Goal: Task Accomplishment & Management: Complete application form

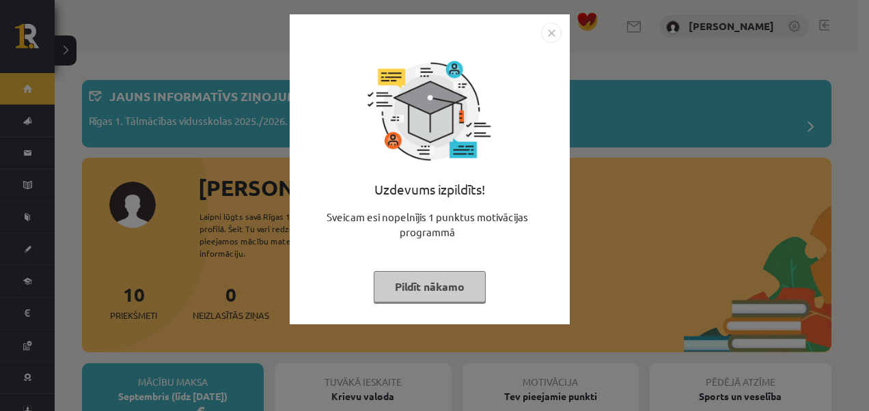
click at [542, 33] on img "Close" at bounding box center [551, 33] width 20 height 20
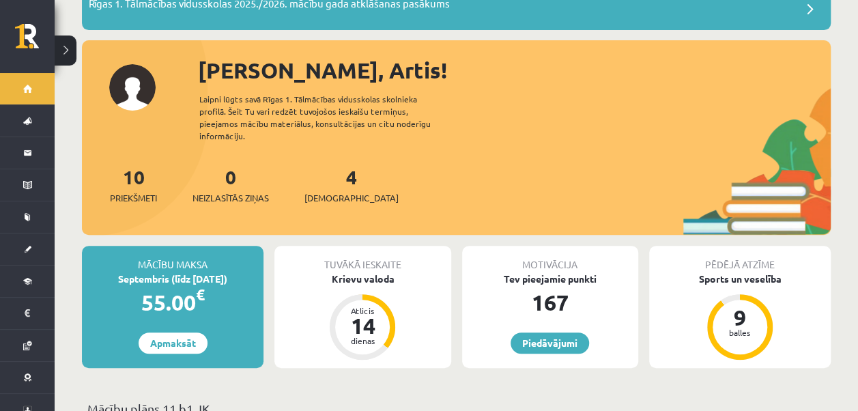
scroll to position [68, 0]
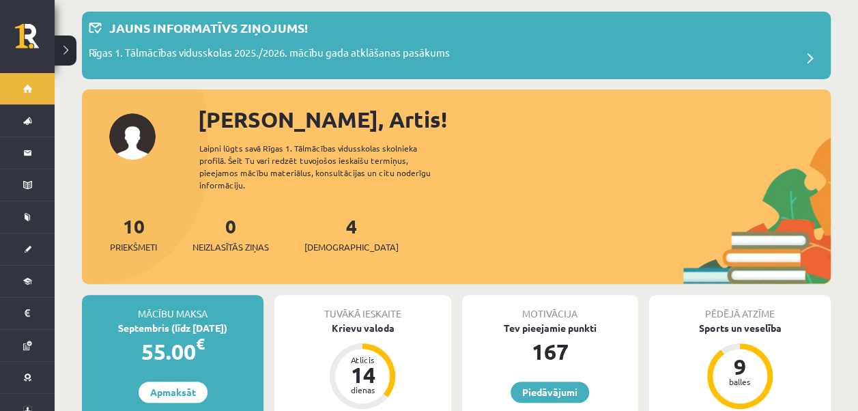
click at [328, 227] on div "4 Ieskaites" at bounding box center [352, 233] width 94 height 42
click at [328, 240] on span "[DEMOGRAPHIC_DATA]" at bounding box center [352, 247] width 94 height 14
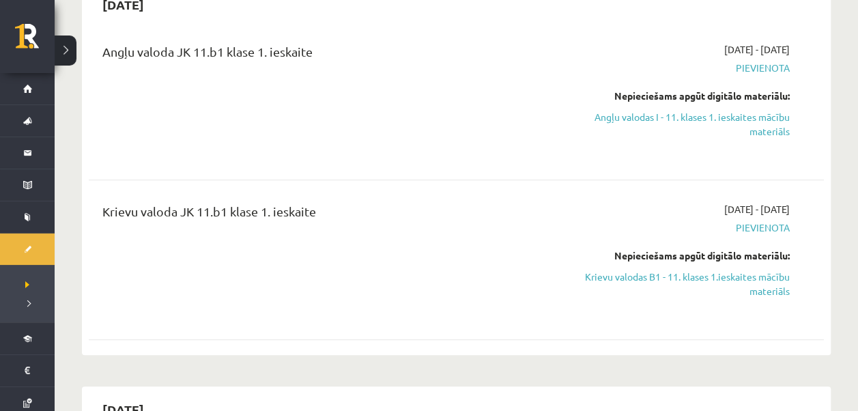
scroll to position [137, 0]
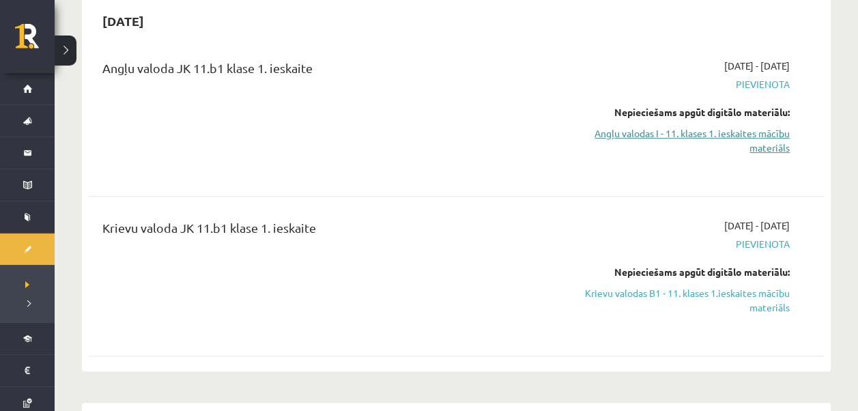
click at [744, 143] on link "Angļu valodas I - 11. klases 1. ieskaites mācību materiāls" at bounding box center [682, 140] width 216 height 29
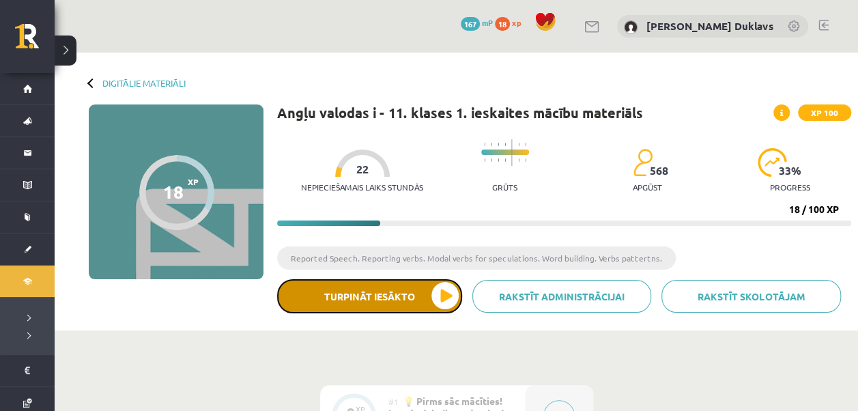
click at [404, 302] on button "Turpināt iesākto" at bounding box center [369, 296] width 185 height 34
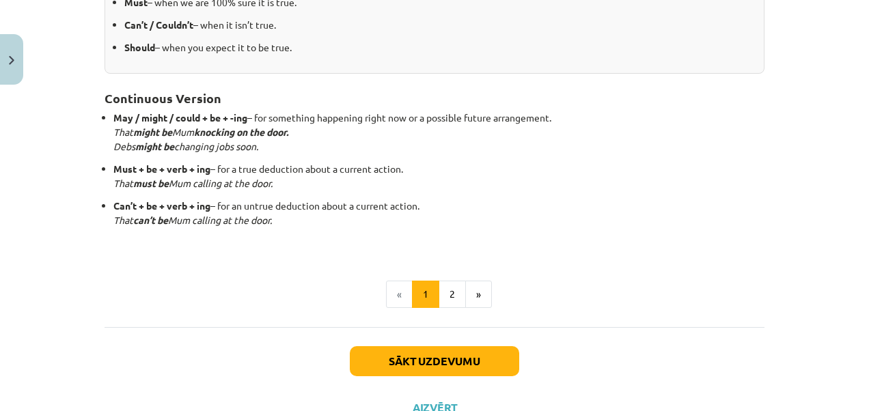
scroll to position [442, 0]
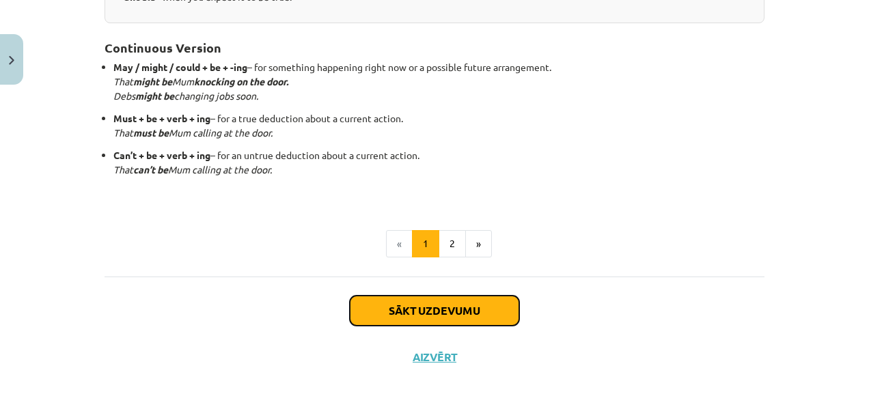
click at [469, 305] on button "Sākt uzdevumu" at bounding box center [434, 311] width 169 height 30
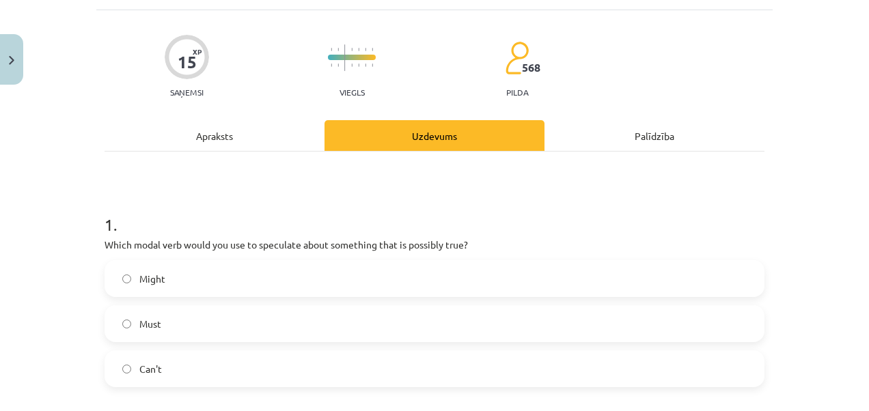
scroll to position [102, 0]
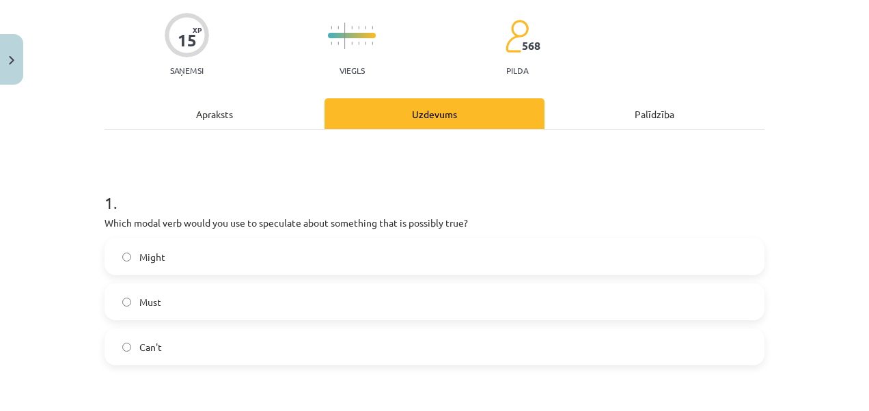
click at [244, 120] on div "Apraksts" at bounding box center [214, 113] width 220 height 31
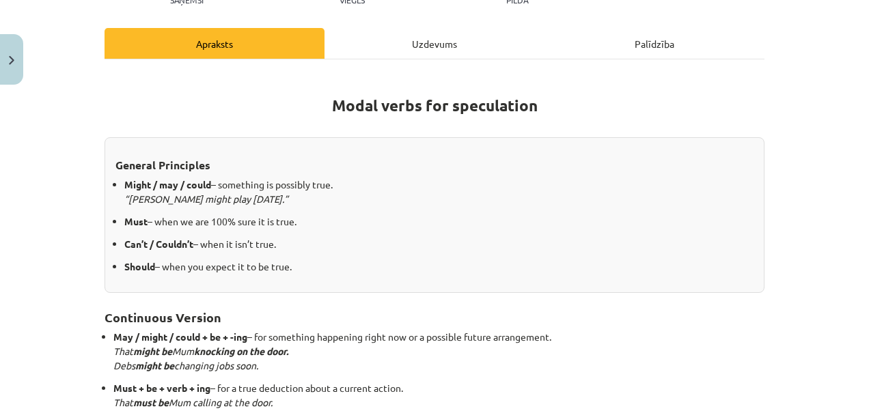
scroll to position [171, 0]
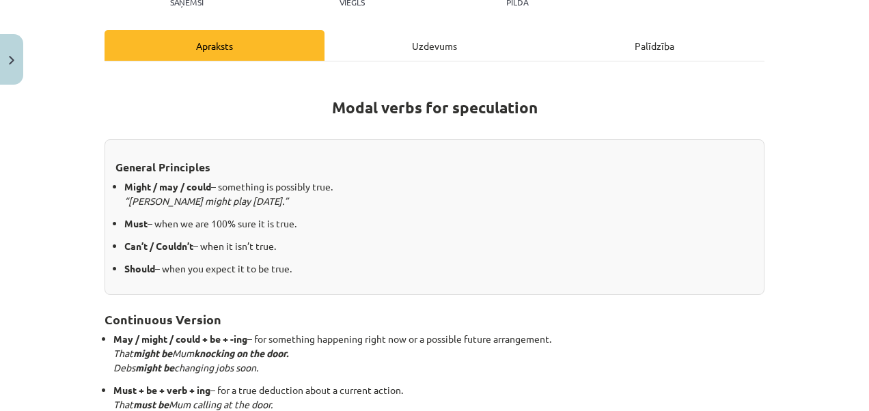
click at [446, 42] on div "Uzdevums" at bounding box center [434, 45] width 220 height 31
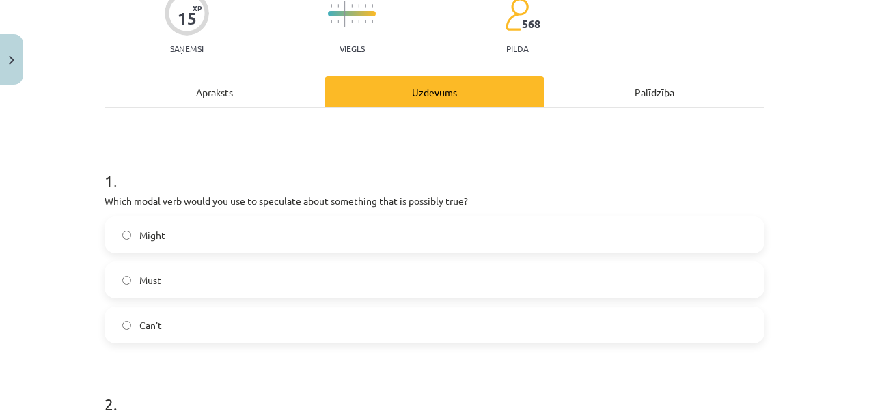
scroll to position [34, 0]
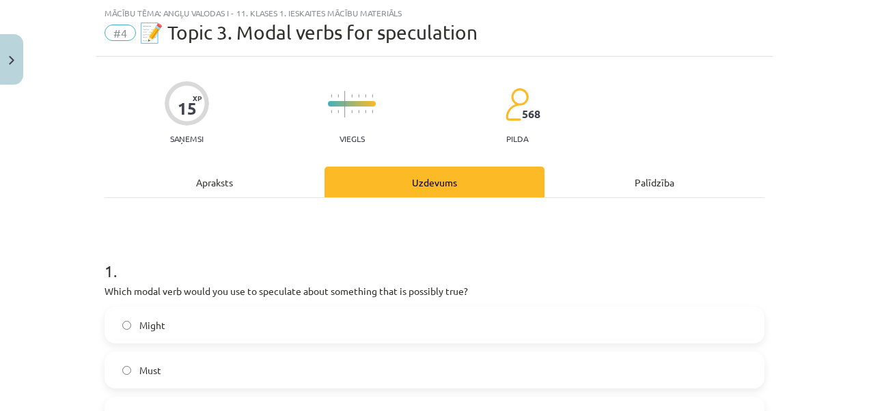
click at [129, 323] on label "Might" at bounding box center [434, 325] width 657 height 34
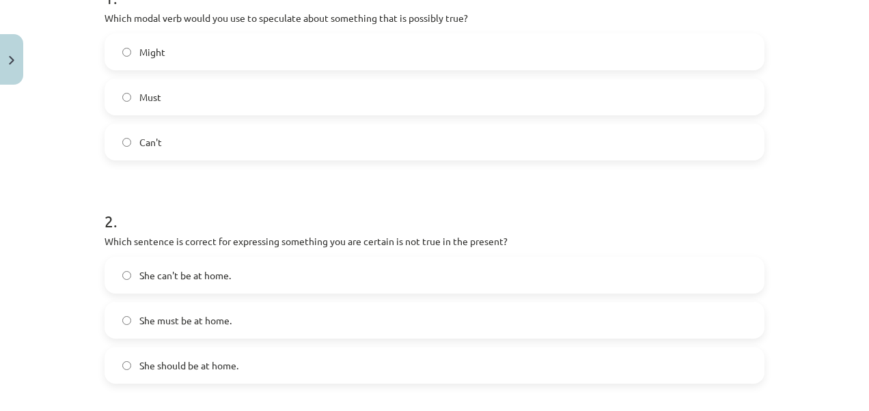
scroll to position [376, 0]
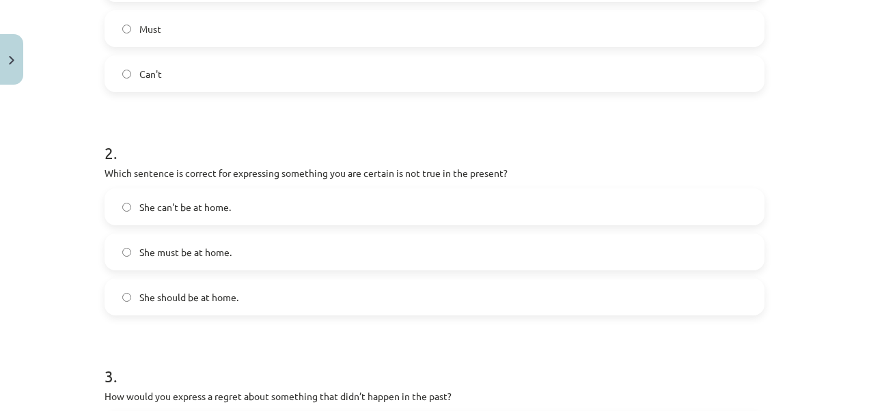
click at [132, 199] on label "She can't be at home." at bounding box center [434, 207] width 657 height 34
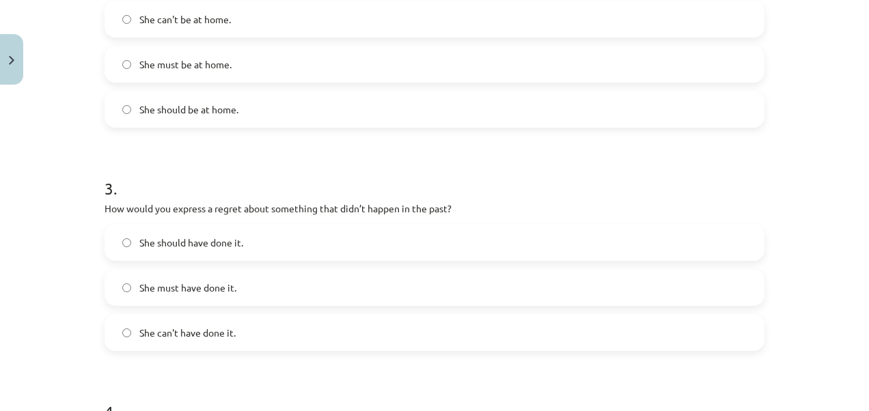
scroll to position [580, 0]
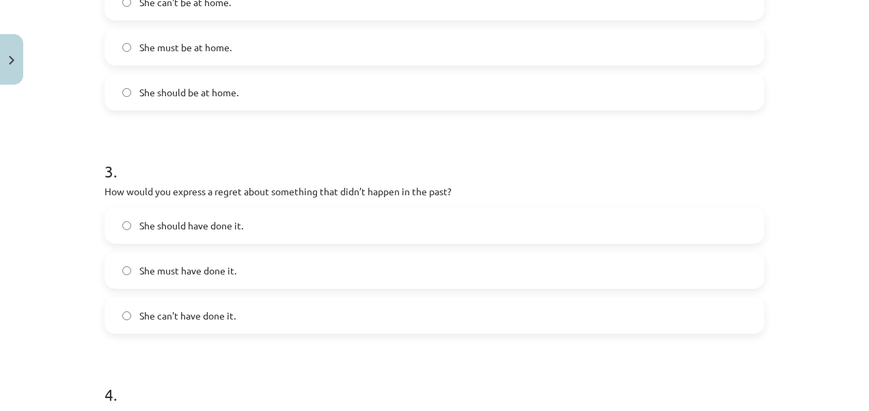
click at [128, 272] on label "She must have done it." at bounding box center [434, 270] width 657 height 34
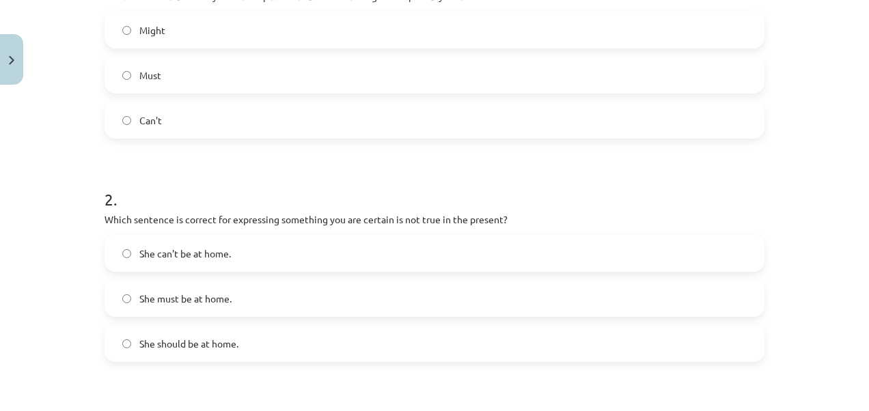
scroll to position [0, 0]
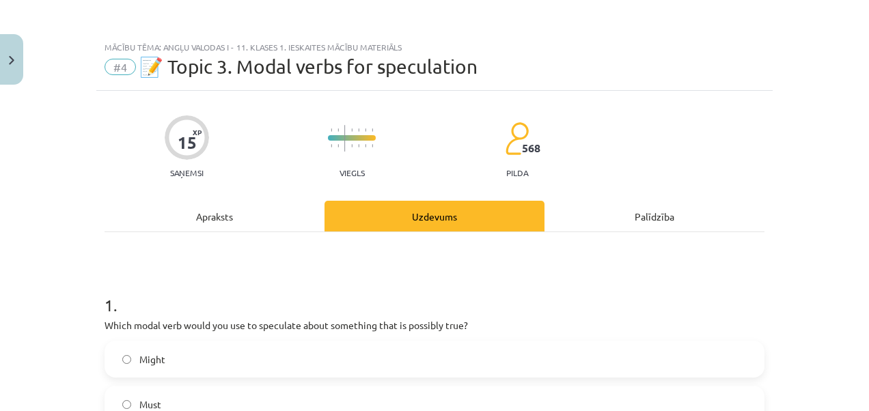
click at [253, 215] on div "Apraksts" at bounding box center [214, 216] width 220 height 31
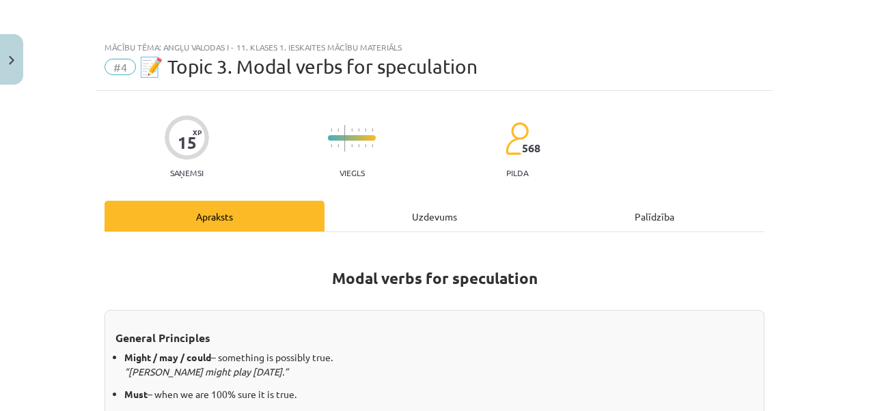
click at [395, 220] on div "Uzdevums" at bounding box center [434, 216] width 220 height 31
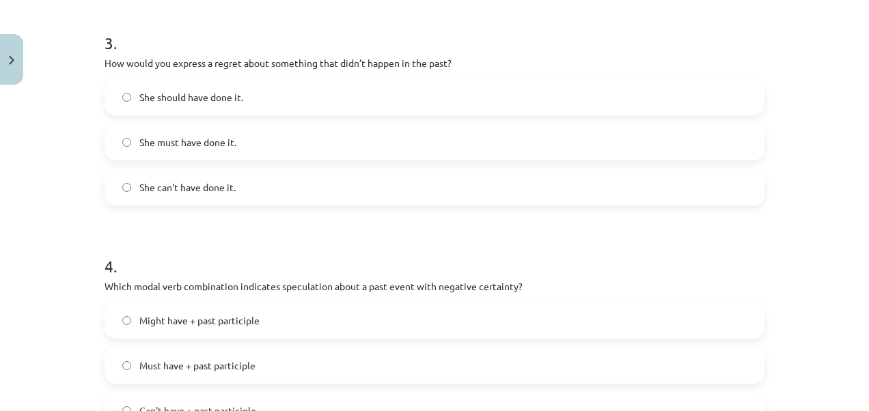
scroll to position [717, 0]
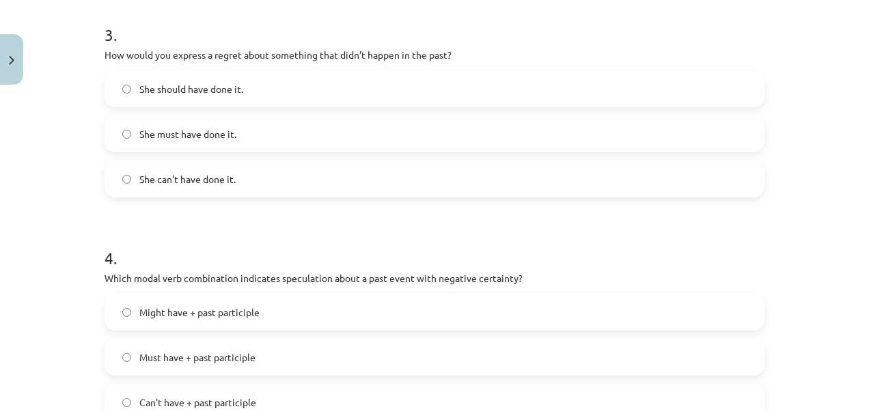
click at [109, 192] on label "She can't have done it." at bounding box center [434, 179] width 657 height 34
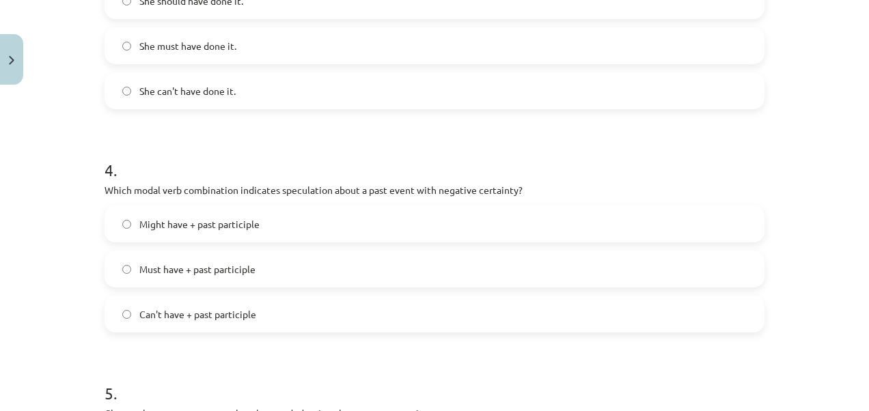
scroll to position [854, 0]
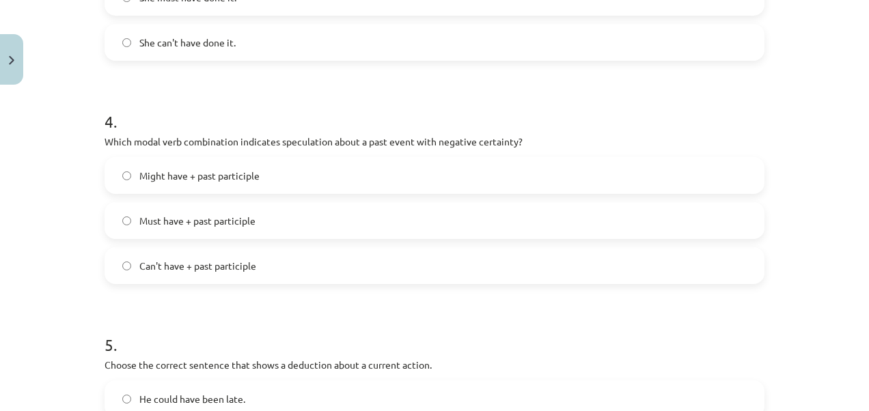
click at [124, 258] on label "Can't have + past participle" at bounding box center [434, 266] width 657 height 34
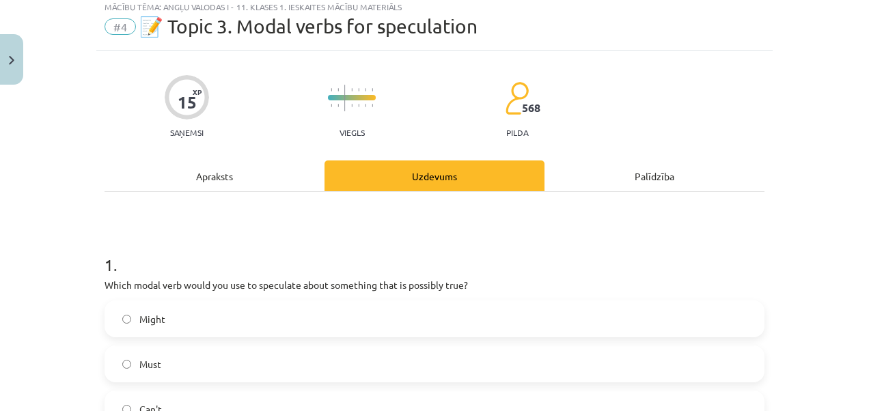
scroll to position [0, 0]
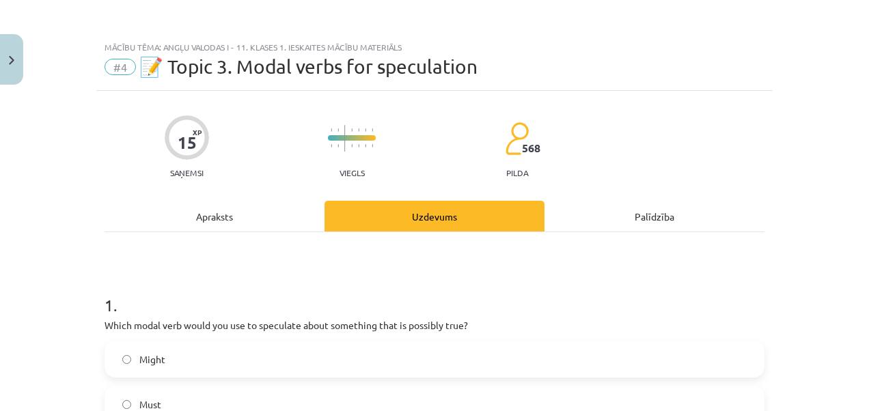
click at [224, 222] on div "Apraksts" at bounding box center [214, 216] width 220 height 31
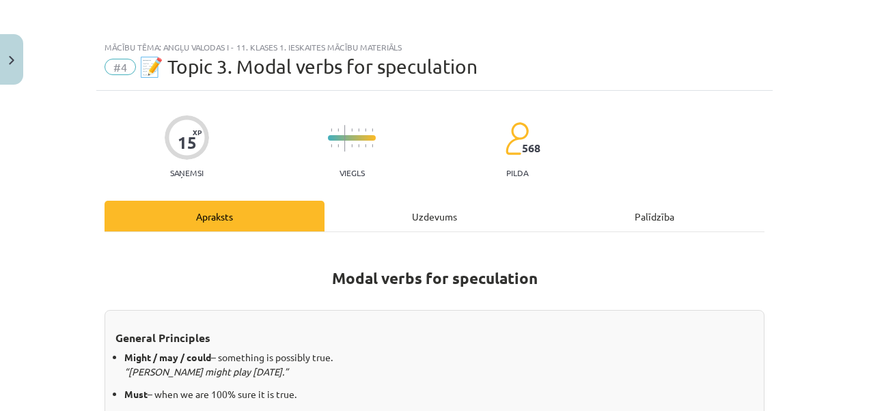
click at [436, 210] on div "Uzdevums" at bounding box center [434, 216] width 220 height 31
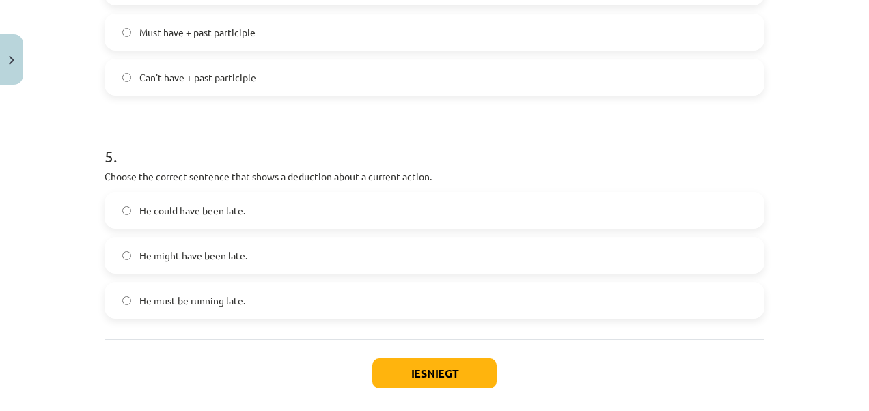
scroll to position [1058, 0]
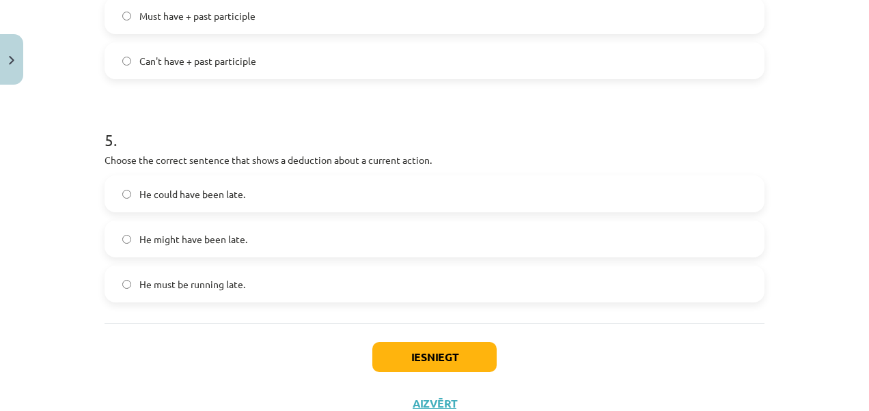
click at [232, 244] on span "He might have been late." at bounding box center [193, 239] width 108 height 14
click at [412, 358] on button "Iesniegt" at bounding box center [434, 357] width 124 height 30
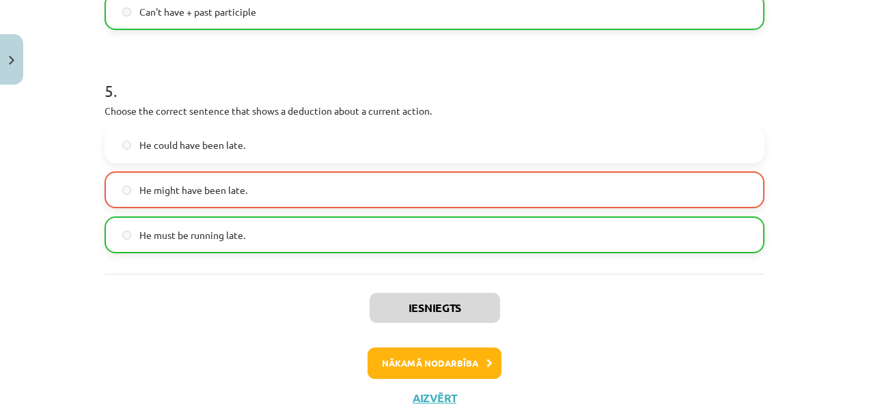
scroll to position [1127, 0]
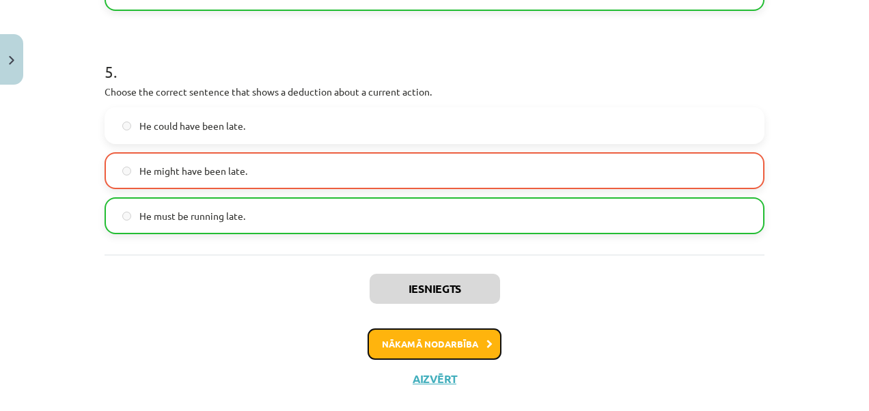
click at [448, 346] on button "Nākamā nodarbība" at bounding box center [434, 343] width 134 height 31
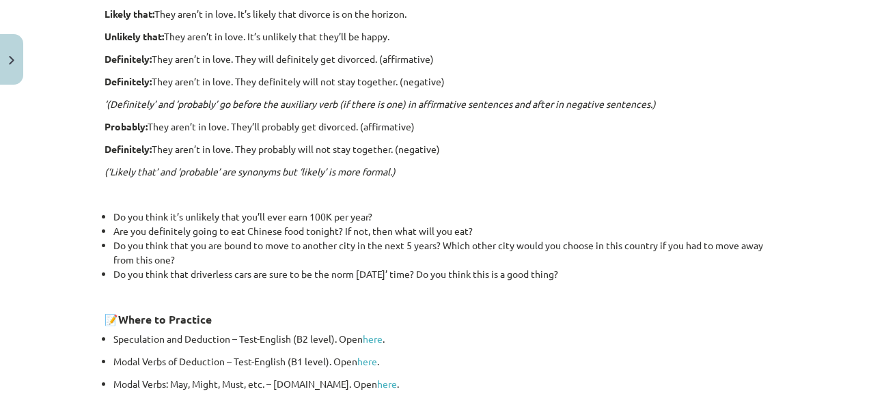
scroll to position [462, 0]
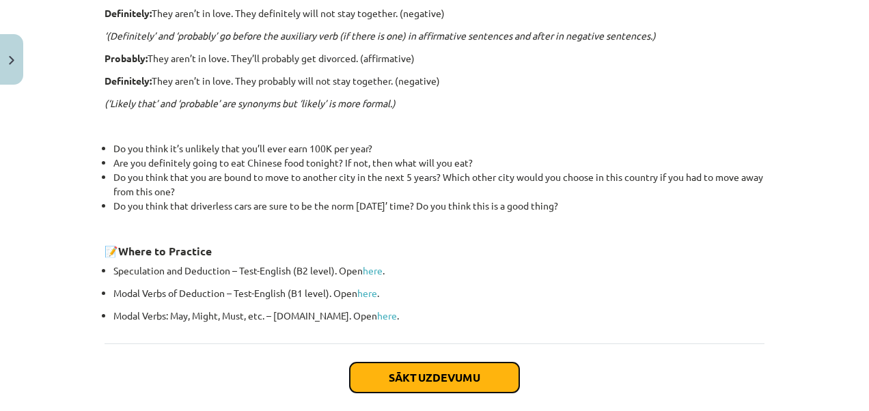
click at [456, 378] on button "Sākt uzdevumu" at bounding box center [434, 378] width 169 height 30
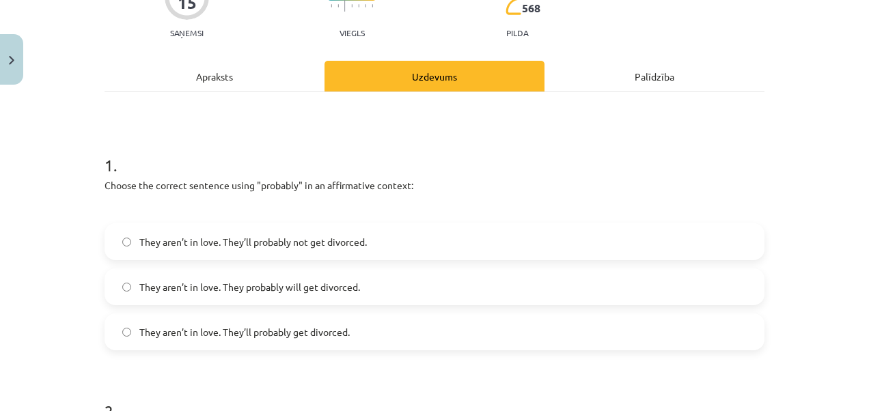
scroll to position [171, 0]
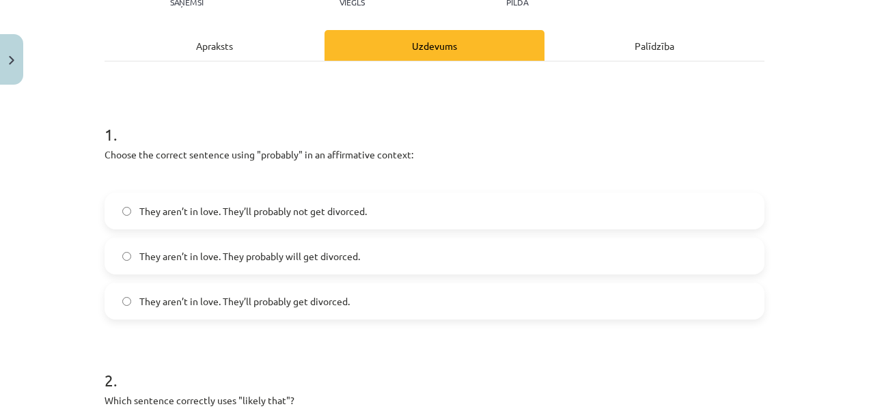
click at [281, 243] on label "They aren’t in love. They probably will get divorced." at bounding box center [434, 256] width 657 height 34
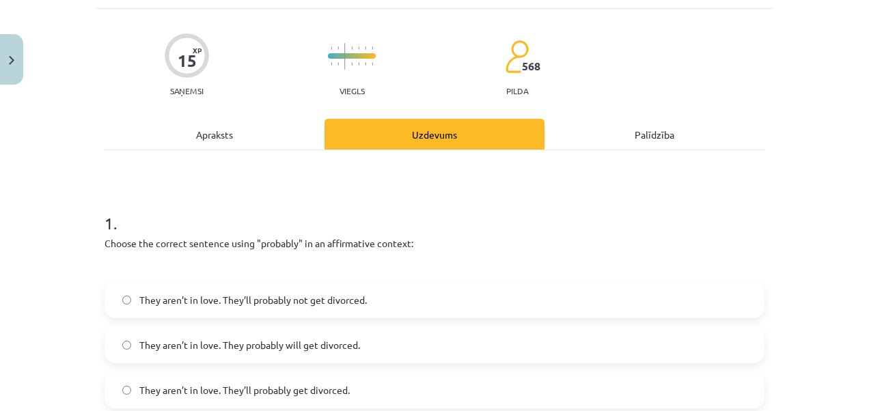
scroll to position [0, 0]
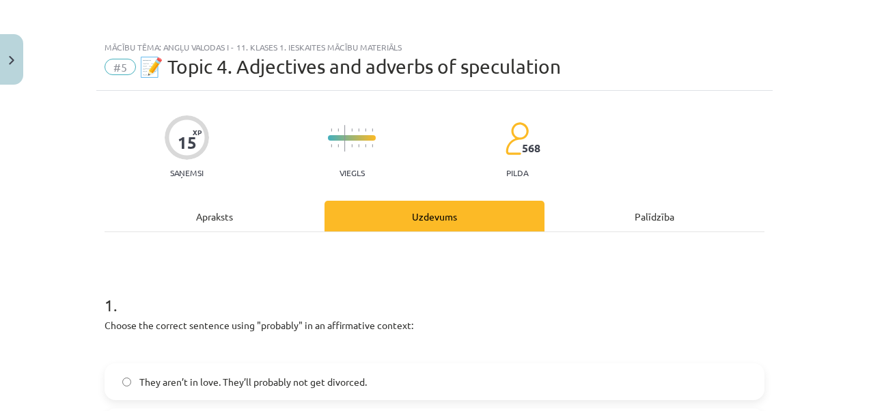
click at [251, 225] on div "Apraksts" at bounding box center [214, 216] width 220 height 31
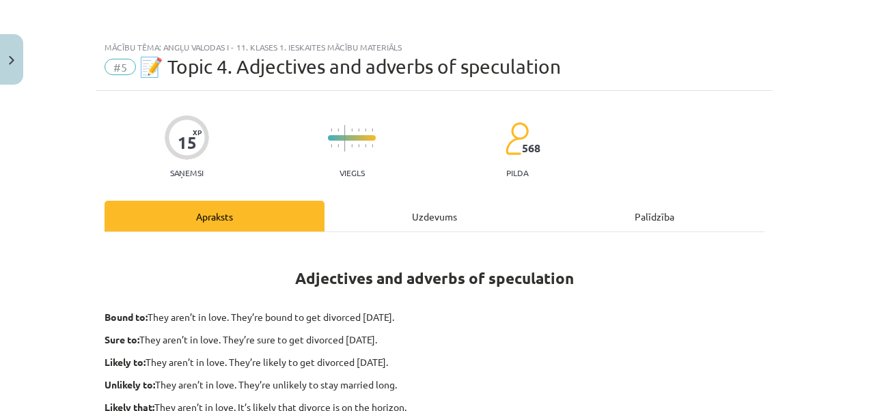
click at [384, 213] on div "Uzdevums" at bounding box center [434, 216] width 220 height 31
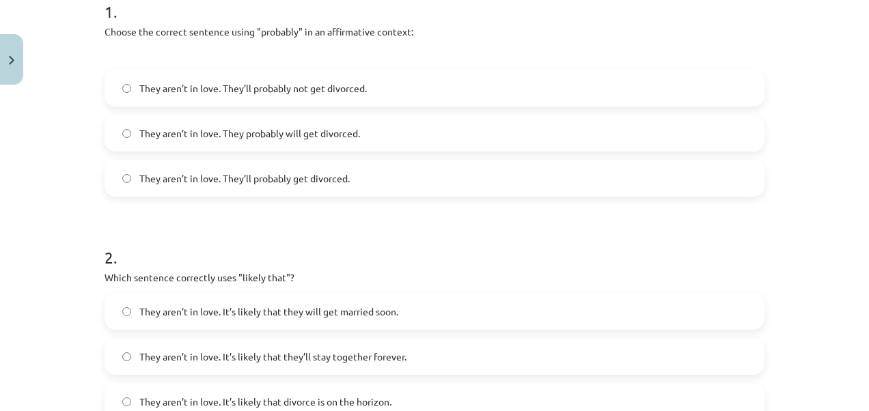
scroll to position [307, 0]
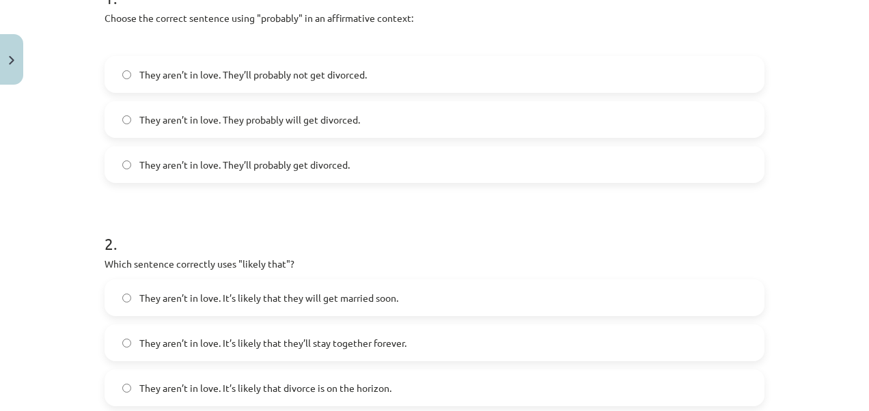
click at [294, 168] on span "They aren’t in love. They’ll probably get divorced." at bounding box center [244, 165] width 210 height 14
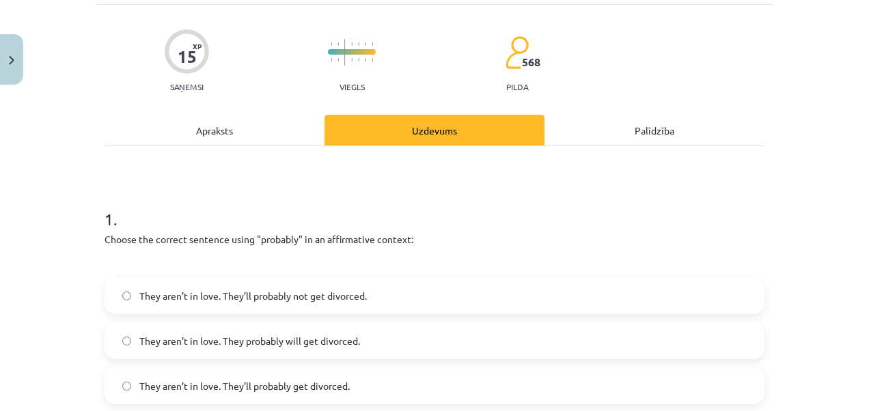
scroll to position [0, 0]
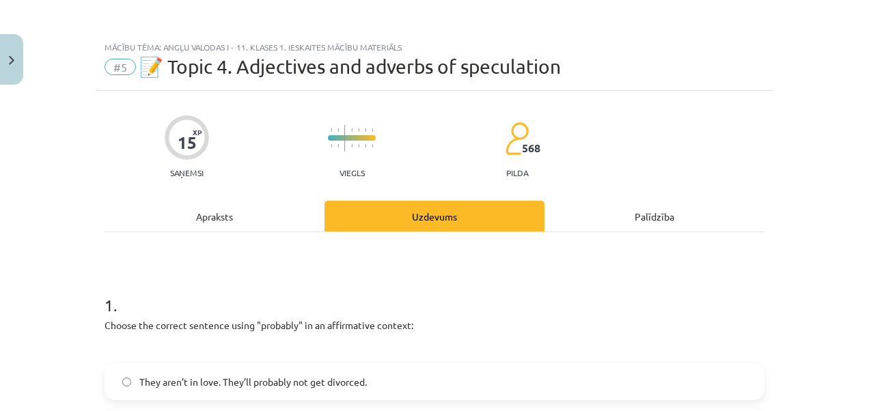
click at [212, 220] on div "Apraksts" at bounding box center [214, 216] width 220 height 31
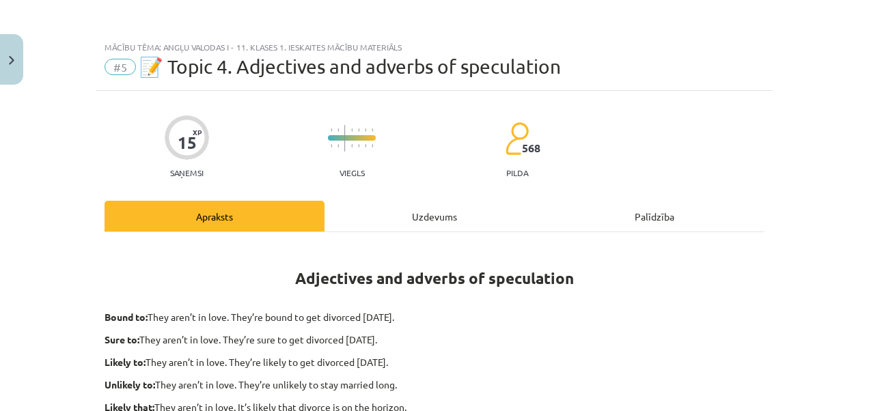
click at [391, 216] on div "Uzdevums" at bounding box center [434, 216] width 220 height 31
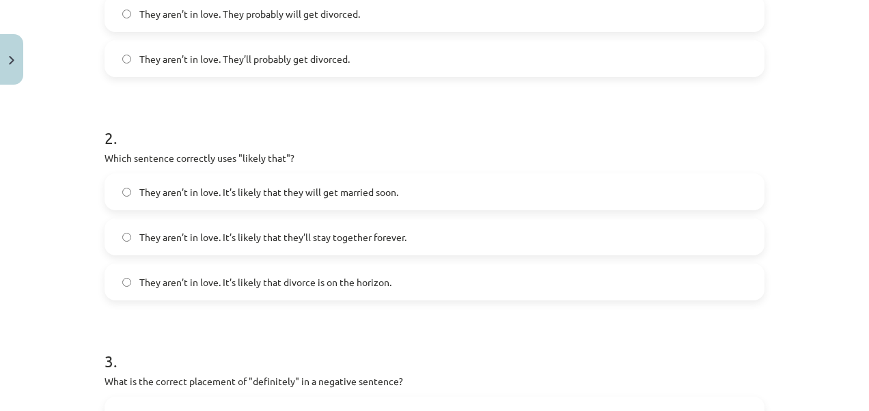
scroll to position [444, 0]
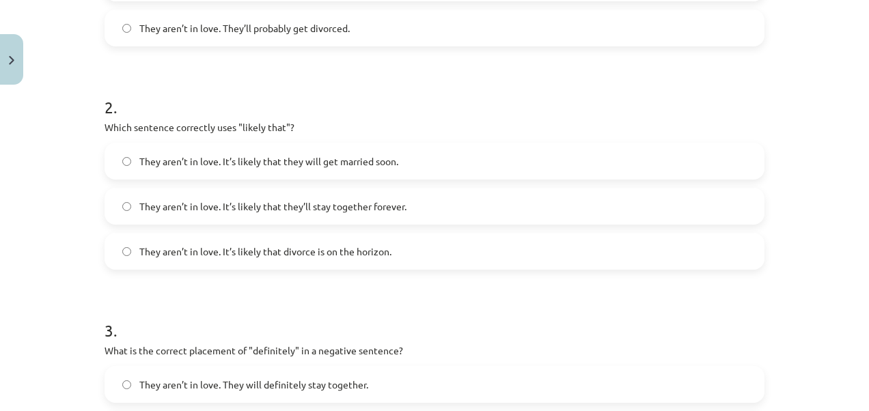
click at [313, 255] on span "They aren’t in love. It’s likely that divorce is on the horizon." at bounding box center [265, 251] width 252 height 14
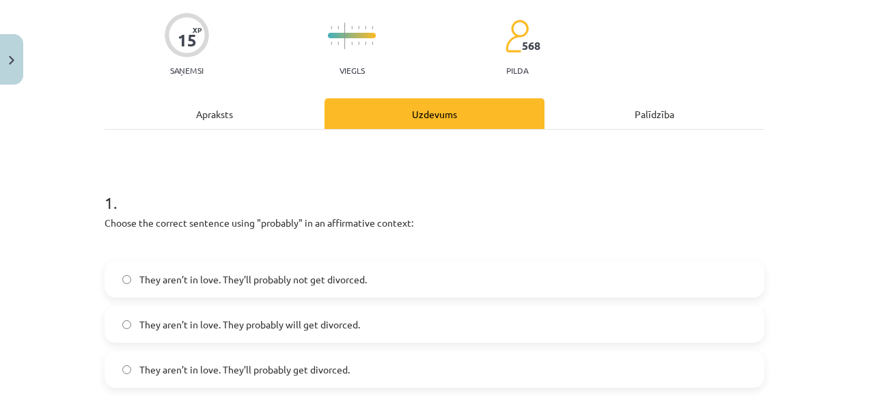
click at [239, 104] on div "Apraksts" at bounding box center [214, 113] width 220 height 31
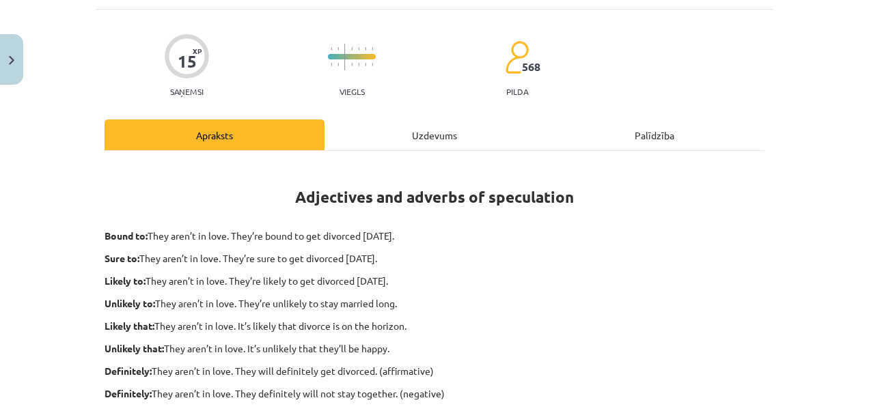
scroll to position [102, 0]
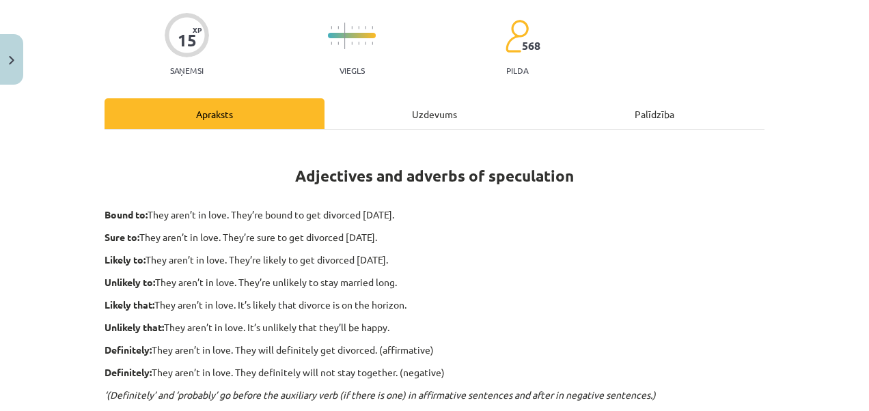
click at [392, 104] on div "Uzdevums" at bounding box center [434, 113] width 220 height 31
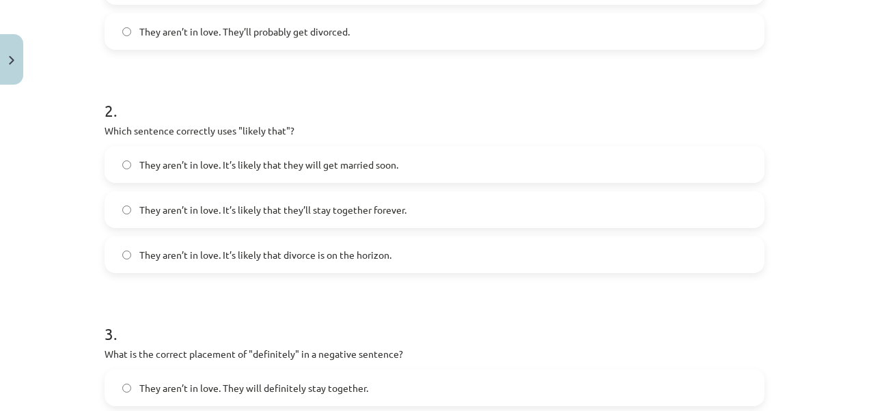
scroll to position [580, 0]
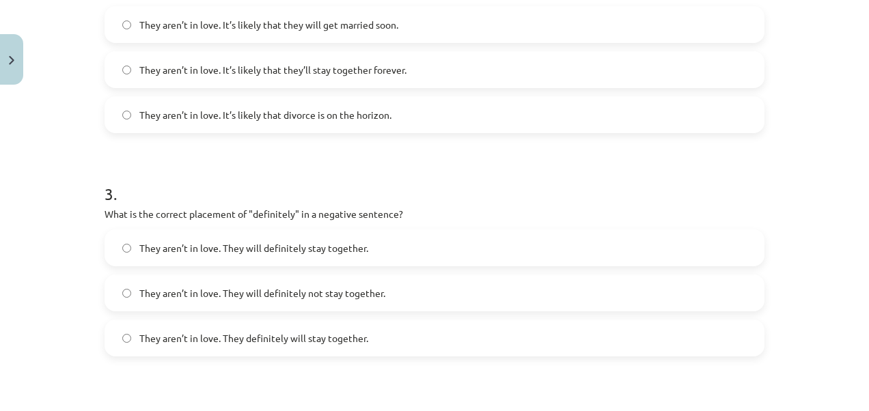
drag, startPoint x: 381, startPoint y: 184, endPoint x: 361, endPoint y: 231, distance: 50.5
drag, startPoint x: 361, startPoint y: 231, endPoint x: 328, endPoint y: 289, distance: 67.0
click at [328, 289] on span "They aren’t in love. They will definitely not stay together." at bounding box center [262, 293] width 246 height 14
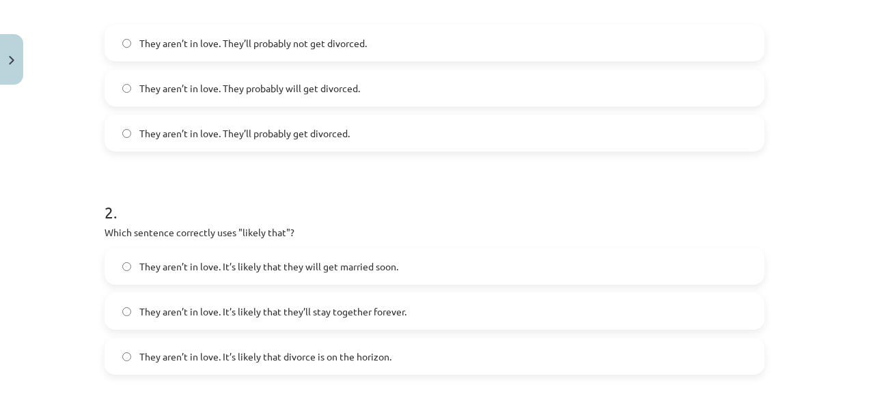
scroll to position [102, 0]
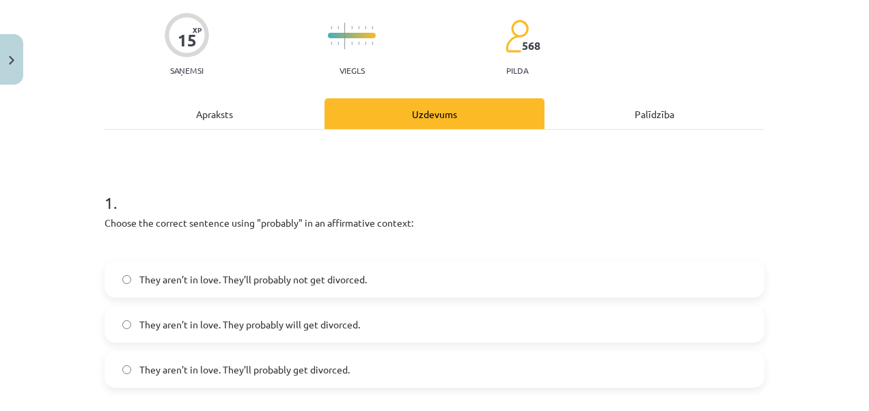
click at [196, 112] on div "Apraksts" at bounding box center [214, 113] width 220 height 31
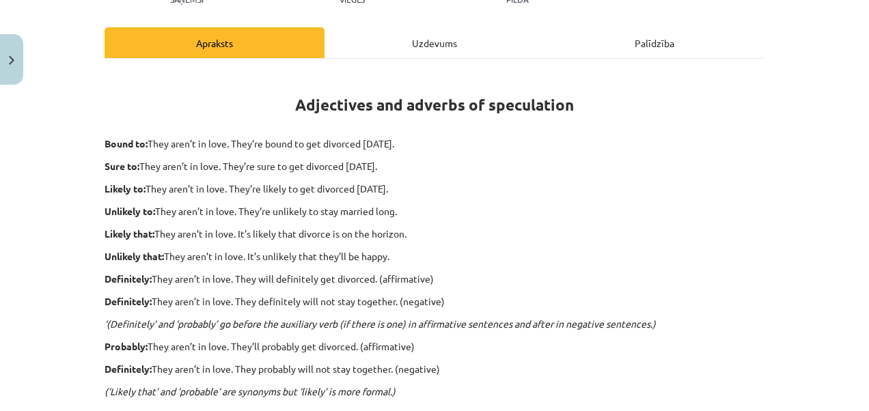
scroll to position [171, 0]
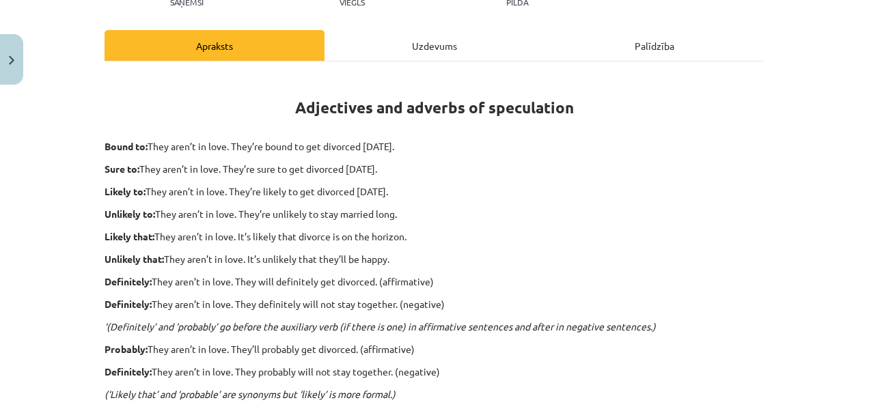
click at [390, 55] on div "Uzdevums" at bounding box center [434, 45] width 220 height 31
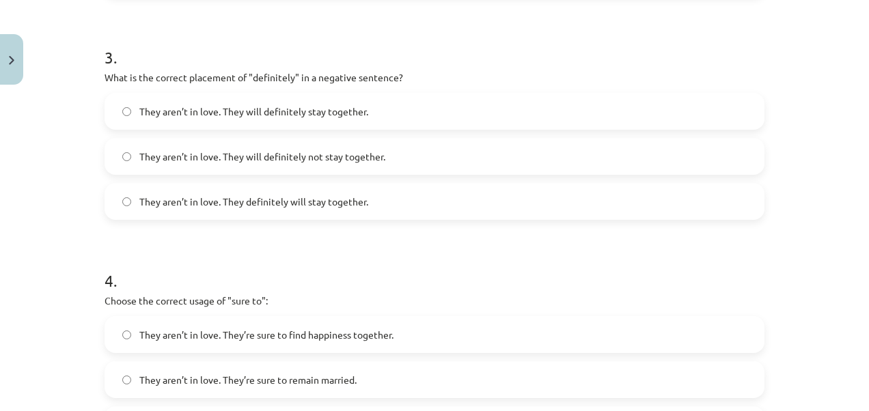
scroll to position [785, 0]
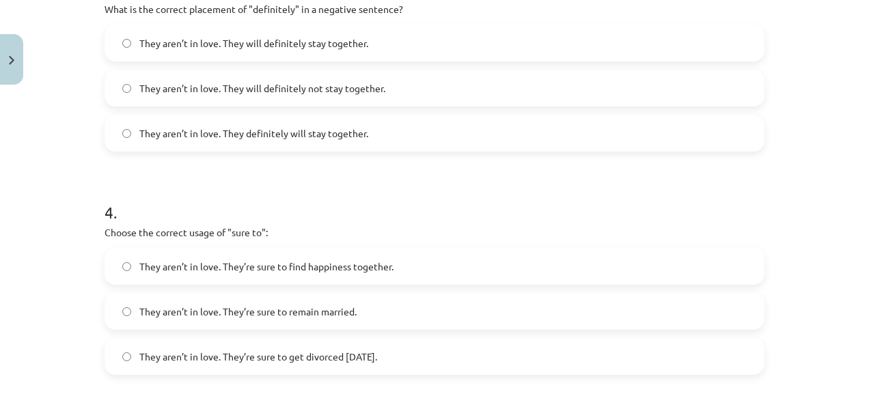
click at [310, 358] on span "They aren’t in love. They’re sure to get divorced within six months." at bounding box center [258, 357] width 238 height 14
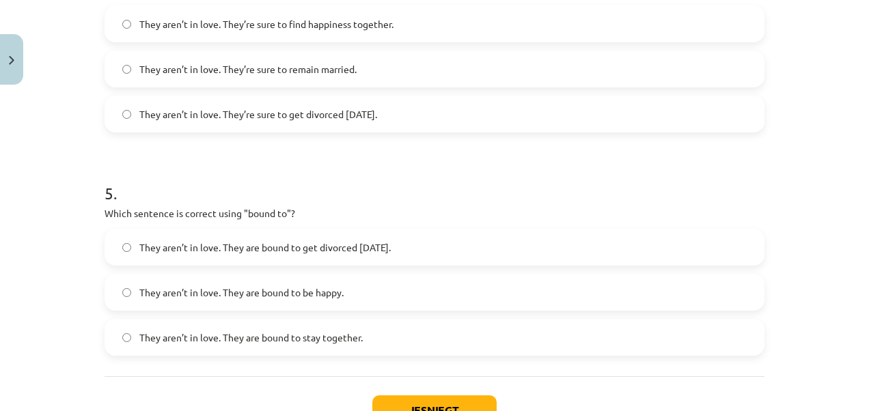
scroll to position [1058, 0]
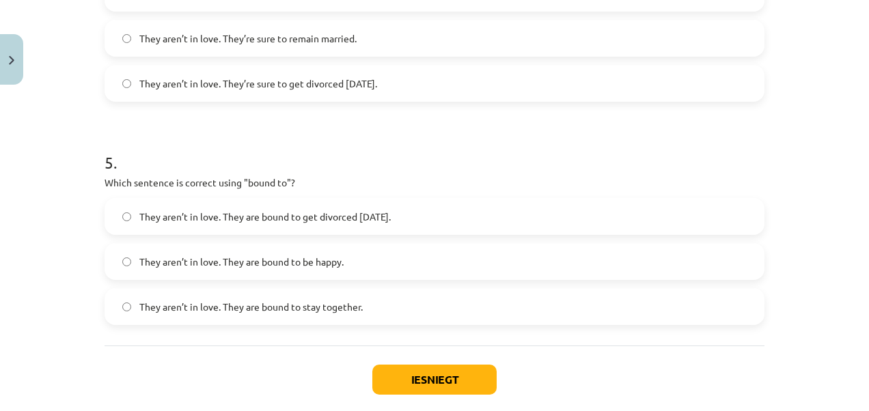
click at [333, 214] on span "They aren’t in love. They are bound to get divorced within six months." at bounding box center [264, 217] width 251 height 14
click at [403, 369] on button "Iesniegt" at bounding box center [434, 380] width 124 height 30
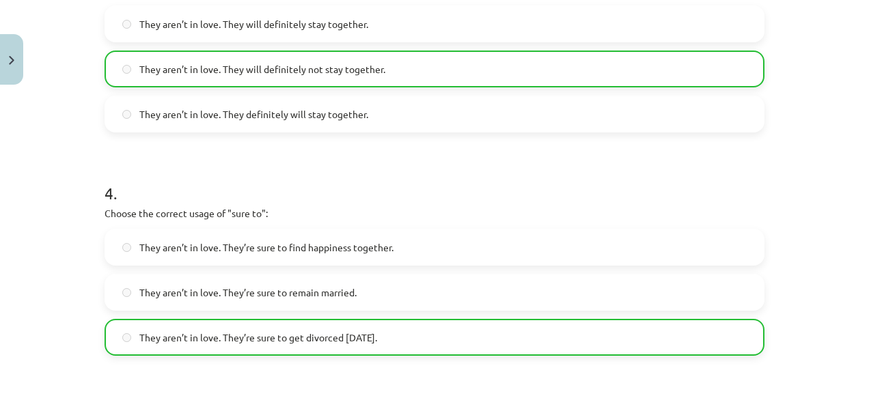
scroll to position [1127, 0]
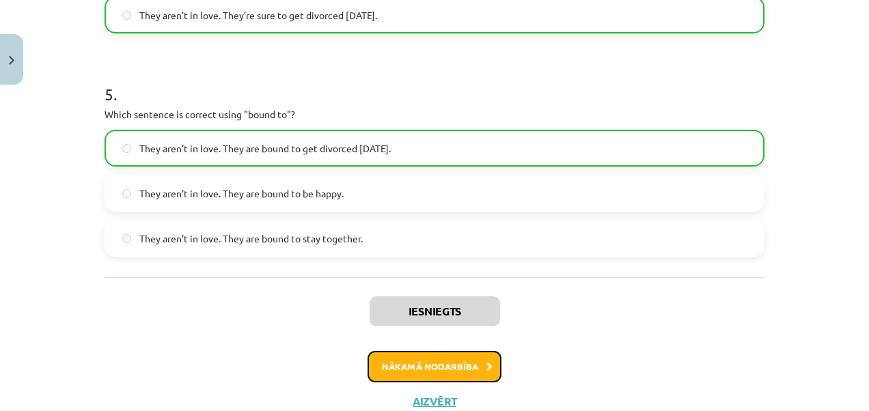
click at [473, 358] on button "Nākamā nodarbība" at bounding box center [434, 366] width 134 height 31
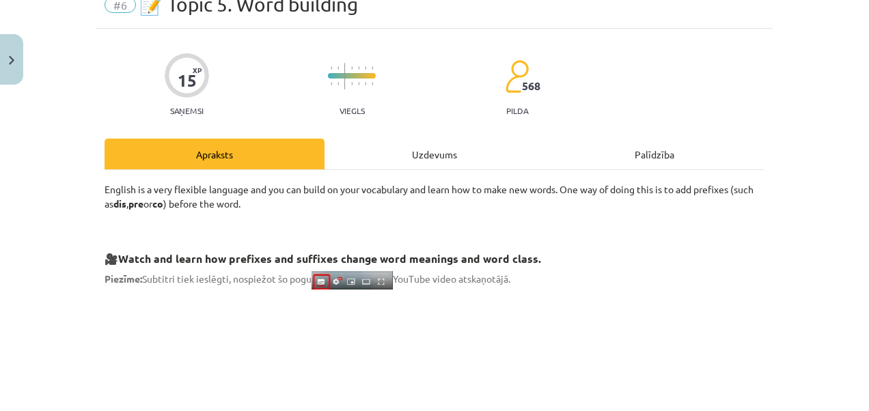
scroll to position [52, 0]
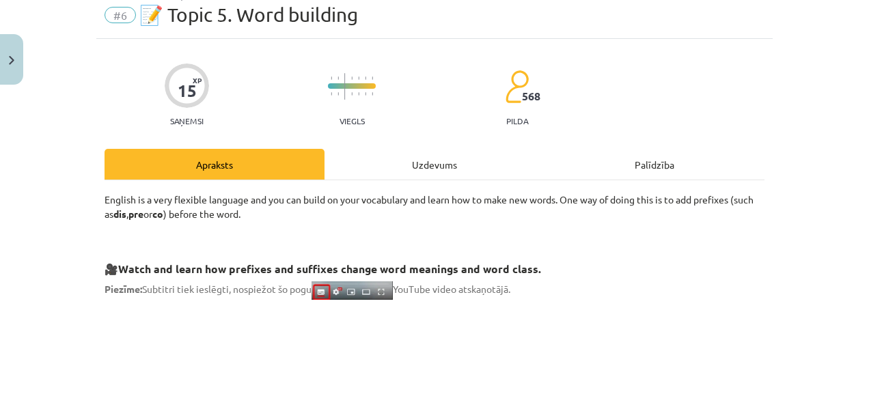
click at [393, 163] on div "Uzdevums" at bounding box center [434, 164] width 220 height 31
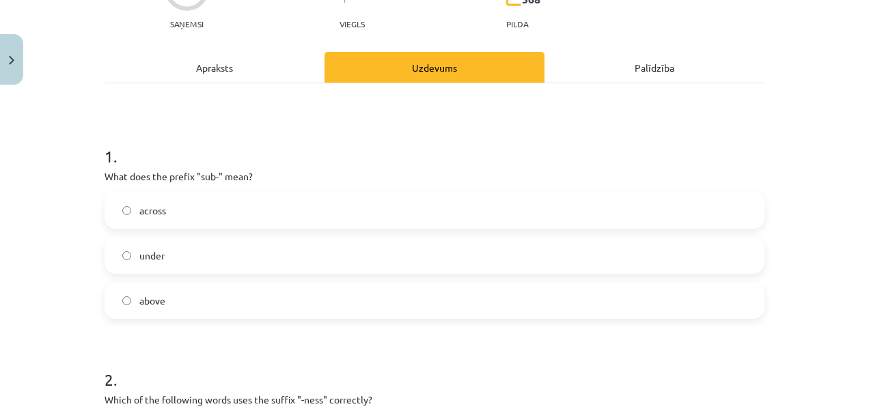
scroll to position [171, 0]
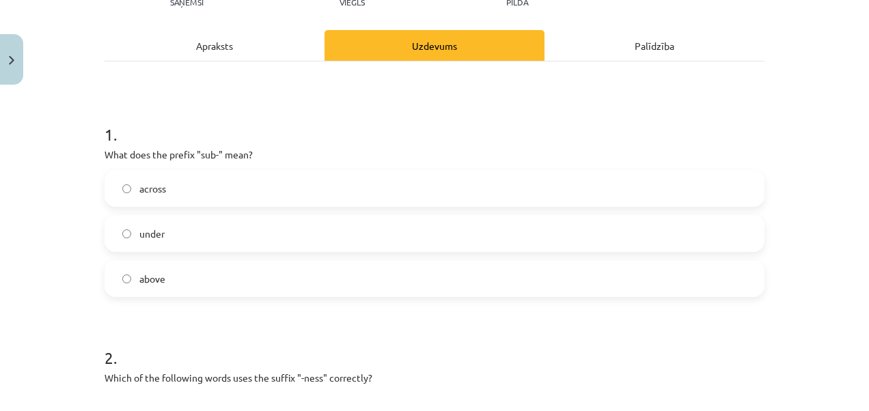
click at [199, 229] on label "under" at bounding box center [434, 233] width 657 height 34
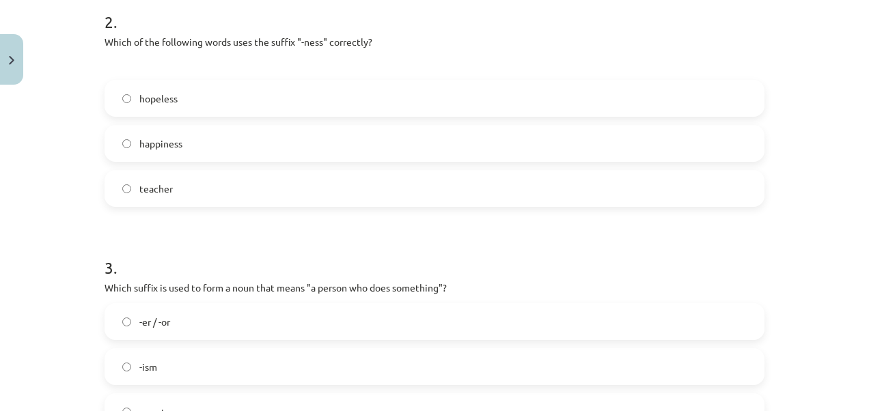
scroll to position [512, 0]
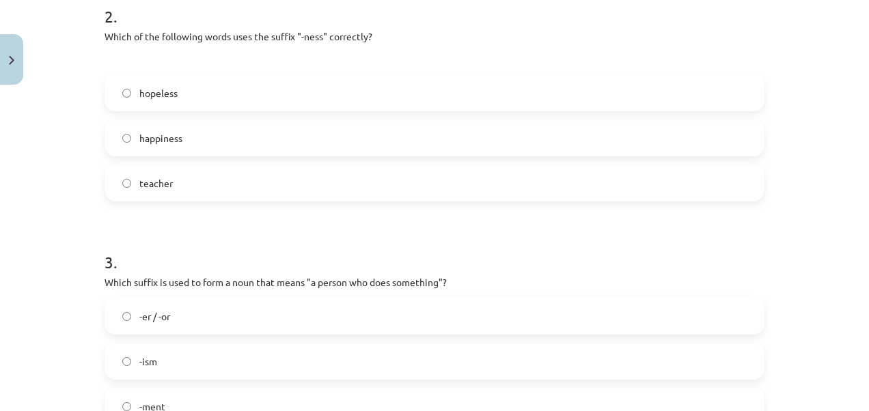
click at [180, 87] on label "hopeless" at bounding box center [434, 93] width 657 height 34
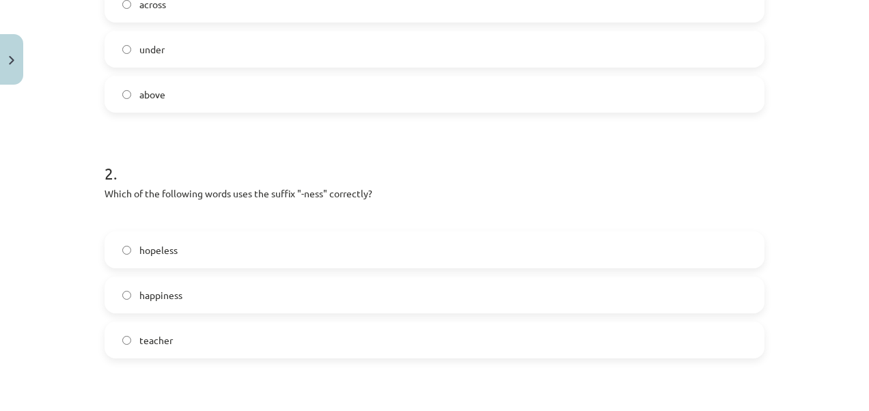
scroll to position [0, 0]
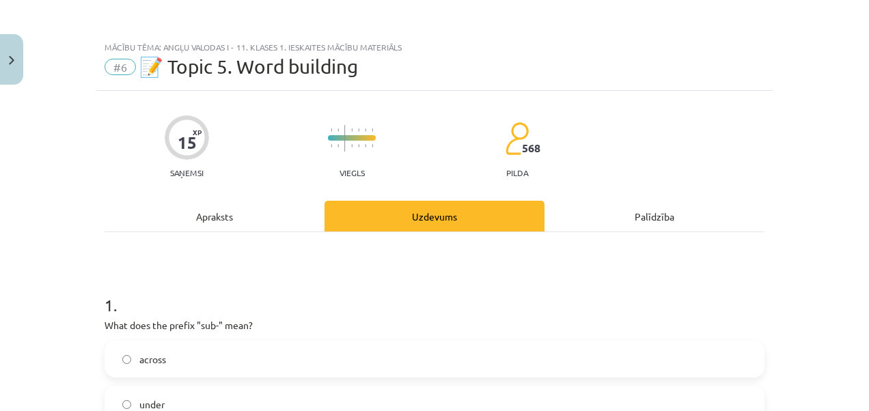
click at [235, 224] on div "Apraksts" at bounding box center [214, 216] width 220 height 31
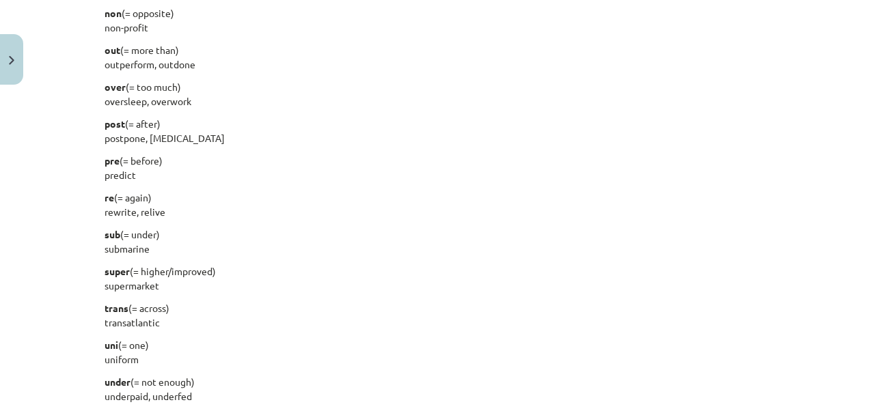
scroll to position [1605, 0]
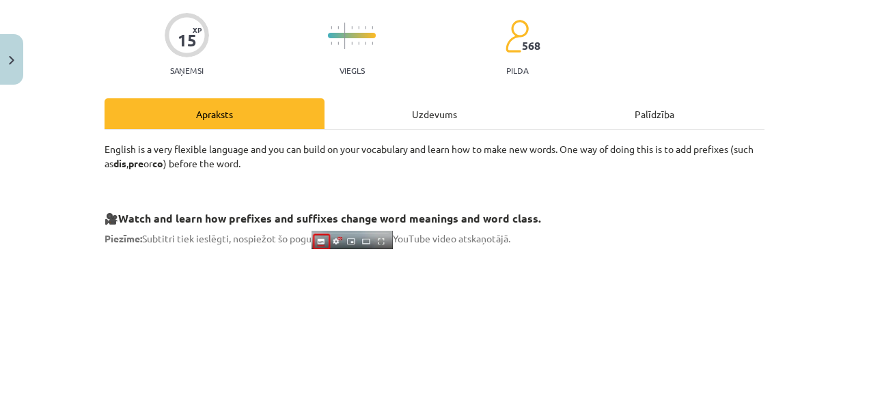
click at [400, 126] on div "Uzdevums" at bounding box center [434, 113] width 220 height 31
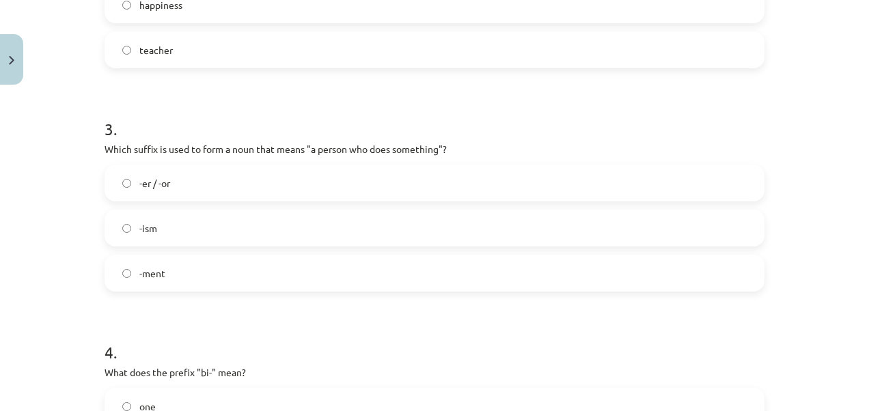
scroll to position [649, 0]
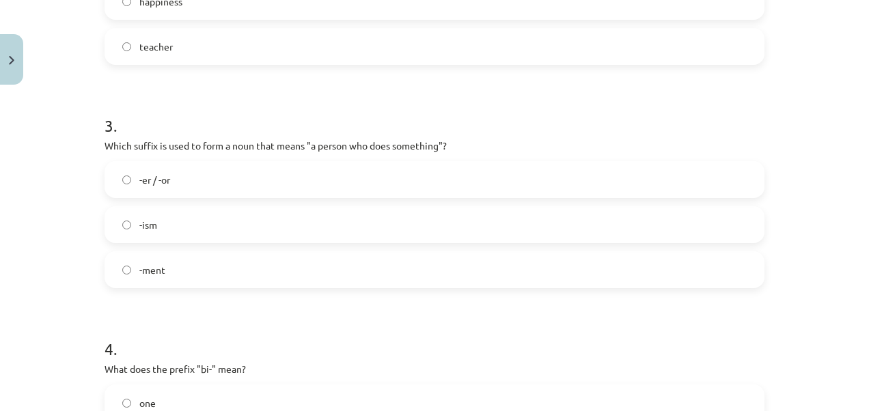
click at [115, 263] on label "-ment" at bounding box center [434, 270] width 657 height 34
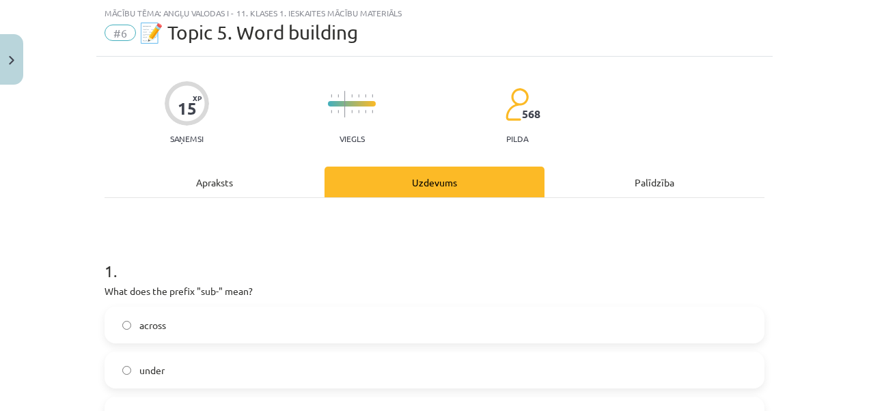
scroll to position [34, 0]
click at [257, 173] on div "Apraksts" at bounding box center [214, 182] width 220 height 31
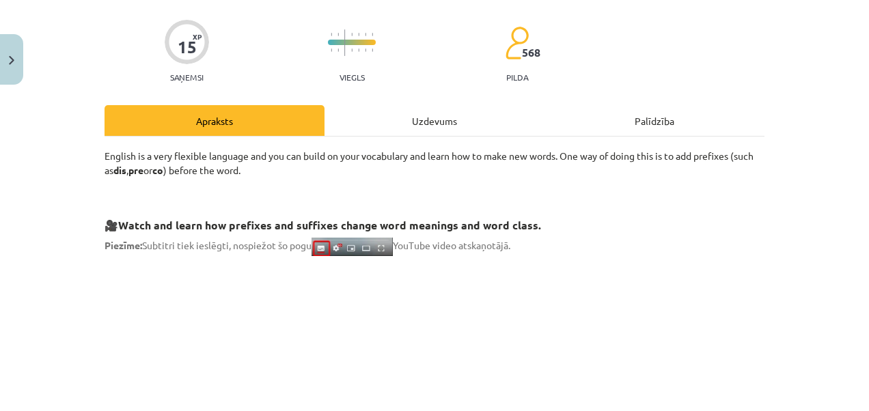
scroll to position [0, 0]
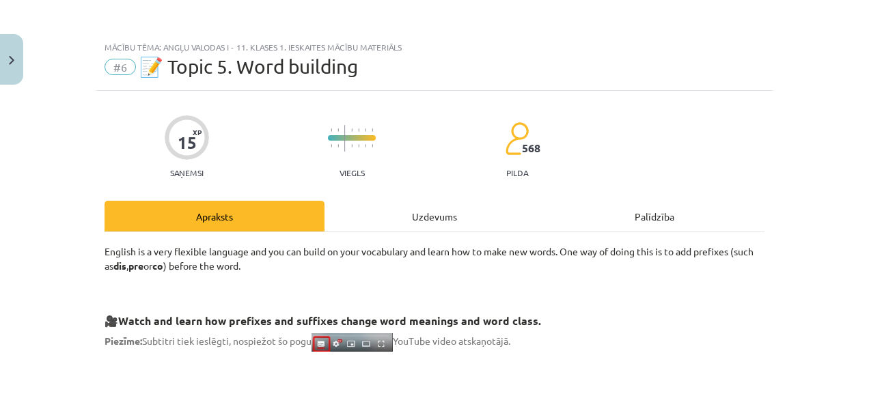
click at [354, 209] on div "Uzdevums" at bounding box center [434, 216] width 220 height 31
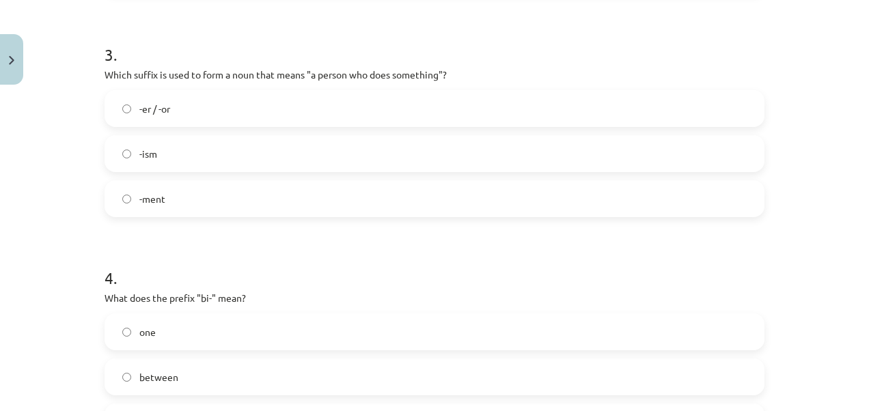
scroll to position [785, 0]
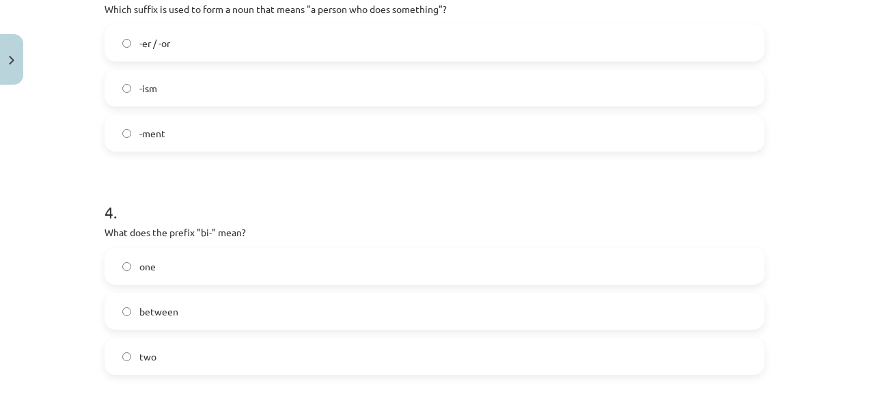
click at [128, 348] on label "two" at bounding box center [434, 356] width 657 height 34
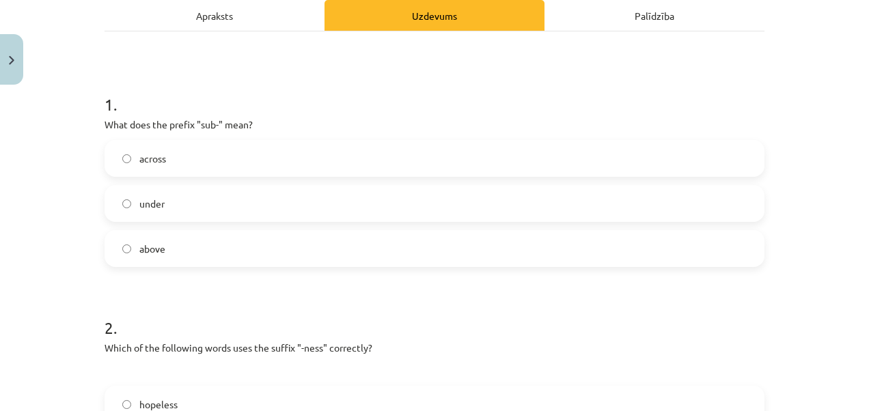
scroll to position [171, 0]
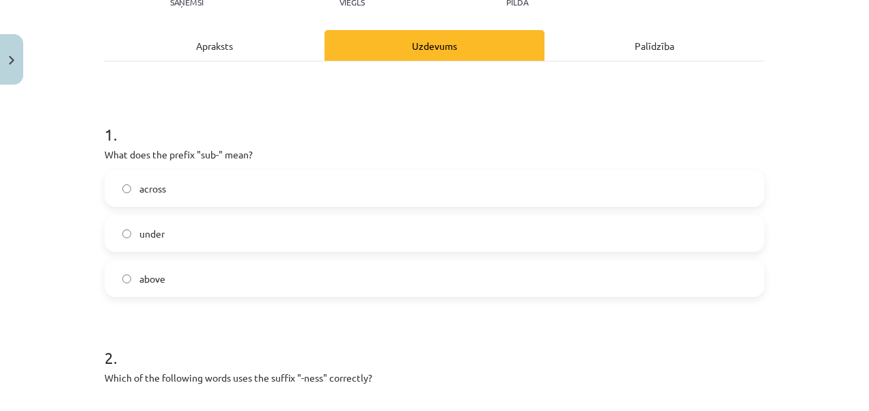
click at [292, 42] on div "Apraksts" at bounding box center [214, 45] width 220 height 31
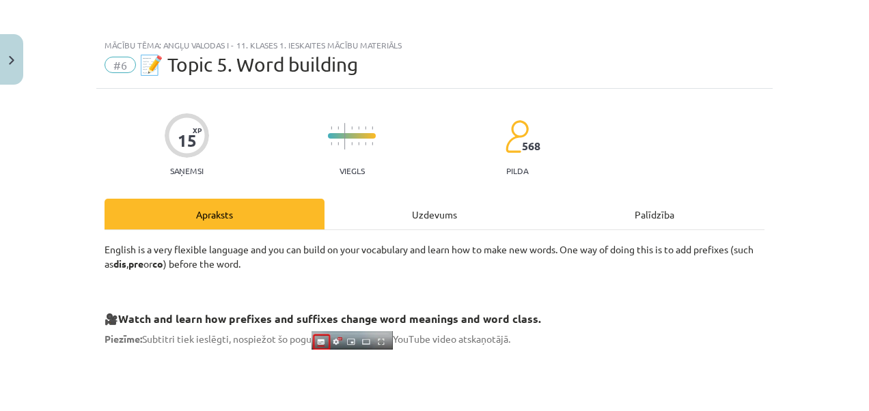
scroll to position [0, 0]
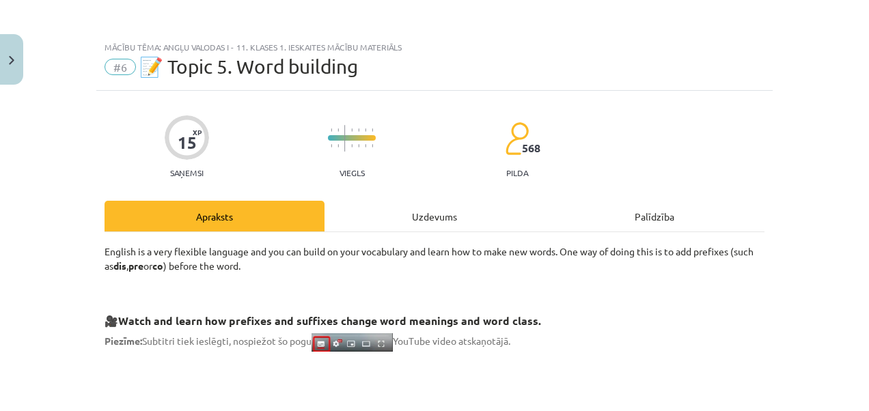
click at [392, 221] on div "Uzdevums" at bounding box center [434, 216] width 220 height 31
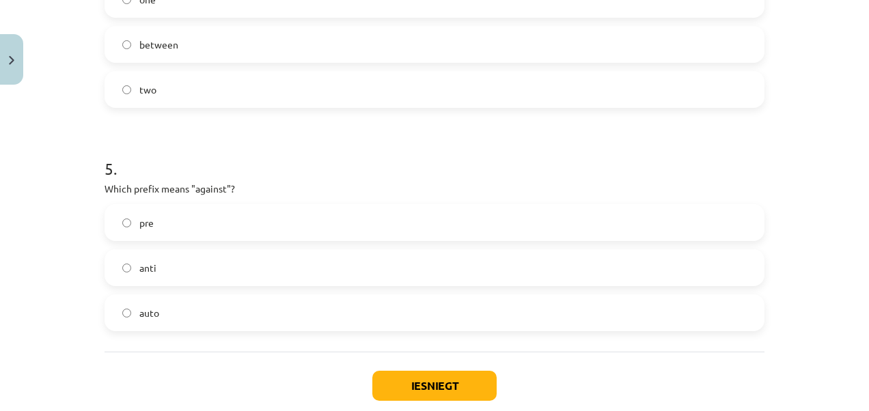
scroll to position [1058, 0]
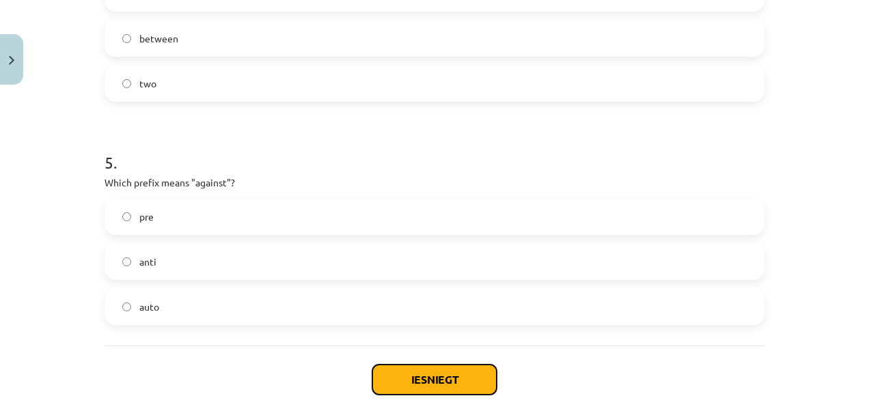
click at [389, 374] on button "Iesniegt" at bounding box center [434, 380] width 124 height 30
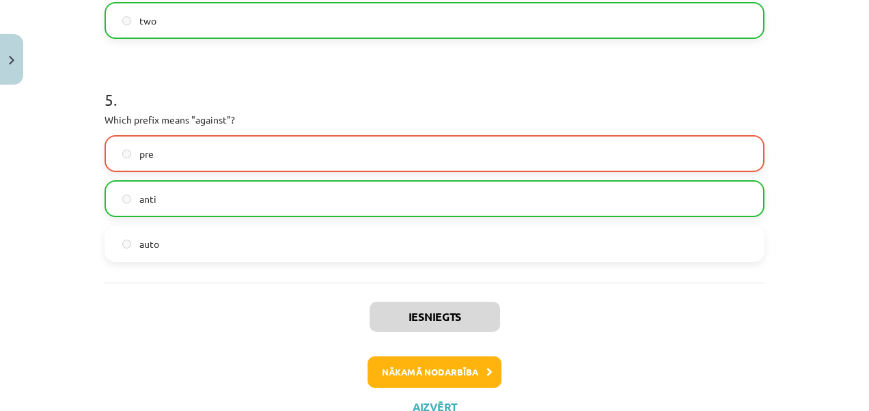
scroll to position [1127, 0]
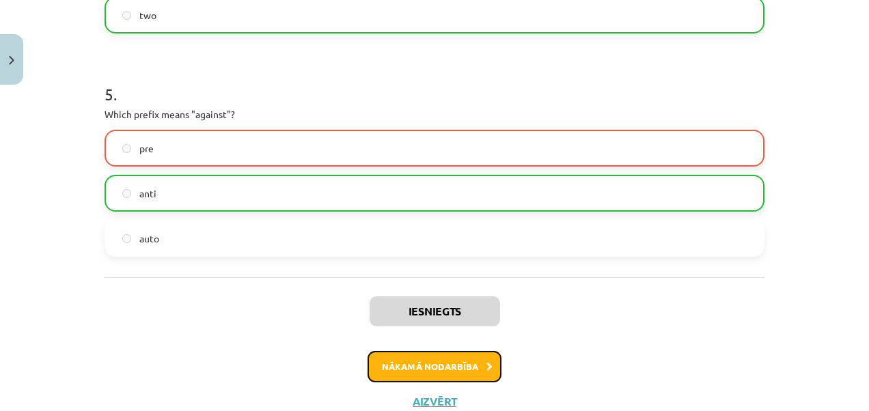
click at [426, 364] on button "Nākamā nodarbība" at bounding box center [434, 366] width 134 height 31
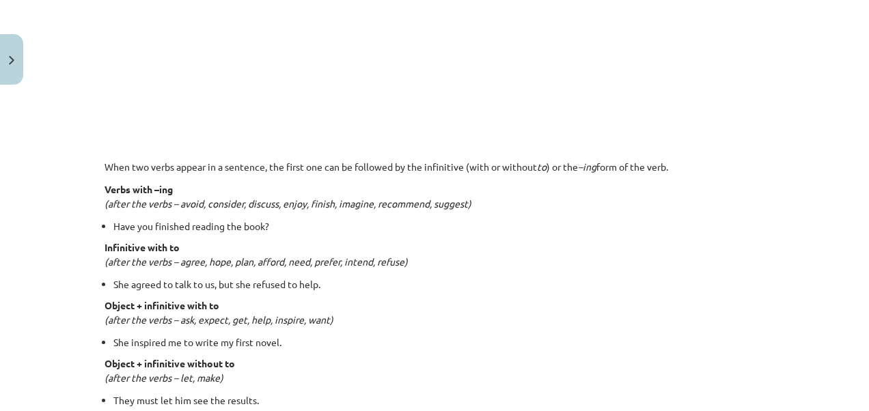
scroll to position [962, 0]
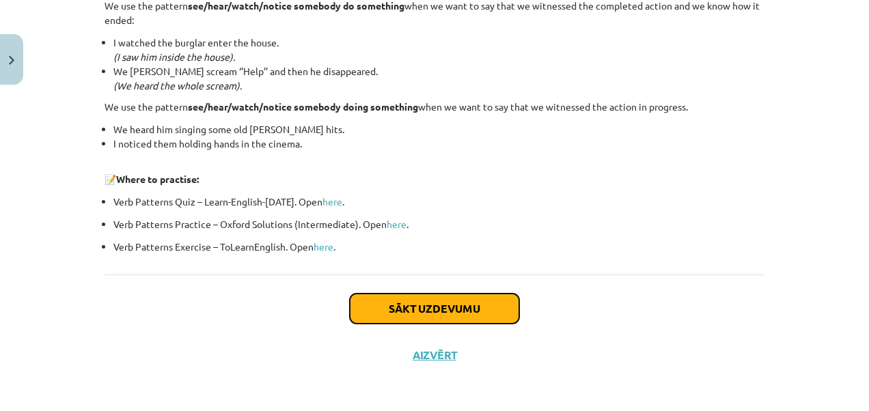
click at [422, 300] on button "Sākt uzdevumu" at bounding box center [434, 309] width 169 height 30
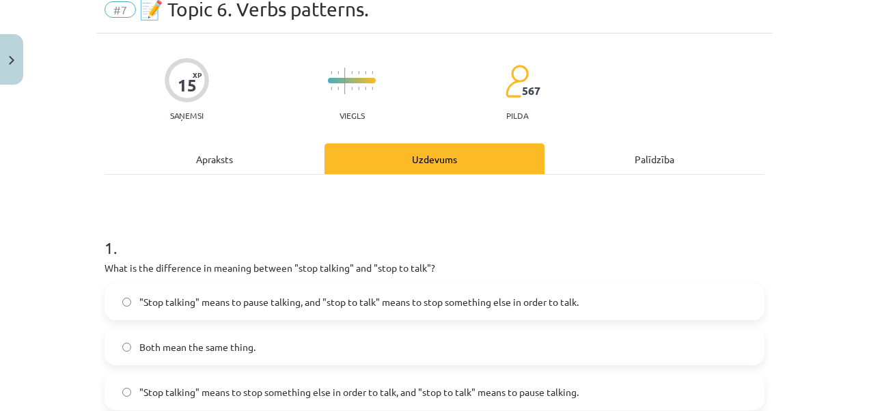
scroll to position [137, 0]
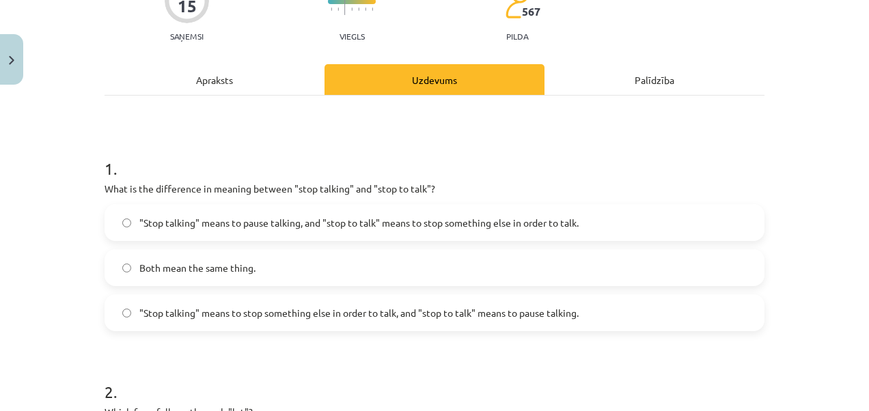
click at [263, 222] on span ""Stop talking" means to pause talking, and "stop to talk" means to stop somethi…" at bounding box center [358, 223] width 439 height 14
click at [257, 76] on div "Apraksts" at bounding box center [214, 79] width 220 height 31
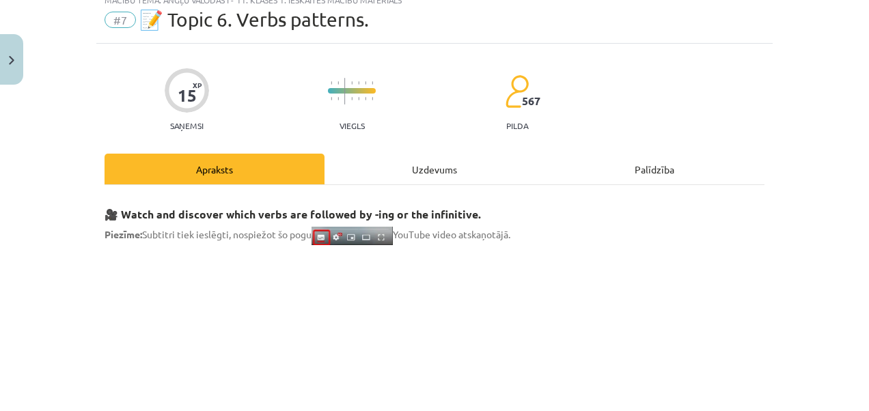
scroll to position [34, 0]
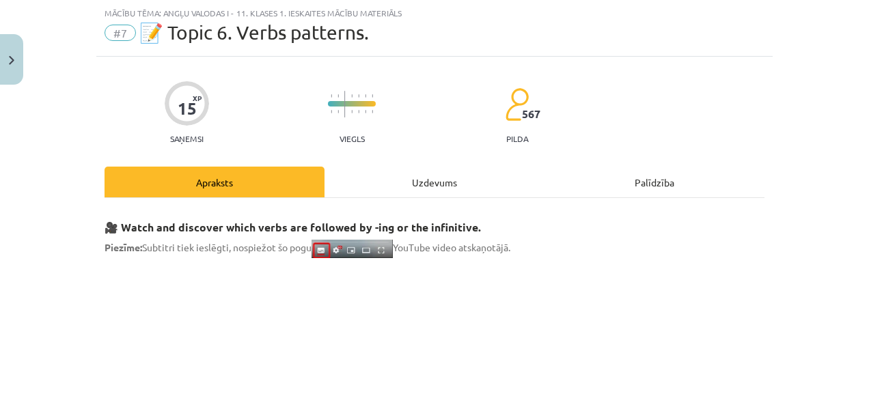
click at [349, 176] on div "Uzdevums" at bounding box center [434, 182] width 220 height 31
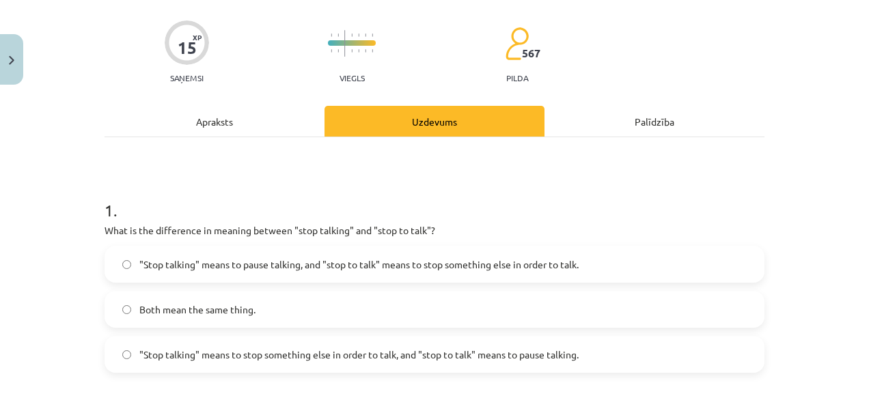
scroll to position [0, 0]
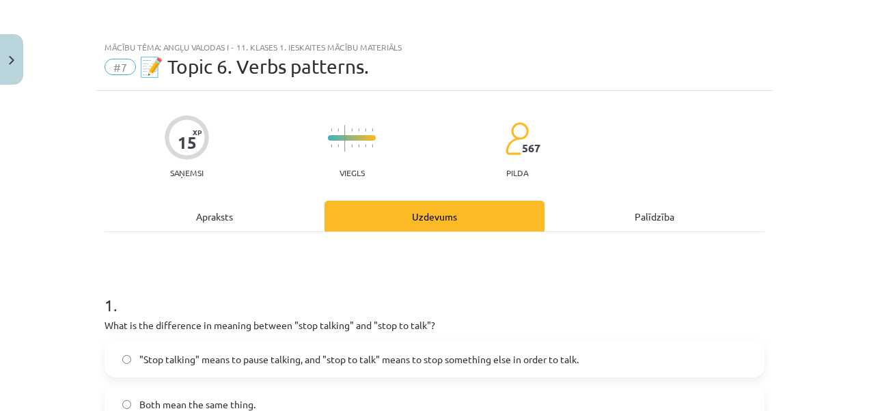
drag, startPoint x: 248, startPoint y: 230, endPoint x: 247, endPoint y: 218, distance: 12.3
click at [247, 219] on div "Apraksts" at bounding box center [214, 216] width 220 height 31
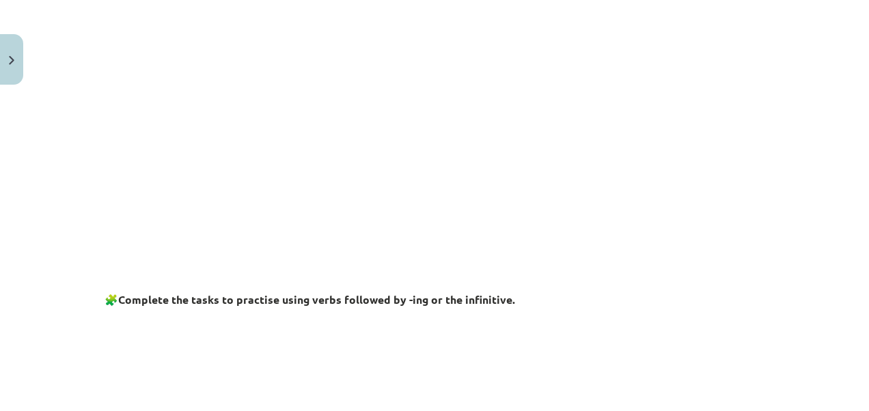
scroll to position [279, 0]
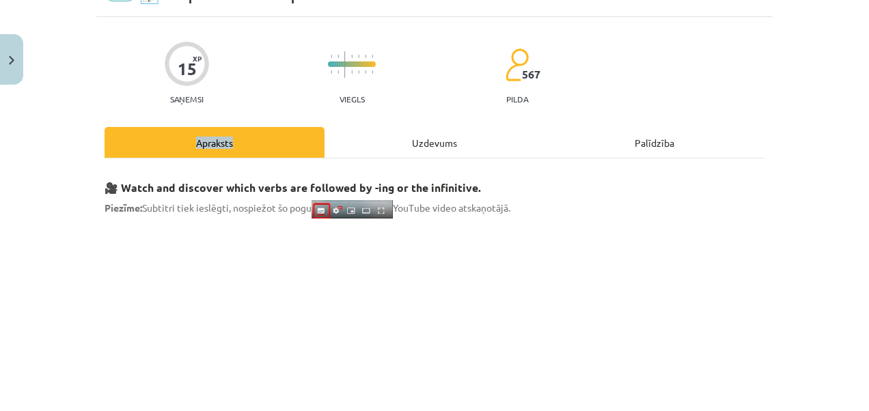
click at [366, 144] on div "Uzdevums" at bounding box center [434, 142] width 220 height 31
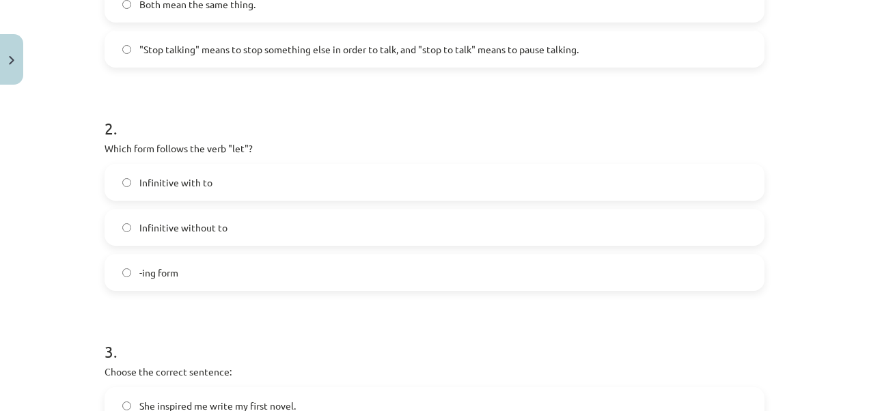
scroll to position [376, 0]
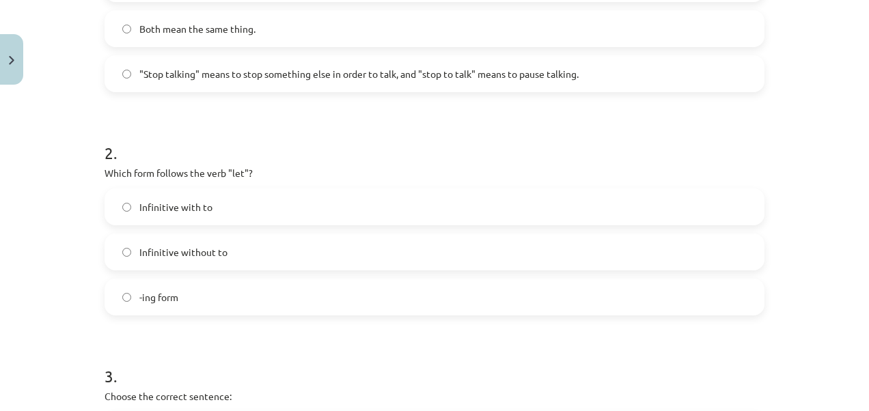
click at [169, 246] on span "Infinitive without to" at bounding box center [183, 252] width 88 height 14
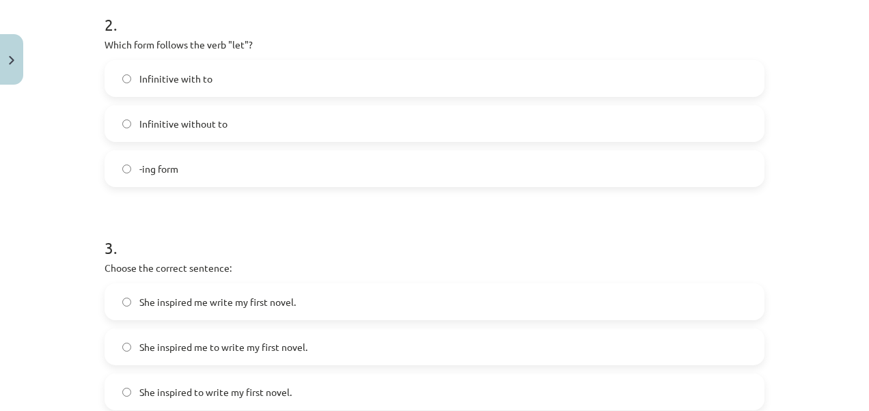
scroll to position [580, 0]
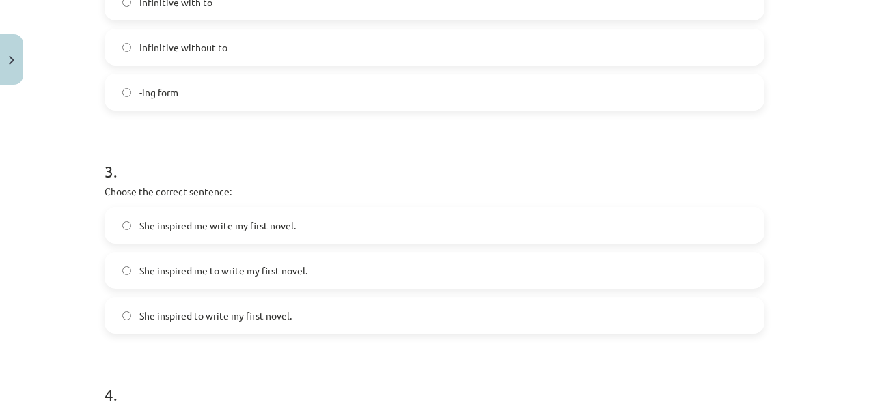
drag, startPoint x: 222, startPoint y: 272, endPoint x: 219, endPoint y: 265, distance: 7.4
click at [221, 271] on span "She inspired me to write my first novel." at bounding box center [223, 271] width 168 height 14
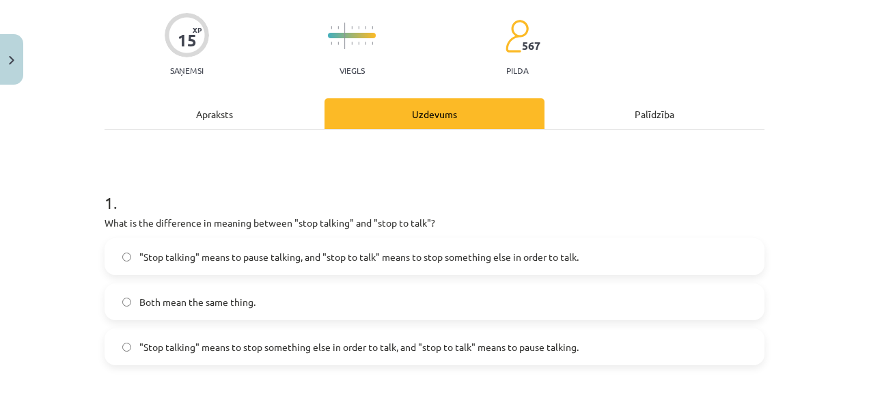
click at [268, 124] on div "Apraksts" at bounding box center [214, 113] width 220 height 31
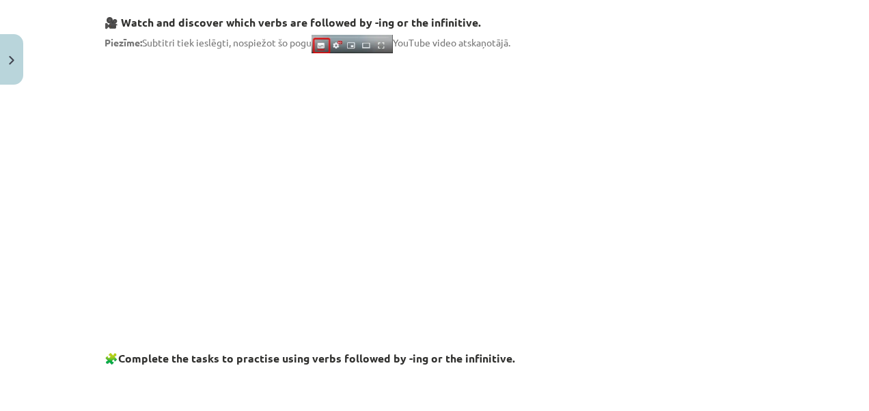
scroll to position [34, 0]
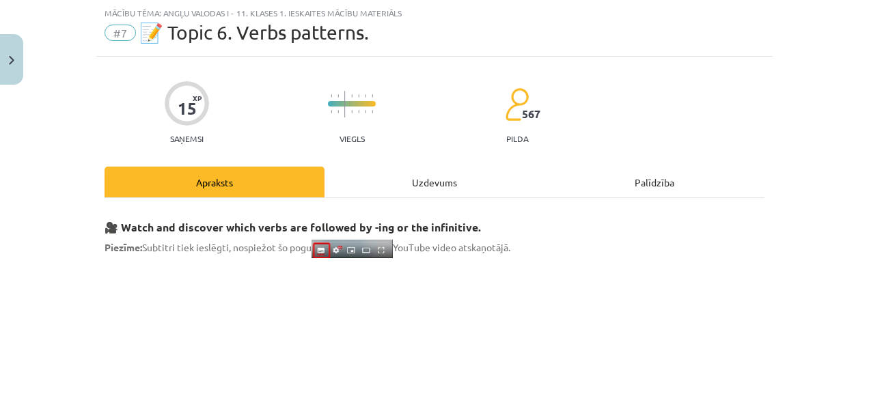
click at [382, 178] on div "Uzdevums" at bounding box center [434, 182] width 220 height 31
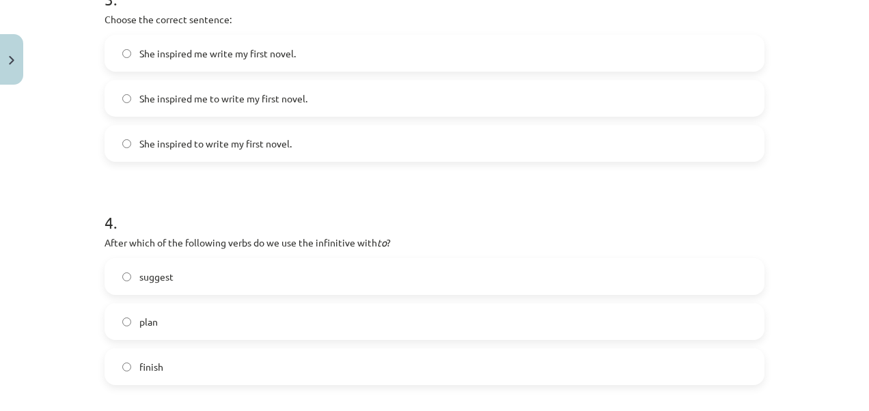
scroll to position [785, 0]
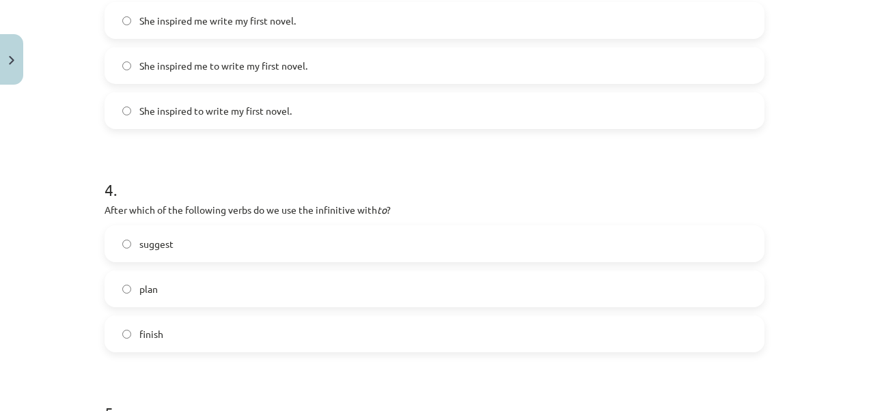
click at [150, 286] on span "plan" at bounding box center [148, 289] width 18 height 14
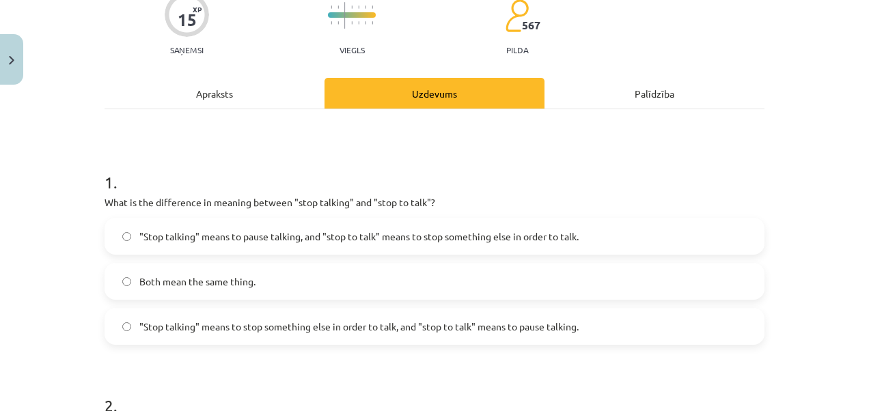
scroll to position [0, 0]
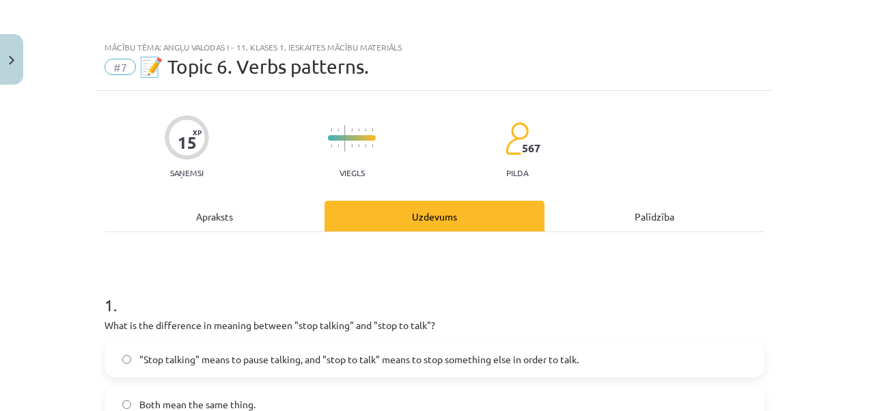
click at [260, 222] on div "Apraksts" at bounding box center [214, 216] width 220 height 31
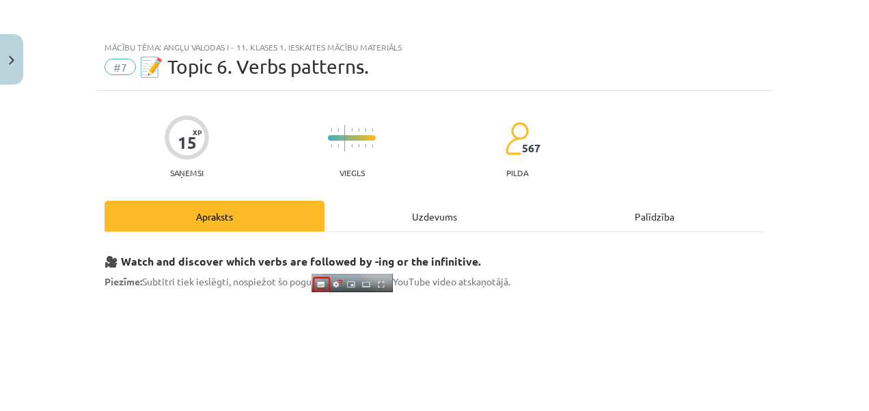
click at [368, 212] on div "Uzdevums" at bounding box center [434, 216] width 220 height 31
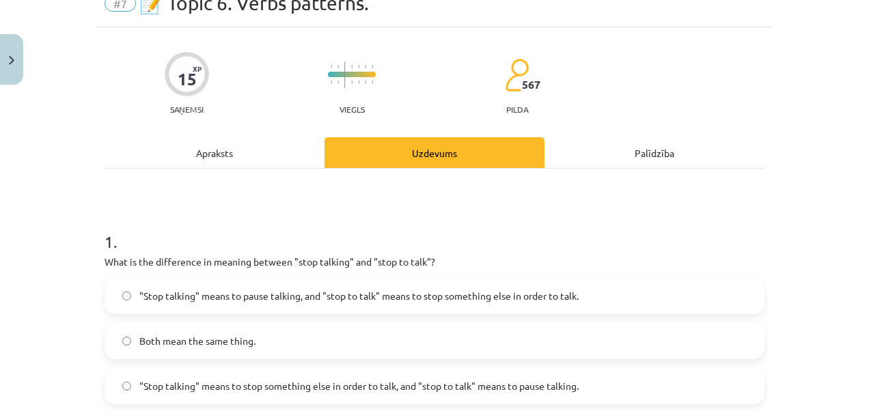
scroll to position [1108, 0]
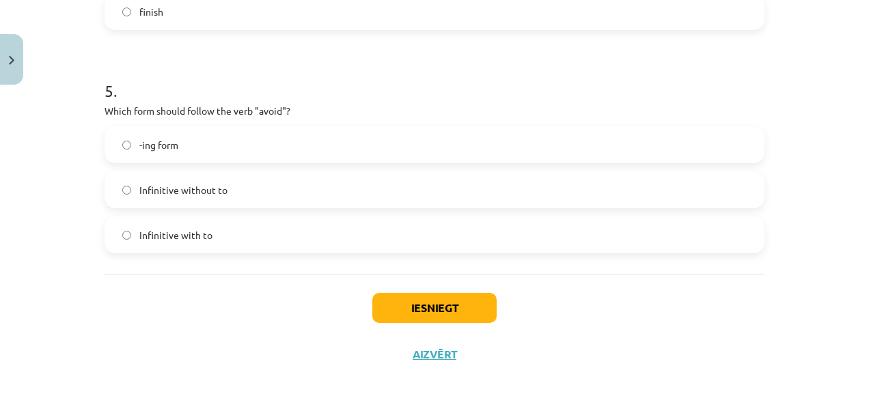
drag, startPoint x: 216, startPoint y: 229, endPoint x: 229, endPoint y: 240, distance: 17.1
click at [216, 229] on label "Infinitive with to" at bounding box center [434, 235] width 657 height 34
click at [458, 303] on button "Iesniegt" at bounding box center [434, 308] width 124 height 30
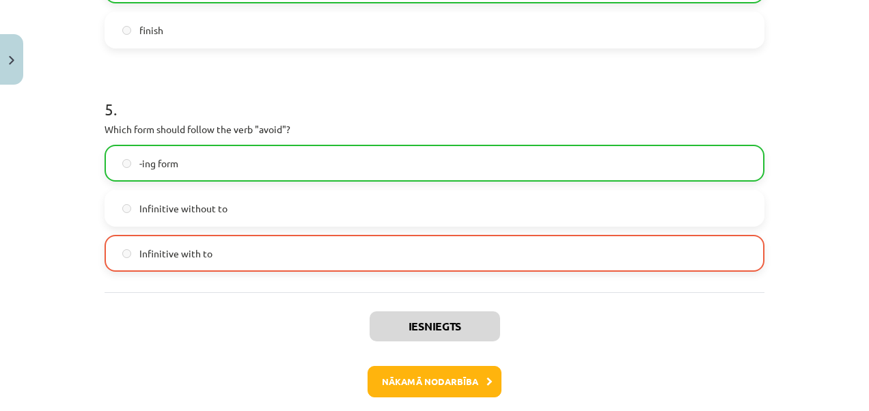
scroll to position [1150, 0]
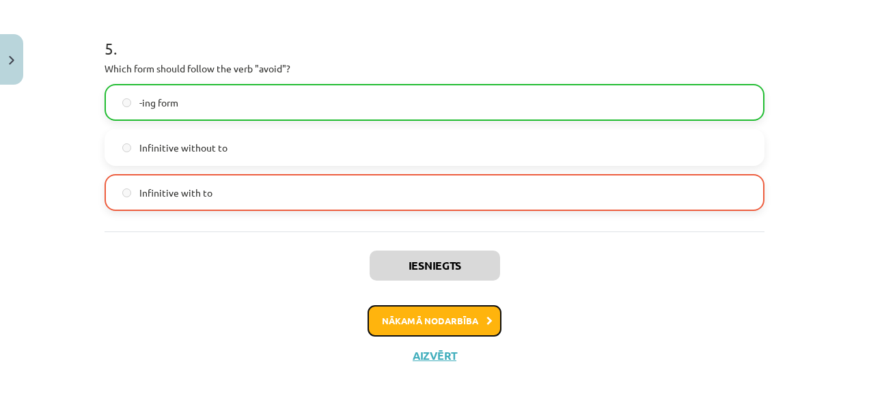
click at [438, 322] on button "Nākamā nodarbība" at bounding box center [434, 320] width 134 height 31
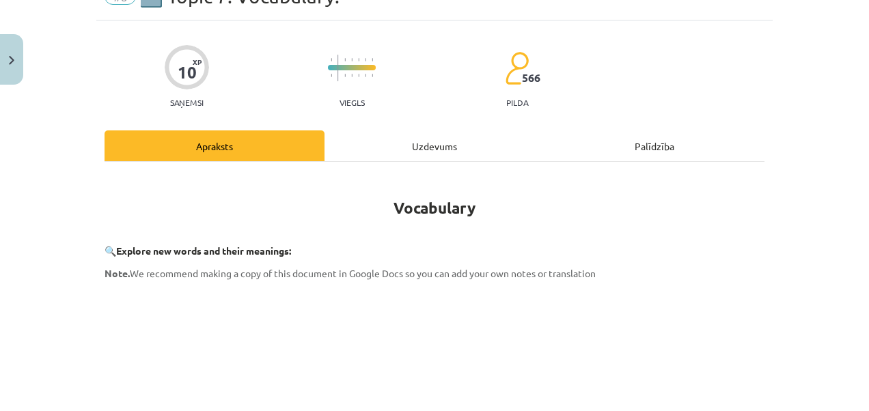
scroll to position [343, 0]
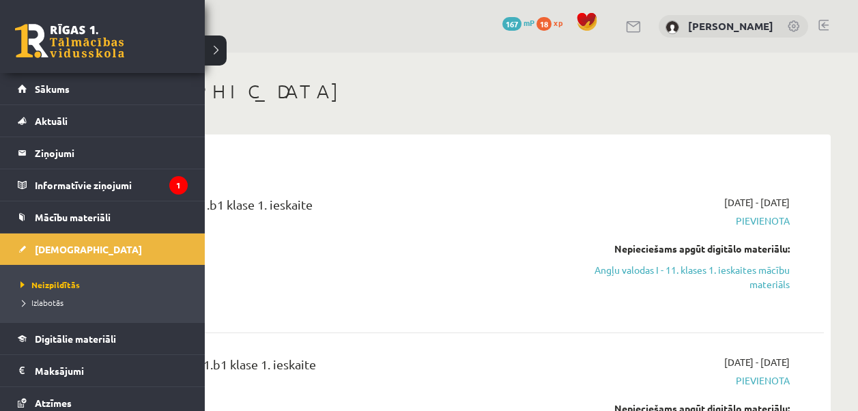
scroll to position [137, 0]
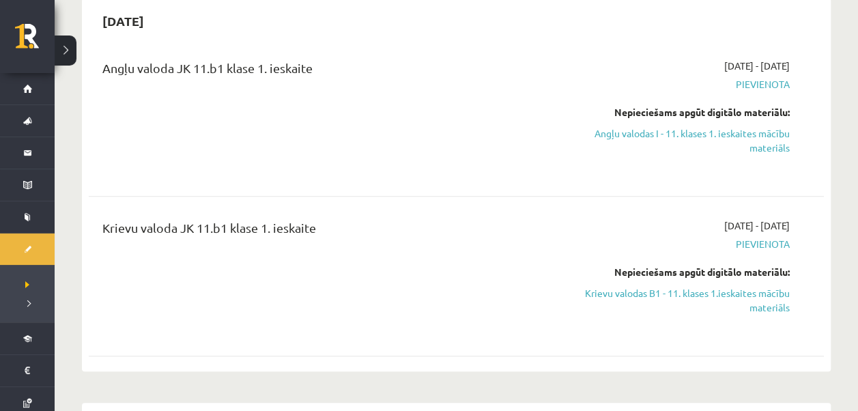
drag, startPoint x: 712, startPoint y: 141, endPoint x: 503, endPoint y: 61, distance: 224.1
click at [712, 141] on link "Angļu valodas I - 11. klases 1. ieskaites mācību materiāls" at bounding box center [682, 140] width 216 height 29
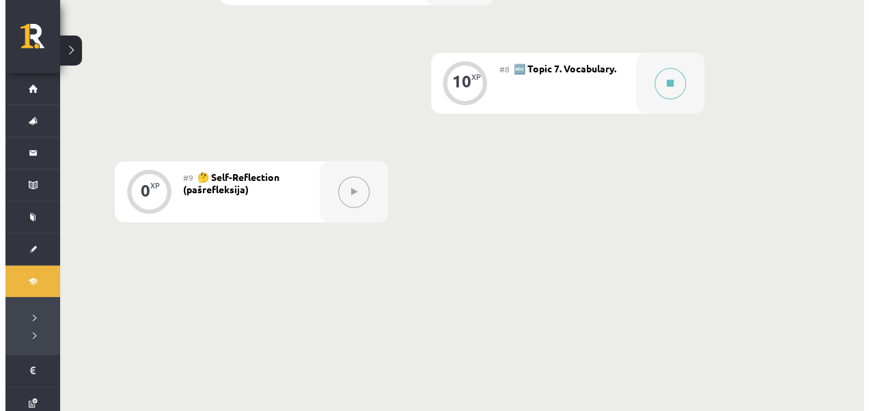
scroll to position [956, 0]
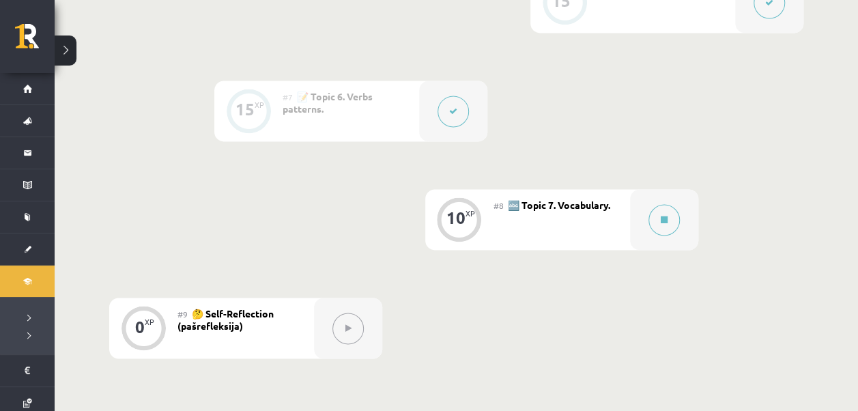
click at [563, 206] on span "🔤 Topic 7. Vocabulary." at bounding box center [559, 205] width 102 height 12
click at [648, 210] on div at bounding box center [664, 219] width 68 height 61
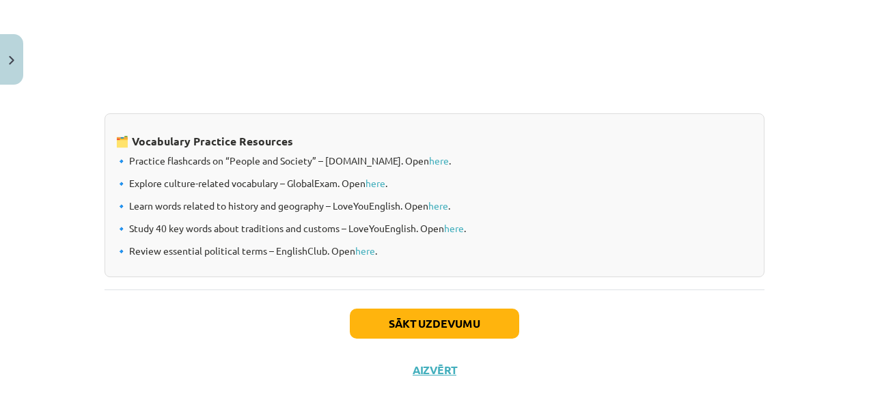
scroll to position [1199, 0]
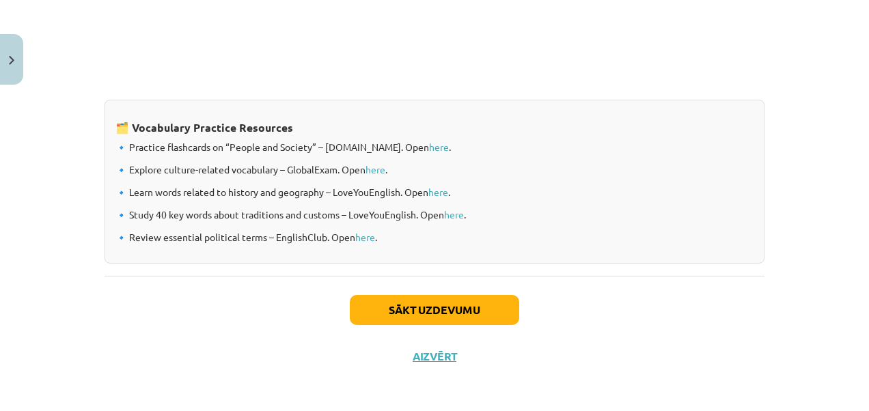
click at [410, 287] on div "Sākt uzdevumu Aizvērt" at bounding box center [434, 324] width 660 height 96
click at [416, 308] on button "Sākt uzdevumu" at bounding box center [434, 310] width 169 height 30
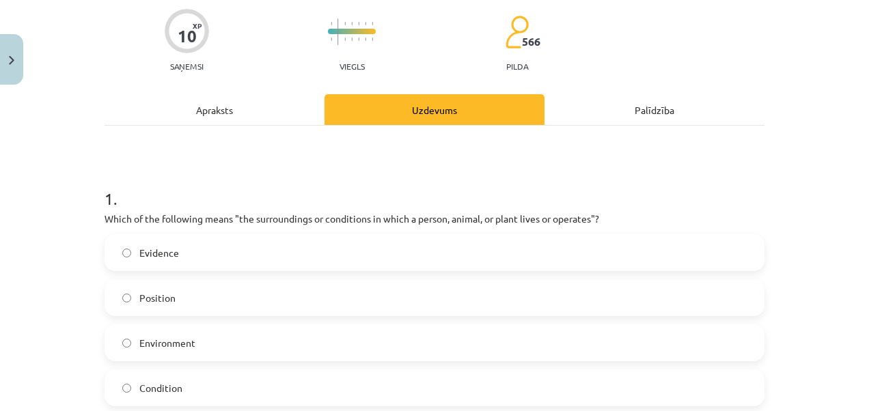
scroll to position [171, 0]
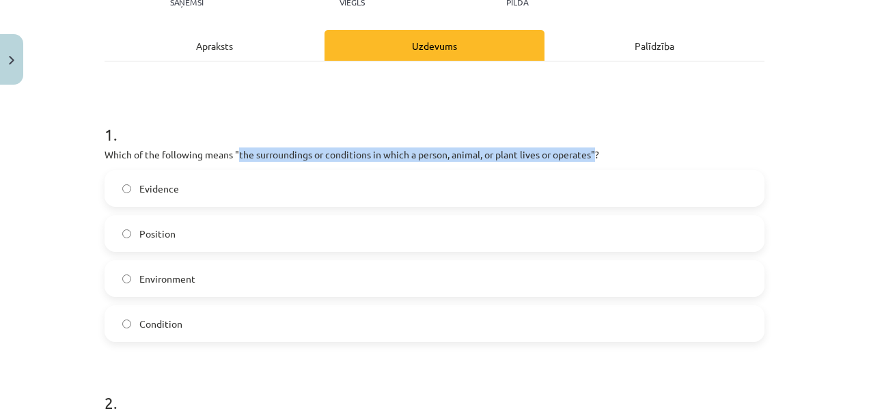
drag, startPoint x: 237, startPoint y: 157, endPoint x: 593, endPoint y: 155, distance: 356.5
click at [593, 155] on p "Which of the following means "the surroundings or conditions in which a person,…" at bounding box center [434, 154] width 660 height 14
copy p "the surroundings or conditions in which a person, animal, or plant lives or ope…"
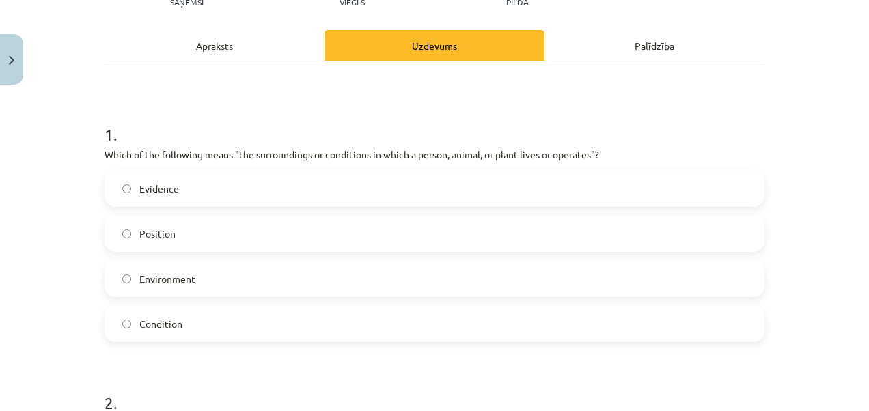
click at [48, 232] on div "Mācību tēma: Angļu valodas i - 11. klases 1. ieskaites mācību materiāls #8 🔤 To…" at bounding box center [434, 205] width 869 height 411
click at [180, 270] on label "Environment" at bounding box center [434, 279] width 657 height 34
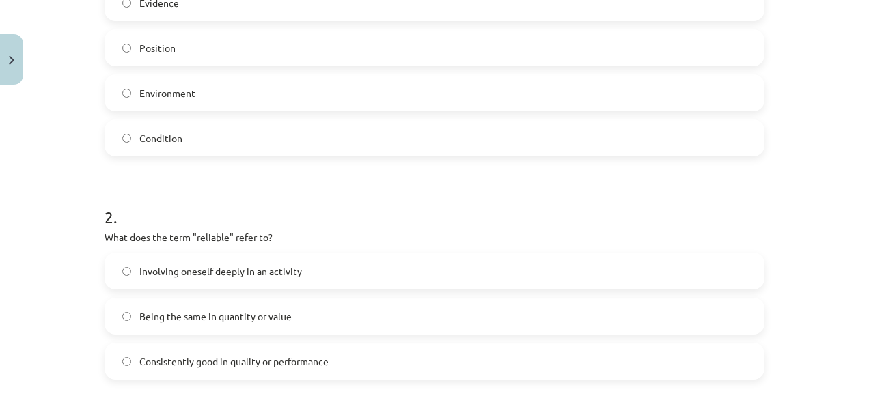
scroll to position [376, 0]
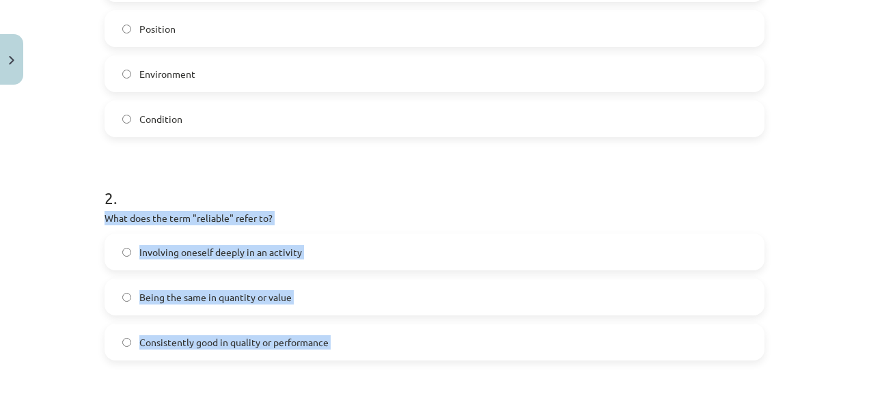
drag, startPoint x: 102, startPoint y: 216, endPoint x: 330, endPoint y: 362, distance: 270.9
copy form "What does the term "reliable" refer to? Involving oneself deeply in an activity…"
click at [53, 251] on div "Mācību tēma: Angļu valodas i - 11. klases 1. ieskaites mācību materiāls #8 🔤 To…" at bounding box center [434, 205] width 869 height 411
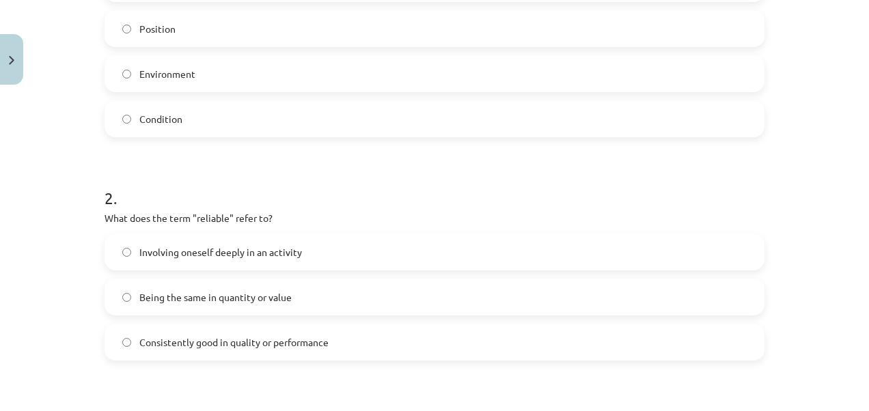
click at [187, 178] on h1 "2 ." at bounding box center [434, 186] width 660 height 42
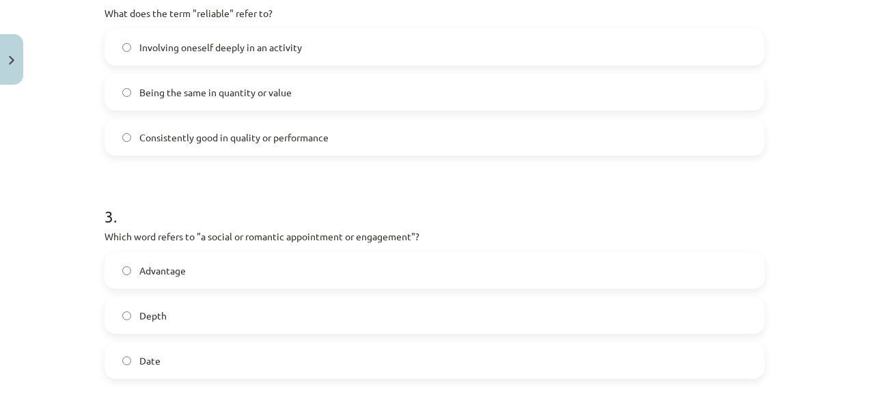
scroll to position [649, 0]
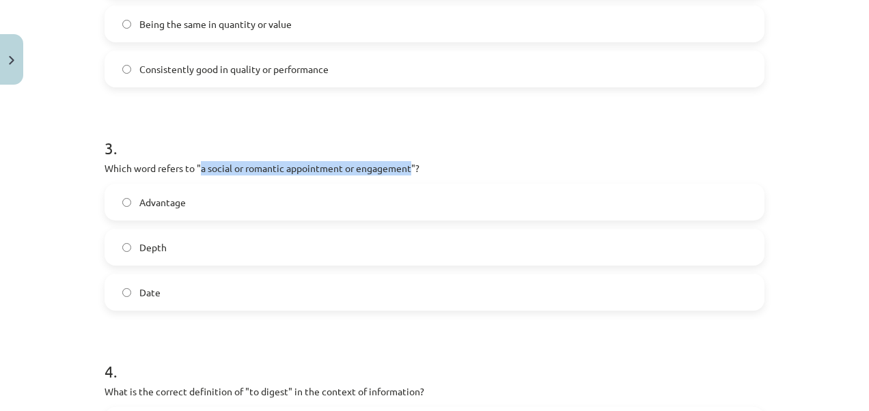
drag, startPoint x: 197, startPoint y: 167, endPoint x: 407, endPoint y: 165, distance: 210.3
click at [407, 165] on p "Which word refers to "a social or romantic appointment or engagement"?" at bounding box center [434, 168] width 660 height 14
copy p "a social or romantic appointment or engagement"
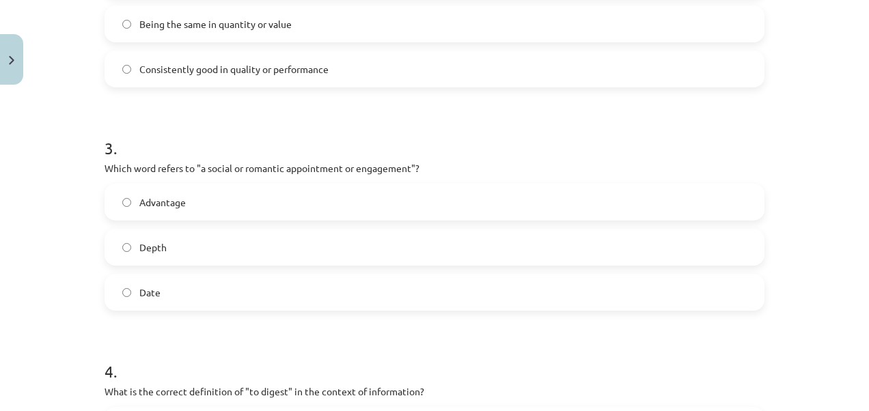
click at [236, 336] on form "1 . Which of the following means "the surroundings or conditions in which a per…" at bounding box center [434, 190] width 660 height 1134
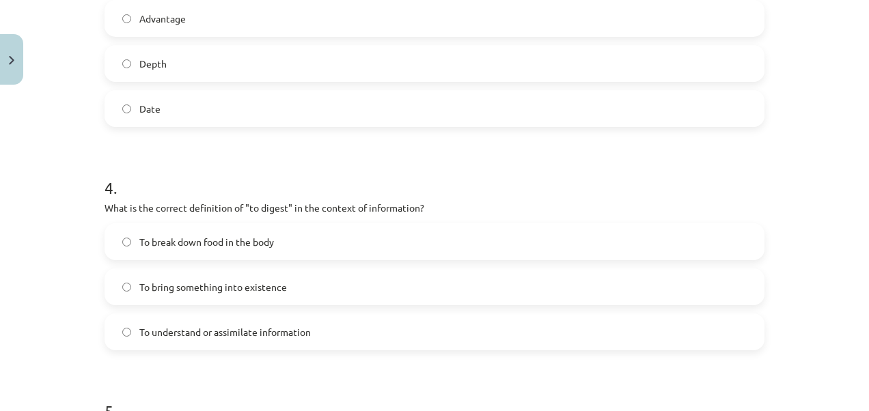
scroll to position [854, 0]
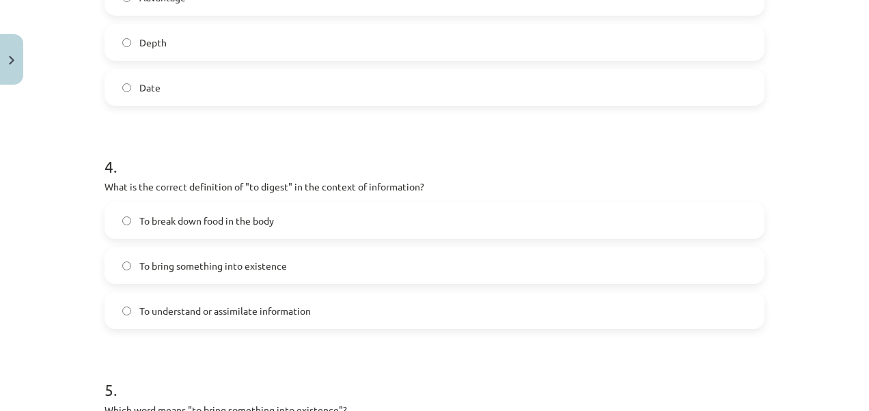
click at [275, 309] on span "To understand or assimilate information" at bounding box center [224, 311] width 171 height 14
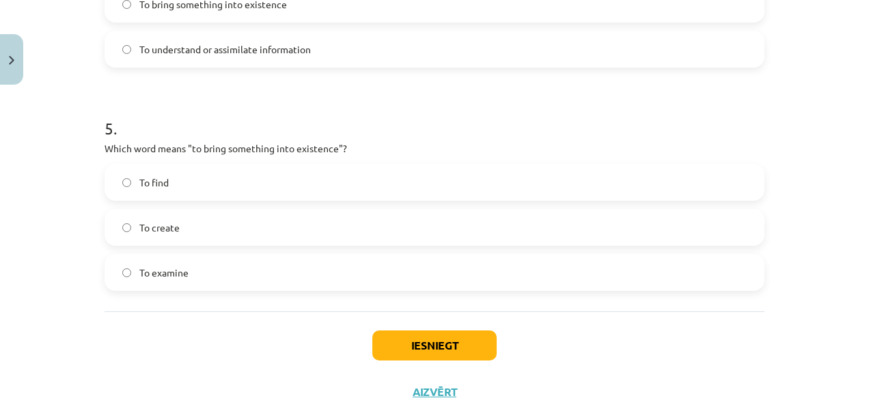
scroll to position [1127, 0]
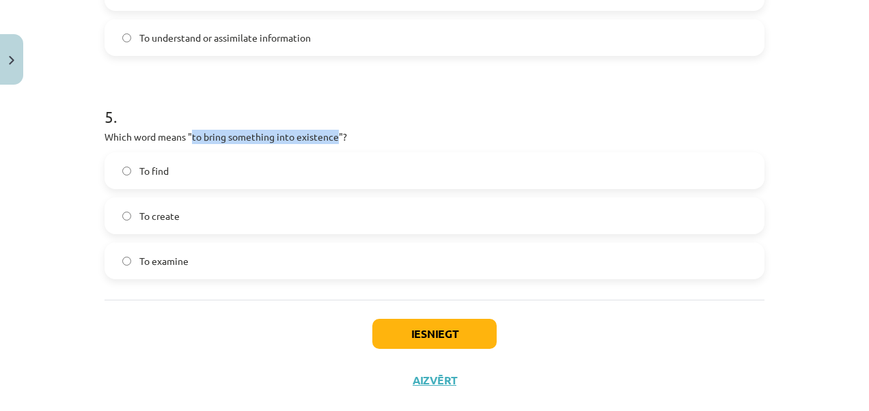
drag, startPoint x: 185, startPoint y: 134, endPoint x: 333, endPoint y: 141, distance: 147.7
click at [333, 141] on p "Which word means "to bring something into existence"?" at bounding box center [434, 137] width 660 height 14
drag, startPoint x: 333, startPoint y: 141, endPoint x: 324, endPoint y: 137, distance: 9.8
copy p "to bring something into existence"
click at [141, 312] on div "Iesniegt Aizvērt" at bounding box center [434, 348] width 660 height 96
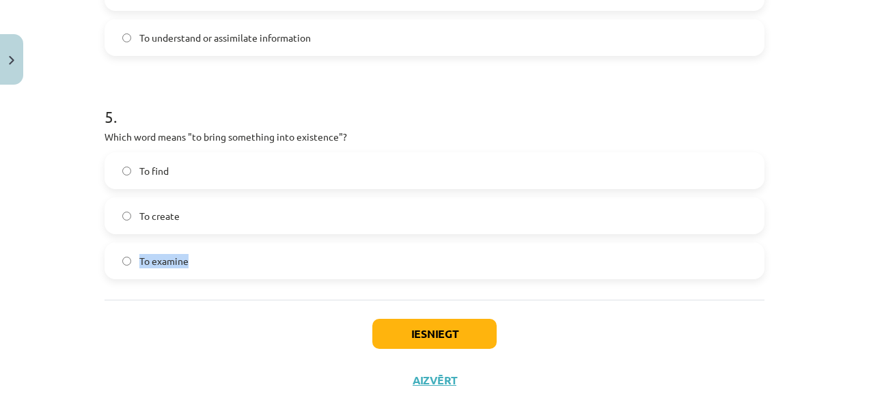
drag, startPoint x: 135, startPoint y: 255, endPoint x: 182, endPoint y: 259, distance: 47.3
click at [182, 259] on span "To examine" at bounding box center [163, 261] width 49 height 14
drag, startPoint x: 182, startPoint y: 259, endPoint x: 175, endPoint y: 259, distance: 6.9
copy span "To examine"
click at [183, 330] on div "Iesniegt Aizvērt" at bounding box center [434, 348] width 660 height 96
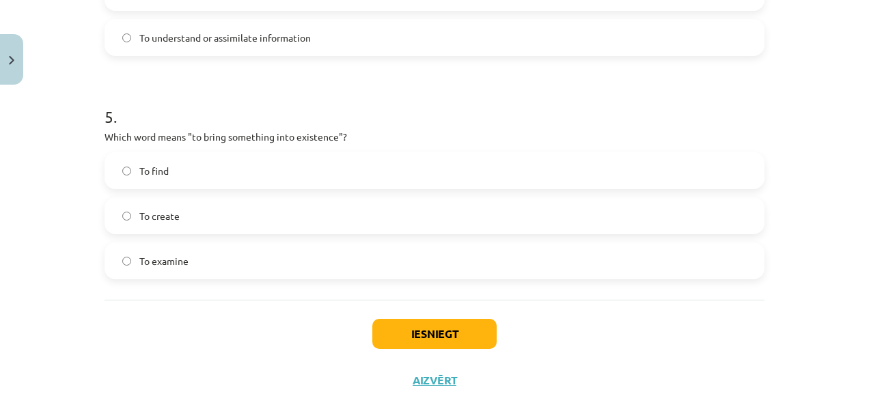
click at [147, 264] on span "To examine" at bounding box center [163, 261] width 49 height 14
click at [410, 331] on button "Iesniegt" at bounding box center [434, 334] width 124 height 30
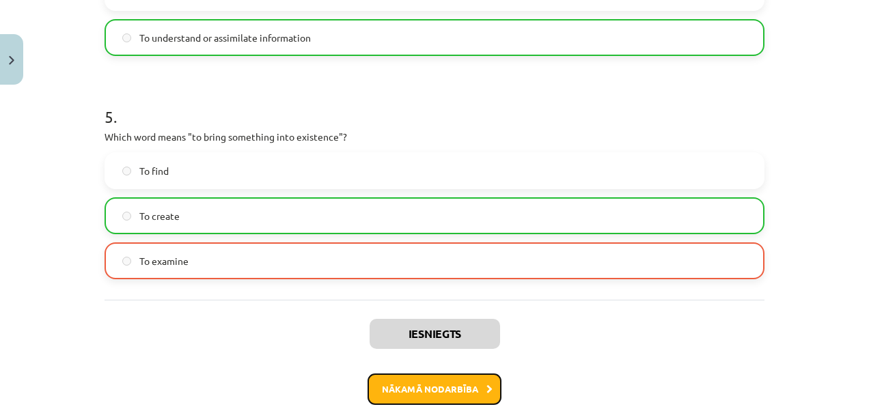
click at [410, 392] on button "Nākamā nodarbība" at bounding box center [434, 389] width 134 height 31
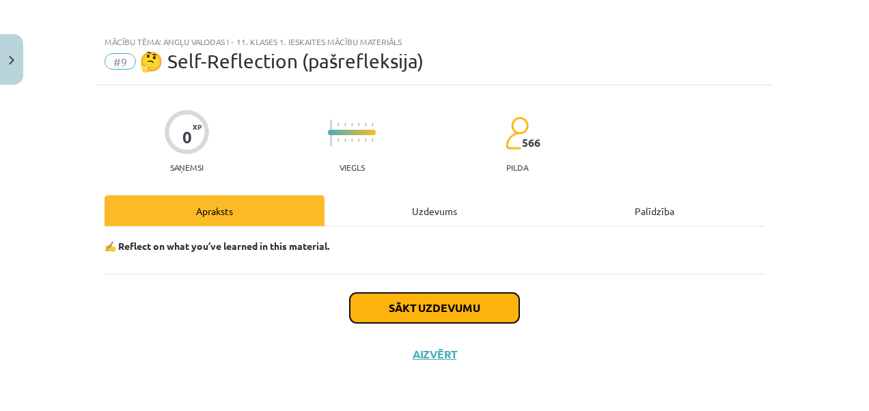
click at [361, 299] on button "Sākt uzdevumu" at bounding box center [434, 308] width 169 height 30
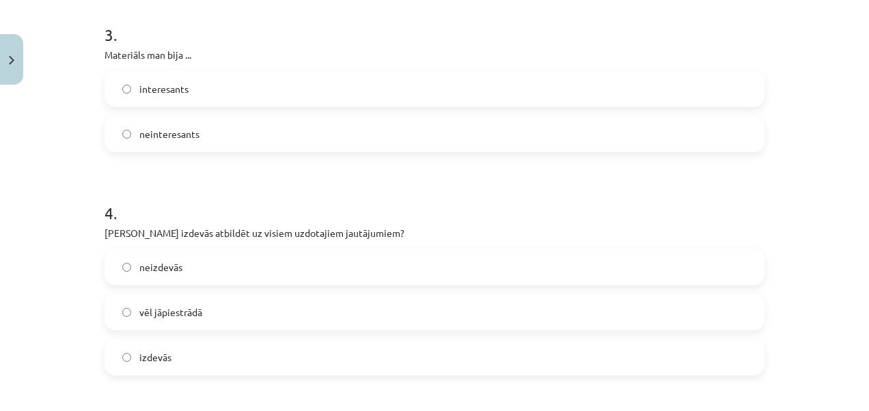
scroll to position [654, 0]
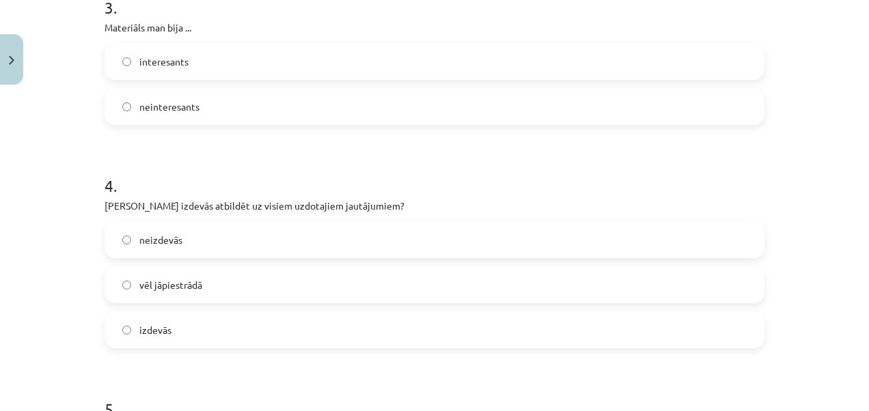
click at [128, 279] on label "vēl jāpiestrādā" at bounding box center [434, 285] width 657 height 34
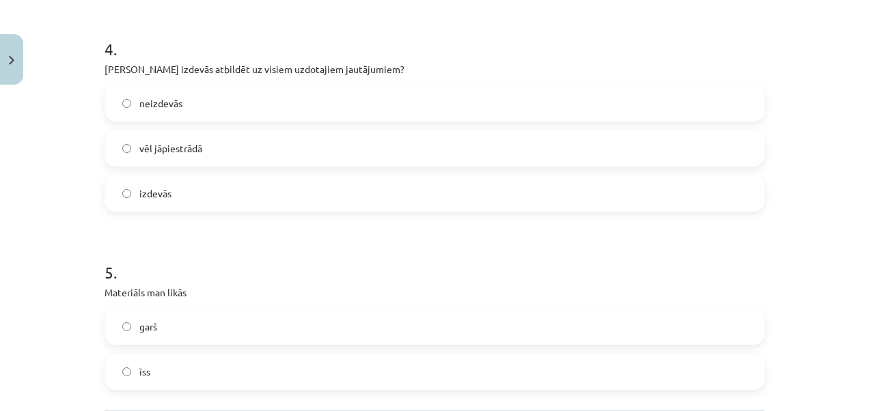
scroll to position [859, 0]
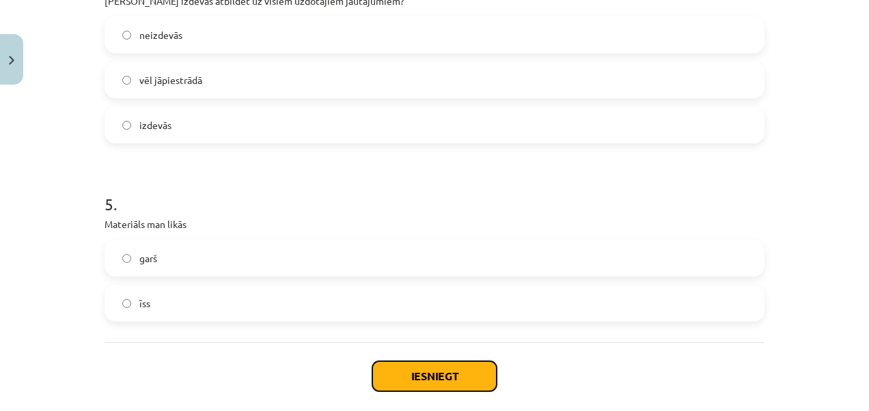
click at [438, 369] on button "Iesniegt" at bounding box center [434, 376] width 124 height 30
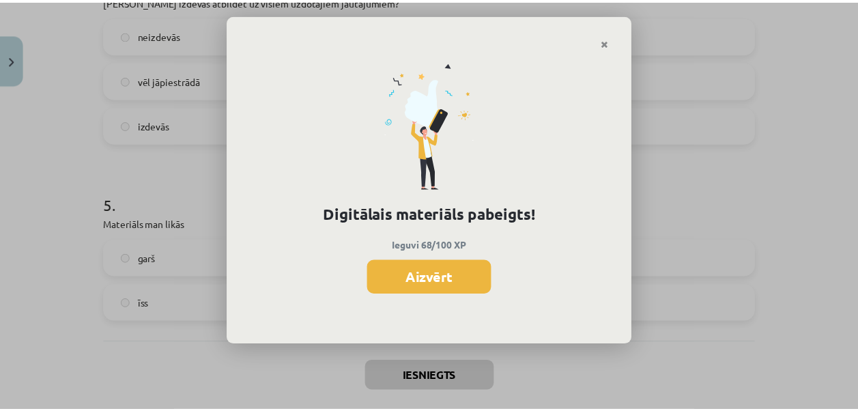
scroll to position [955, 0]
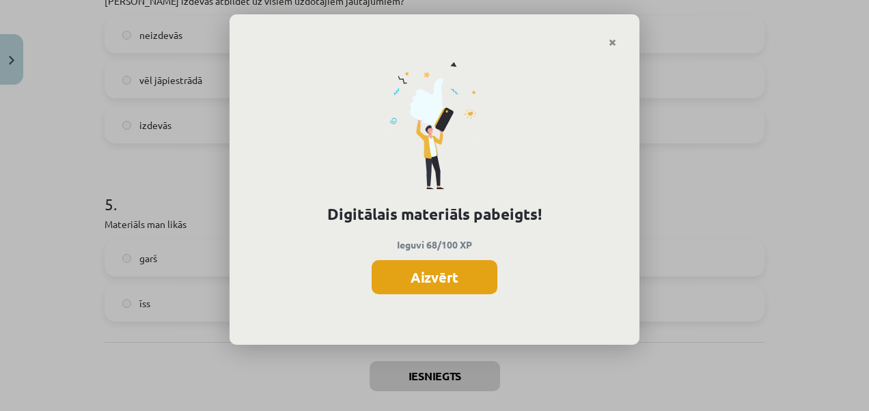
click at [480, 280] on button "Aizvērt" at bounding box center [434, 277] width 126 height 34
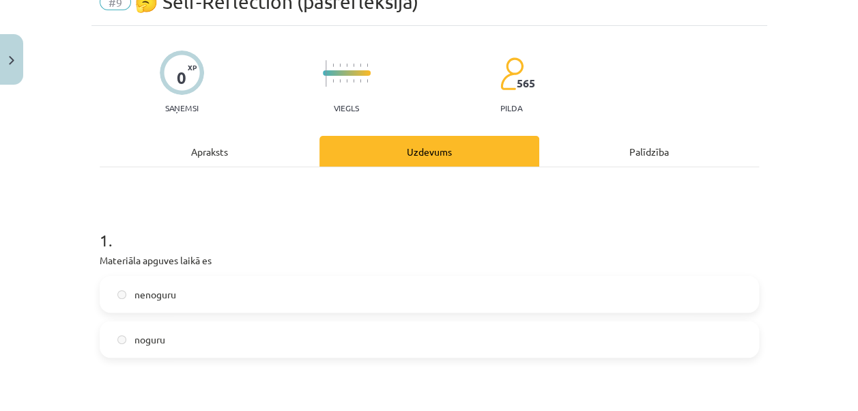
scroll to position [0, 0]
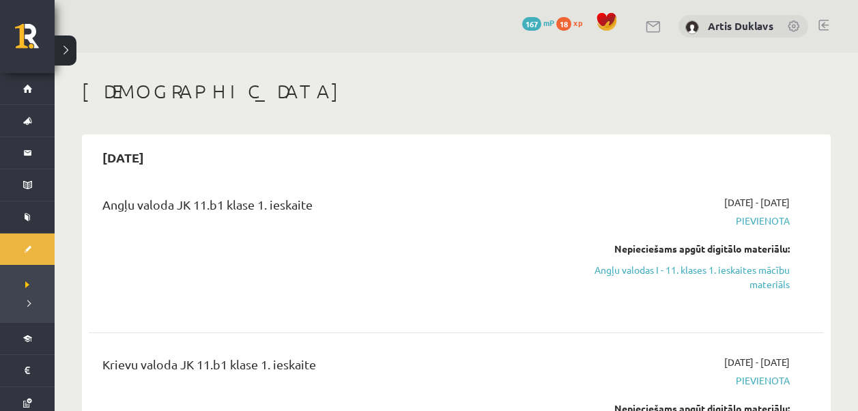
scroll to position [137, 0]
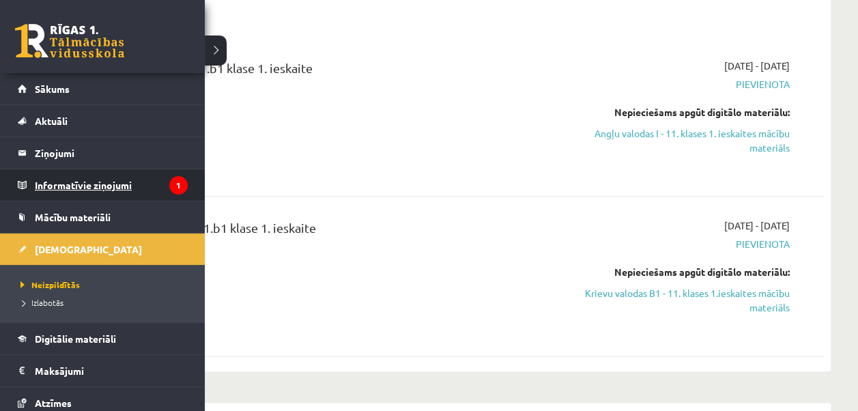
click at [113, 180] on legend "Informatīvie ziņojumi 1" at bounding box center [111, 184] width 153 height 31
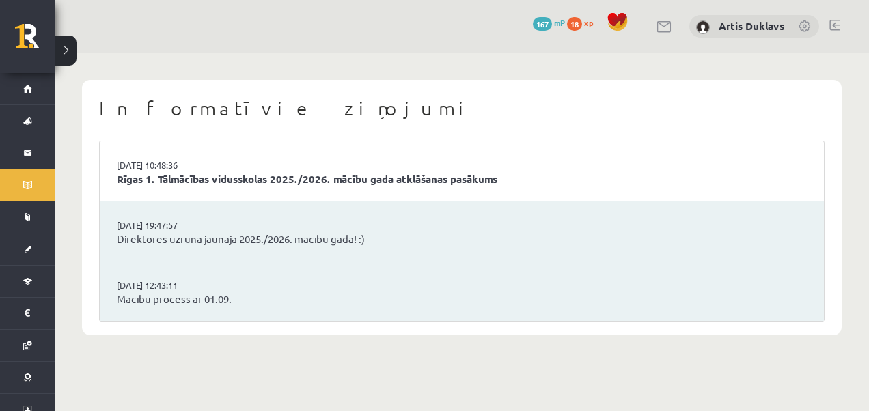
click at [139, 303] on link "Mācību process ar 01.09." at bounding box center [462, 300] width 690 height 16
click at [242, 229] on li "[DATE] 19:47:57 Direktores uzruna jaunajā 2025./2026. mācību gadā! :)" at bounding box center [462, 231] width 724 height 60
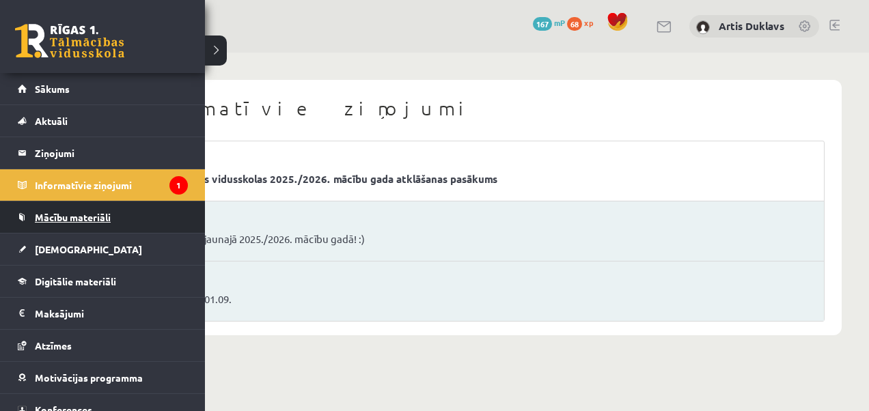
click at [66, 208] on link "Mācību materiāli" at bounding box center [103, 216] width 170 height 31
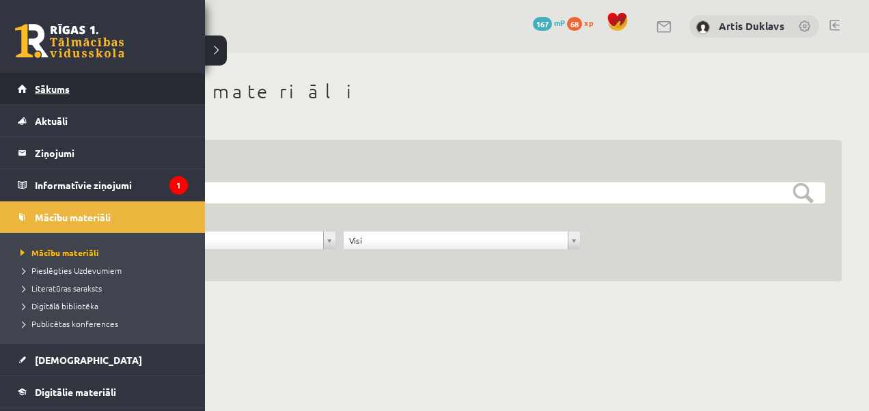
click at [76, 89] on link "Sākums" at bounding box center [103, 88] width 170 height 31
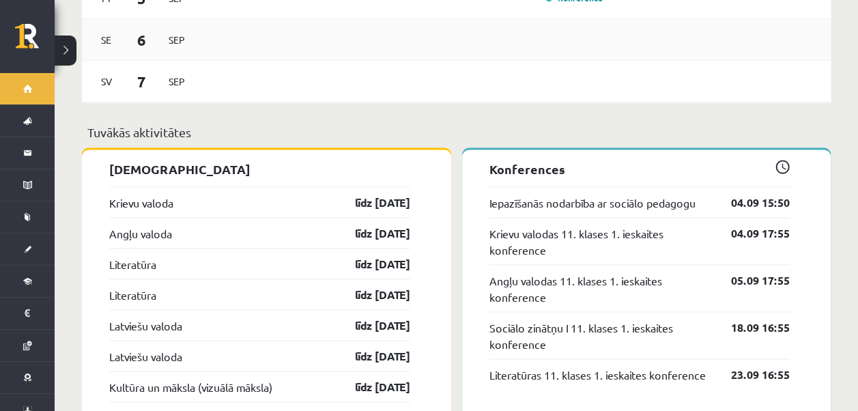
scroll to position [1093, 0]
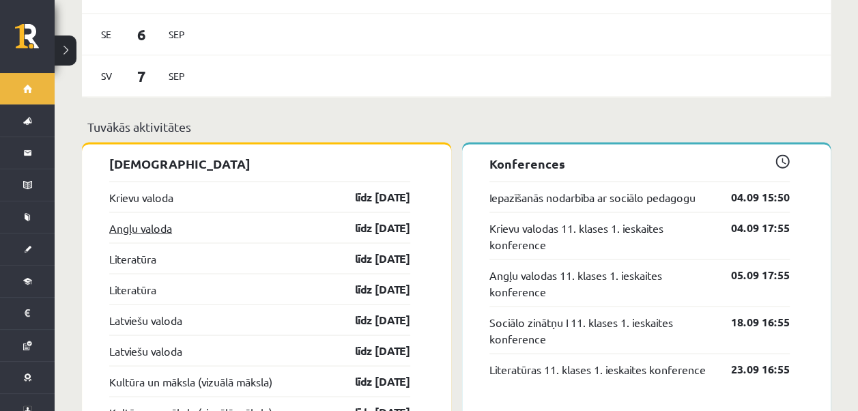
click at [167, 219] on link "Angļu valoda" at bounding box center [140, 227] width 63 height 16
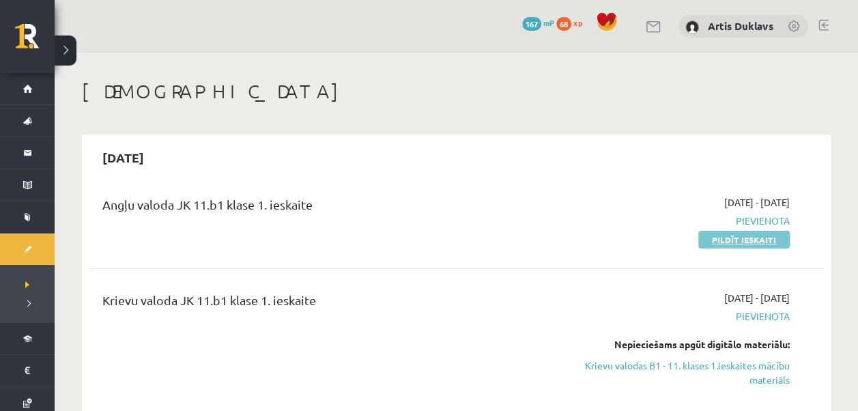
click at [709, 243] on link "Pildīt ieskaiti" at bounding box center [745, 240] width 92 height 18
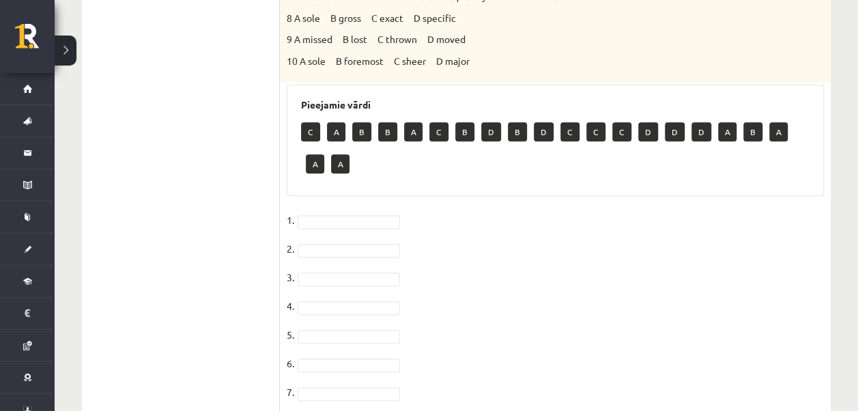
scroll to position [748, 0]
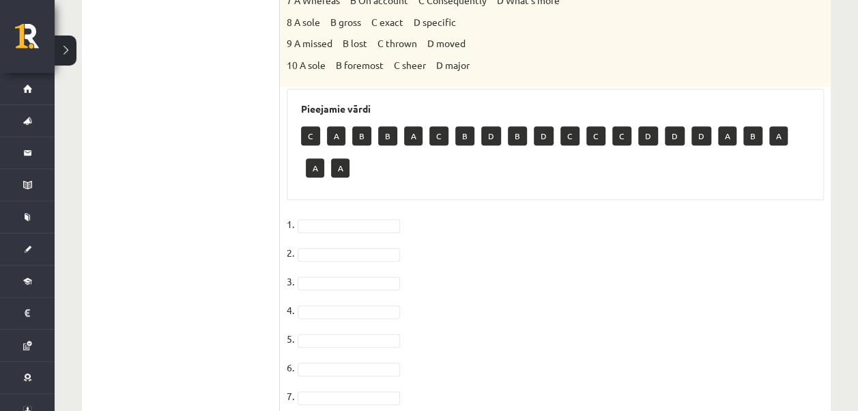
click at [336, 134] on p "A" at bounding box center [336, 135] width 18 height 19
drag, startPoint x: 335, startPoint y: 132, endPoint x: 361, endPoint y: 136, distance: 26.2
click at [361, 136] on div "C A B B A C B D B D C C C D D D A B A A A" at bounding box center [555, 154] width 509 height 64
drag, startPoint x: 361, startPoint y: 136, endPoint x: 369, endPoint y: 167, distance: 32.5
click at [369, 167] on div "C A B B A C B D B D C C C D D D A B A A A" at bounding box center [555, 154] width 509 height 64
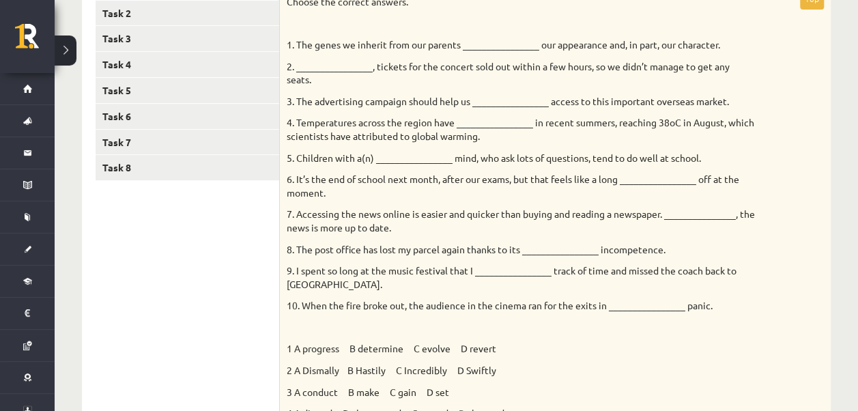
scroll to position [270, 0]
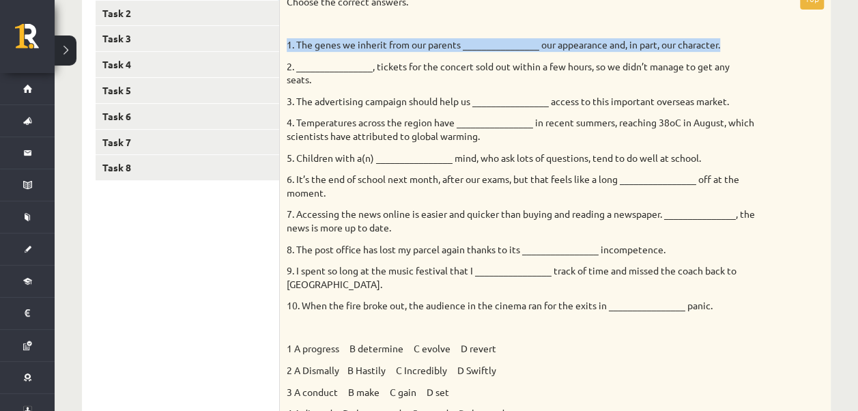
drag, startPoint x: 288, startPoint y: 42, endPoint x: 725, endPoint y: 39, distance: 437.0
click at [725, 39] on p "1. The genes we inherit from our parents ________________ our appearance and, i…" at bounding box center [521, 45] width 469 height 14
drag, startPoint x: 725, startPoint y: 39, endPoint x: 713, endPoint y: 40, distance: 12.4
copy p "1. The genes we inherit from our parents ________________ our appearance and, i…"
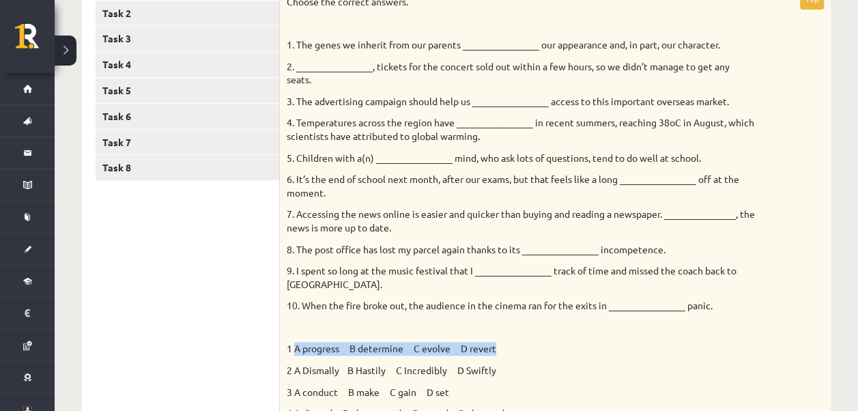
drag, startPoint x: 294, startPoint y: 348, endPoint x: 498, endPoint y: 348, distance: 204.9
click at [498, 348] on p "1 A progress B determine C evolve D revert" at bounding box center [521, 349] width 469 height 14
copy p "A progress B determine C evolve D revert"
click at [569, 374] on p "2 A Dismally B Hastily C Incredibly D Swiftly" at bounding box center [521, 371] width 469 height 14
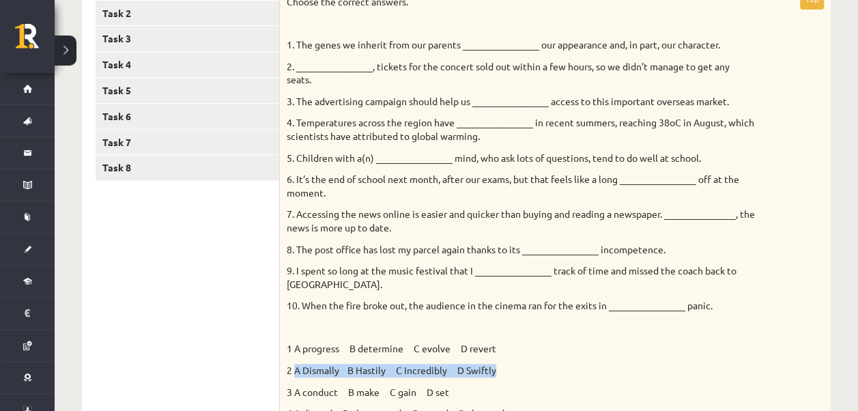
drag, startPoint x: 307, startPoint y: 372, endPoint x: 497, endPoint y: 369, distance: 190.5
click at [497, 369] on p "2 A Dismally B Hastily C Incredibly D Swiftly" at bounding box center [521, 371] width 469 height 14
drag, startPoint x: 497, startPoint y: 369, endPoint x: 481, endPoint y: 367, distance: 15.9
copy p "A Dismally B Hastily C Incredibly D Swiftly"
click at [509, 361] on div "Choose the correct answers. 1. The genes we inherit from our parents __________…" at bounding box center [555, 276] width 551 height 577
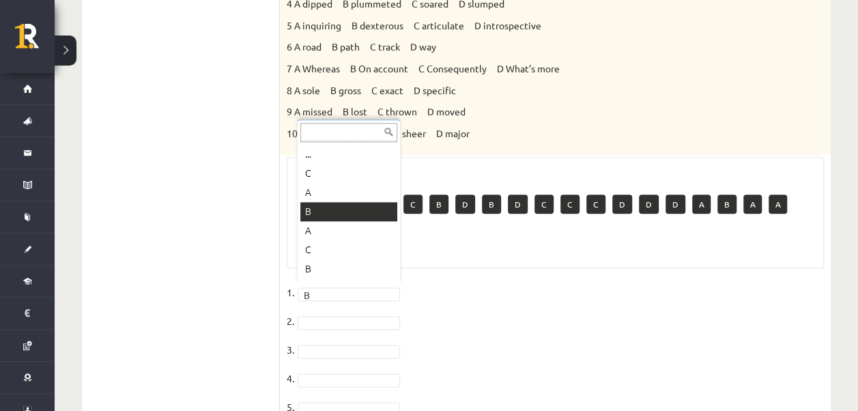
scroll to position [137, 0]
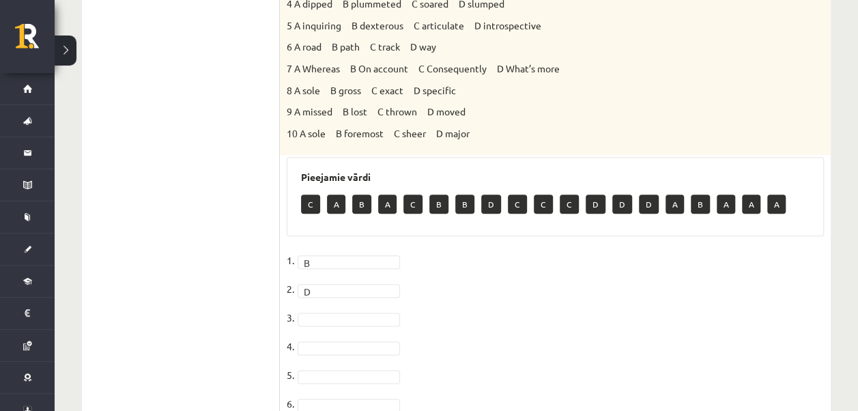
click at [364, 210] on p "B" at bounding box center [361, 204] width 19 height 19
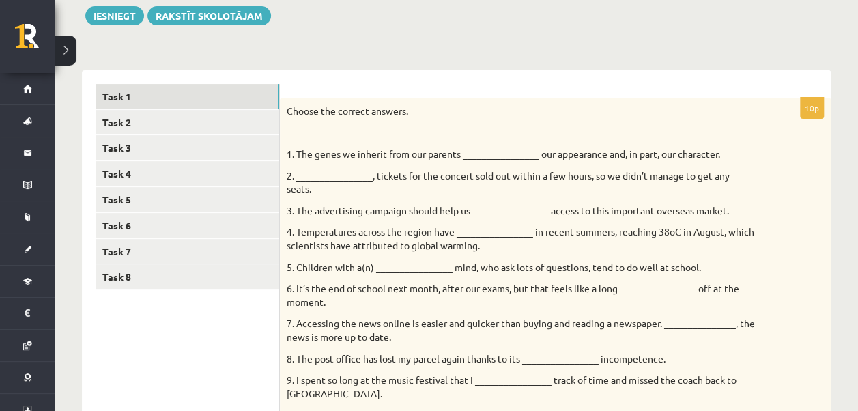
scroll to position [134, 0]
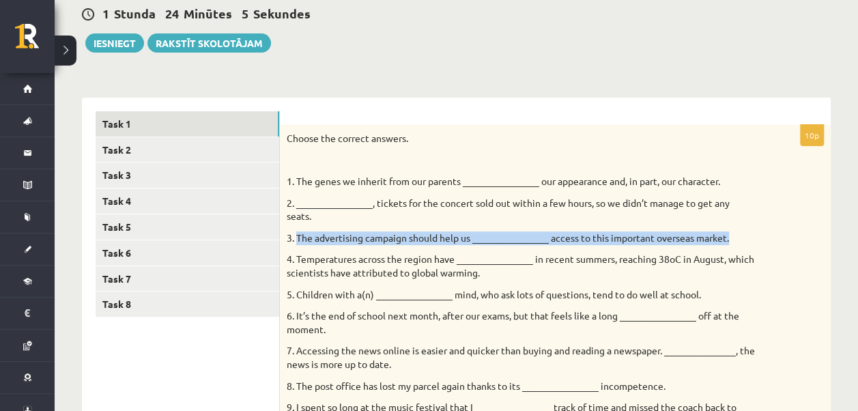
drag, startPoint x: 298, startPoint y: 236, endPoint x: 744, endPoint y: 235, distance: 445.9
click at [744, 235] on p "3. The advertising campaign should help us ________________ access to this impo…" at bounding box center [521, 238] width 469 height 14
drag, startPoint x: 744, startPoint y: 235, endPoint x: 722, endPoint y: 234, distance: 21.9
copy p "The advertising campaign should help us ________________ access to this importa…"
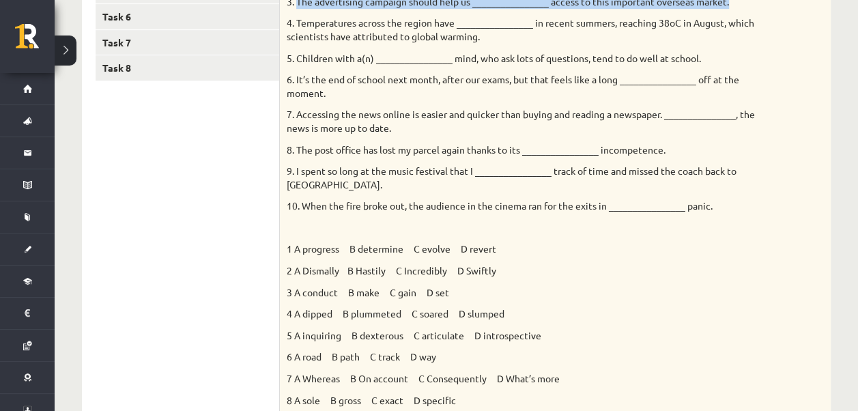
scroll to position [407, 0]
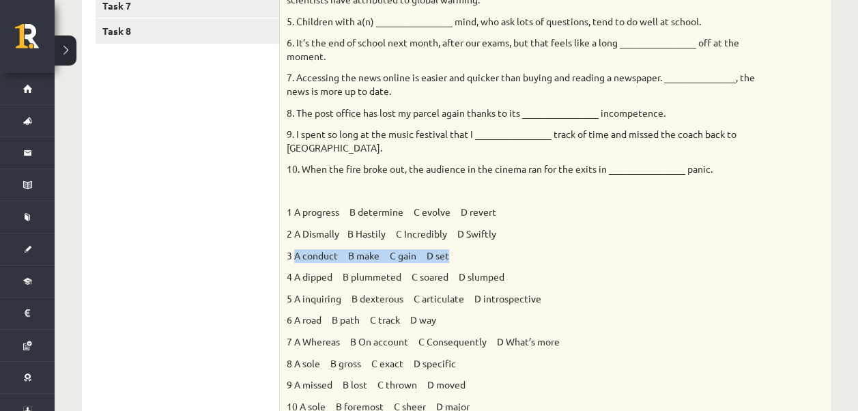
drag, startPoint x: 296, startPoint y: 253, endPoint x: 455, endPoint y: 258, distance: 158.5
click at [455, 258] on p "3 A conduct B make C gain D set" at bounding box center [521, 256] width 469 height 14
drag, startPoint x: 455, startPoint y: 258, endPoint x: 434, endPoint y: 254, distance: 20.9
copy p "A conduct B make C gain D set"
click at [496, 249] on p "3 A conduct B make C gain D set" at bounding box center [521, 256] width 469 height 14
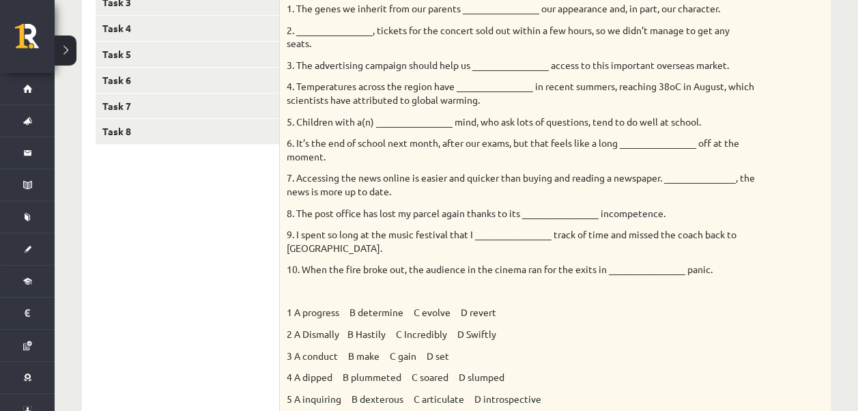
scroll to position [238, 0]
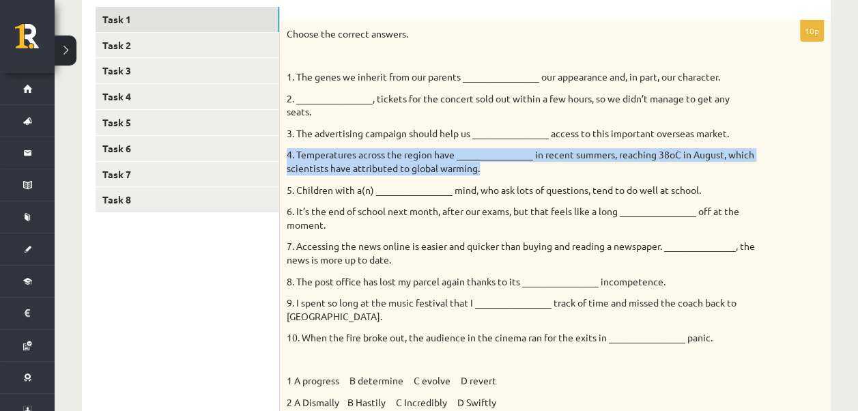
drag, startPoint x: 294, startPoint y: 154, endPoint x: 524, endPoint y: 164, distance: 230.3
click at [524, 164] on div "Choose the correct answers. 1. The genes we inherit from our parents __________…" at bounding box center [555, 308] width 551 height 577
drag, startPoint x: 524, startPoint y: 164, endPoint x: 492, endPoint y: 166, distance: 31.5
copy p "4. Temperatures across the region have ________________ in recent summers, reac…"
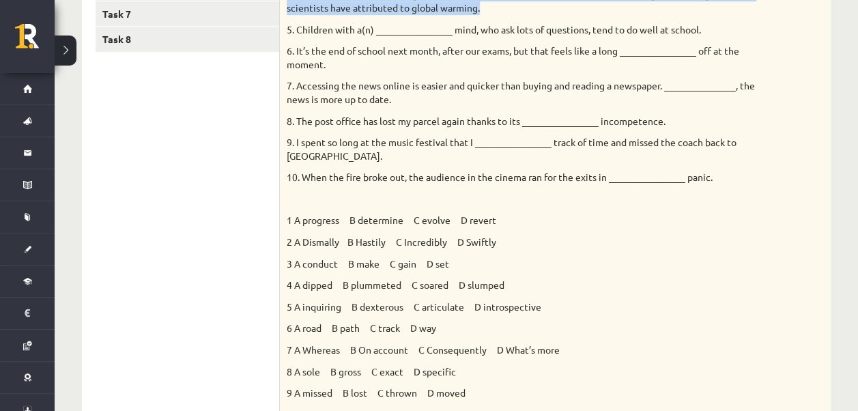
scroll to position [443, 0]
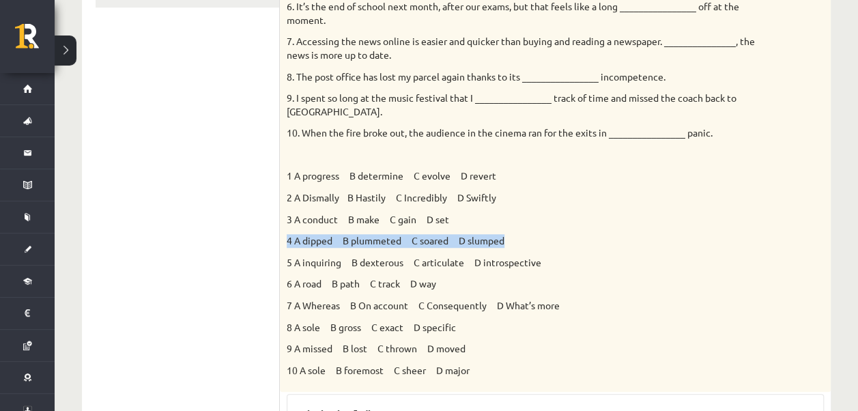
drag, startPoint x: 288, startPoint y: 238, endPoint x: 530, endPoint y: 234, distance: 241.8
click at [530, 234] on p "4 A dipped B plummeted C soared D slumped" at bounding box center [521, 241] width 469 height 14
drag, startPoint x: 530, startPoint y: 234, endPoint x: 496, endPoint y: 238, distance: 34.3
copy p "4 A dipped B plummeted C soared D slumped"
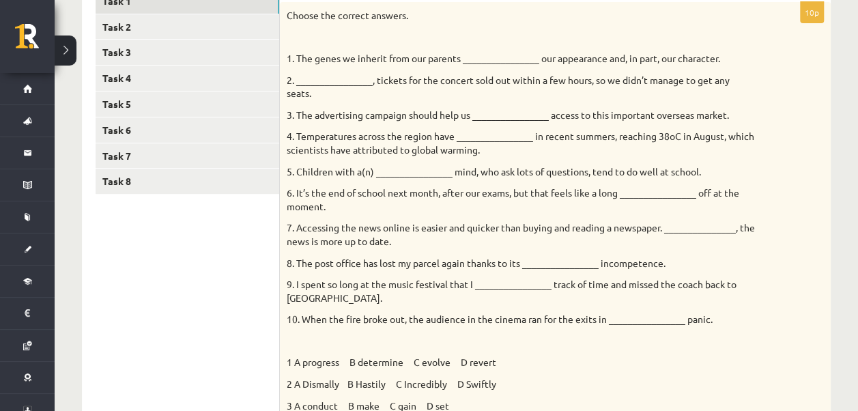
scroll to position [238, 0]
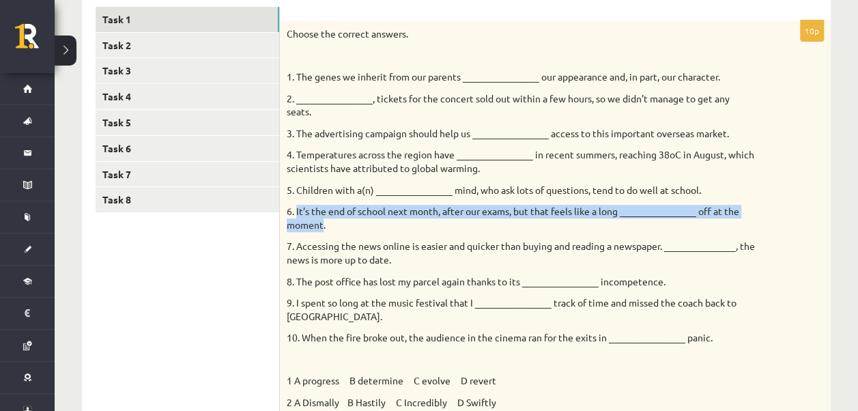
drag, startPoint x: 298, startPoint y: 210, endPoint x: 324, endPoint y: 221, distance: 28.5
click at [324, 221] on p "6. It’s the end of school next month, after our exams, but that feels like a lo…" at bounding box center [521, 218] width 469 height 27
copy p "It’s the end of school next month, after our exams, but that feels like a long …"
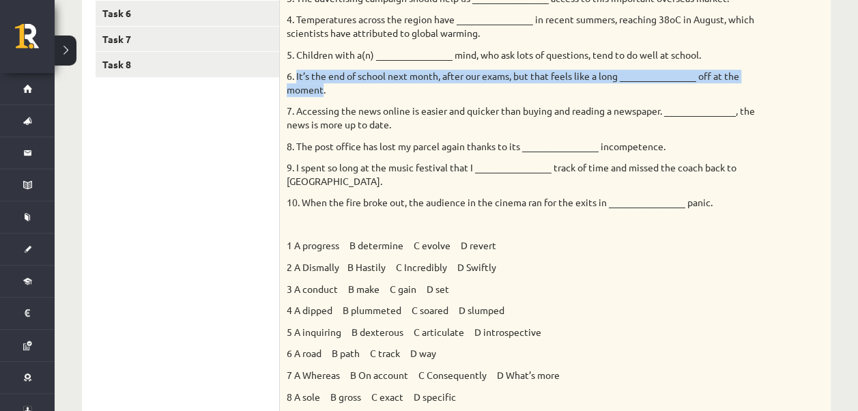
scroll to position [375, 0]
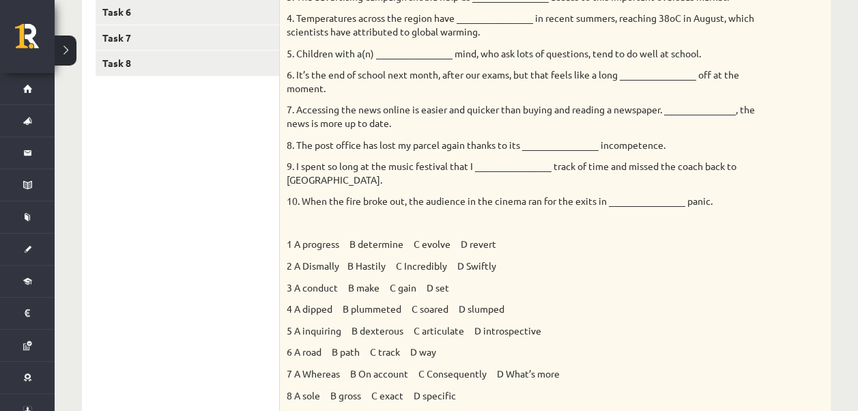
drag, startPoint x: 635, startPoint y: 290, endPoint x: 610, endPoint y: 291, distance: 25.3
click at [635, 290] on p "3 A conduct B make C gain D set" at bounding box center [521, 288] width 469 height 14
drag, startPoint x: 295, startPoint y: 330, endPoint x: 542, endPoint y: 333, distance: 247.2
click at [542, 333] on p "5 A inquiring B dexterous C articulate D introspective" at bounding box center [521, 331] width 469 height 14
drag, startPoint x: 542, startPoint y: 333, endPoint x: 519, endPoint y: 333, distance: 23.2
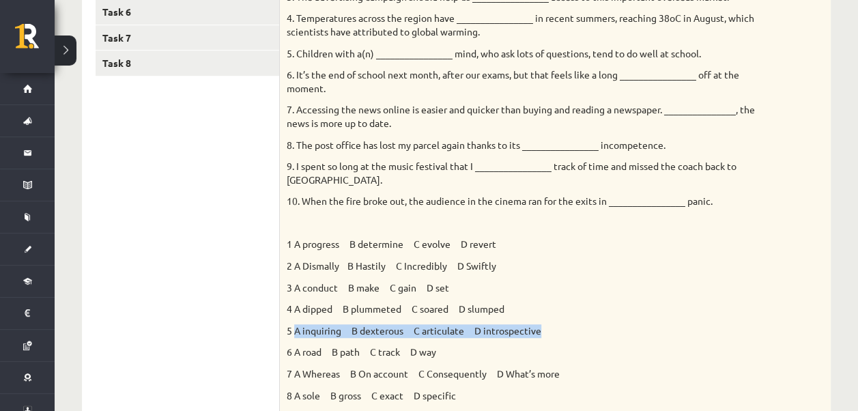
copy p "A inquiring B dexterous C articulate D introspective"
drag, startPoint x: 554, startPoint y: 286, endPoint x: 453, endPoint y: 208, distance: 128.0
click at [554, 285] on p "3 A conduct B make C gain D set" at bounding box center [521, 288] width 469 height 14
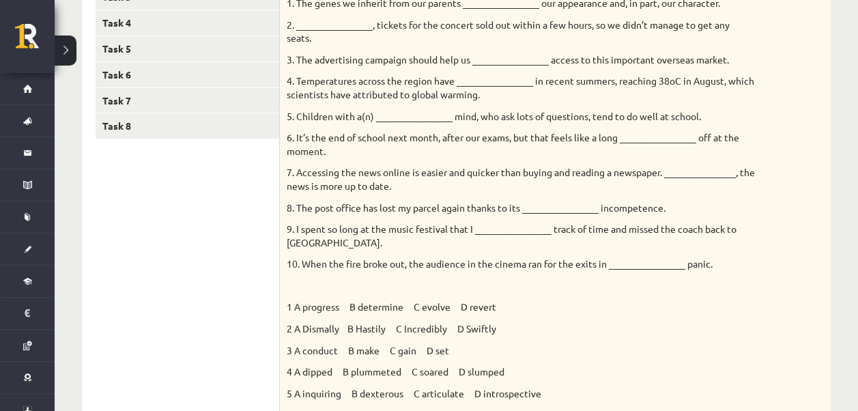
scroll to position [307, 0]
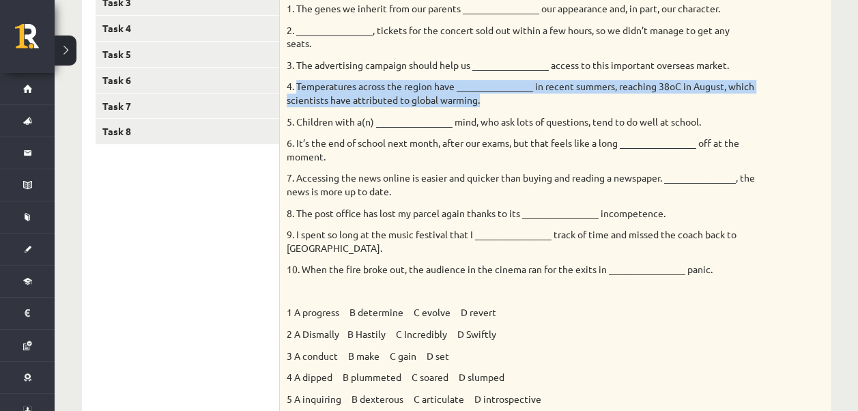
drag, startPoint x: 298, startPoint y: 86, endPoint x: 507, endPoint y: 106, distance: 210.6
click at [507, 106] on p "4. Temperatures across the region have ________________ in recent summers, reac…" at bounding box center [521, 93] width 469 height 27
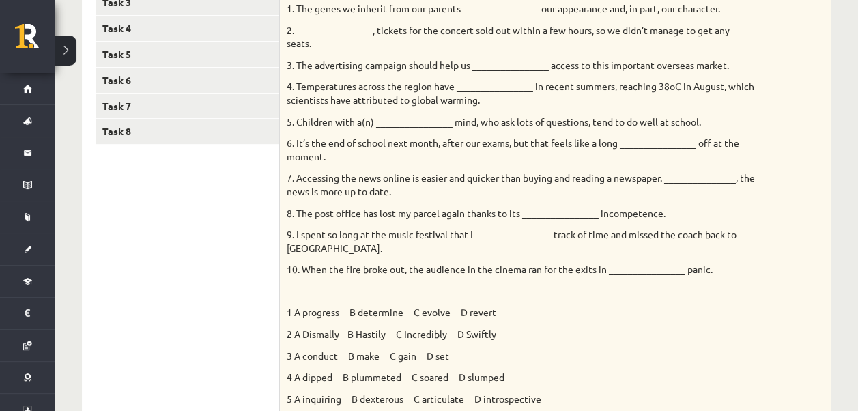
drag, startPoint x: 507, startPoint y: 106, endPoint x: 548, endPoint y: 111, distance: 40.7
click at [548, 111] on div "Choose the correct answers. 1. The genes we inherit from our parents __________…" at bounding box center [555, 240] width 551 height 577
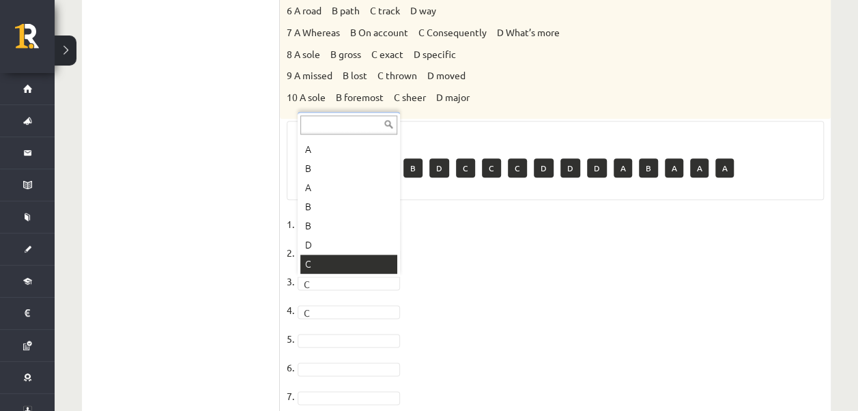
scroll to position [16, 0]
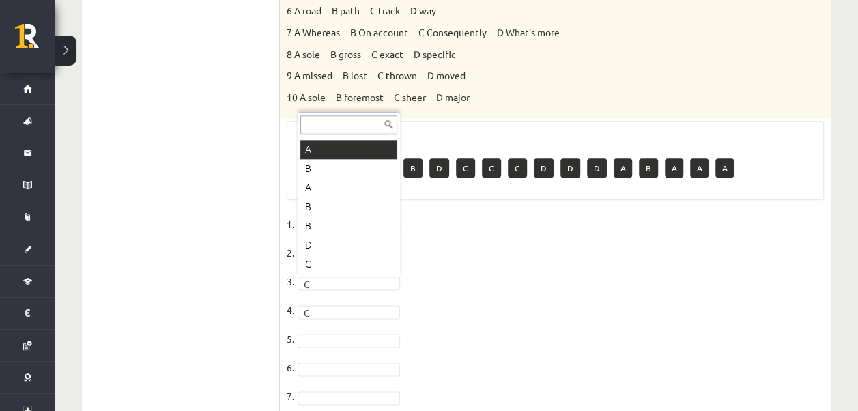
click at [329, 119] on input "text" at bounding box center [348, 124] width 97 height 19
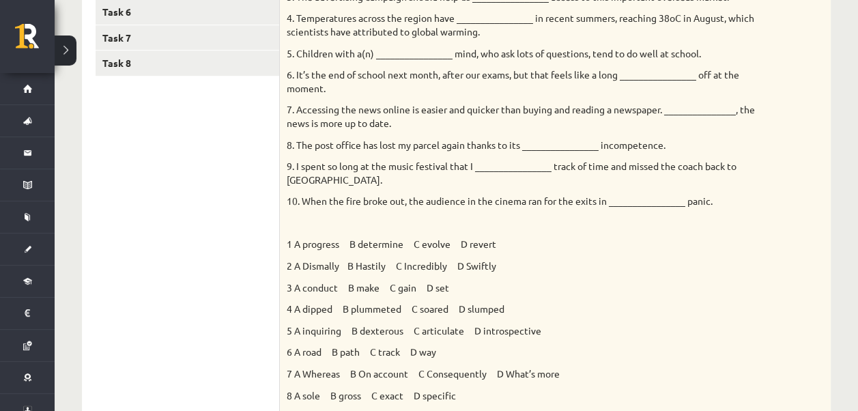
scroll to position [307, 0]
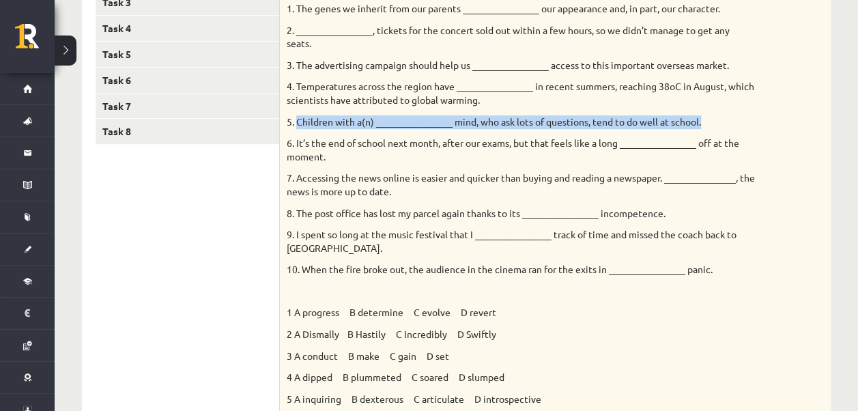
drag, startPoint x: 296, startPoint y: 122, endPoint x: 753, endPoint y: 115, distance: 456.9
click at [753, 115] on p "5. Children with a(n) ________________ mind, who ask lots of questions, tend to…" at bounding box center [521, 122] width 469 height 14
drag, startPoint x: 753, startPoint y: 115, endPoint x: 678, endPoint y: 120, distance: 75.3
copy p "Children with a(n) ________________ mind, who ask lots of questions, tend to do…"
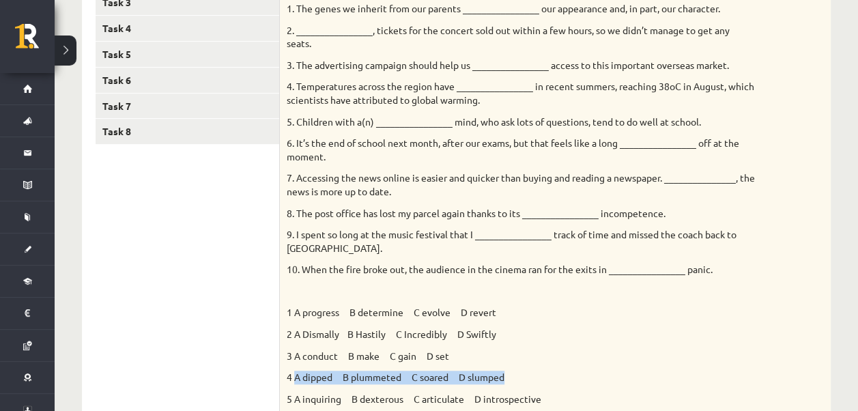
drag, startPoint x: 295, startPoint y: 376, endPoint x: 512, endPoint y: 375, distance: 217.1
click at [512, 375] on p "4 A dipped B plummeted C soared D slumped" at bounding box center [521, 378] width 469 height 14
drag, startPoint x: 512, startPoint y: 375, endPoint x: 485, endPoint y: 377, distance: 27.4
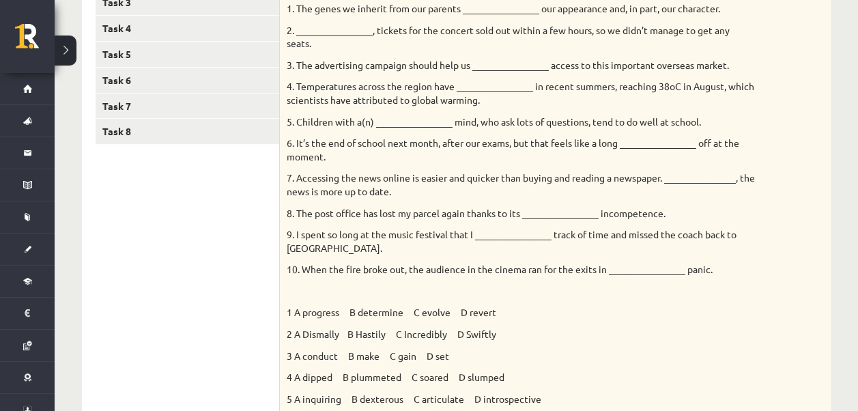
drag, startPoint x: 485, startPoint y: 377, endPoint x: 255, endPoint y: 316, distance: 237.3
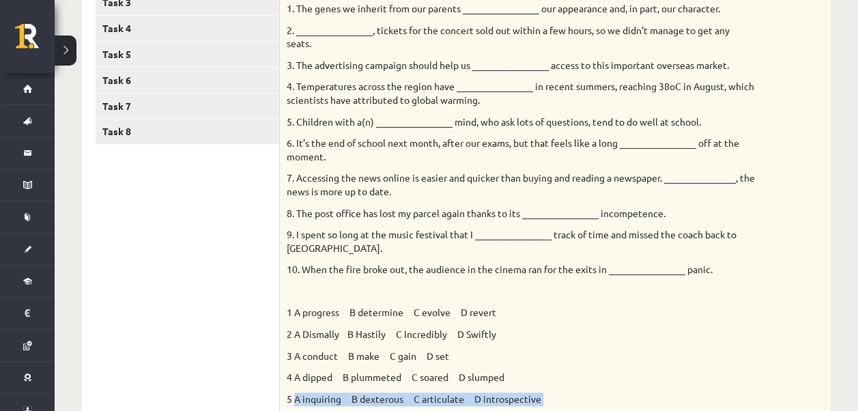
scroll to position [317, 0]
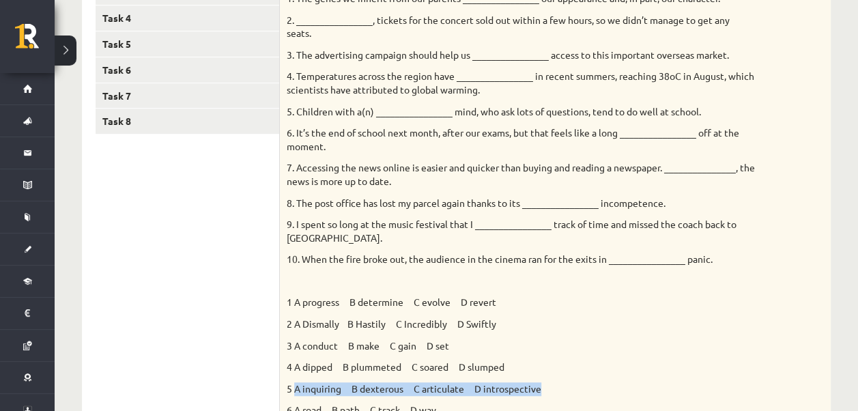
drag, startPoint x: 294, startPoint y: 402, endPoint x: 544, endPoint y: 390, distance: 250.9
click at [544, 390] on p "5 A inquiring B dexterous C articulate D introspective" at bounding box center [521, 389] width 469 height 14
drag, startPoint x: 544, startPoint y: 390, endPoint x: 529, endPoint y: 388, distance: 15.8
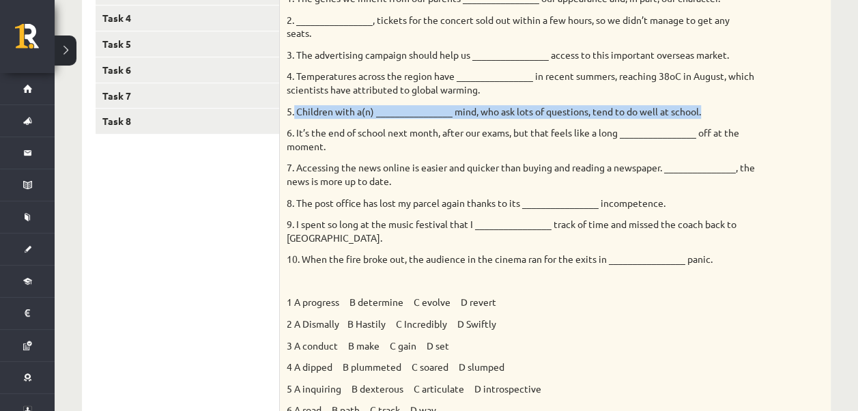
drag, startPoint x: 295, startPoint y: 109, endPoint x: 764, endPoint y: 102, distance: 469.2
click at [764, 102] on div "Choose the correct answers. 1. The genes we inherit from our parents __________…" at bounding box center [555, 230] width 551 height 577
drag, startPoint x: 764, startPoint y: 102, endPoint x: 683, endPoint y: 112, distance: 81.9
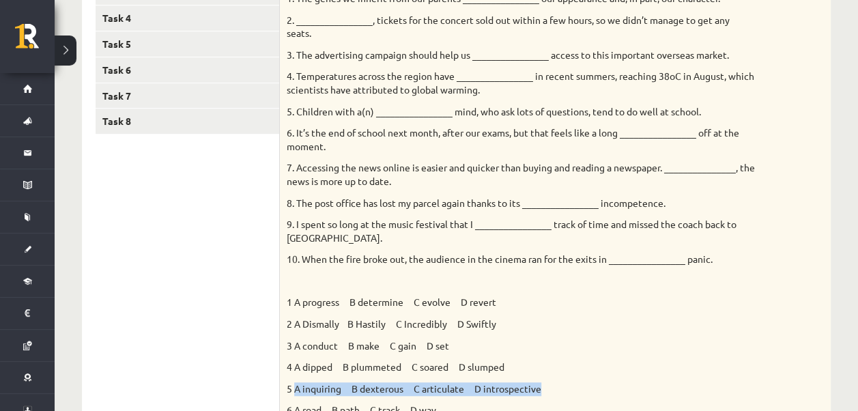
drag, startPoint x: 295, startPoint y: 384, endPoint x: 544, endPoint y: 389, distance: 248.6
click at [544, 389] on p "5 A inquiring B dexterous C articulate D introspective" at bounding box center [521, 389] width 469 height 14
drag, startPoint x: 544, startPoint y: 389, endPoint x: 532, endPoint y: 388, distance: 11.7
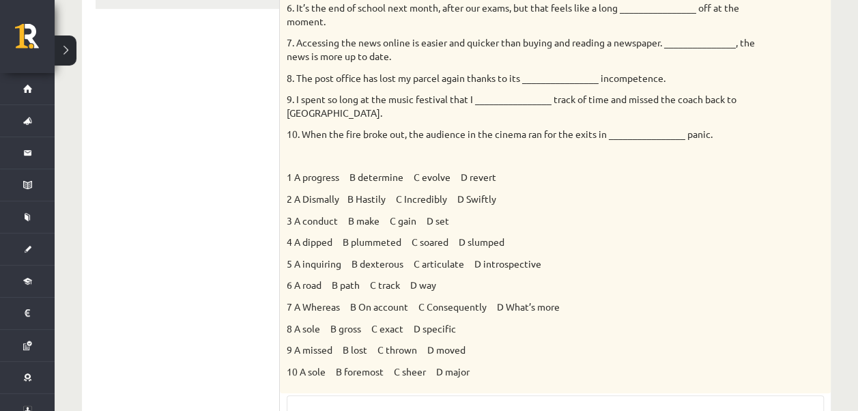
scroll to position [443, 0]
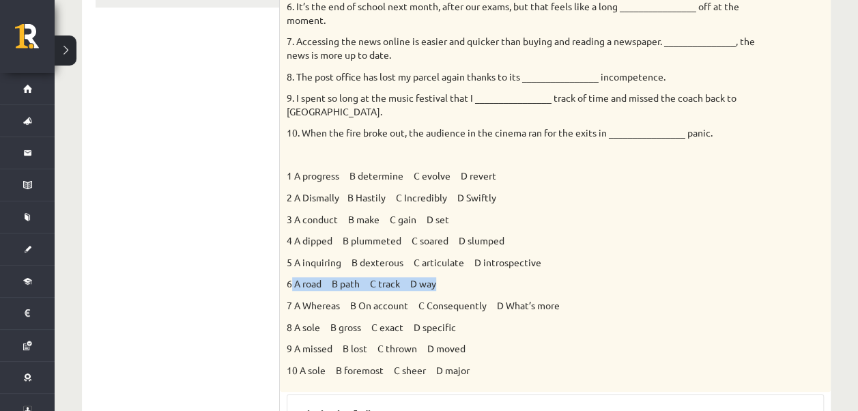
drag, startPoint x: 295, startPoint y: 285, endPoint x: 438, endPoint y: 285, distance: 143.4
click at [438, 285] on p "6 A road B path C track D way" at bounding box center [521, 284] width 469 height 14
drag, startPoint x: 438, startPoint y: 285, endPoint x: 432, endPoint y: 281, distance: 7.6
click at [606, 244] on p "4 A dipped B plummeted C soared D slumped" at bounding box center [521, 241] width 469 height 14
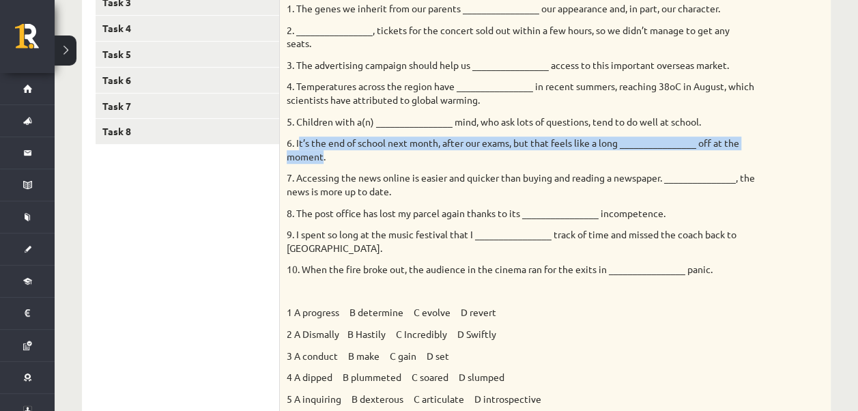
drag, startPoint x: 299, startPoint y: 144, endPoint x: 323, endPoint y: 152, distance: 25.3
click at [323, 152] on p "6. It’s the end of school next month, after our exams, but that feels like a lo…" at bounding box center [521, 150] width 469 height 27
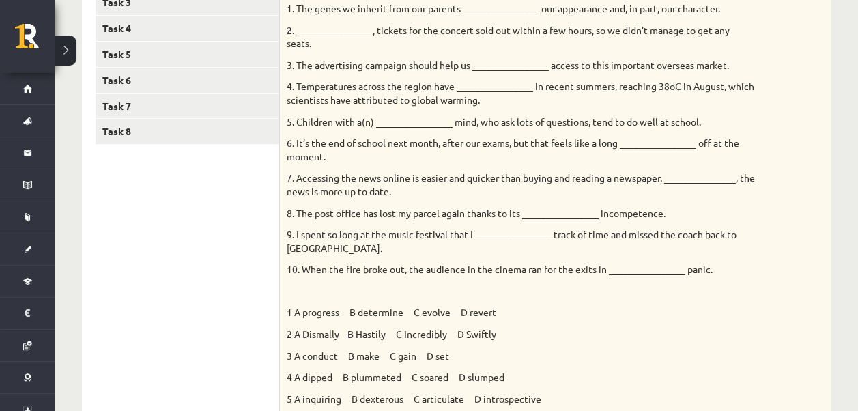
drag, startPoint x: 323, startPoint y: 152, endPoint x: 344, endPoint y: 163, distance: 23.5
click at [344, 163] on div "Choose the correct answers. 1. The genes we inherit from our parents __________…" at bounding box center [555, 240] width 551 height 577
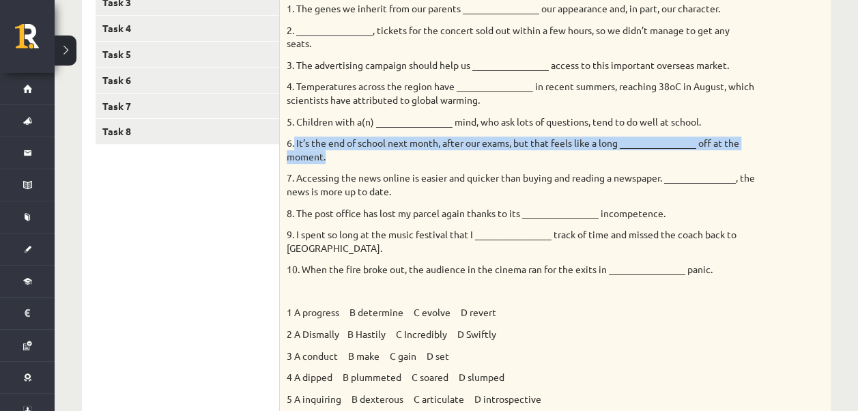
drag, startPoint x: 344, startPoint y: 163, endPoint x: 326, endPoint y: 155, distance: 19.3
click at [326, 155] on p "6. It’s the end of school next month, after our exams, but that feels like a lo…" at bounding box center [521, 150] width 469 height 27
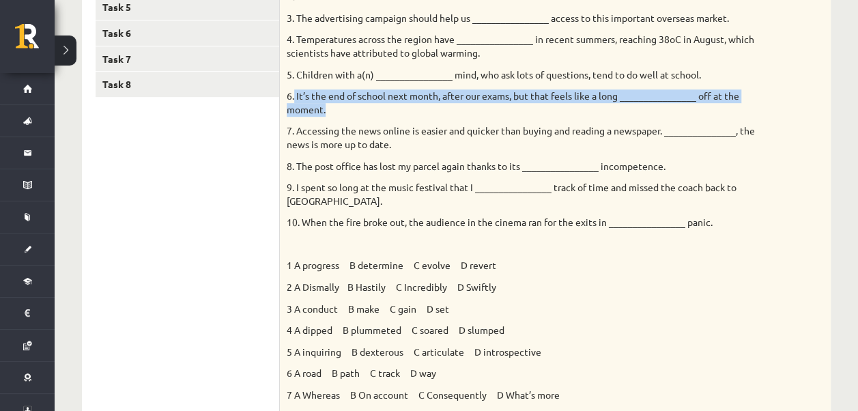
scroll to position [375, 0]
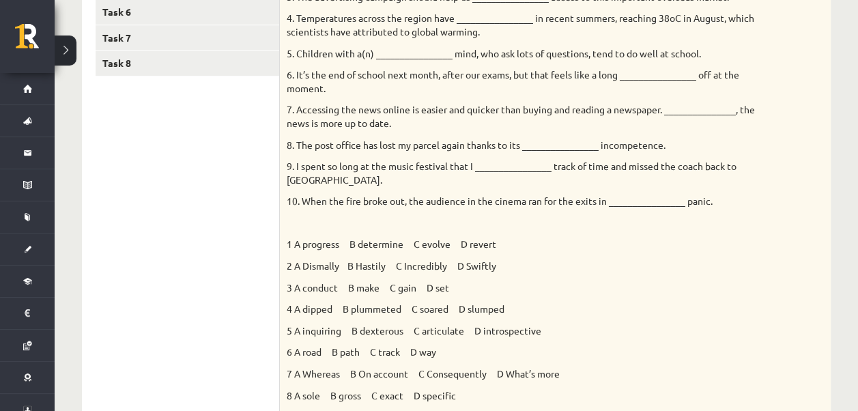
click at [585, 314] on p "4 A dipped B plummeted C soared D slumped" at bounding box center [521, 310] width 469 height 14
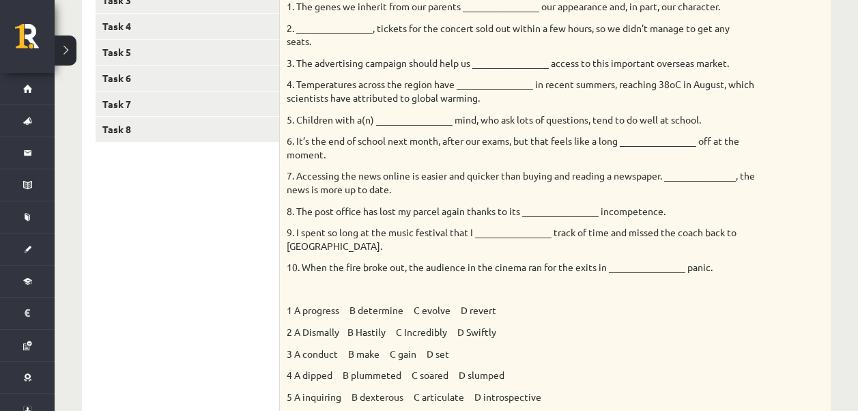
scroll to position [307, 0]
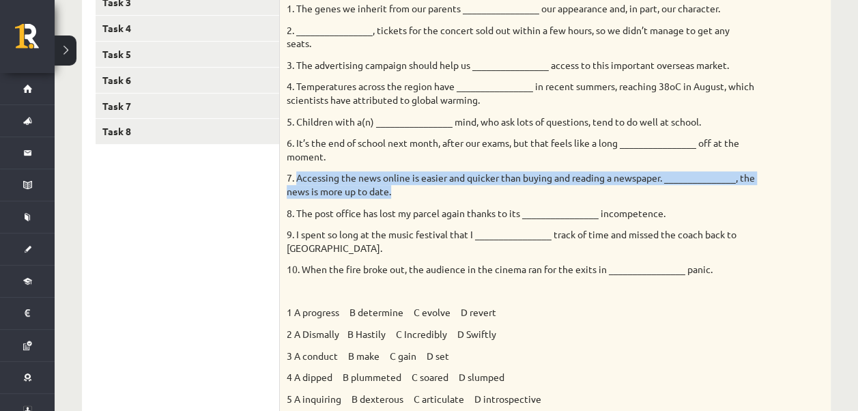
drag, startPoint x: 296, startPoint y: 173, endPoint x: 416, endPoint y: 190, distance: 120.6
click at [416, 190] on p "7. Accessing the news online is easier and quicker than buying and reading a ne…" at bounding box center [521, 184] width 469 height 27
drag, startPoint x: 416, startPoint y: 190, endPoint x: 391, endPoint y: 187, distance: 25.4
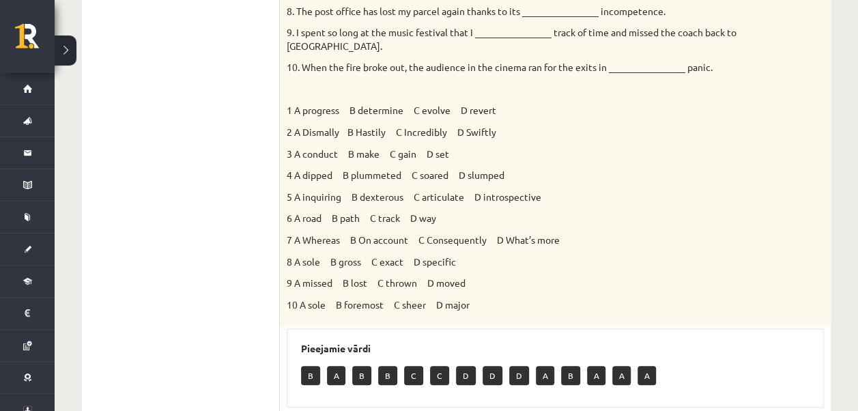
scroll to position [511, 0]
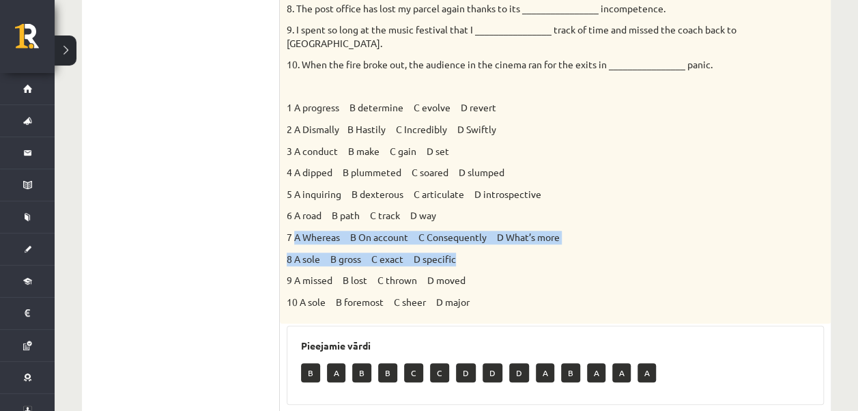
drag, startPoint x: 294, startPoint y: 238, endPoint x: 598, endPoint y: 246, distance: 304.7
click at [598, 246] on div "Choose the correct answers. 1. The genes we inherit from our parents __________…" at bounding box center [555, 35] width 551 height 577
drag, startPoint x: 598, startPoint y: 246, endPoint x: 553, endPoint y: 238, distance: 45.8
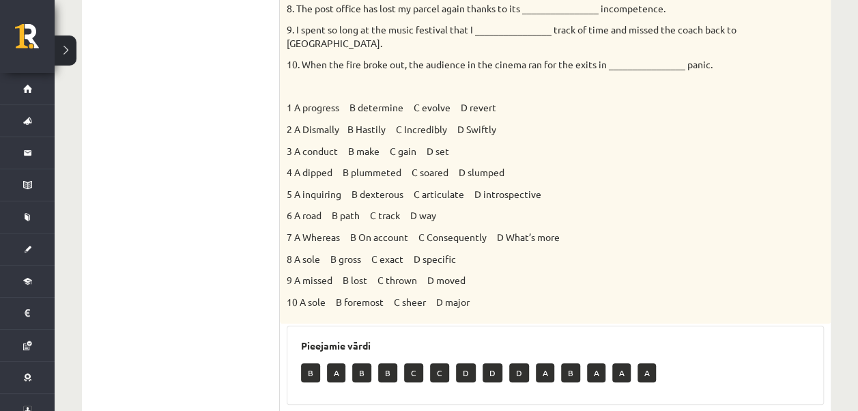
click at [572, 268] on div "Choose the correct answers. 1. The genes we inherit from our parents __________…" at bounding box center [555, 35] width 551 height 577
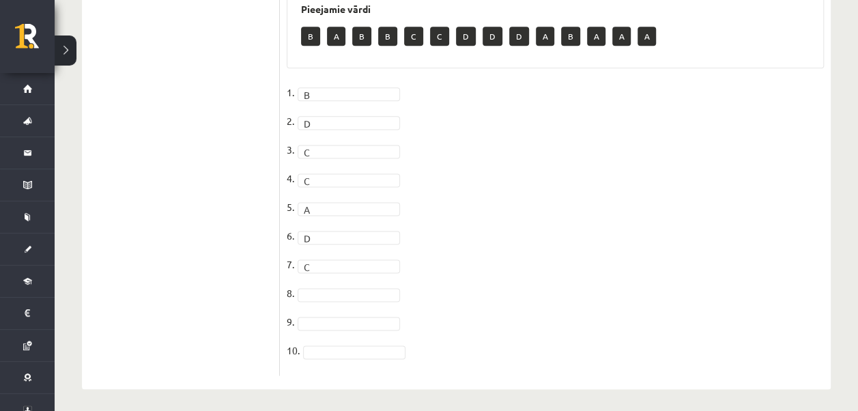
scroll to position [853, 0]
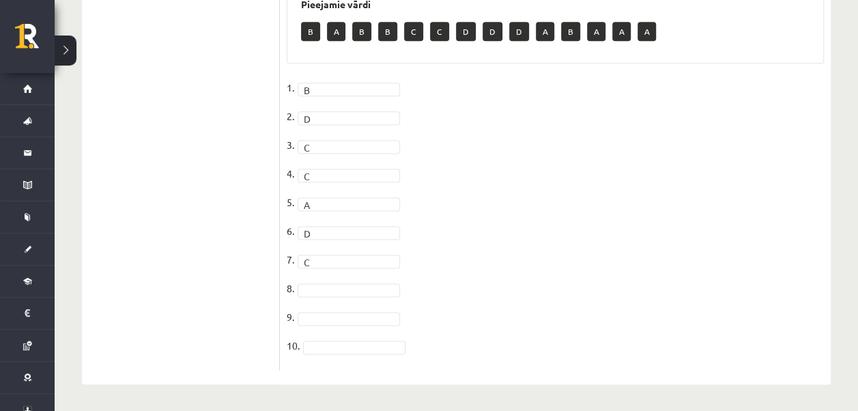
click at [340, 251] on fieldset "1. B * 2. D * 3. C * 4. C * 5. A * 6. D * 7. C * 8. 9. 10." at bounding box center [555, 220] width 537 height 287
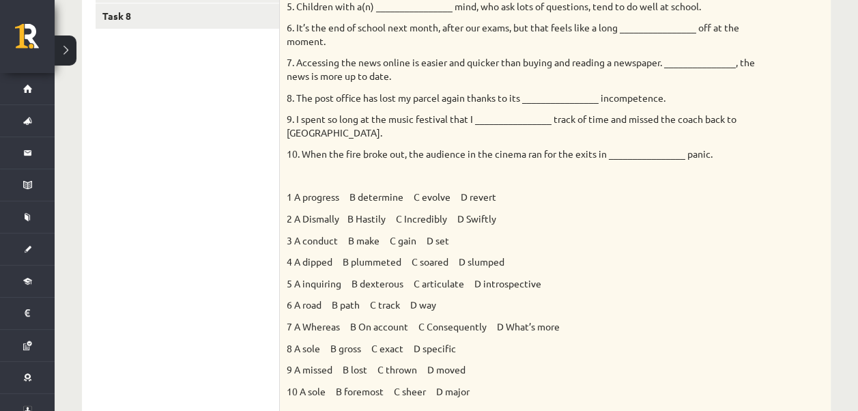
scroll to position [443, 0]
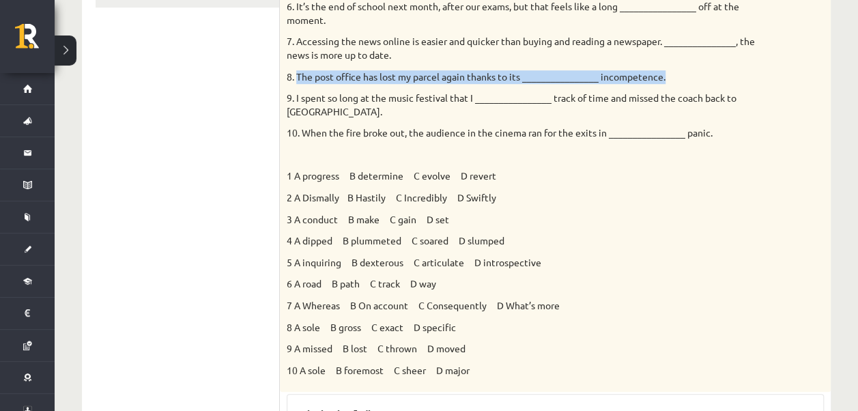
drag, startPoint x: 296, startPoint y: 71, endPoint x: 669, endPoint y: 76, distance: 372.9
click at [669, 76] on p "8. The post office has lost my parcel again thanks to its ________________ inco…" at bounding box center [521, 77] width 469 height 14
drag, startPoint x: 669, startPoint y: 76, endPoint x: 656, endPoint y: 74, distance: 13.9
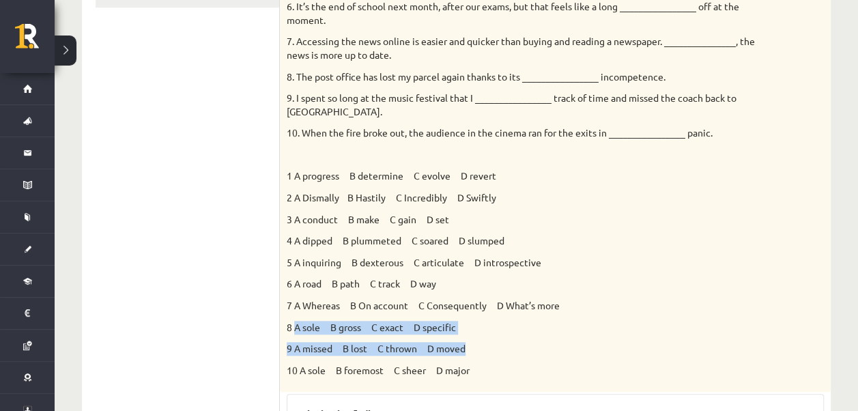
drag, startPoint x: 296, startPoint y: 328, endPoint x: 471, endPoint y: 335, distance: 175.6
click at [471, 335] on div "Choose the correct answers. 1. The genes we inherit from our parents __________…" at bounding box center [555, 104] width 551 height 577
drag, startPoint x: 471, startPoint y: 335, endPoint x: 445, endPoint y: 325, distance: 27.7
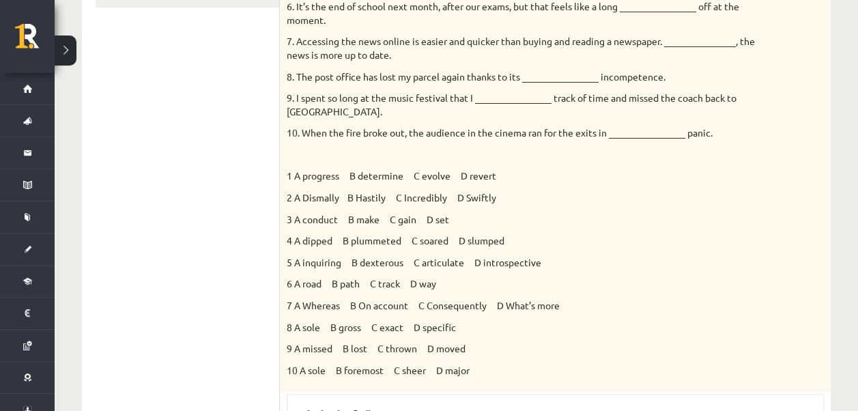
drag, startPoint x: 445, startPoint y: 325, endPoint x: 481, endPoint y: 354, distance: 46.1
click at [511, 369] on p "10 A sole B foremost C sheer D major" at bounding box center [521, 371] width 469 height 14
drag, startPoint x: 294, startPoint y: 324, endPoint x: 467, endPoint y: 320, distance: 172.8
click at [467, 321] on p "8 A sole B gross C exact D specific" at bounding box center [521, 328] width 469 height 14
drag, startPoint x: 467, startPoint y: 320, endPoint x: 448, endPoint y: 324, distance: 19.7
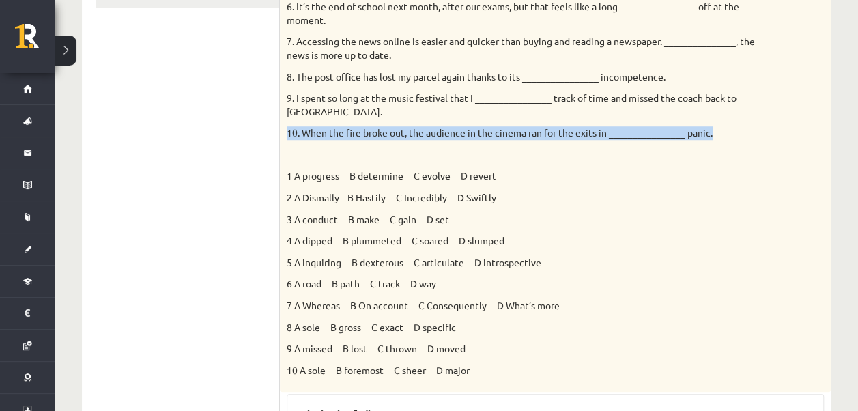
drag, startPoint x: 287, startPoint y: 130, endPoint x: 713, endPoint y: 132, distance: 426.1
click at [713, 132] on p "10. When the fire broke out, the audience in the cinema ran for the exits in __…" at bounding box center [521, 133] width 469 height 14
drag, startPoint x: 713, startPoint y: 132, endPoint x: 704, endPoint y: 130, distance: 9.3
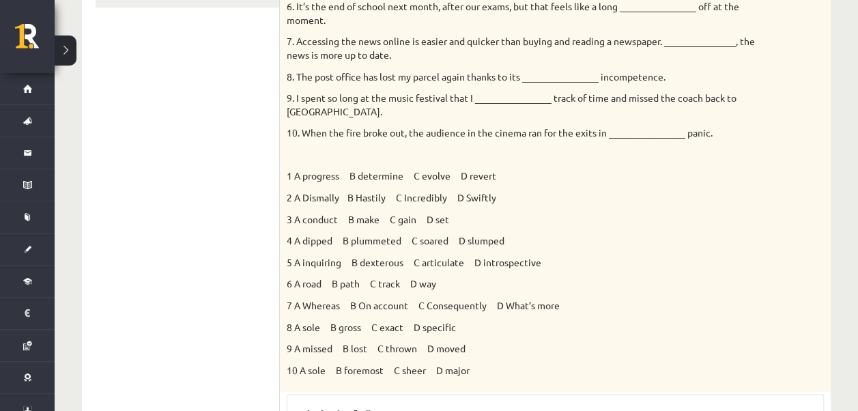
drag, startPoint x: 518, startPoint y: 331, endPoint x: 496, endPoint y: 335, distance: 22.1
click at [511, 332] on p "8 A sole B gross C exact D specific" at bounding box center [521, 328] width 469 height 14
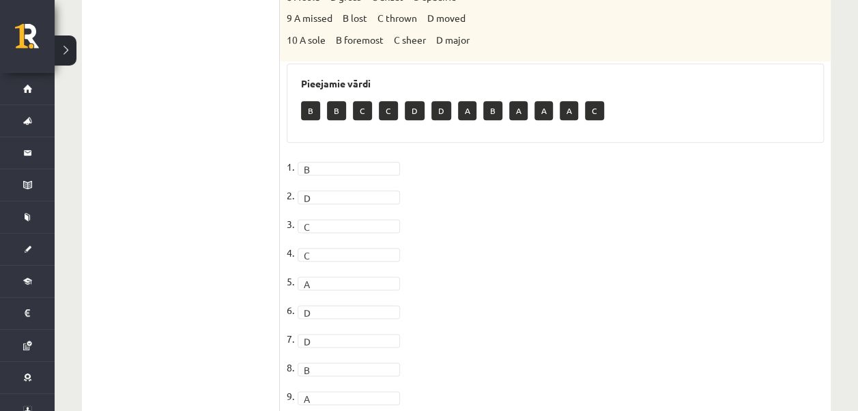
scroll to position [773, 0]
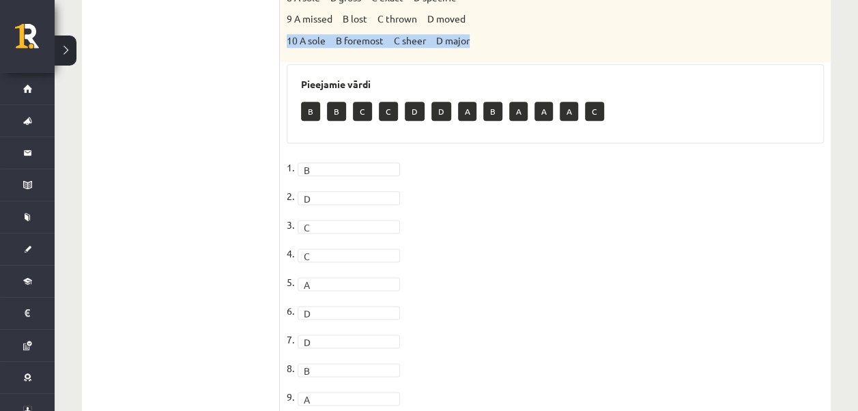
drag, startPoint x: 287, startPoint y: 24, endPoint x: 484, endPoint y: 42, distance: 198.1
click at [484, 42] on p "10 A sole B foremost C sheer D major" at bounding box center [521, 41] width 469 height 14
drag, startPoint x: 484, startPoint y: 42, endPoint x: 463, endPoint y: 41, distance: 21.2
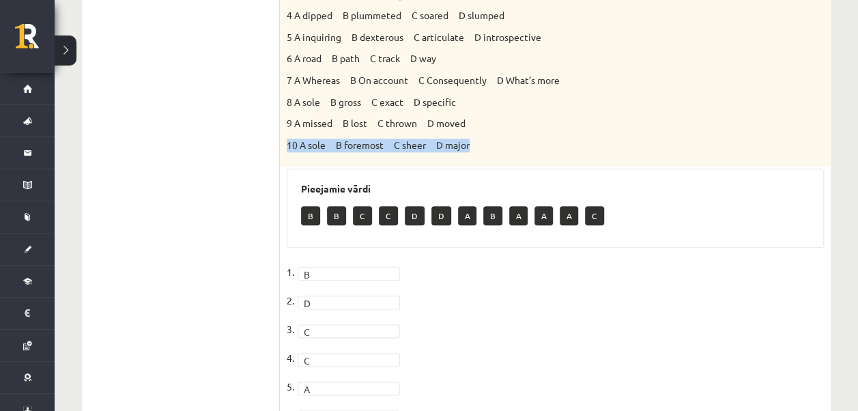
scroll to position [636, 0]
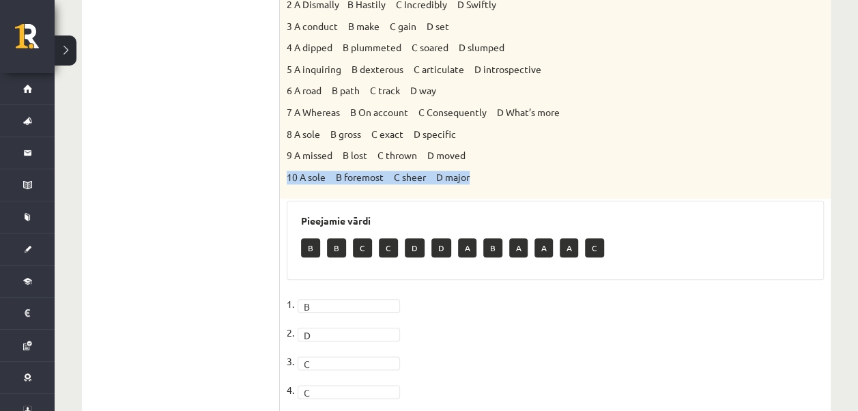
drag, startPoint x: 537, startPoint y: 167, endPoint x: 503, endPoint y: 176, distance: 34.8
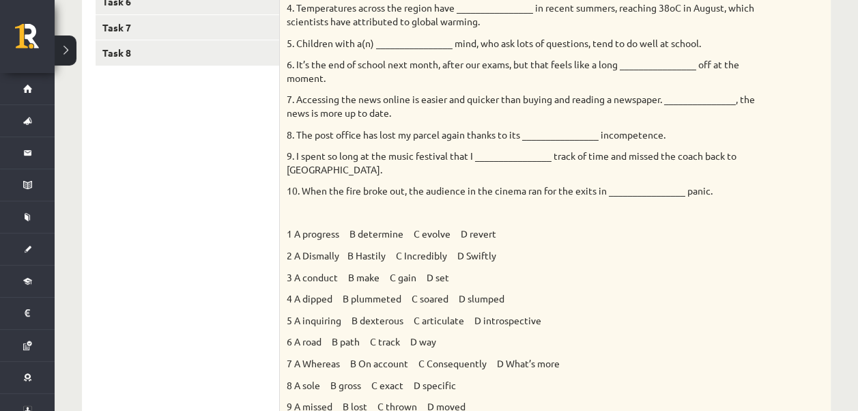
scroll to position [363, 0]
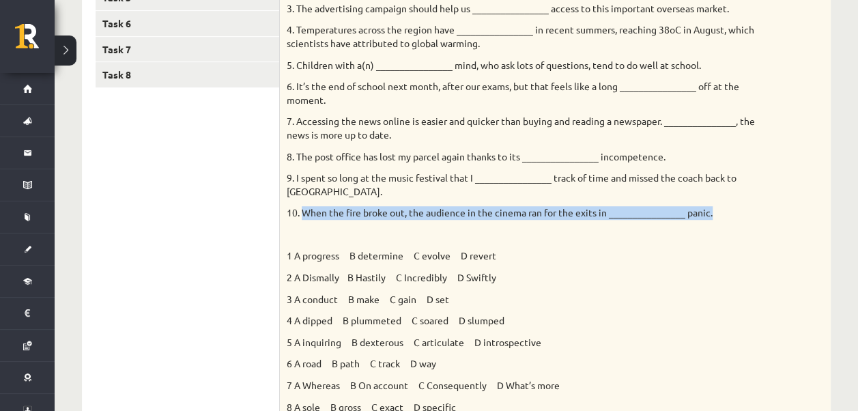
drag, startPoint x: 305, startPoint y: 213, endPoint x: 722, endPoint y: 212, distance: 417.9
click at [722, 212] on p "10. When the fire broke out, the audience in the cinema ran for the exits in __…" at bounding box center [521, 213] width 469 height 14
drag, startPoint x: 722, startPoint y: 212, endPoint x: 706, endPoint y: 212, distance: 16.4
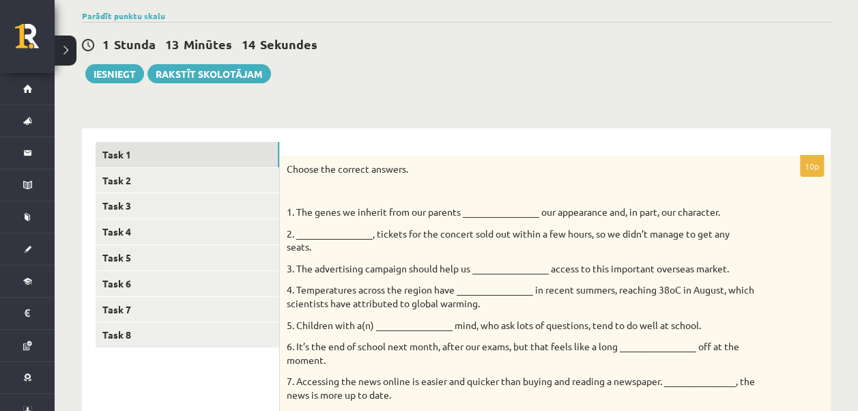
scroll to position [102, 0]
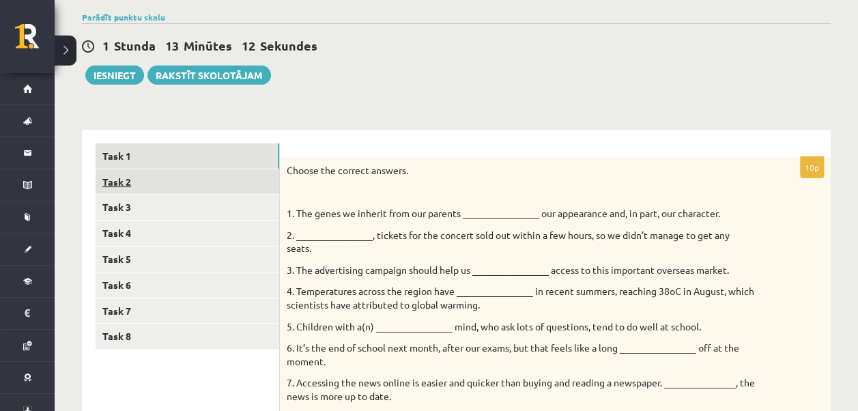
click at [172, 180] on link "Task 2" at bounding box center [188, 181] width 184 height 25
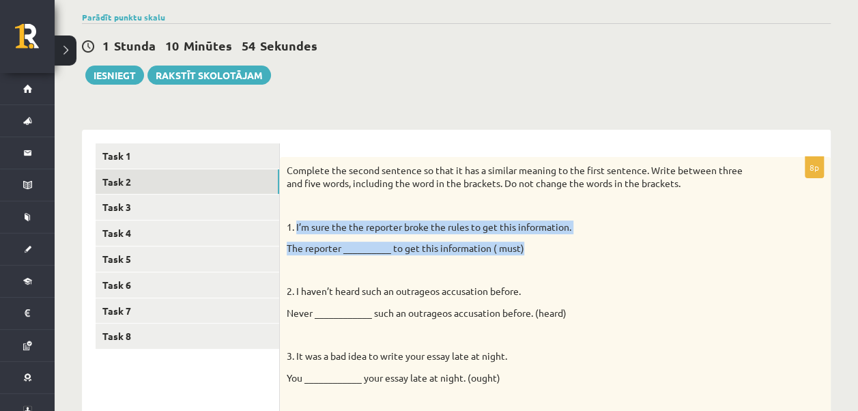
drag, startPoint x: 296, startPoint y: 228, endPoint x: 538, endPoint y: 244, distance: 242.3
drag, startPoint x: 538, startPoint y: 244, endPoint x: 508, endPoint y: 242, distance: 30.2
click at [371, 254] on p "The reporter __________ to get this information ( must)" at bounding box center [521, 249] width 469 height 14
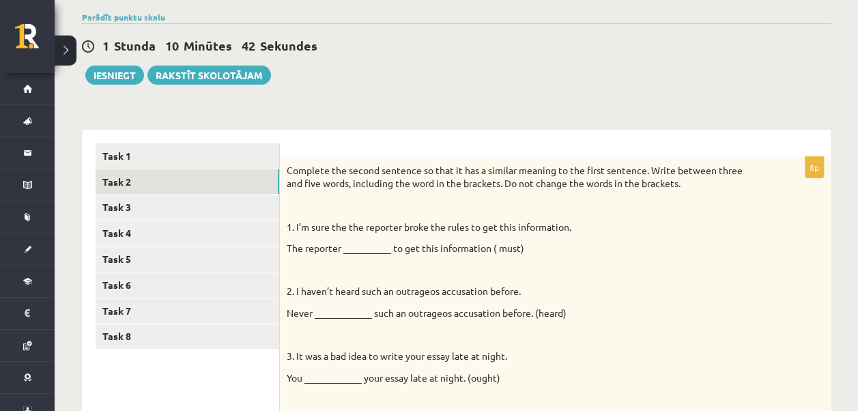
click at [366, 244] on p "The reporter __________ to get this information ( must)" at bounding box center [521, 249] width 469 height 14
click at [366, 254] on p "The reporter __________ to get this information ( must)" at bounding box center [521, 249] width 469 height 14
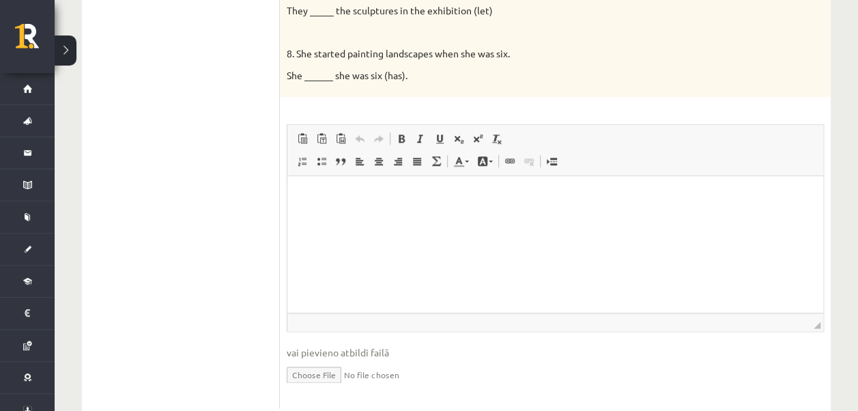
scroll to position [698, 0]
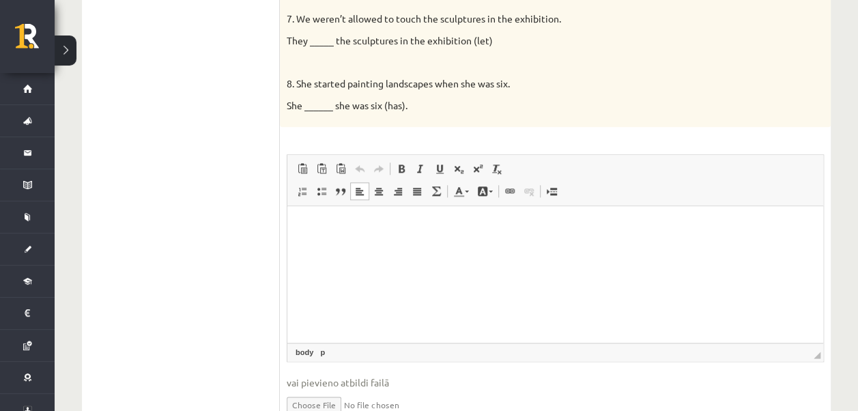
click at [341, 221] on p "Editor, wiswyg-editor-user-answer-47363750987280" at bounding box center [555, 227] width 509 height 14
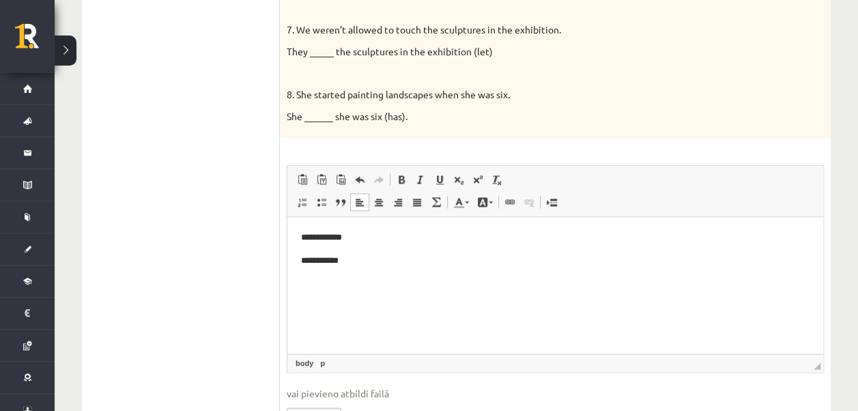
scroll to position [356, 0]
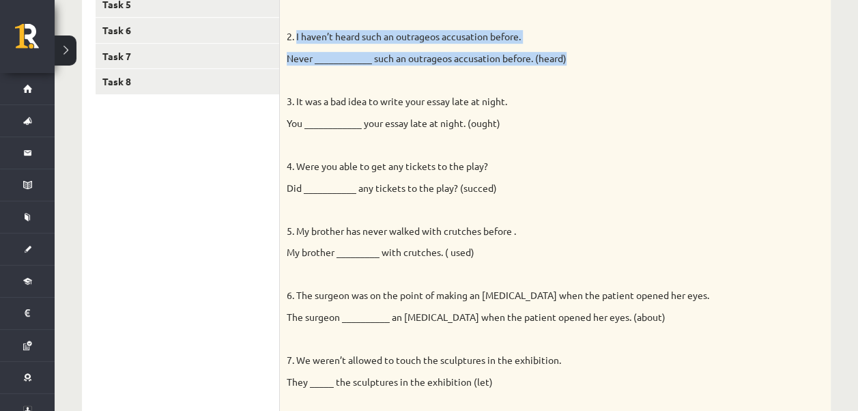
drag, startPoint x: 297, startPoint y: 30, endPoint x: 580, endPoint y: 61, distance: 285.1
click at [580, 61] on div "Complete the second sentence so that it has a similar meaning to the first sent…" at bounding box center [555, 185] width 551 height 566
drag, startPoint x: 580, startPoint y: 61, endPoint x: 554, endPoint y: 56, distance: 26.5
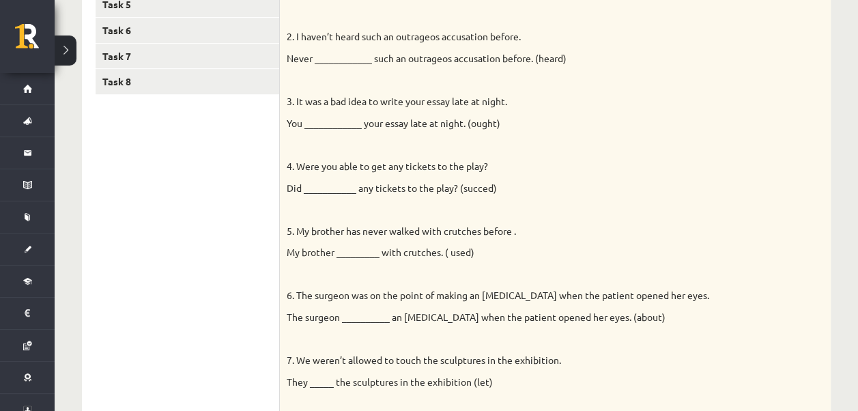
click at [548, 163] on p "4. Were you able to get any tickets to the play?" at bounding box center [521, 167] width 469 height 14
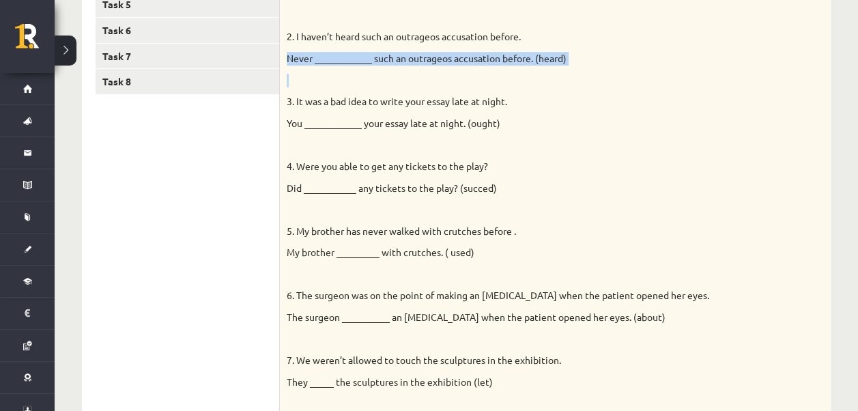
drag, startPoint x: 287, startPoint y: 55, endPoint x: 579, endPoint y: 65, distance: 292.4
click at [579, 65] on div "Complete the second sentence so that it has a similar meaning to the first sent…" at bounding box center [555, 185] width 551 height 566
drag, startPoint x: 579, startPoint y: 65, endPoint x: 549, endPoint y: 53, distance: 32.2
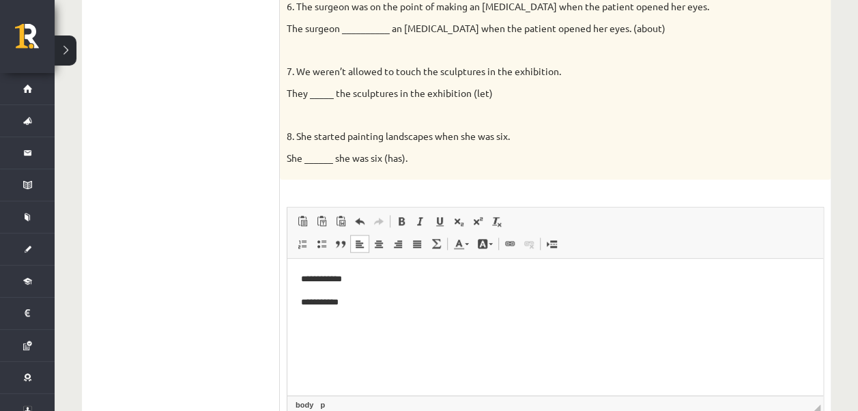
scroll to position [698, 0]
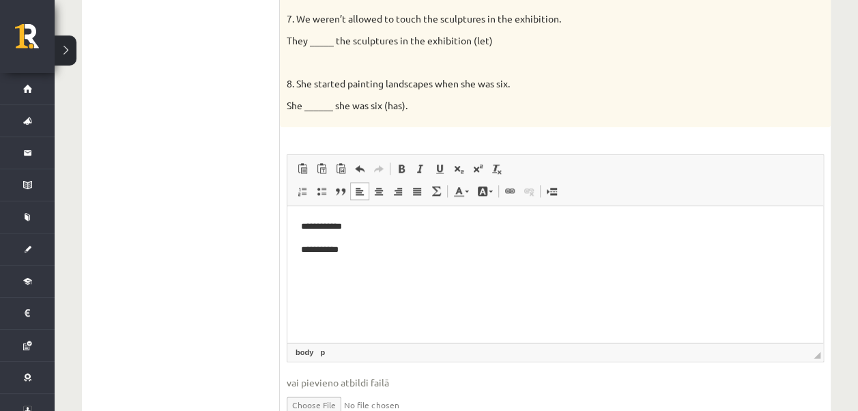
click at [356, 246] on p "**********" at bounding box center [555, 250] width 509 height 14
click at [309, 247] on p "********" at bounding box center [555, 250] width 509 height 14
click at [369, 248] on p "**********" at bounding box center [555, 250] width 509 height 14
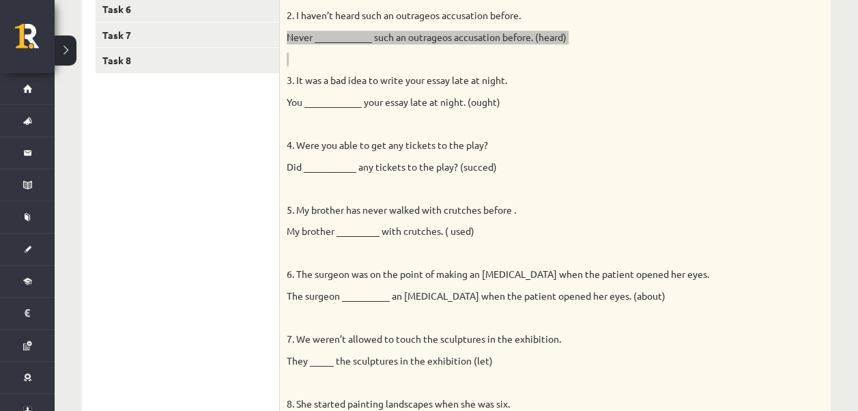
scroll to position [356, 0]
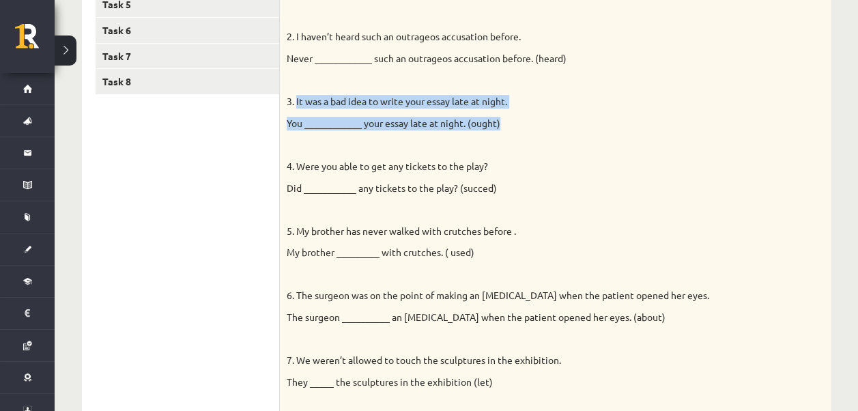
drag, startPoint x: 300, startPoint y: 102, endPoint x: 509, endPoint y: 124, distance: 209.4
click at [509, 124] on div "Complete the second sentence so that it has a similar meaning to the first sent…" at bounding box center [555, 185] width 551 height 566
drag, startPoint x: 509, startPoint y: 124, endPoint x: 445, endPoint y: 117, distance: 63.8
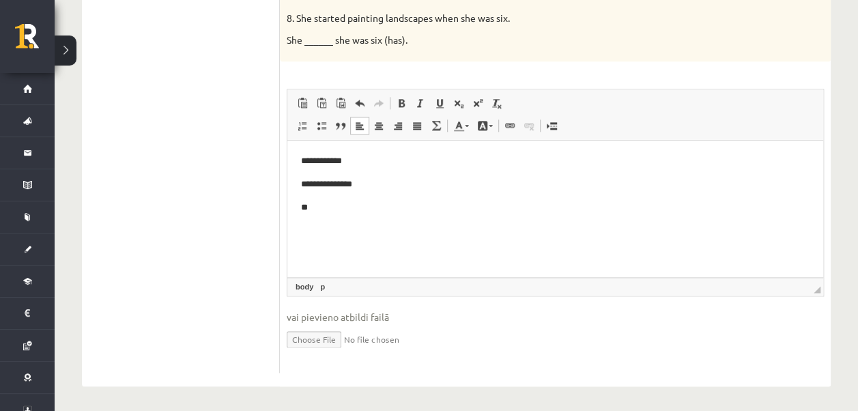
scroll to position [766, 0]
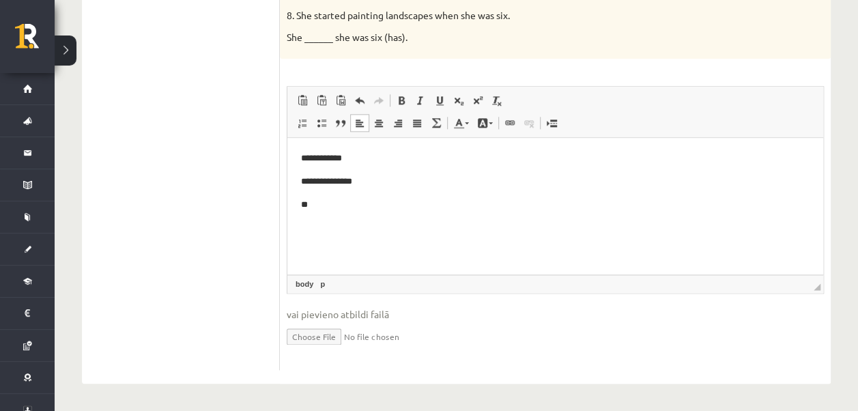
click at [320, 207] on p "**" at bounding box center [555, 205] width 509 height 14
click at [345, 215] on span "Paste" at bounding box center [357, 217] width 42 height 20
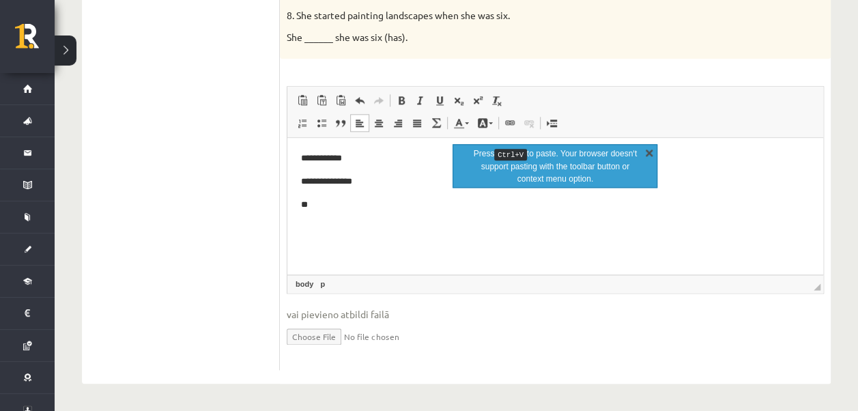
click at [650, 150] on link "X" at bounding box center [650, 152] width 14 height 14
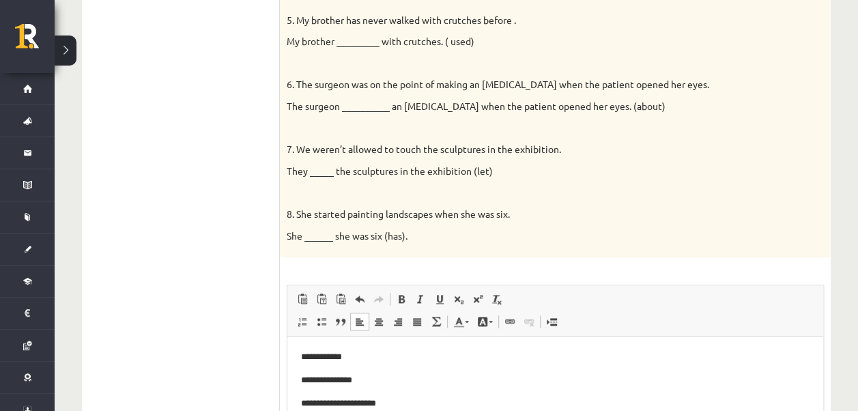
scroll to position [425, 0]
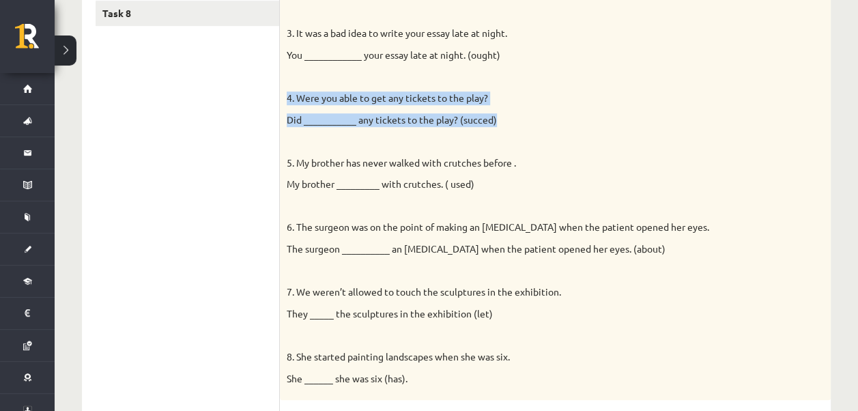
drag, startPoint x: 288, startPoint y: 97, endPoint x: 501, endPoint y: 122, distance: 214.5
click at [501, 122] on div "Complete the second sentence so that it has a similar meaning to the first sent…" at bounding box center [555, 117] width 551 height 566
drag, startPoint x: 501, startPoint y: 122, endPoint x: 481, endPoint y: 115, distance: 21.4
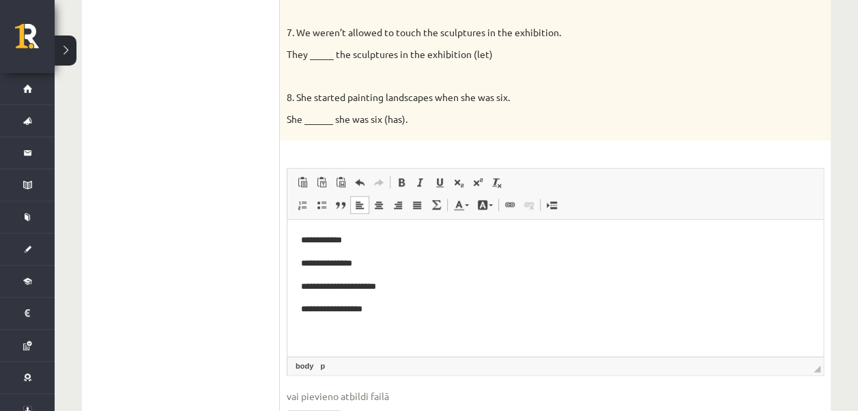
scroll to position [698, 0]
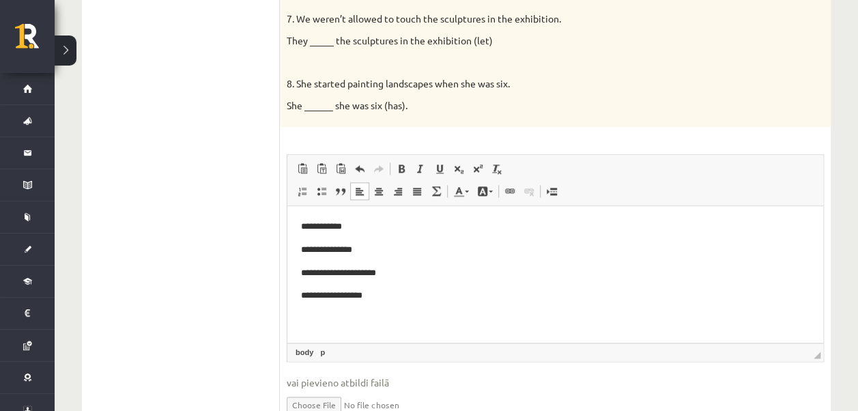
click at [349, 295] on p "**********" at bounding box center [555, 296] width 509 height 14
click at [350, 293] on p "**********" at bounding box center [555, 296] width 509 height 14
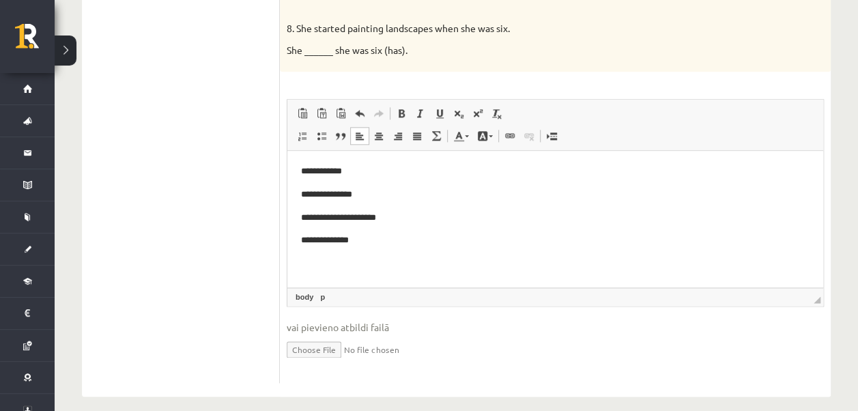
scroll to position [766, 0]
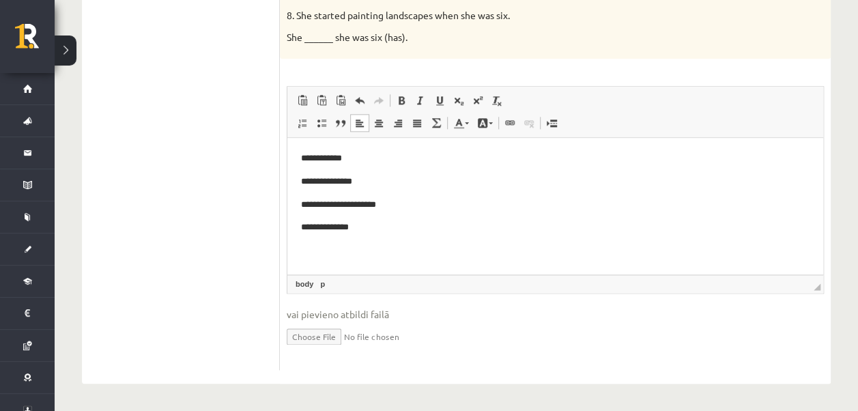
click at [367, 228] on p "**********" at bounding box center [555, 228] width 509 height 14
click at [409, 232] on p "**********" at bounding box center [555, 228] width 509 height 14
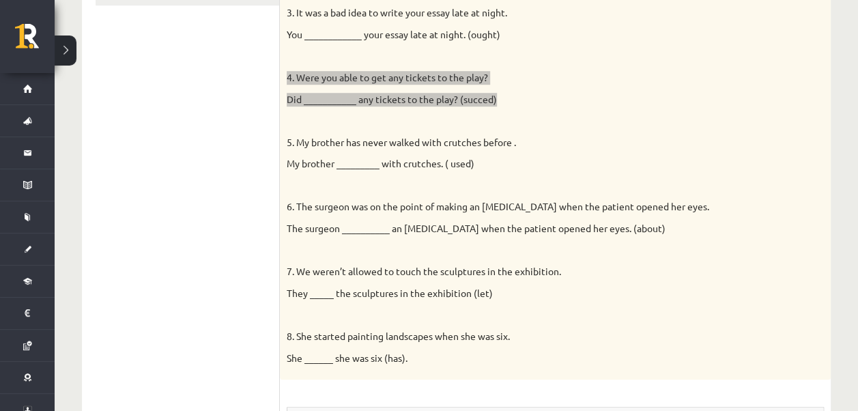
scroll to position [425, 0]
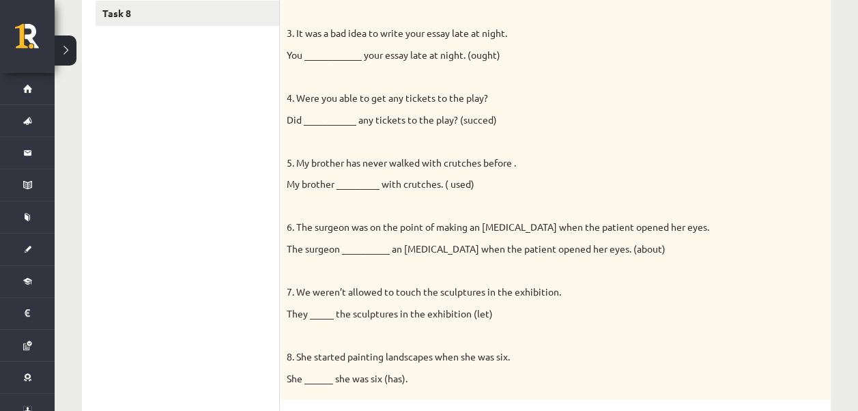
drag, startPoint x: 508, startPoint y: 191, endPoint x: 495, endPoint y: 188, distance: 13.3
click at [507, 191] on div "Complete the second sentence so that it has a similar meaning to the first sent…" at bounding box center [555, 117] width 551 height 566
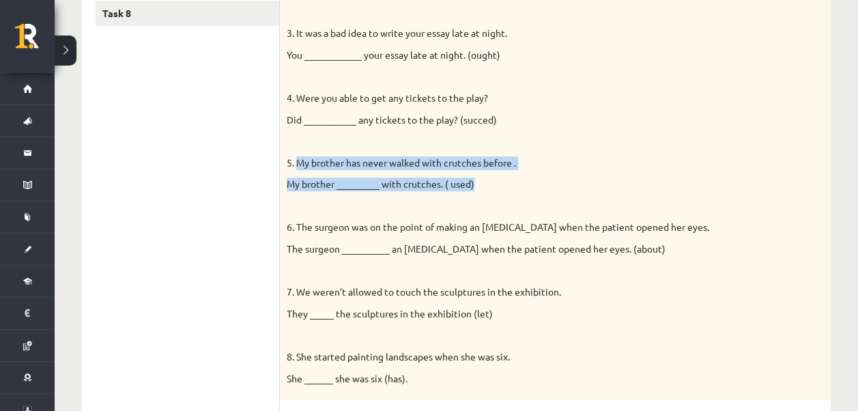
drag, startPoint x: 296, startPoint y: 161, endPoint x: 478, endPoint y: 187, distance: 183.5
click at [478, 187] on div "Complete the second sentence so that it has a similar meaning to the first sent…" at bounding box center [555, 117] width 551 height 566
drag, startPoint x: 478, startPoint y: 187, endPoint x: 462, endPoint y: 183, distance: 16.2
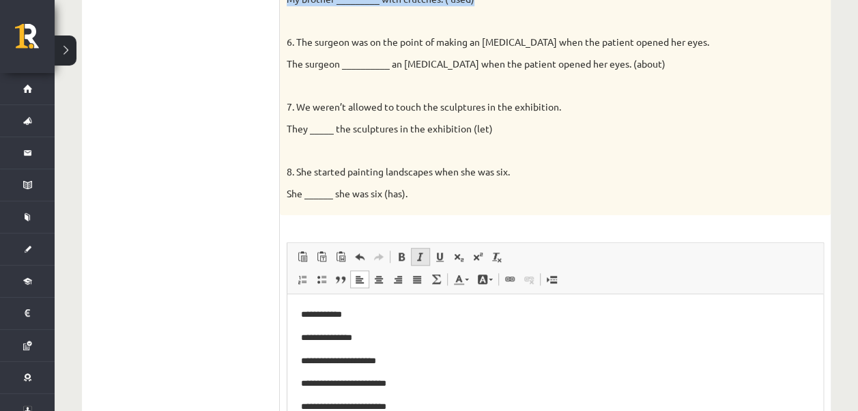
scroll to position [630, 0]
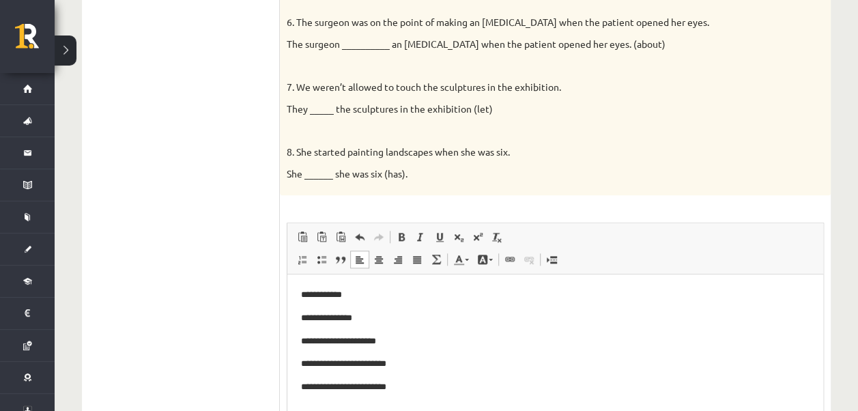
click at [419, 385] on p "**********" at bounding box center [555, 387] width 509 height 14
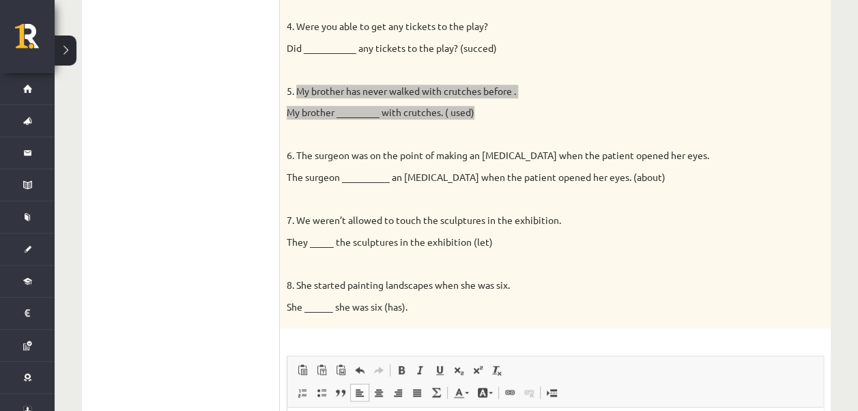
scroll to position [493, 0]
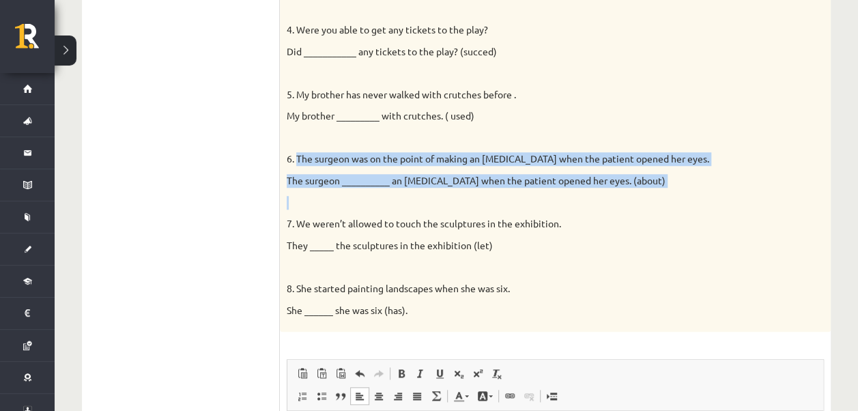
drag, startPoint x: 298, startPoint y: 157, endPoint x: 678, endPoint y: 191, distance: 381.9
click at [678, 191] on div "Complete the second sentence so that it has a similar meaning to the first sent…" at bounding box center [555, 49] width 551 height 566
drag, startPoint x: 678, startPoint y: 191, endPoint x: 618, endPoint y: 183, distance: 60.6
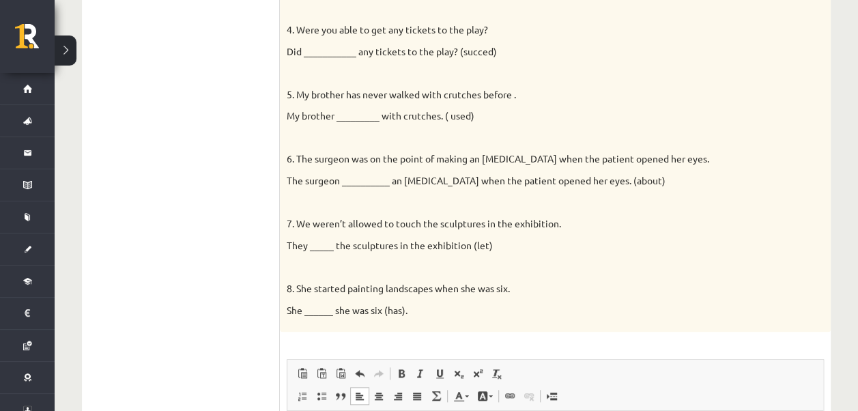
click at [621, 260] on p at bounding box center [521, 267] width 469 height 14
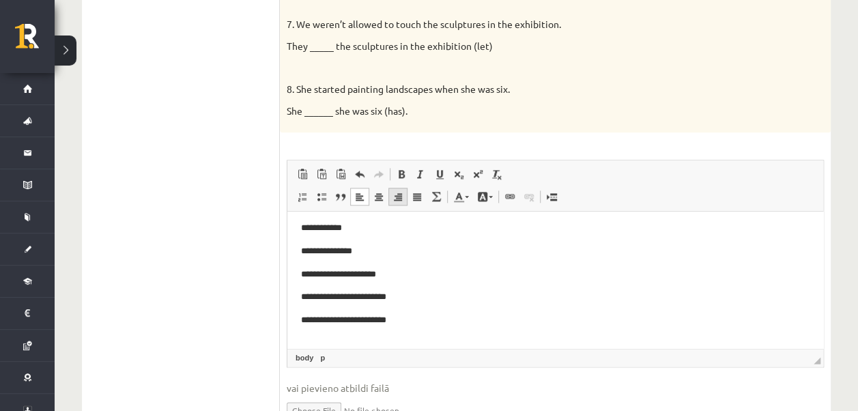
scroll to position [698, 0]
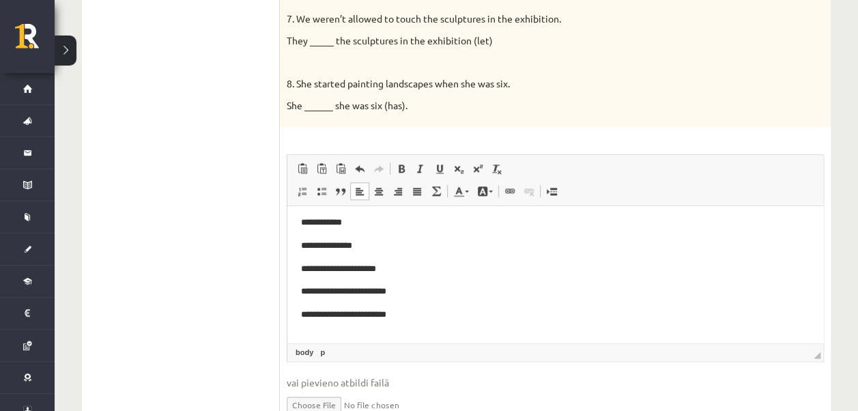
click at [408, 315] on p "**********" at bounding box center [550, 315] width 498 height 14
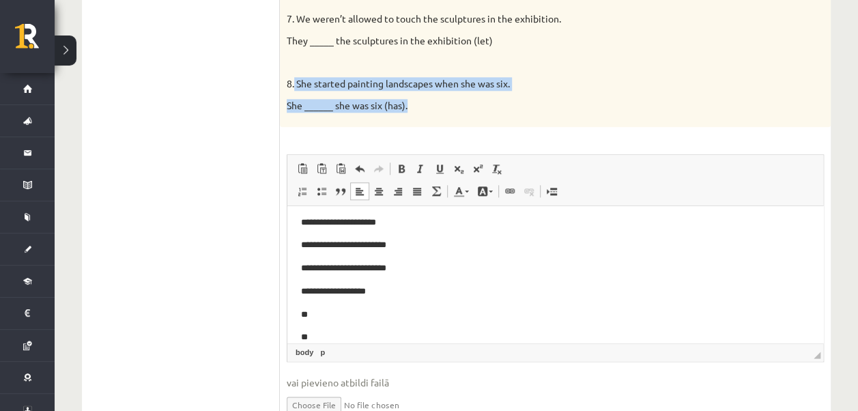
drag, startPoint x: 295, startPoint y: 81, endPoint x: 415, endPoint y: 104, distance: 122.4
drag, startPoint x: 415, startPoint y: 104, endPoint x: 395, endPoint y: 100, distance: 20.8
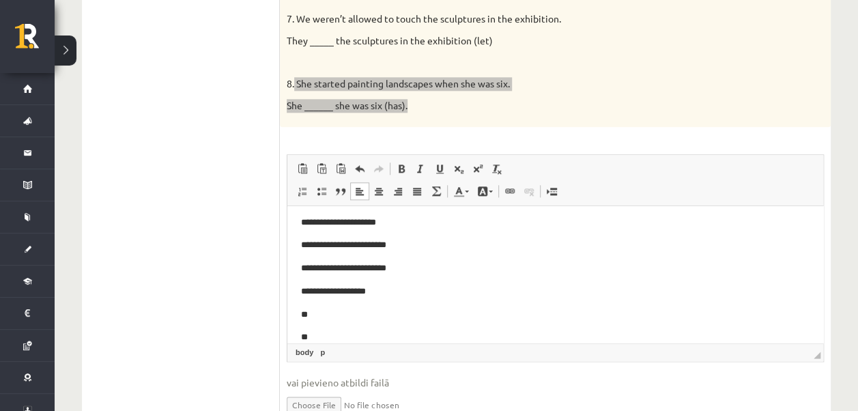
click at [322, 333] on p "**" at bounding box center [550, 337] width 498 height 14
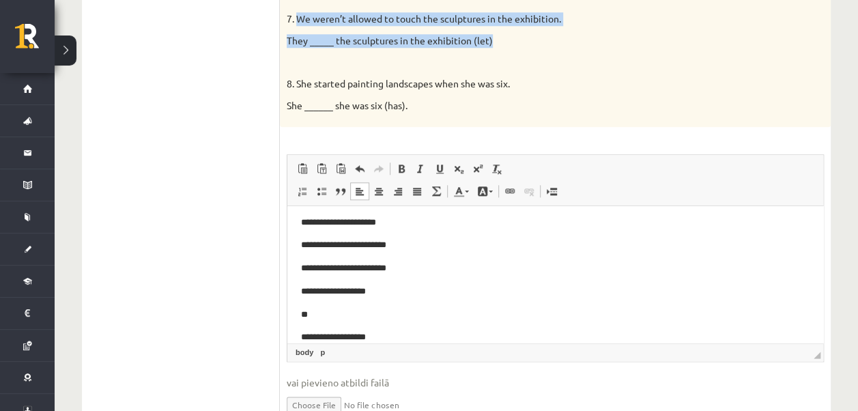
drag, startPoint x: 300, startPoint y: 19, endPoint x: 497, endPoint y: 42, distance: 198.7
drag, startPoint x: 497, startPoint y: 42, endPoint x: 481, endPoint y: 39, distance: 16.7
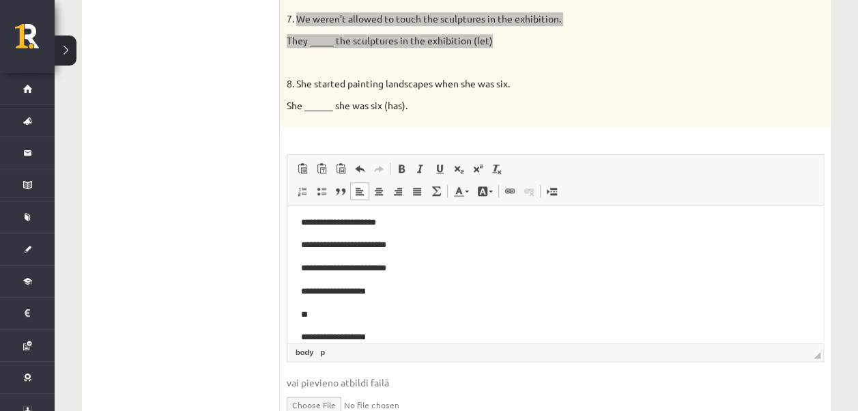
click at [337, 308] on p "**" at bounding box center [550, 315] width 498 height 14
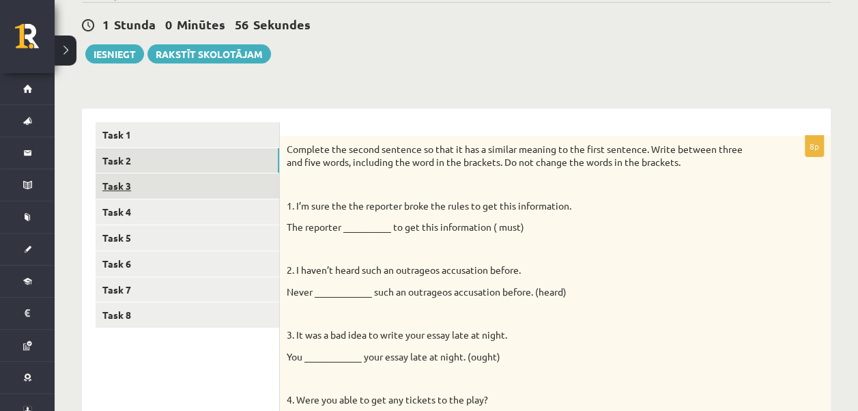
scroll to position [137, 0]
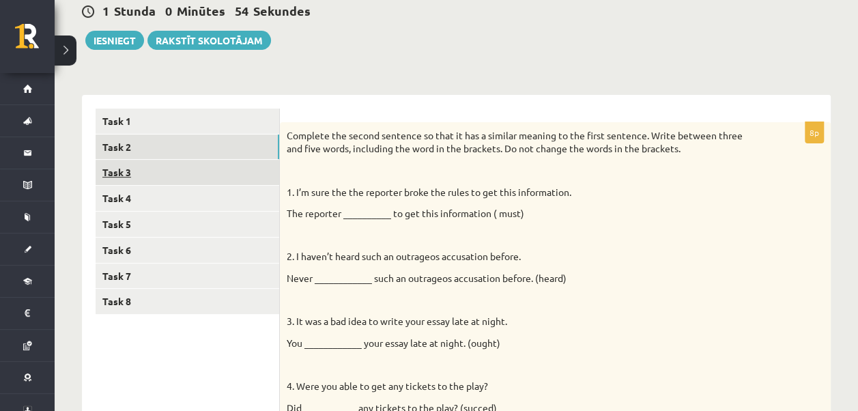
click at [124, 173] on link "Task 3" at bounding box center [188, 172] width 184 height 25
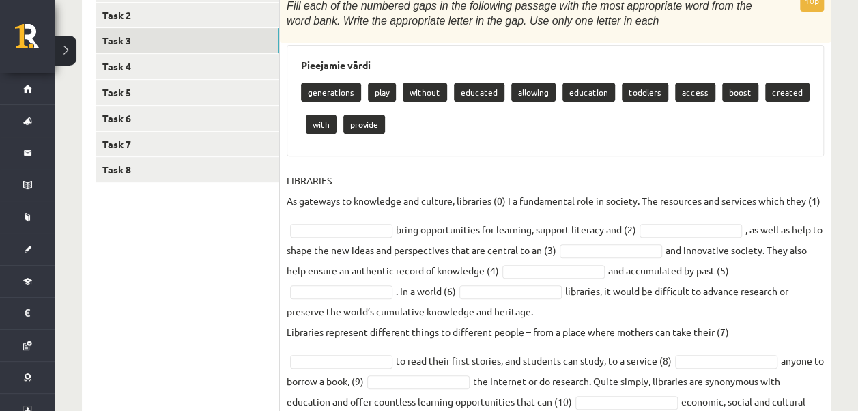
scroll to position [337, 0]
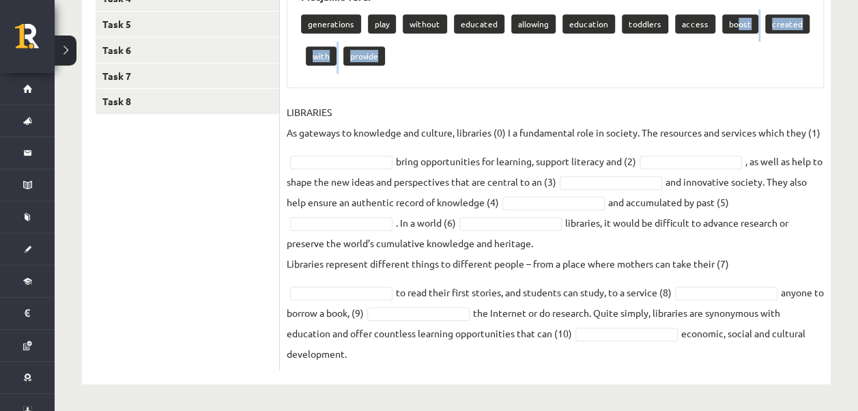
drag, startPoint x: 729, startPoint y: 21, endPoint x: 732, endPoint y: 79, distance: 58.1
click at [732, 79] on div "Pieejamie vārdi generations play without educated allowing education toddlers a…" at bounding box center [555, 32] width 537 height 111
drag, startPoint x: 732, startPoint y: 79, endPoint x: 728, endPoint y: 50, distance: 29.6
click at [732, 51] on div "generations play without educated allowing education toddlers access boost crea…" at bounding box center [555, 42] width 509 height 64
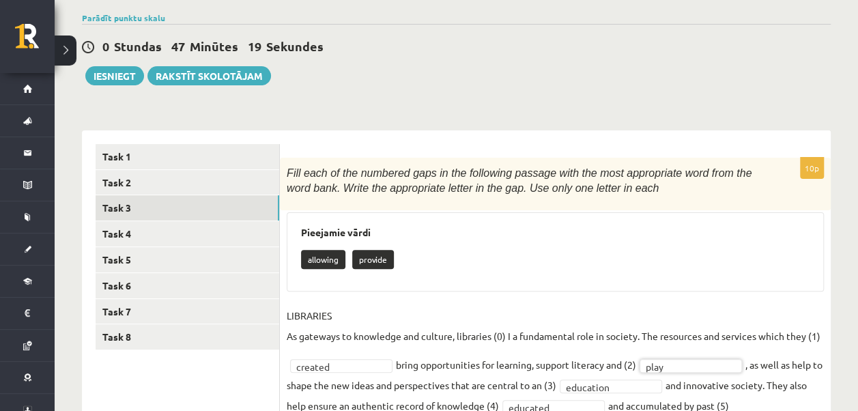
scroll to position [100, 0]
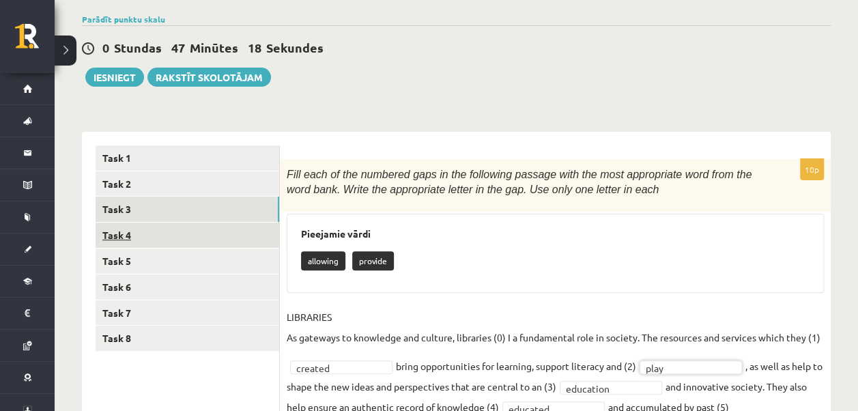
click at [143, 229] on link "Task 4" at bounding box center [188, 235] width 184 height 25
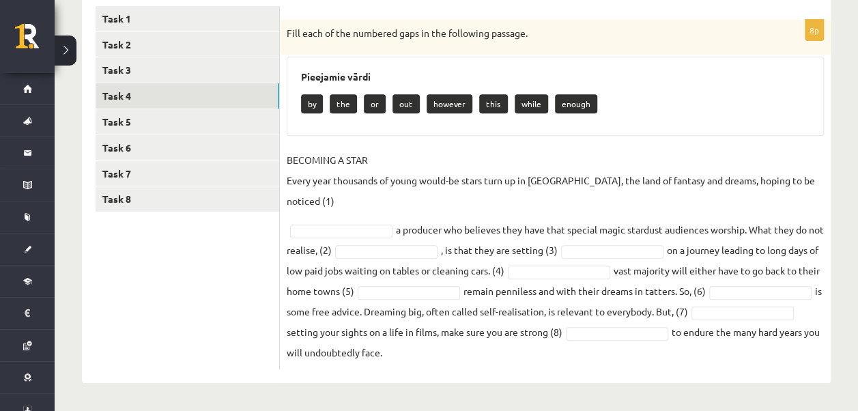
scroll to position [238, 0]
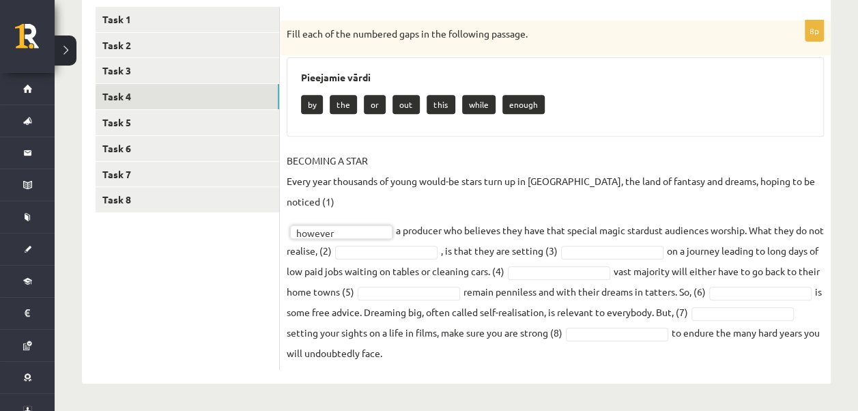
click at [466, 102] on p "while" at bounding box center [478, 104] width 33 height 19
drag, startPoint x: 374, startPoint y: 322, endPoint x: 374, endPoint y: 315, distance: 7.5
click at [373, 321] on fieldset "BECOMING A STAR Every year thousands of young would-be stars turn up in Hollywo…" at bounding box center [555, 256] width 537 height 213
click at [589, 282] on fieldset "BECOMING A STAR Every year thousands of young would-be stars turn up in Hollywo…" at bounding box center [555, 256] width 537 height 213
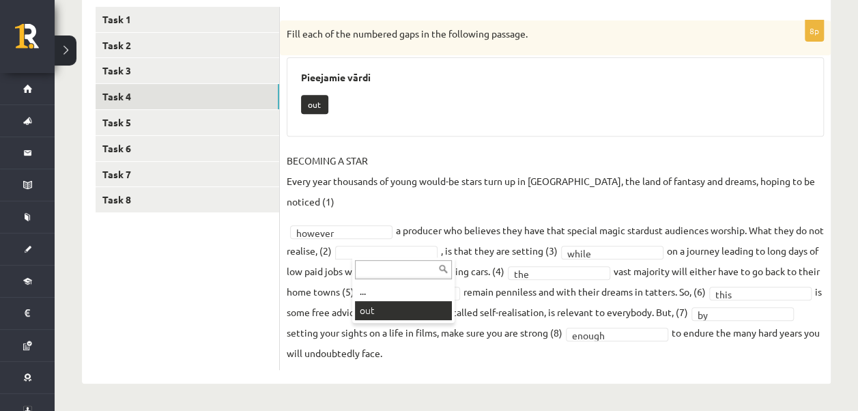
scroll to position [206, 0]
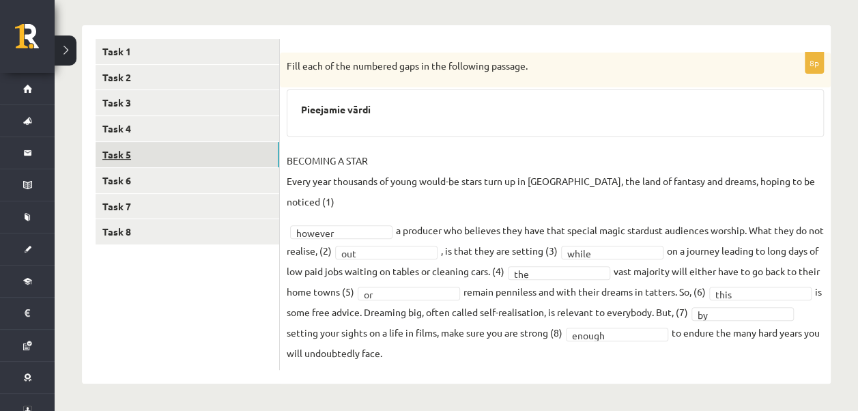
click at [120, 156] on link "Task 5" at bounding box center [188, 154] width 184 height 25
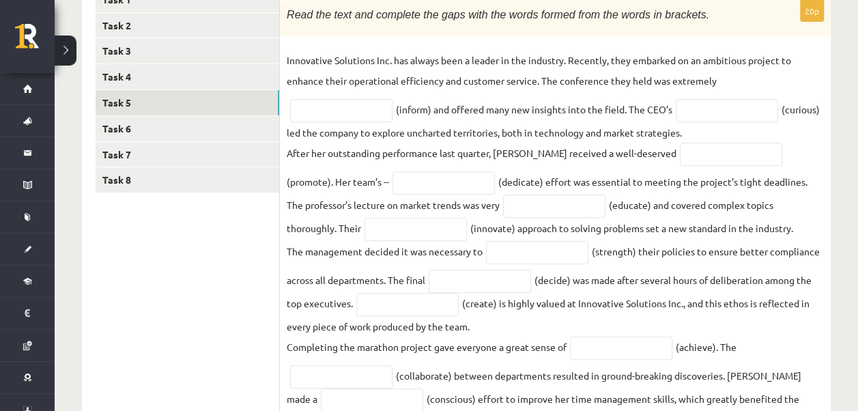
scroll to position [71, 0]
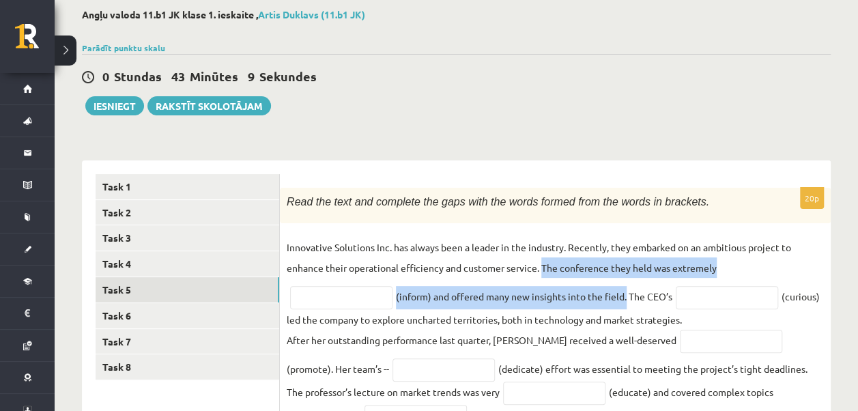
drag, startPoint x: 542, startPoint y: 266, endPoint x: 628, endPoint y: 297, distance: 91.4
drag, startPoint x: 628, startPoint y: 297, endPoint x: 620, endPoint y: 294, distance: 8.9
click at [346, 296] on input "text" at bounding box center [341, 297] width 102 height 23
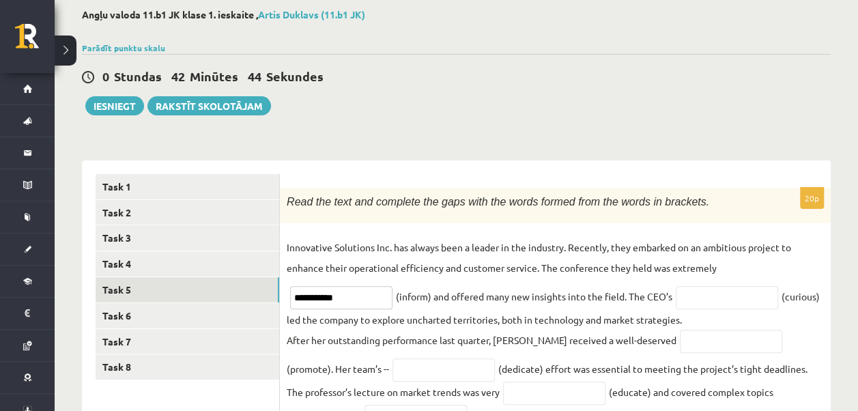
type input "**********"
drag, startPoint x: 628, startPoint y: 294, endPoint x: 685, endPoint y: 305, distance: 57.6
drag, startPoint x: 729, startPoint y: 312, endPoint x: 677, endPoint y: 298, distance: 54.5
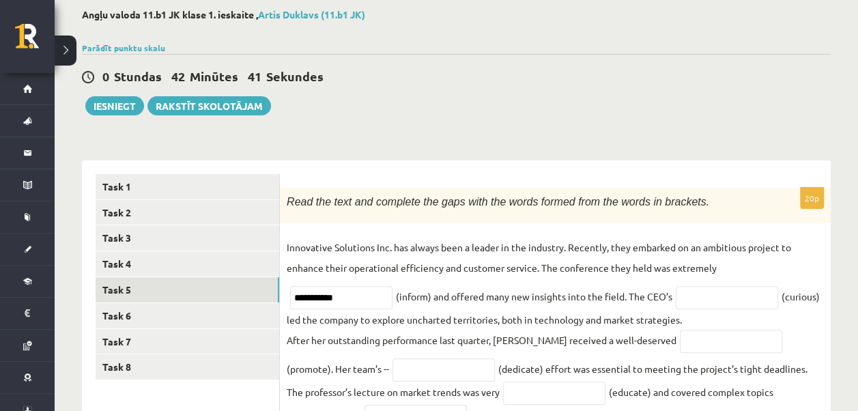
drag, startPoint x: 632, startPoint y: 294, endPoint x: 727, endPoint y: 318, distance: 97.9
drag, startPoint x: 727, startPoint y: 318, endPoint x: 714, endPoint y: 315, distance: 13.3
click at [760, 292] on input "text" at bounding box center [727, 297] width 102 height 23
click at [742, 296] on input "text" at bounding box center [727, 297] width 102 height 23
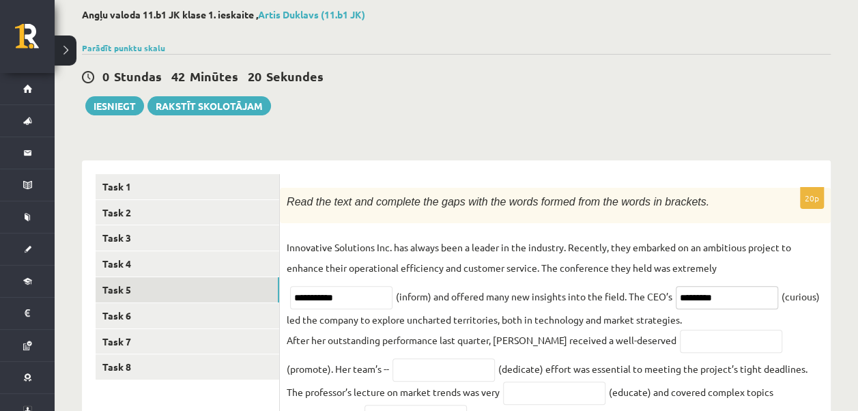
type input "*********"
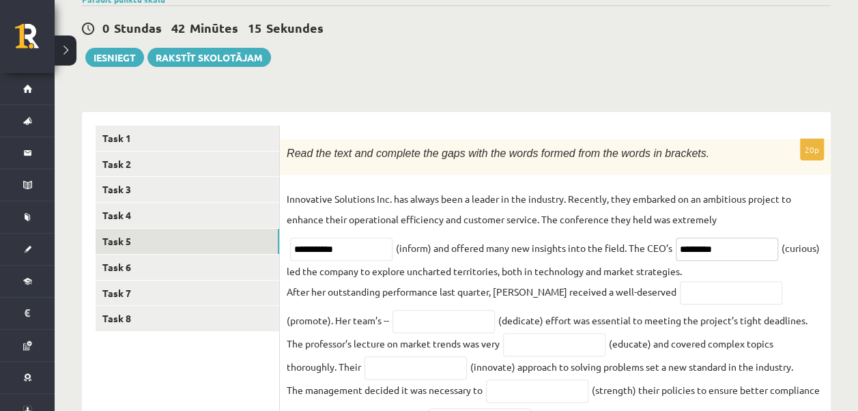
scroll to position [139, 0]
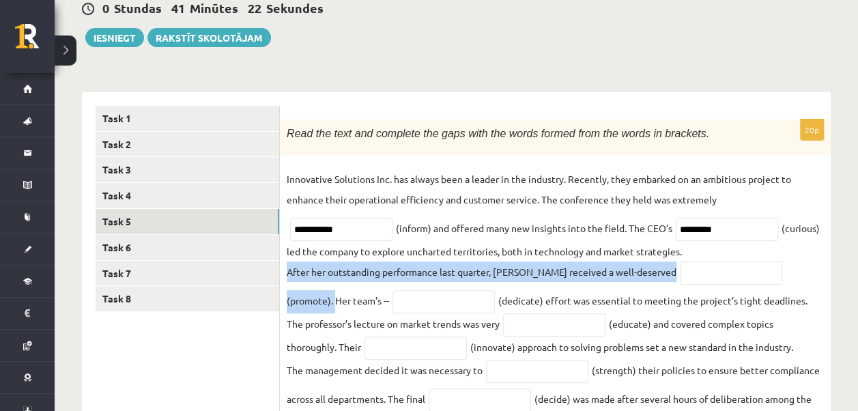
drag, startPoint x: 290, startPoint y: 273, endPoint x: 784, endPoint y: 277, distance: 494.4
drag, startPoint x: 784, startPoint y: 277, endPoint x: 777, endPoint y: 273, distance: 7.6
click at [690, 283] on input "text" at bounding box center [731, 273] width 102 height 23
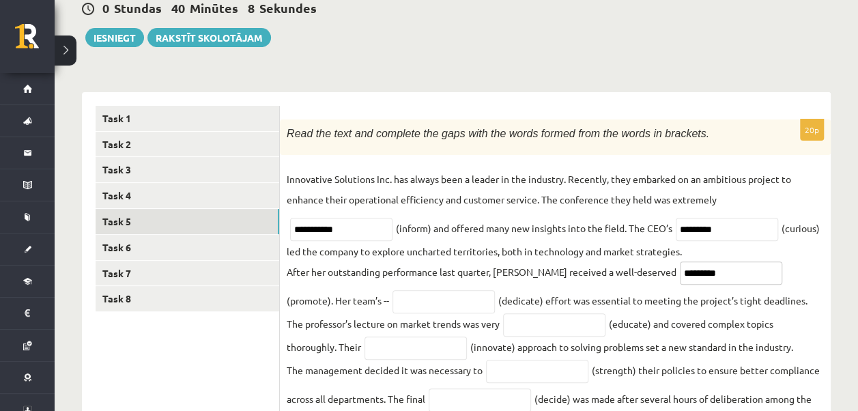
type input "*********"
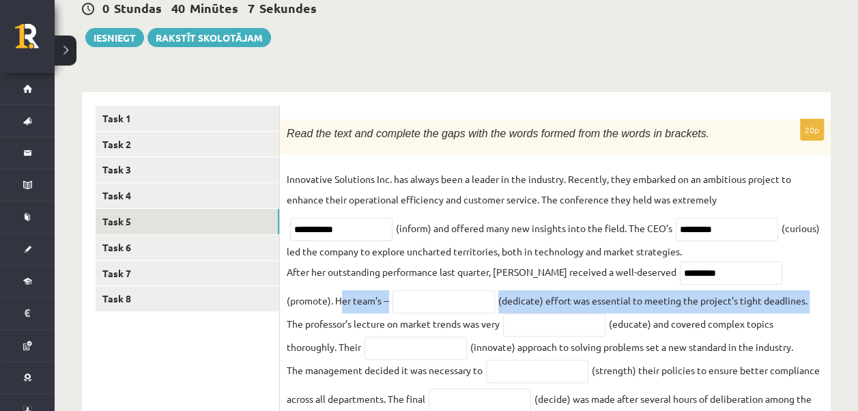
drag, startPoint x: 786, startPoint y: 272, endPoint x: 742, endPoint y: 304, distance: 54.2
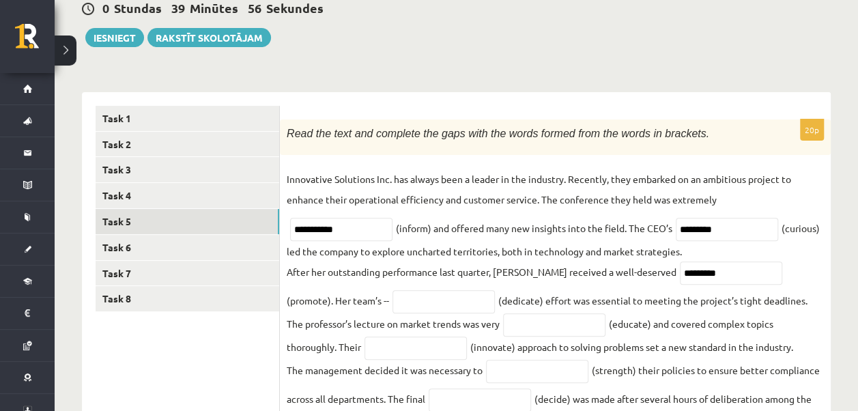
click at [393, 299] on input "text" at bounding box center [444, 301] width 102 height 23
type input "*********"
click at [503, 324] on input "text" at bounding box center [554, 324] width 102 height 23
type input "********"
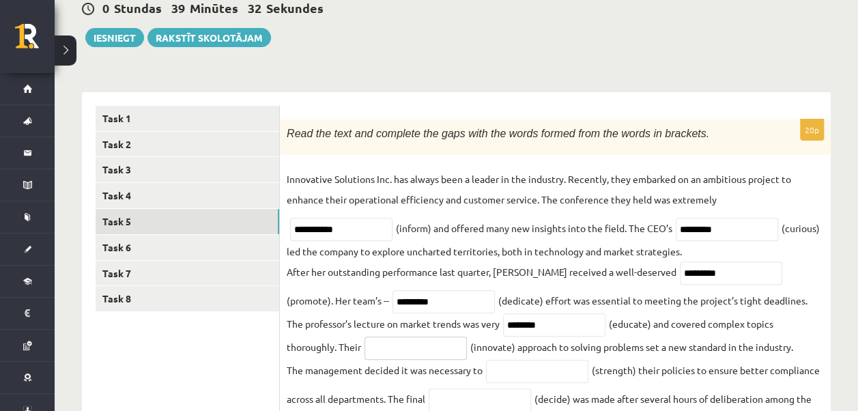
click at [374, 354] on input "text" at bounding box center [416, 348] width 102 height 23
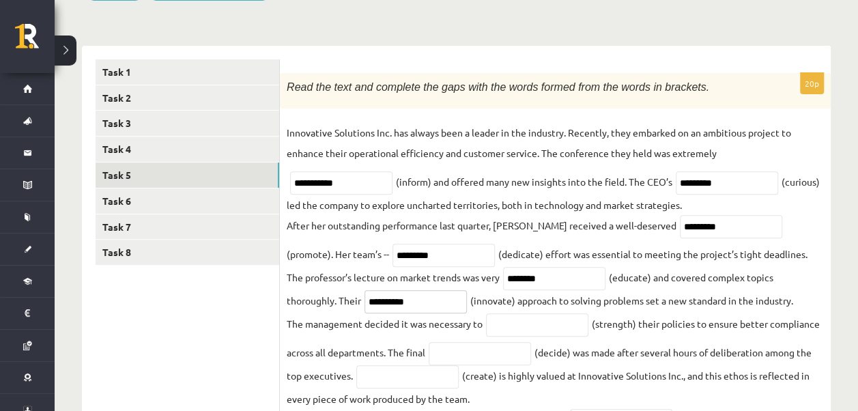
scroll to position [208, 0]
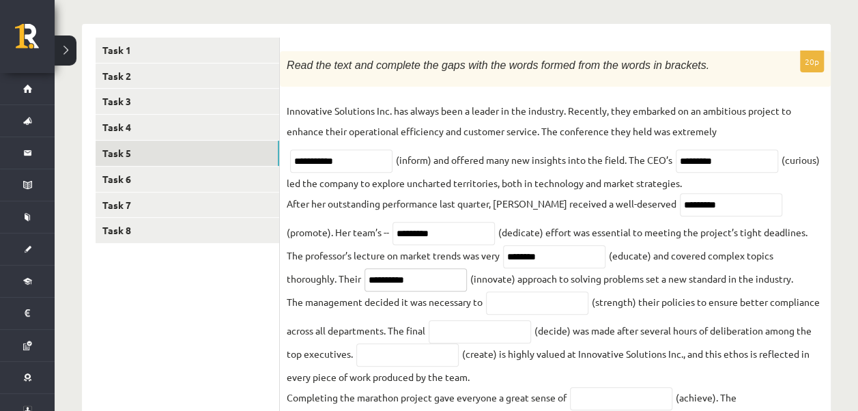
type input "**********"
drag, startPoint x: 386, startPoint y: 328, endPoint x: 353, endPoint y: 353, distance: 41.4
click at [353, 353] on fieldset "**********" at bounding box center [555, 411] width 537 height 623
drag, startPoint x: 353, startPoint y: 353, endPoint x: 341, endPoint y: 356, distance: 12.6
click at [470, 339] on input "text" at bounding box center [480, 331] width 102 height 23
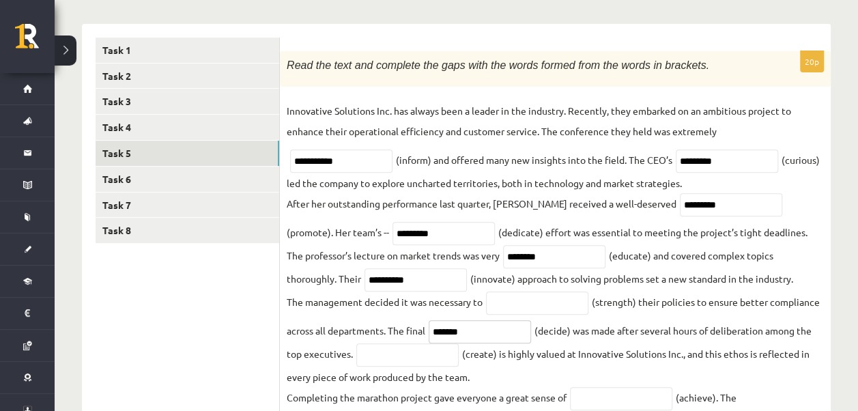
type input "*******"
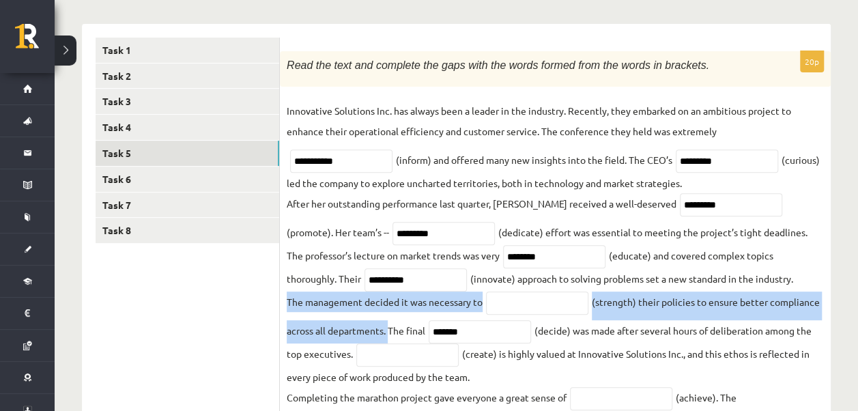
drag, startPoint x: 284, startPoint y: 300, endPoint x: 388, endPoint y: 335, distance: 109.3
click at [388, 335] on div "**********" at bounding box center [555, 390] width 551 height 679
drag, startPoint x: 388, startPoint y: 335, endPoint x: 376, endPoint y: 328, distance: 14.1
click at [514, 304] on input "text" at bounding box center [537, 303] width 102 height 23
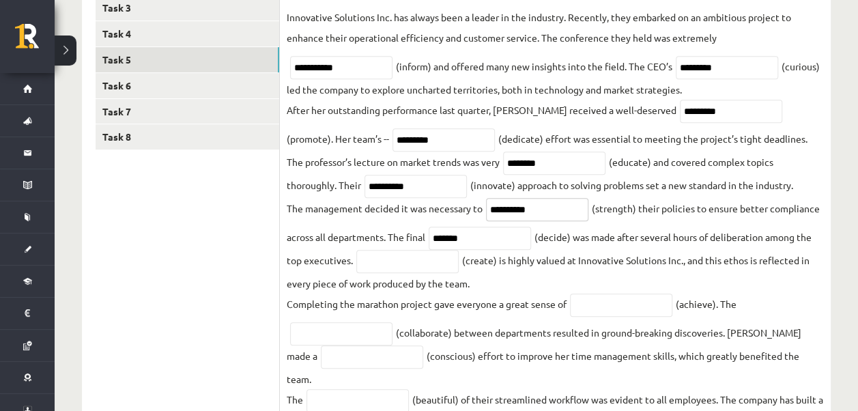
scroll to position [344, 0]
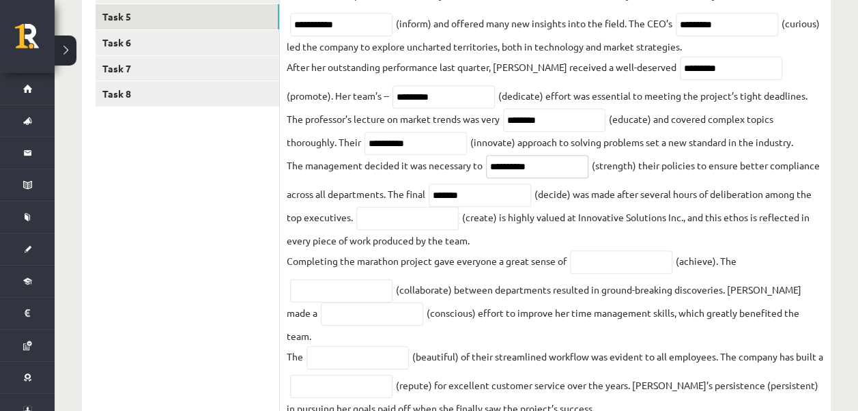
type input "**********"
click at [410, 217] on input "text" at bounding box center [407, 218] width 102 height 23
click at [364, 214] on input "********" at bounding box center [407, 218] width 102 height 23
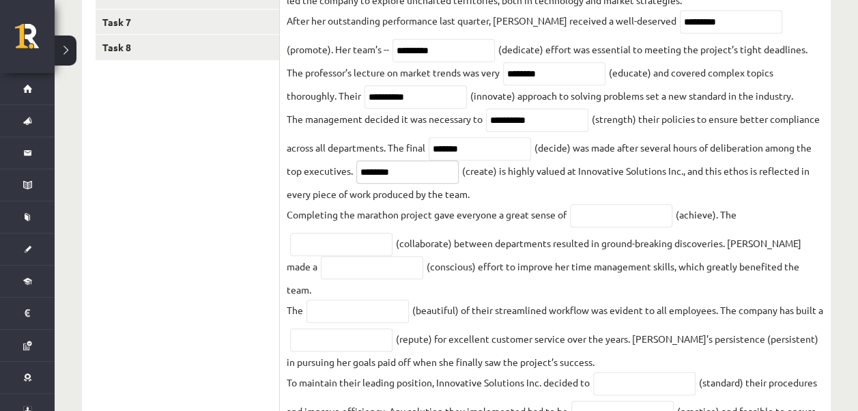
scroll to position [412, 0]
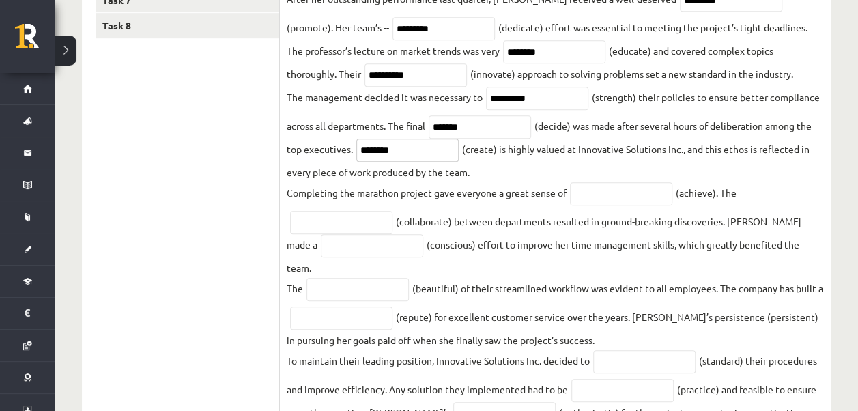
type input "********"
click at [632, 193] on input "text" at bounding box center [621, 193] width 102 height 23
type input "**********"
click at [356, 221] on input "text" at bounding box center [341, 222] width 102 height 23
type input "**********"
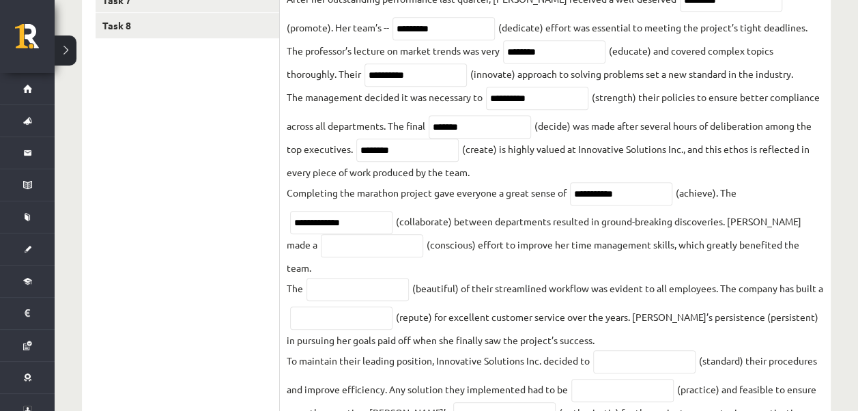
drag, startPoint x: 730, startPoint y: 222, endPoint x: 797, endPoint y: 246, distance: 71.1
click at [797, 246] on fieldset "**********" at bounding box center [555, 207] width 537 height 623
drag, startPoint x: 797, startPoint y: 246, endPoint x: 785, endPoint y: 251, distance: 12.6
click at [355, 253] on input "text" at bounding box center [372, 245] width 102 height 23
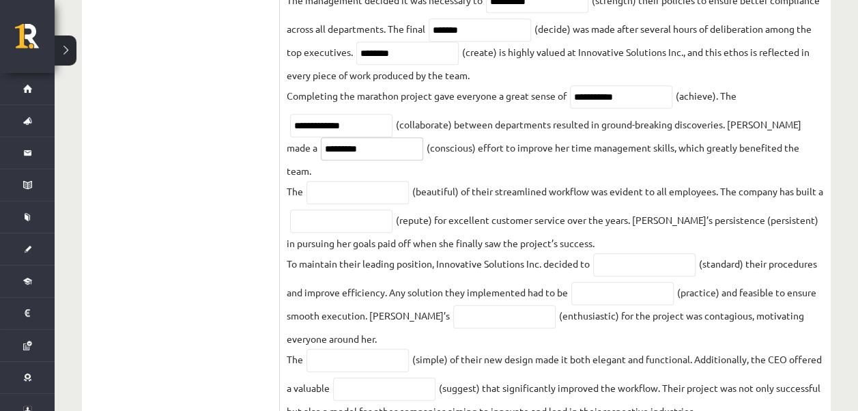
scroll to position [549, 0]
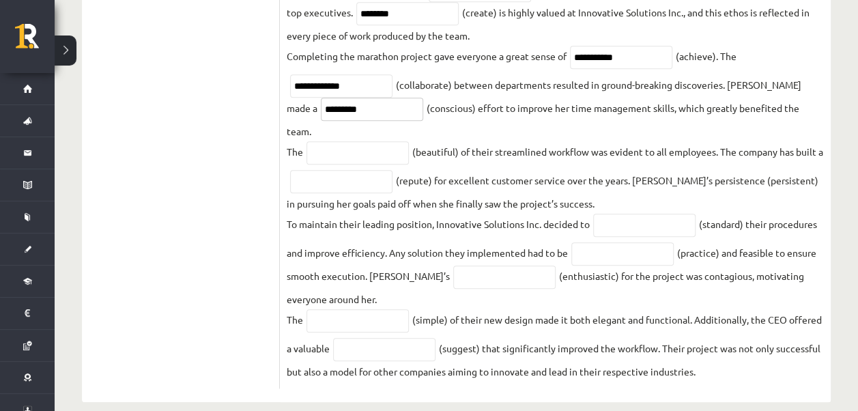
type input "*********"
click at [333, 141] on input "text" at bounding box center [358, 152] width 102 height 23
type input "**********"
click at [351, 171] on input "text" at bounding box center [341, 181] width 102 height 23
click at [326, 170] on input "text" at bounding box center [341, 181] width 102 height 23
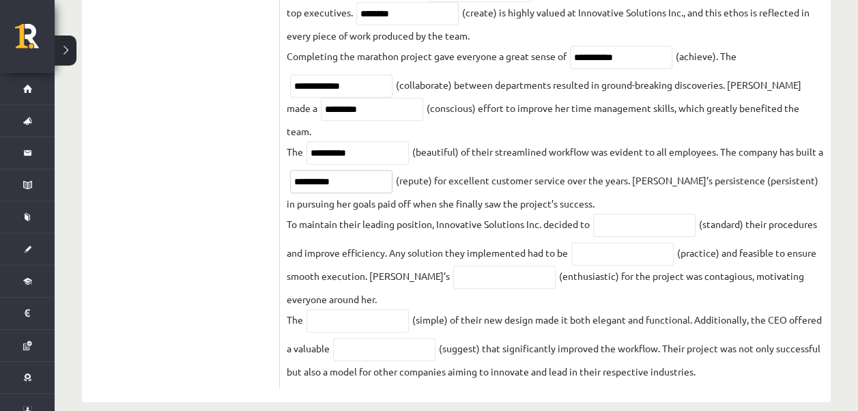
type input "**********"
click at [613, 214] on input "text" at bounding box center [644, 225] width 102 height 23
type input "**********"
click at [612, 242] on input "text" at bounding box center [623, 253] width 102 height 23
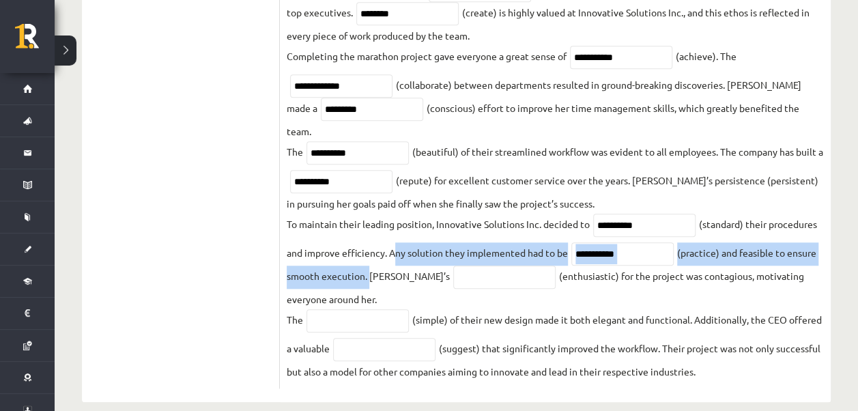
drag, startPoint x: 391, startPoint y: 233, endPoint x: 367, endPoint y: 258, distance: 34.3
click at [367, 258] on fieldset "**********" at bounding box center [555, 70] width 537 height 623
click at [631, 242] on input "**********" at bounding box center [623, 253] width 102 height 23
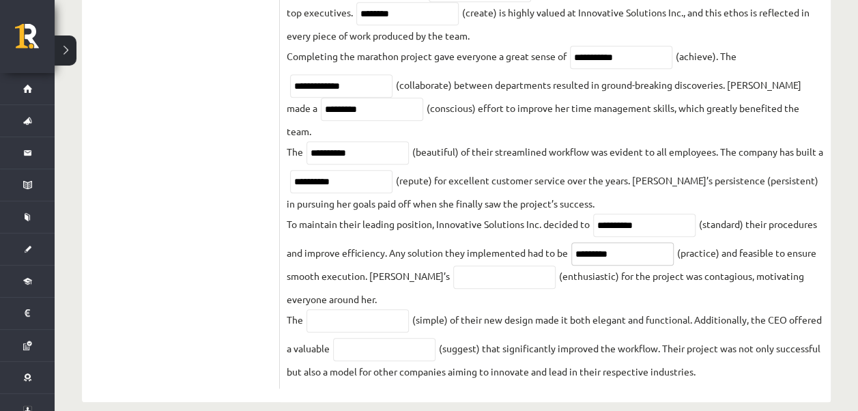
type input "*********"
click at [486, 268] on input "text" at bounding box center [504, 277] width 102 height 23
type input "**********"
drag, startPoint x: 569, startPoint y: 287, endPoint x: 571, endPoint y: 265, distance: 22.6
click at [571, 284] on fieldset "**********" at bounding box center [555, 70] width 537 height 623
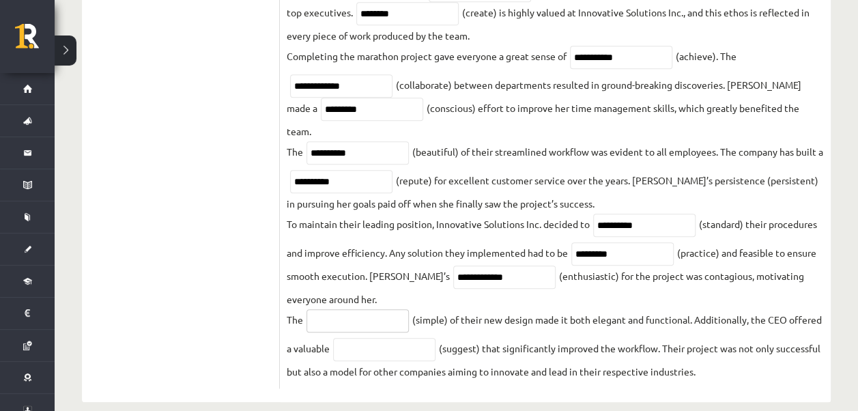
click at [363, 309] on input "text" at bounding box center [358, 320] width 102 height 23
type input "*******"
click at [419, 338] on input "text" at bounding box center [384, 349] width 102 height 23
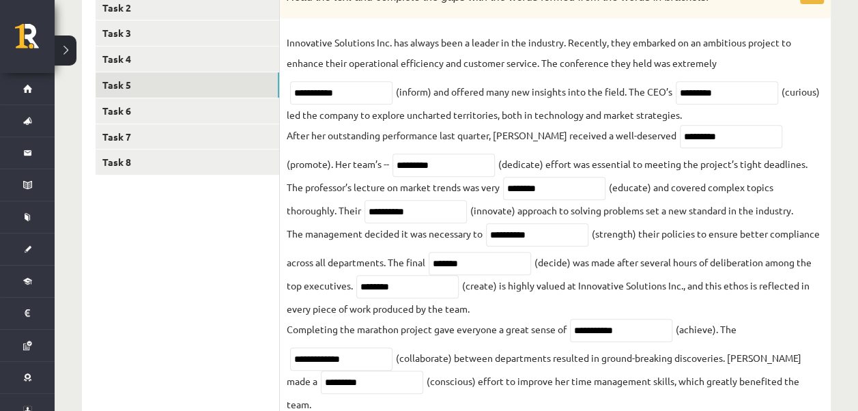
scroll to position [208, 0]
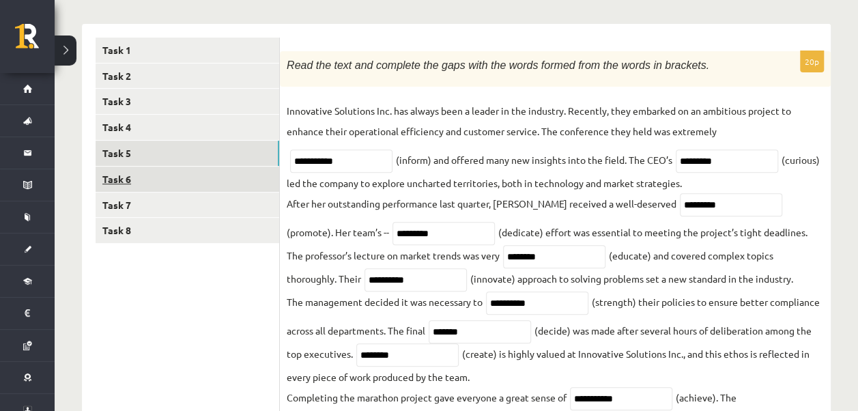
type input "**********"
click at [128, 171] on link "Task 6" at bounding box center [188, 179] width 184 height 25
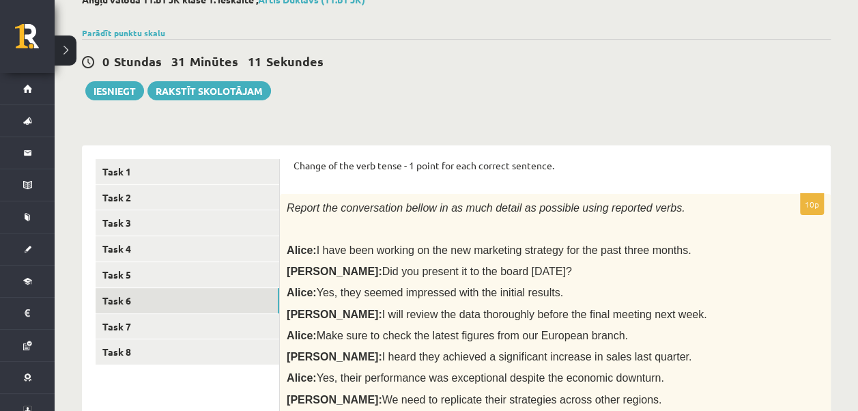
scroll to position [0, 0]
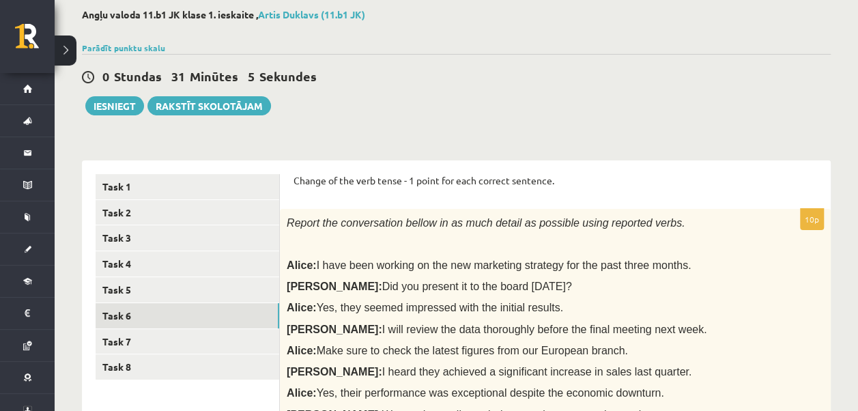
click at [365, 268] on span "I have been working on the new marketing strategy for the past three months." at bounding box center [504, 265] width 375 height 12
click at [376, 265] on span "I have been working on the new marketing strategy for the past three months." at bounding box center [504, 265] width 375 height 12
drag, startPoint x: 380, startPoint y: 264, endPoint x: 407, endPoint y: 266, distance: 27.4
click at [407, 266] on span "I have been working on the new marketing strategy for the past three months." at bounding box center [504, 265] width 375 height 12
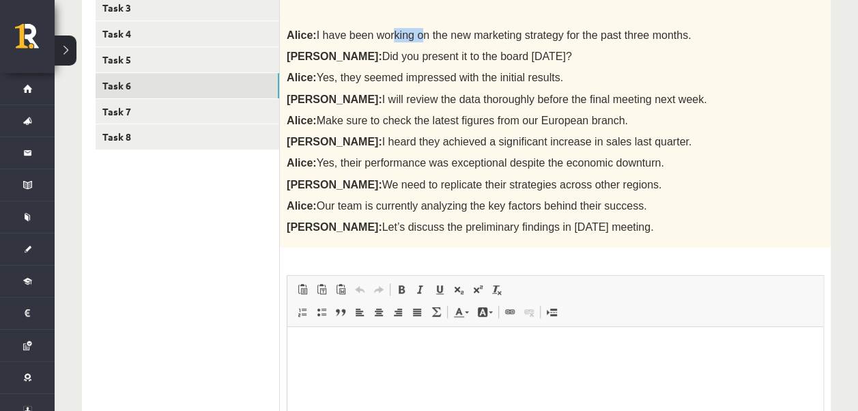
scroll to position [344, 0]
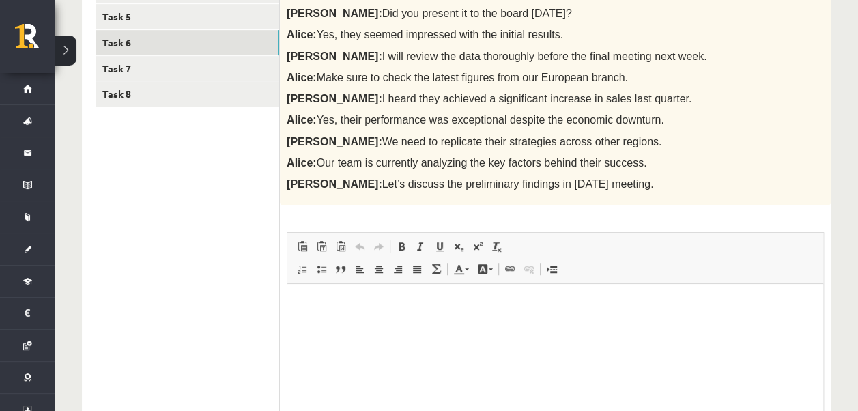
click at [675, 199] on div "Report the conversation bellow in as much detail as possible using reported ver…" at bounding box center [555, 70] width 551 height 269
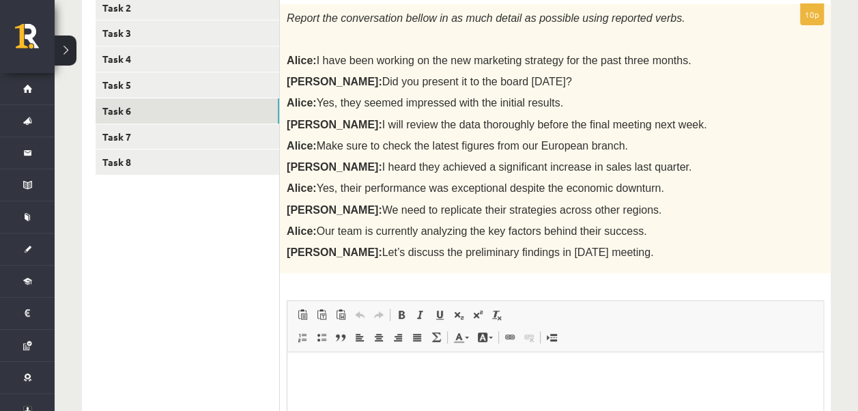
drag, startPoint x: 299, startPoint y: 22, endPoint x: 676, endPoint y: 61, distance: 378.9
click at [676, 61] on div "Report the conversation bellow in as much detail as possible using reported ver…" at bounding box center [555, 138] width 551 height 269
click at [352, 394] on html at bounding box center [555, 373] width 536 height 42
click at [229, 299] on ul "Task 1 Task 2 Task 3 Task 4 Task 5 Task 6 Task 7 Task 8" at bounding box center [188, 277] width 184 height 616
drag, startPoint x: 289, startPoint y: 16, endPoint x: 621, endPoint y: 248, distance: 405.6
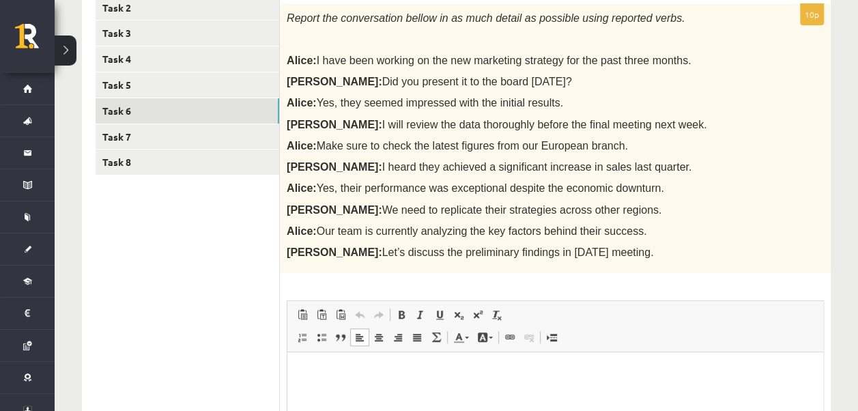
click at [621, 248] on div "Report the conversation bellow in as much detail as possible using reported ver…" at bounding box center [555, 138] width 551 height 269
drag, startPoint x: 621, startPoint y: 248, endPoint x: 565, endPoint y: 229, distance: 59.2
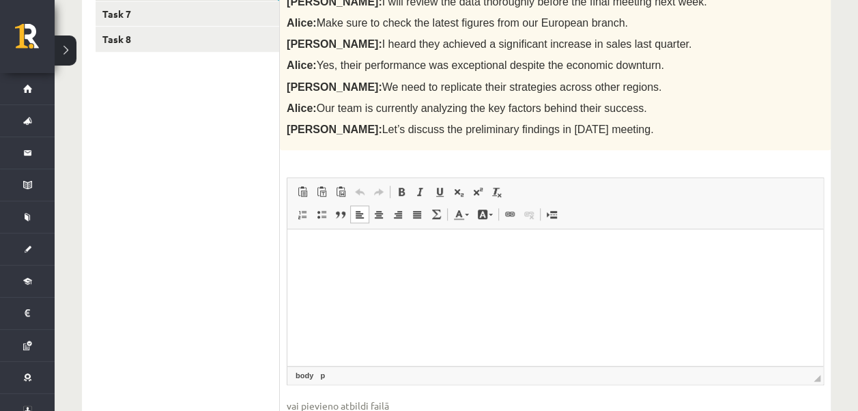
scroll to position [412, 0]
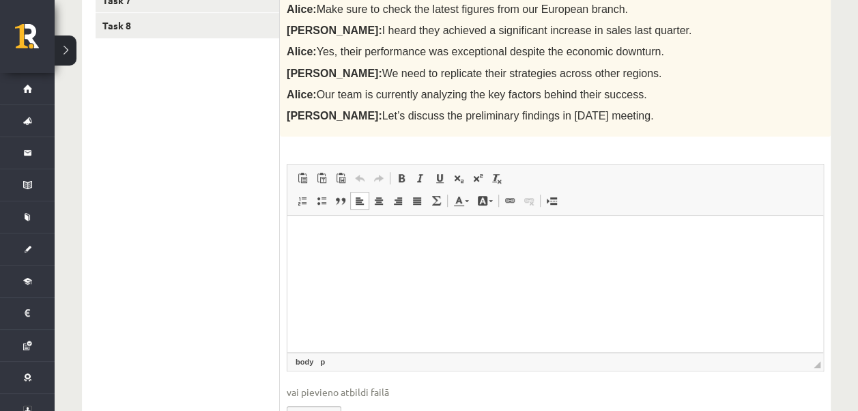
click at [501, 243] on p "Editor, wiswyg-editor-user-answer-47363763941000" at bounding box center [555, 236] width 509 height 14
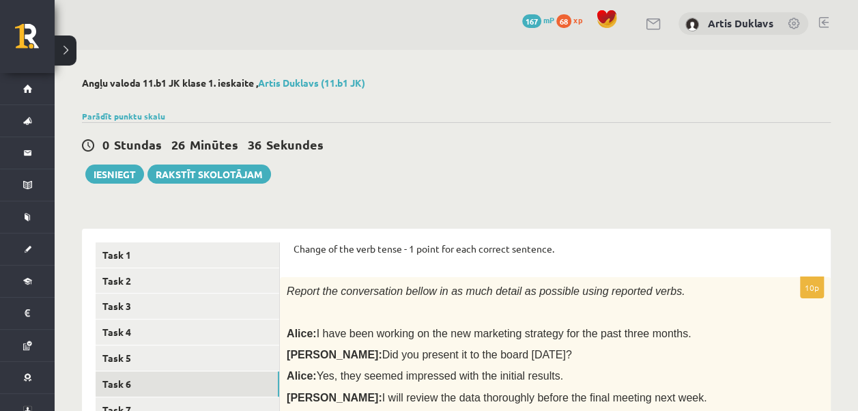
scroll to position [139, 0]
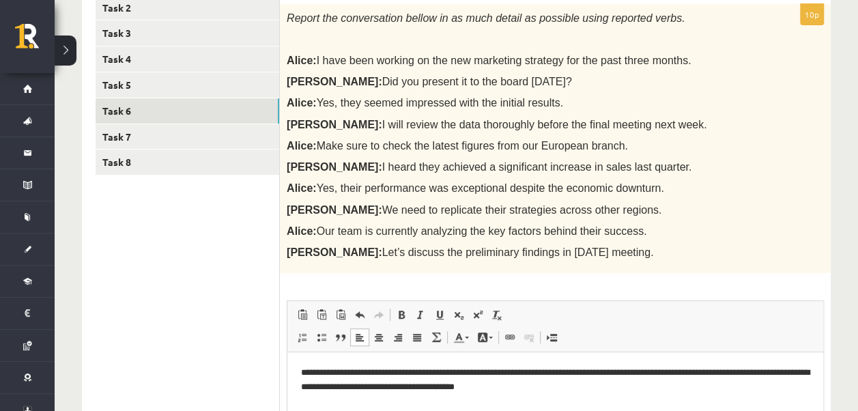
click at [679, 251] on p "Bob: Let’s discuss the preliminary findings in tomorrow’s meeting." at bounding box center [521, 252] width 469 height 14
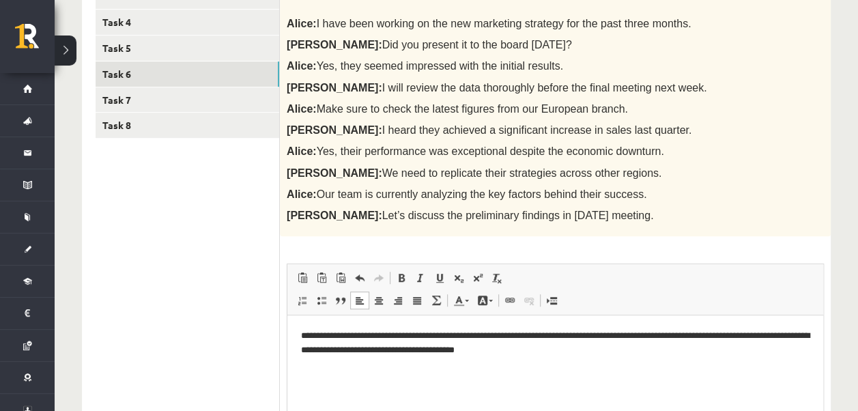
scroll to position [344, 0]
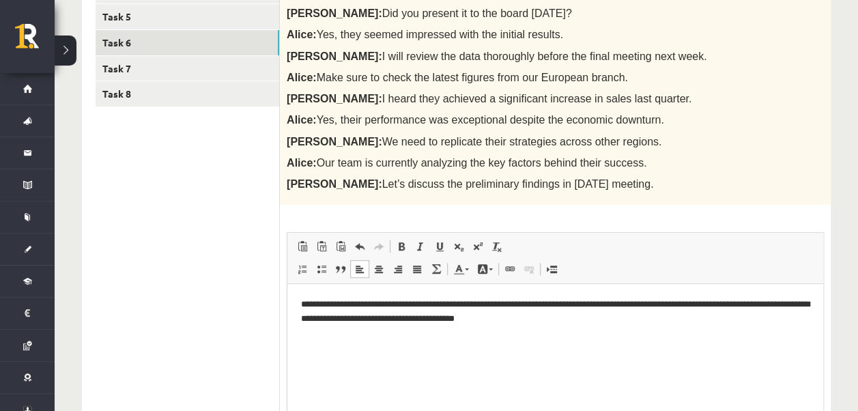
click at [591, 318] on p "**********" at bounding box center [555, 312] width 509 height 29
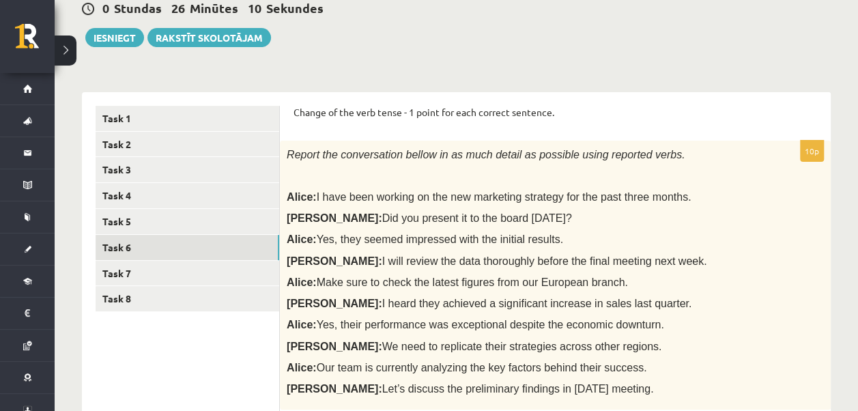
scroll to position [208, 0]
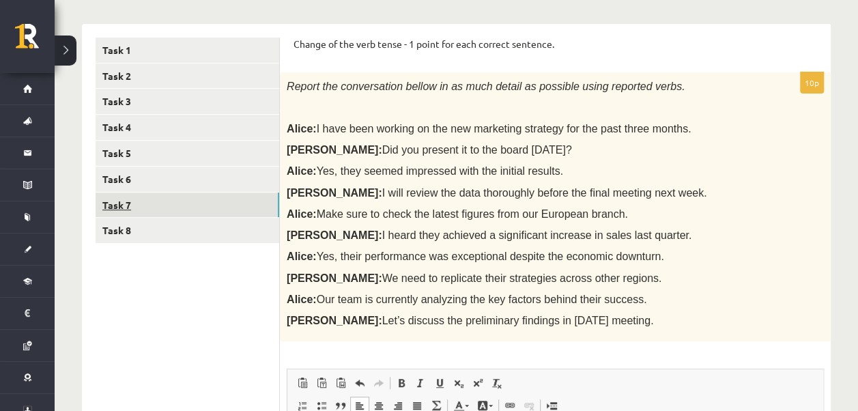
click at [115, 208] on link "Task 7" at bounding box center [188, 205] width 184 height 25
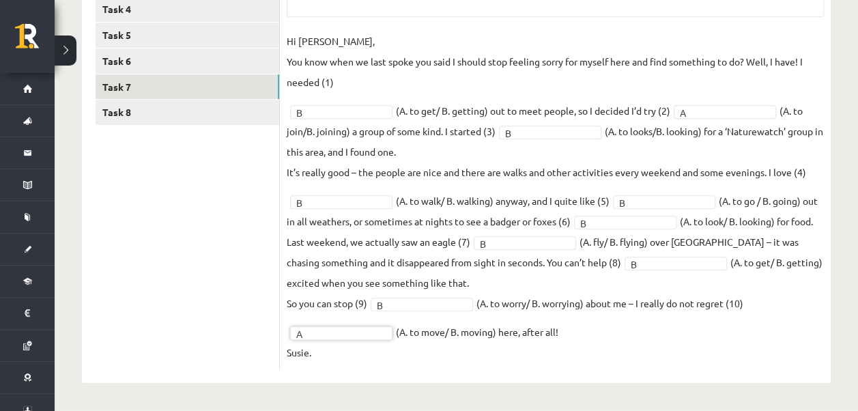
scroll to position [325, 0]
click at [175, 104] on link "Task 8" at bounding box center [188, 112] width 184 height 25
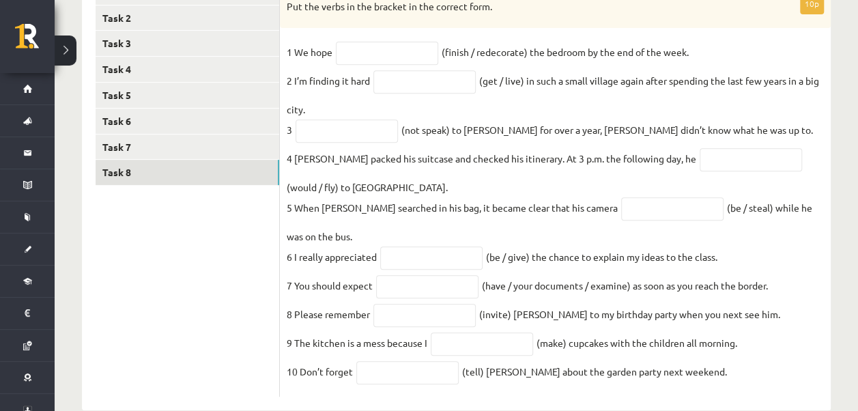
scroll to position [236, 0]
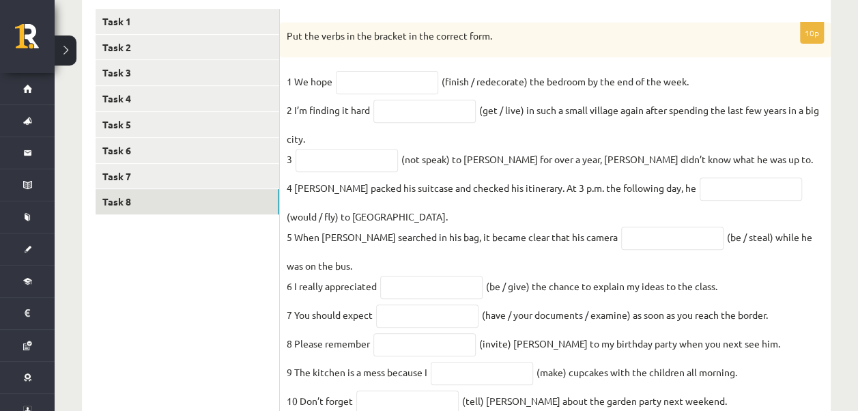
drag, startPoint x: 296, startPoint y: 77, endPoint x: 755, endPoint y: 86, distance: 459.0
click at [755, 86] on fieldset "1 We hope (finish / redecorate) the bedroom by the end of the week. 2 I’m findi…" at bounding box center [555, 245] width 537 height 348
drag, startPoint x: 755, startPoint y: 86, endPoint x: 677, endPoint y: 82, distance: 78.0
click at [358, 83] on input "text" at bounding box center [387, 82] width 102 height 23
type input "**********"
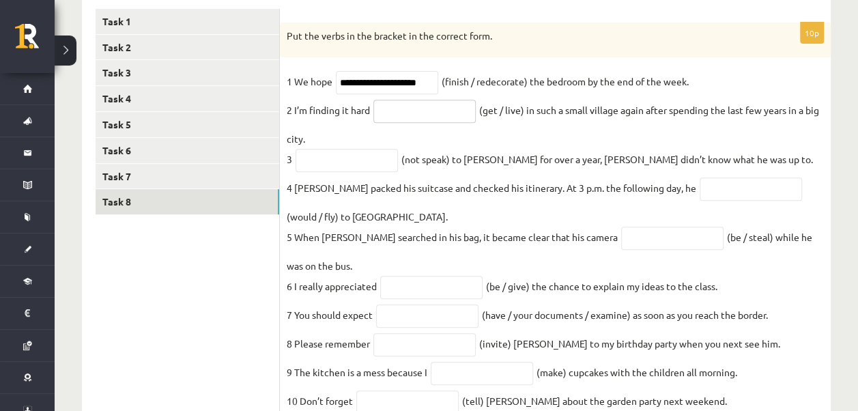
click at [399, 115] on input "text" at bounding box center [425, 111] width 102 height 23
type input "**********"
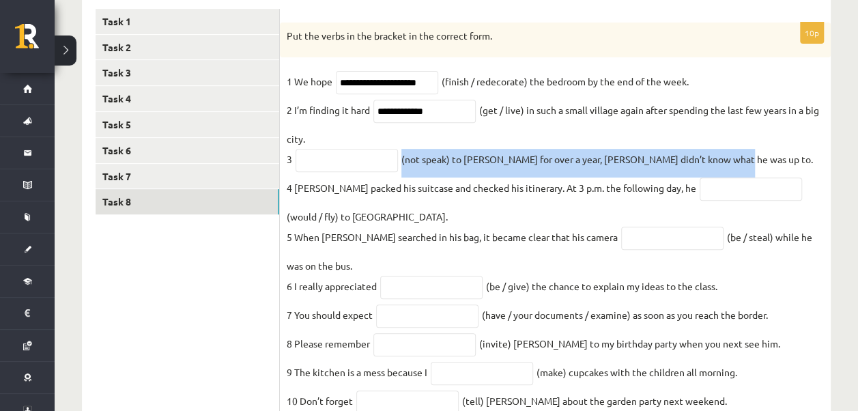
drag, startPoint x: 402, startPoint y: 161, endPoint x: 731, endPoint y: 168, distance: 329.2
click at [731, 168] on fieldset "**********" at bounding box center [555, 245] width 537 height 348
drag, startPoint x: 731, startPoint y: 168, endPoint x: 709, endPoint y: 163, distance: 21.7
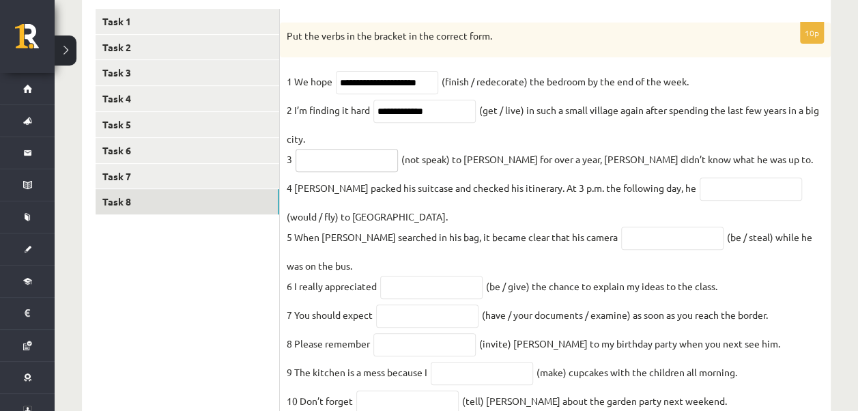
click at [328, 158] on input "text" at bounding box center [347, 160] width 102 height 23
type input "**********"
drag, startPoint x: 352, startPoint y: 227, endPoint x: 581, endPoint y: 208, distance: 229.6
click at [587, 207] on fieldset "**********" at bounding box center [555, 245] width 537 height 348
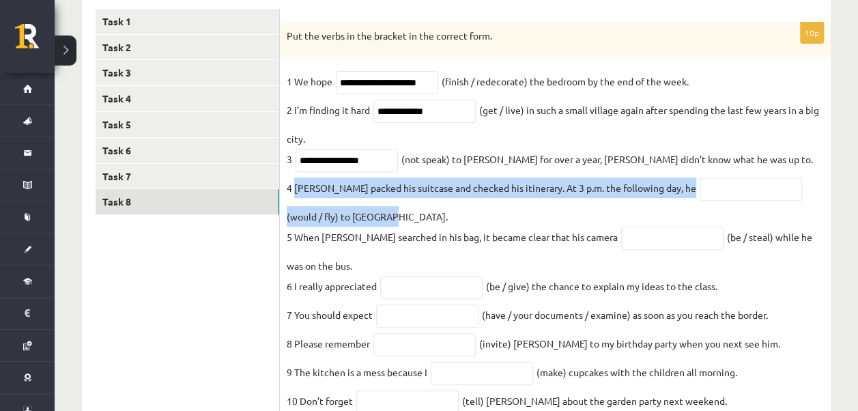
drag, startPoint x: 305, startPoint y: 194, endPoint x: 350, endPoint y: 218, distance: 50.4
click at [350, 218] on fieldset "**********" at bounding box center [555, 245] width 537 height 348
drag, startPoint x: 350, startPoint y: 218, endPoint x: 339, endPoint y: 190, distance: 29.8
click at [744, 188] on input "text" at bounding box center [751, 189] width 102 height 23
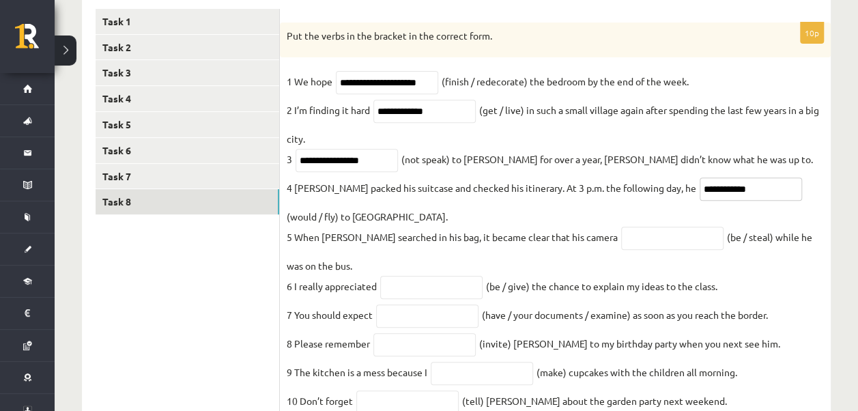
type input "**********"
click at [737, 219] on fieldset "**********" at bounding box center [555, 245] width 537 height 348
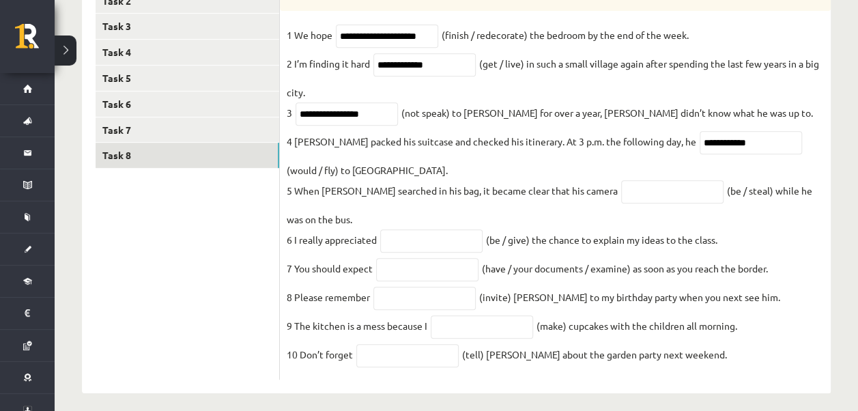
scroll to position [305, 0]
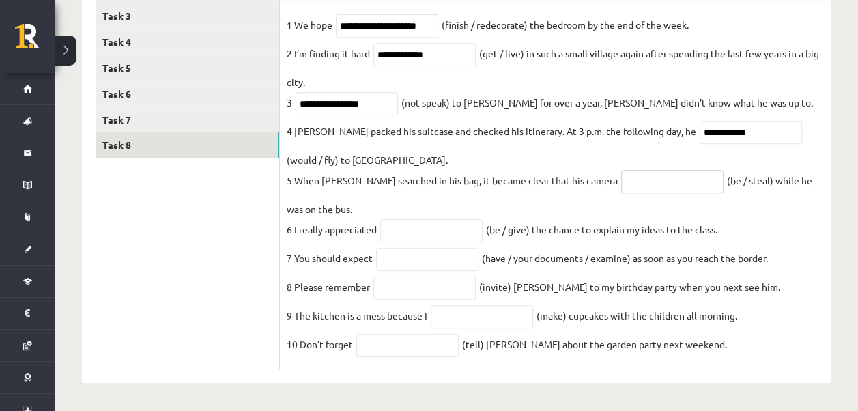
click at [621, 170] on input "text" at bounding box center [672, 181] width 102 height 23
click at [569, 195] on fieldset "**********" at bounding box center [555, 188] width 537 height 348
click at [631, 178] on input "**********" at bounding box center [672, 181] width 102 height 23
click at [634, 174] on input "**********" at bounding box center [672, 181] width 102 height 23
type input "**********"
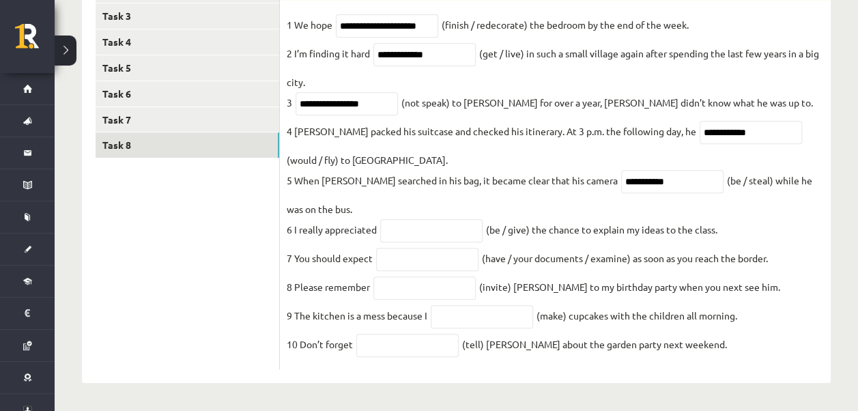
click at [565, 206] on fieldset "**********" at bounding box center [555, 188] width 537 height 348
click at [432, 285] on input "text" at bounding box center [425, 288] width 102 height 23
type input "*********"
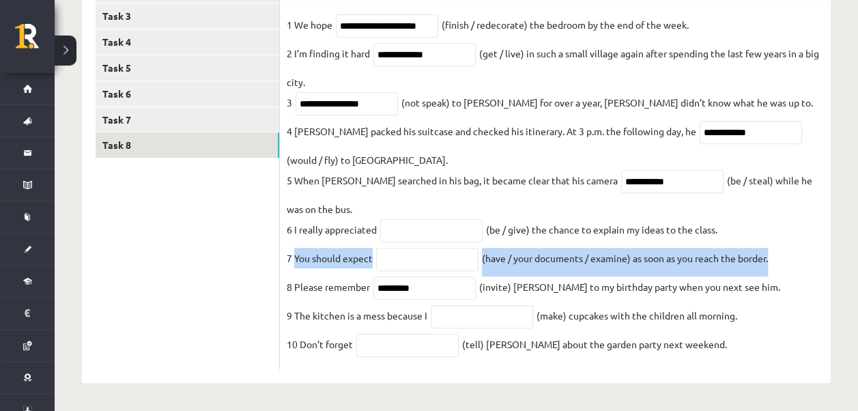
drag, startPoint x: 295, startPoint y: 255, endPoint x: 806, endPoint y: 249, distance: 510.8
click at [806, 249] on fieldset "**********" at bounding box center [555, 188] width 537 height 348
drag, startPoint x: 806, startPoint y: 249, endPoint x: 754, endPoint y: 257, distance: 52.7
click at [421, 266] on fieldset "**********" at bounding box center [555, 188] width 537 height 348
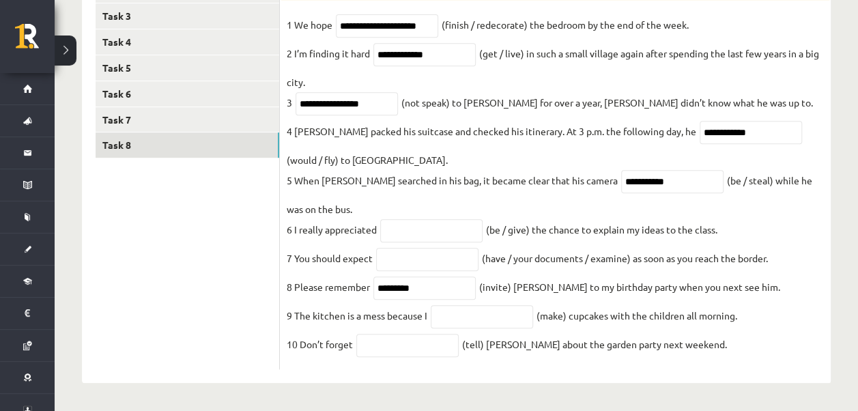
click at [441, 239] on fieldset "**********" at bounding box center [555, 188] width 537 height 348
click at [442, 251] on input "text" at bounding box center [427, 259] width 102 height 23
click at [475, 254] on input "**********" at bounding box center [427, 260] width 102 height 23
click at [474, 255] on input "**********" at bounding box center [427, 260] width 102 height 23
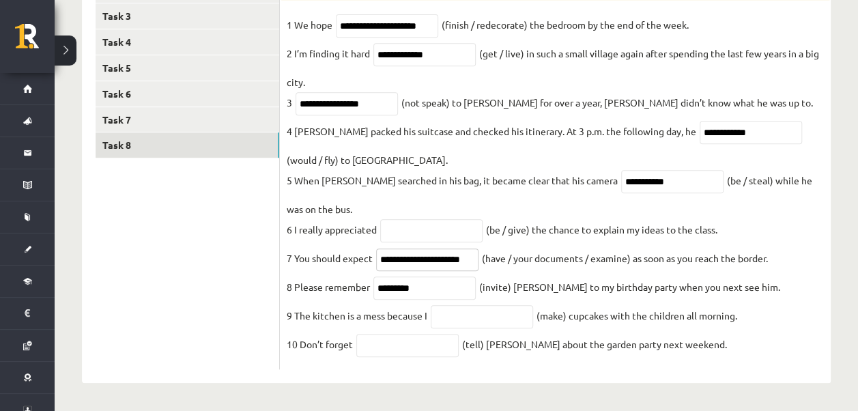
scroll to position [0, 12]
drag, startPoint x: 472, startPoint y: 255, endPoint x: 464, endPoint y: 255, distance: 7.5
click at [464, 255] on input "**********" at bounding box center [427, 260] width 102 height 23
click at [475, 253] on input "**********" at bounding box center [427, 260] width 102 height 23
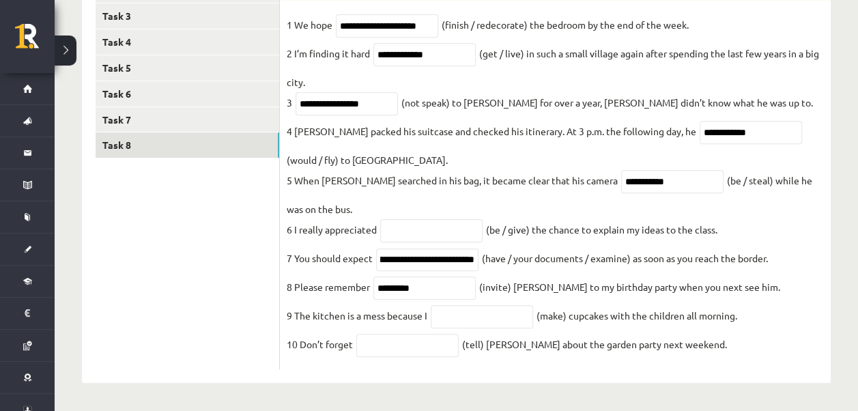
click at [422, 389] on div "Angļu valoda 11.b1 JK klase 1. ieskaite , Artis Duklavs (11.b1 JK) Parādīt punk…" at bounding box center [457, 85] width 804 height 651
click at [410, 255] on input "**********" at bounding box center [427, 260] width 102 height 23
type input "**********"
click at [427, 228] on input "text" at bounding box center [431, 230] width 102 height 23
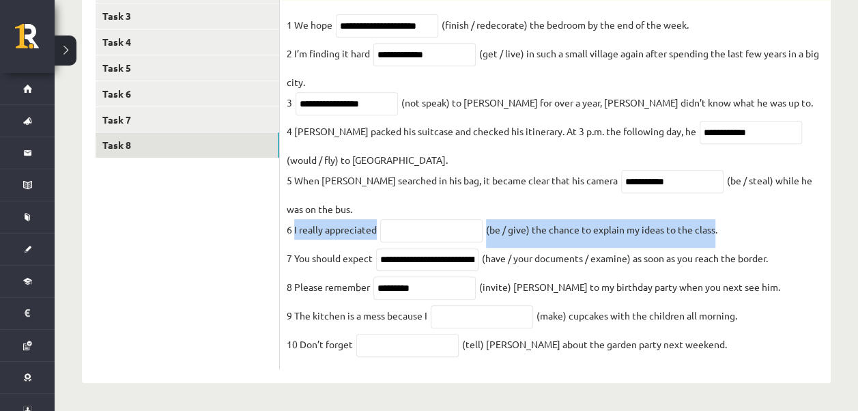
drag, startPoint x: 294, startPoint y: 224, endPoint x: 716, endPoint y: 229, distance: 422.0
click at [716, 229] on fieldset "**********" at bounding box center [555, 188] width 537 height 348
drag, startPoint x: 716, startPoint y: 229, endPoint x: 704, endPoint y: 228, distance: 11.7
click at [408, 220] on input "text" at bounding box center [431, 230] width 102 height 23
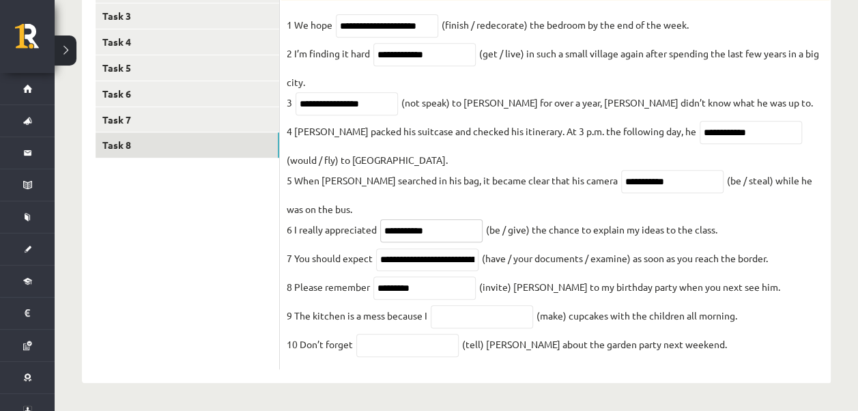
type input "**********"
click at [480, 318] on input "text" at bounding box center [482, 316] width 102 height 23
type input "****"
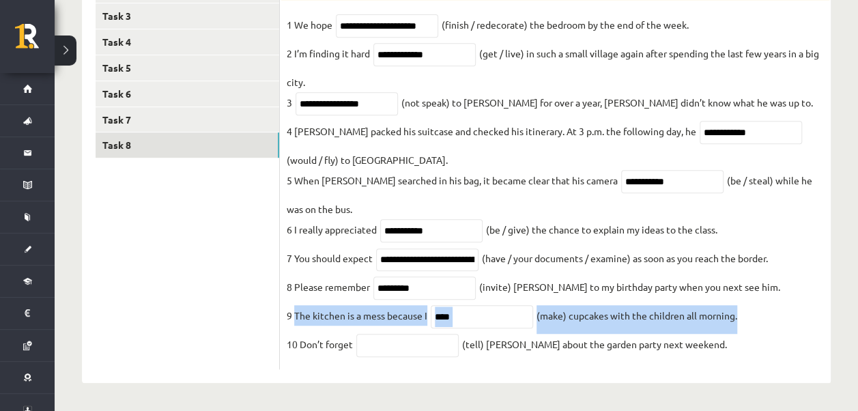
drag, startPoint x: 294, startPoint y: 311, endPoint x: 757, endPoint y: 313, distance: 463.0
click at [757, 313] on fieldset "**********" at bounding box center [555, 188] width 537 height 348
drag, startPoint x: 757, startPoint y: 313, endPoint x: 724, endPoint y: 324, distance: 35.2
click at [510, 313] on input "****" at bounding box center [482, 316] width 102 height 23
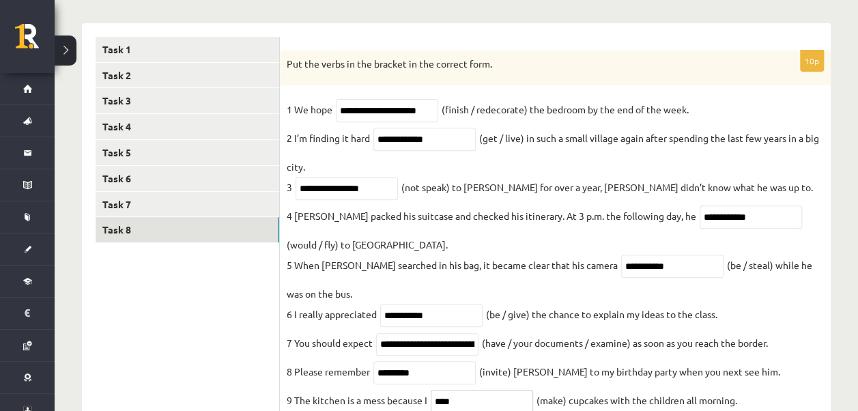
scroll to position [305, 0]
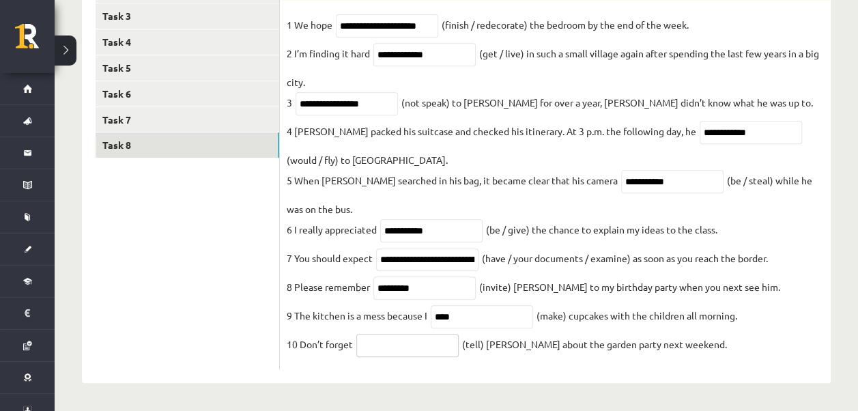
click at [378, 350] on input "text" at bounding box center [407, 345] width 102 height 23
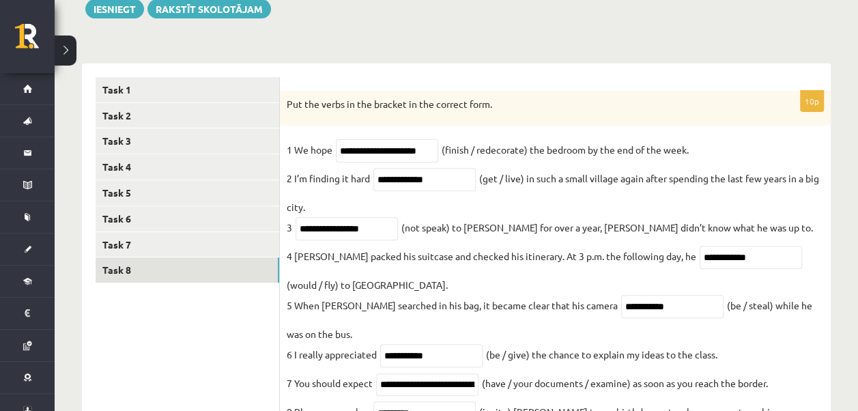
scroll to position [31, 0]
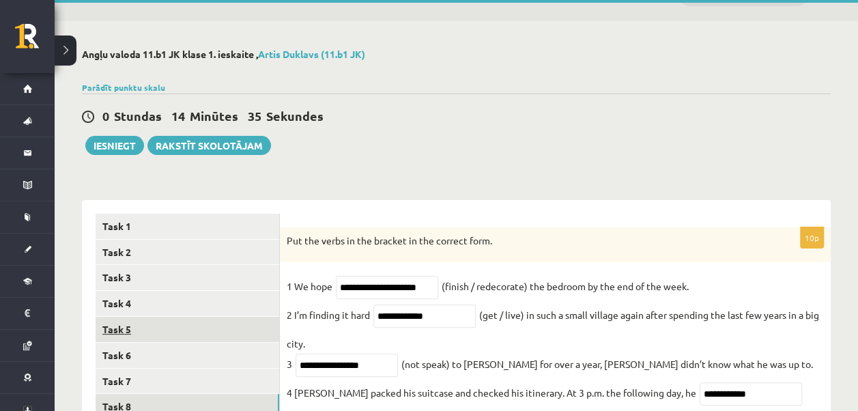
type input "*******"
click at [135, 326] on link "Task 5" at bounding box center [188, 329] width 184 height 25
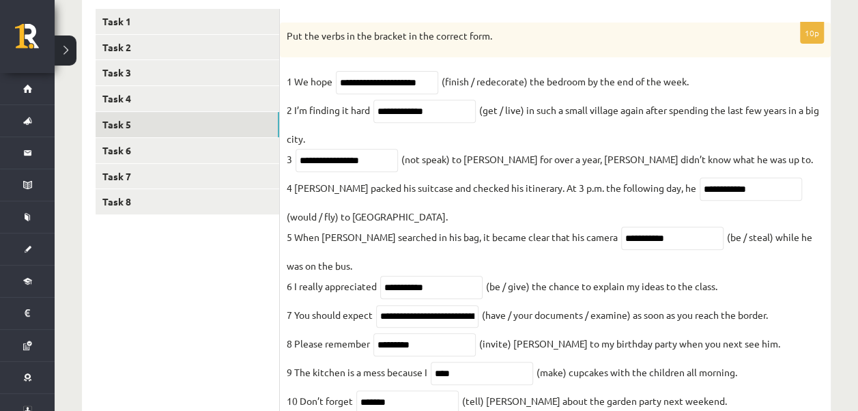
scroll to position [305, 0]
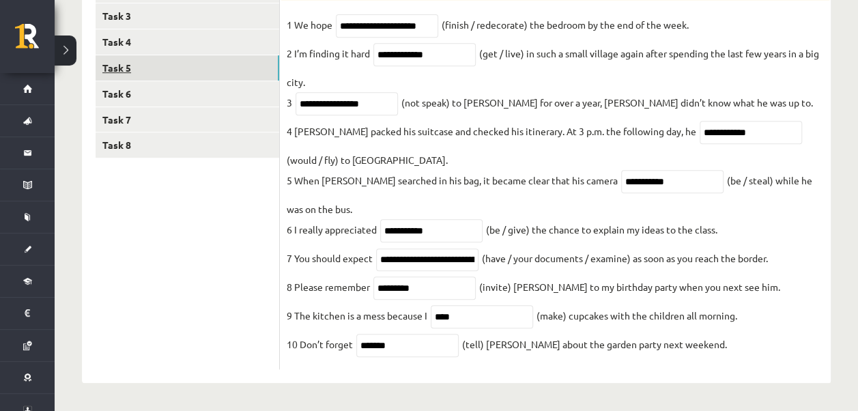
click at [117, 55] on link "Task 5" at bounding box center [188, 67] width 184 height 25
click at [116, 56] on link "Task 5" at bounding box center [188, 67] width 184 height 25
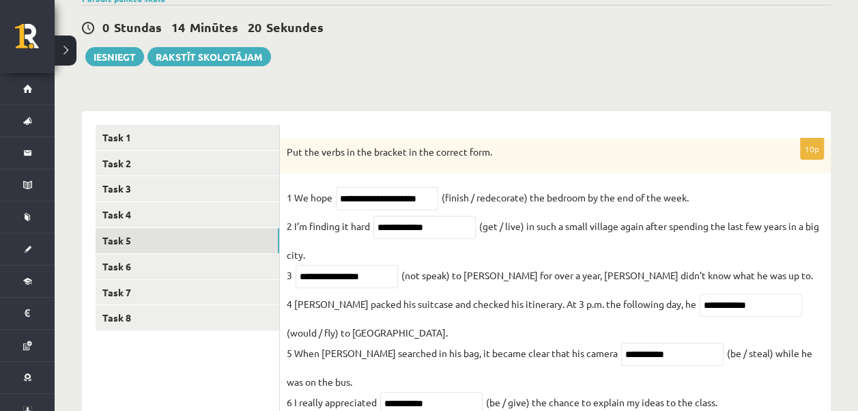
scroll to position [137, 0]
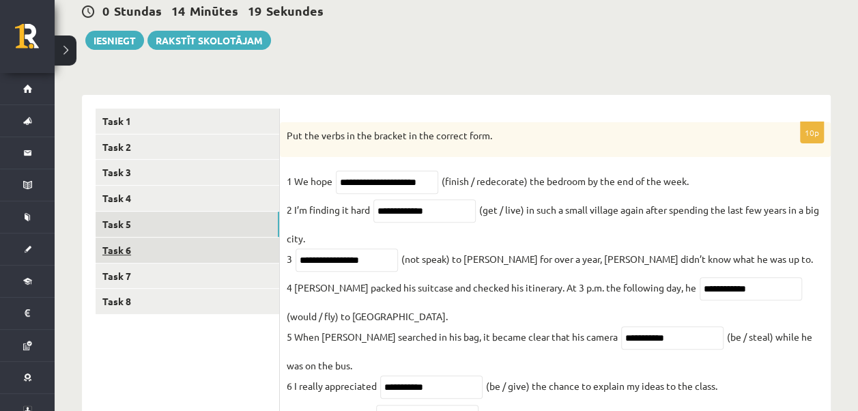
click at [118, 250] on link "Task 6" at bounding box center [188, 250] width 184 height 25
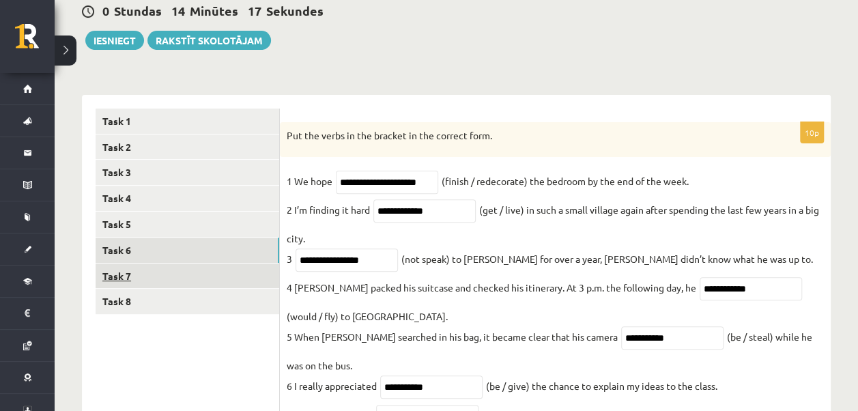
click at [124, 273] on link "Task 7" at bounding box center [188, 276] width 184 height 25
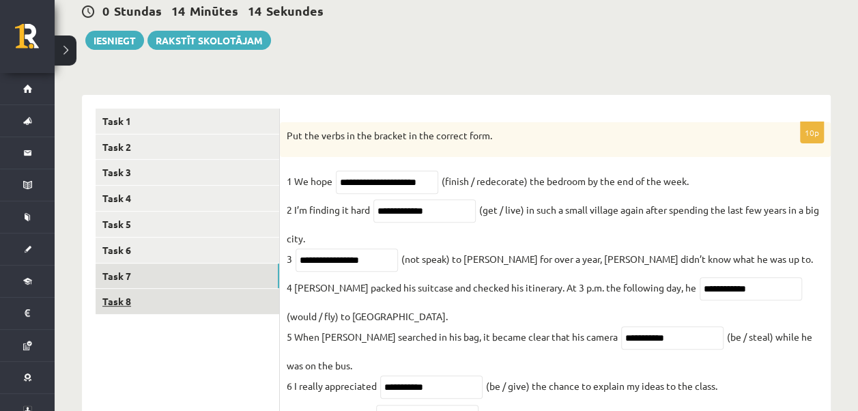
click at [117, 275] on body "0 Dāvanas 167 mP 68 xp Artis Duklavs Sākums Aktuāli Kā mācīties eSKOLĀ Kontakti…" at bounding box center [429, 68] width 858 height 411
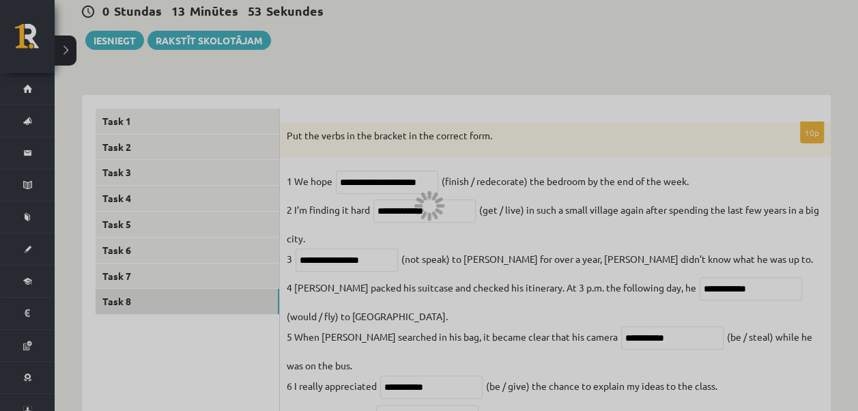
click at [422, 183] on div at bounding box center [429, 205] width 858 height 411
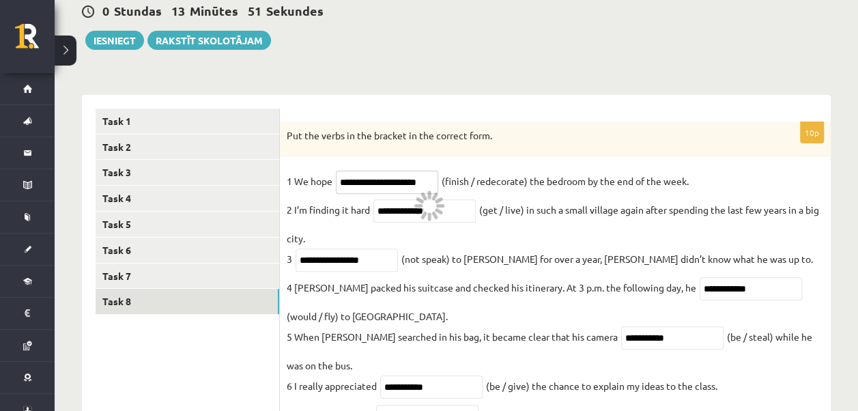
click at [425, 180] on input "**********" at bounding box center [387, 182] width 102 height 23
type input "**********"
click at [479, 236] on fieldset "**********" at bounding box center [555, 345] width 537 height 348
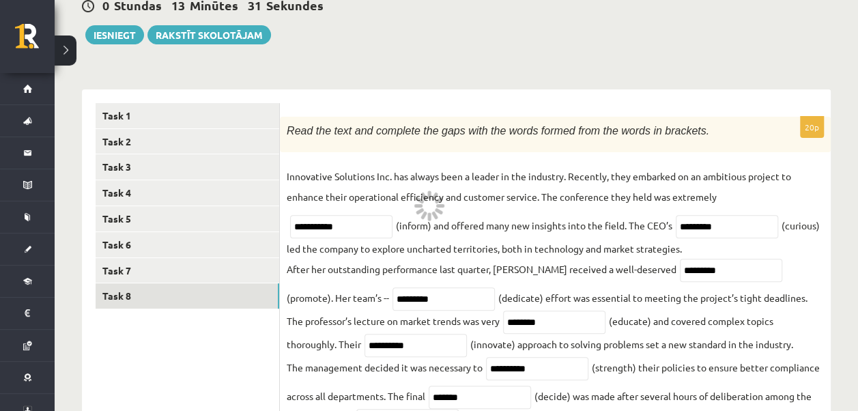
scroll to position [139, 0]
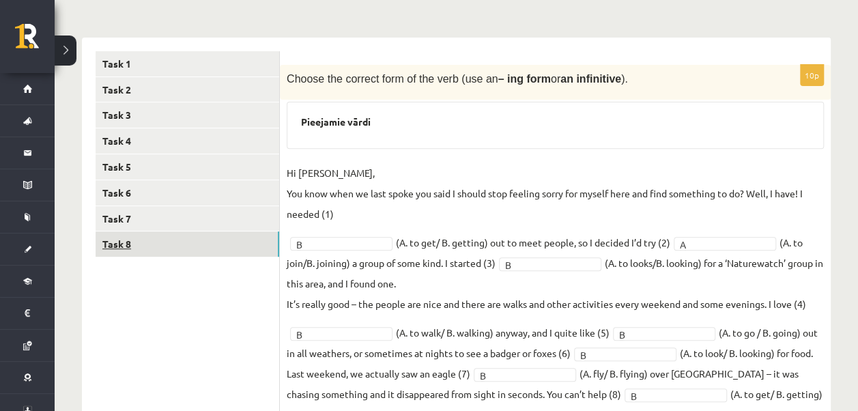
scroll to position [188, 0]
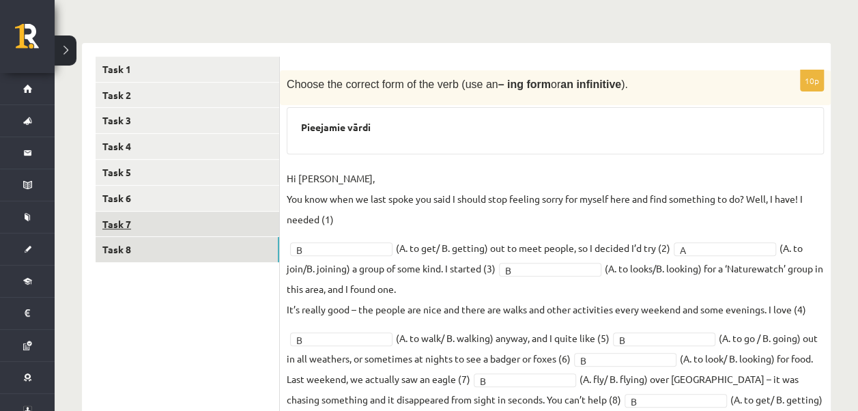
click at [115, 224] on link "Task 7" at bounding box center [188, 224] width 184 height 25
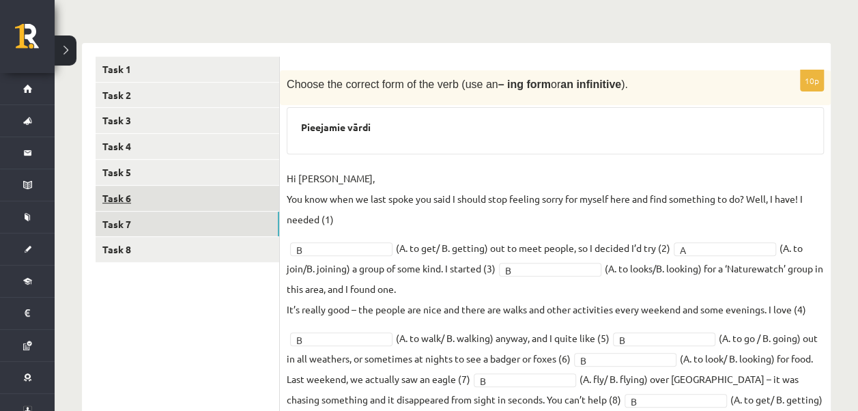
click at [113, 194] on link "Task 6" at bounding box center [188, 198] width 184 height 25
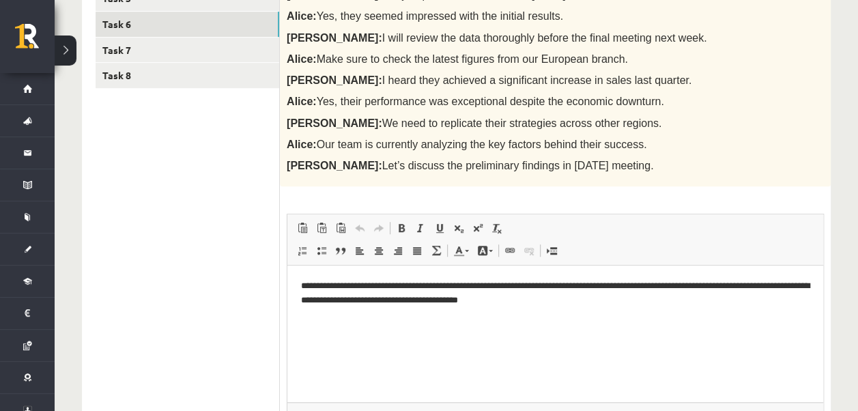
scroll to position [341, 0]
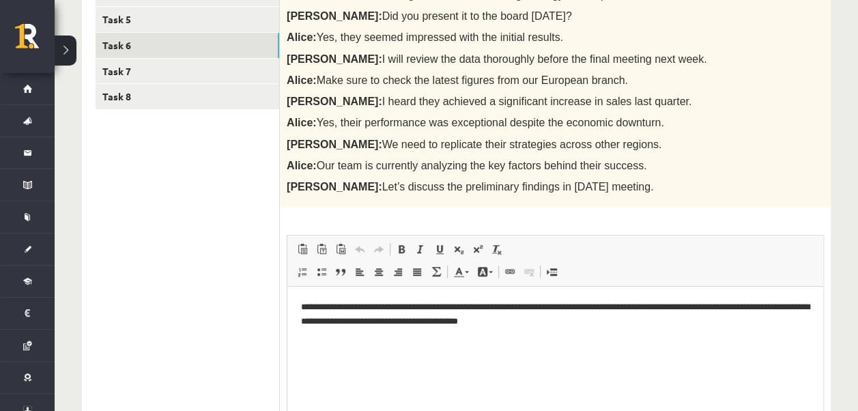
click at [597, 331] on html "**********" at bounding box center [555, 315] width 536 height 56
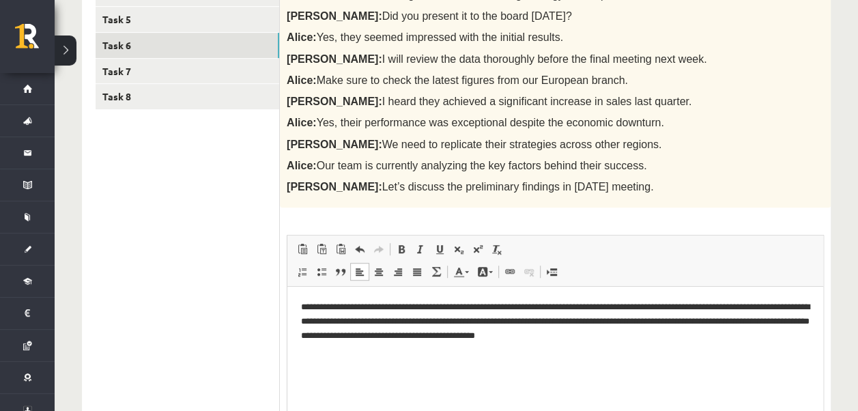
click at [660, 334] on p "**********" at bounding box center [555, 321] width 509 height 42
click at [681, 335] on p "**********" at bounding box center [555, 321] width 509 height 42
click at [659, 337] on p "**********" at bounding box center [555, 321] width 509 height 42
click at [679, 334] on p "**********" at bounding box center [555, 321] width 509 height 42
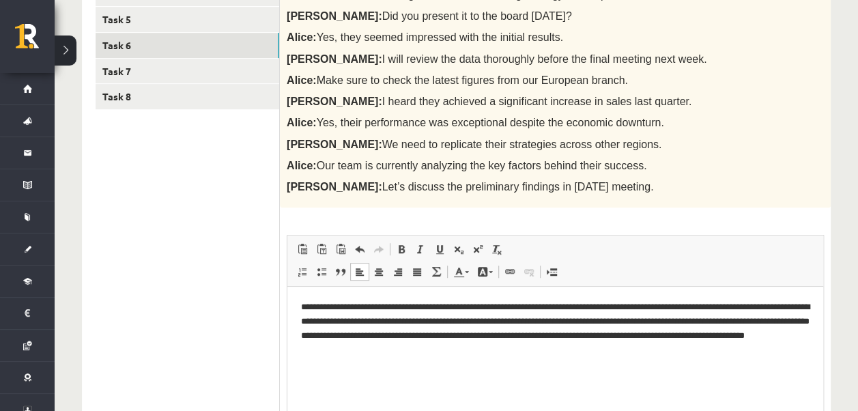
click at [483, 352] on p "**********" at bounding box center [555, 328] width 509 height 57
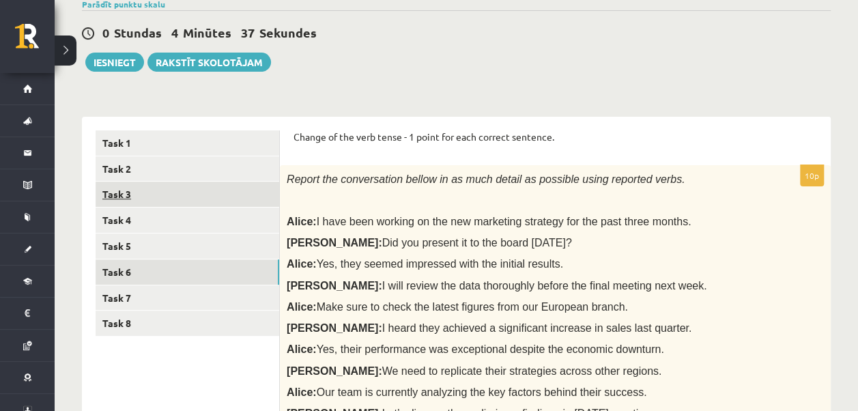
scroll to position [137, 0]
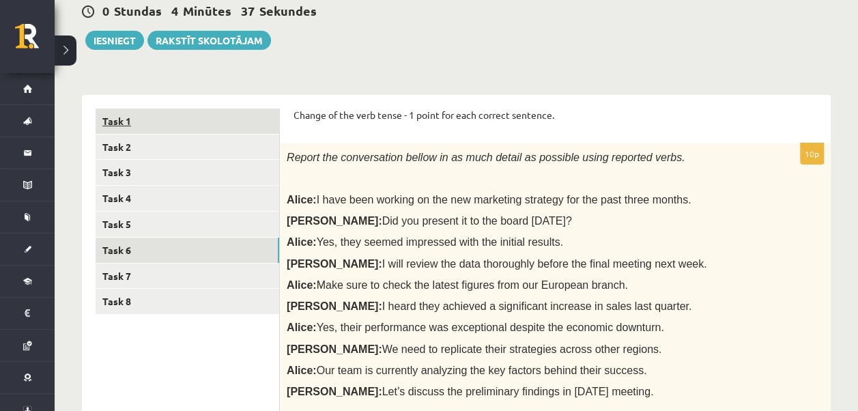
click at [110, 118] on link "Task 1" at bounding box center [188, 121] width 184 height 25
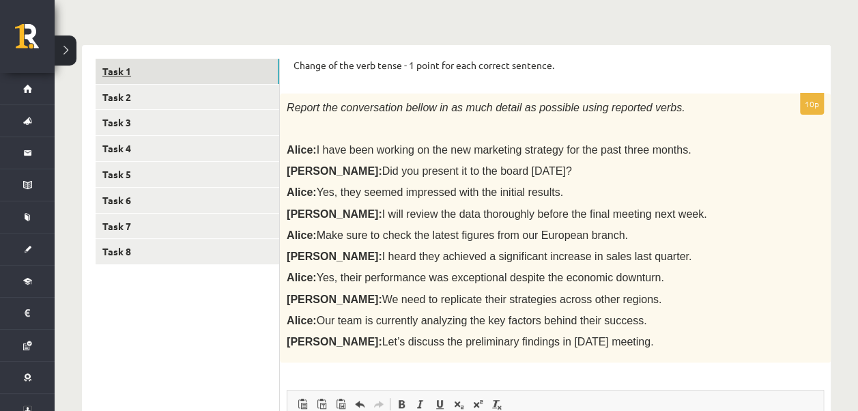
scroll to position [205, 0]
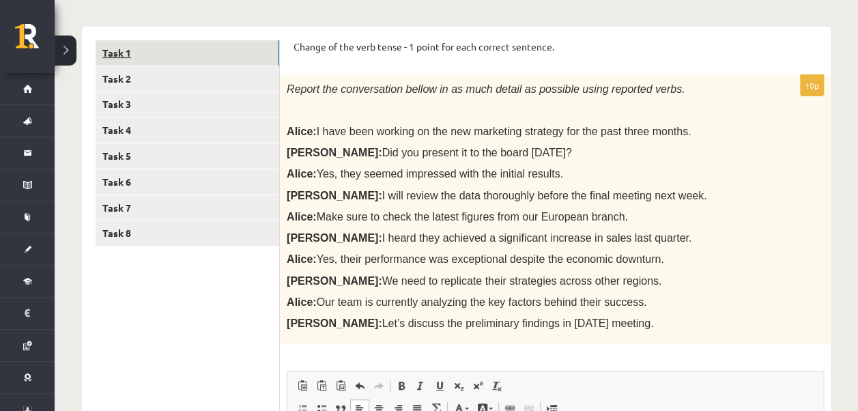
click at [114, 53] on link "Task 1" at bounding box center [188, 52] width 184 height 25
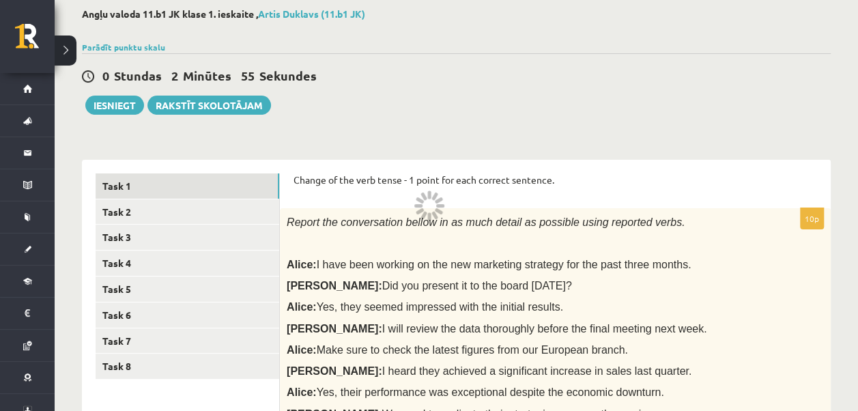
scroll to position [68, 0]
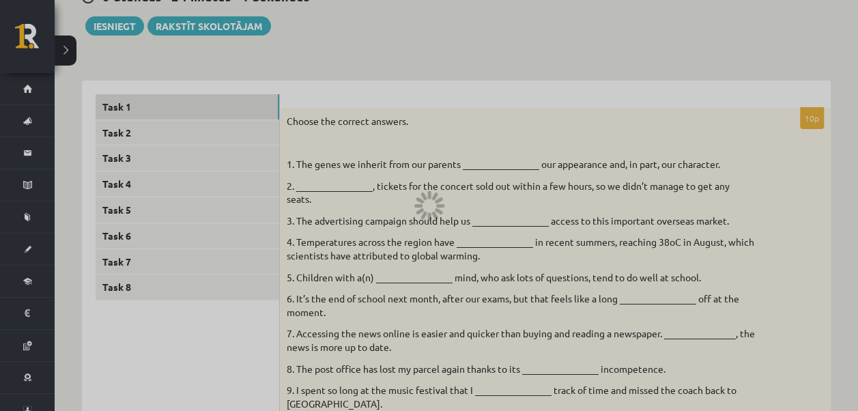
scroll to position [140, 0]
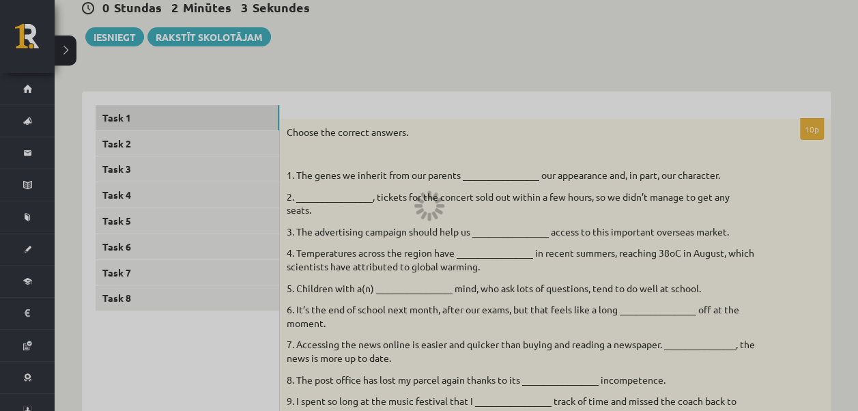
click at [104, 32] on div at bounding box center [429, 205] width 858 height 411
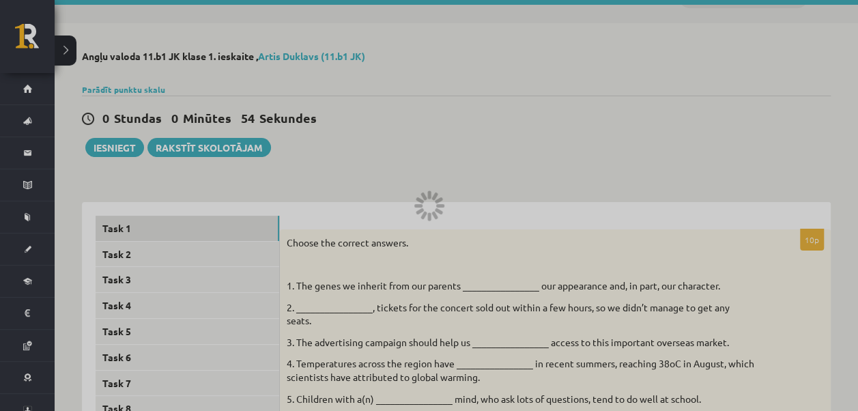
scroll to position [0, 0]
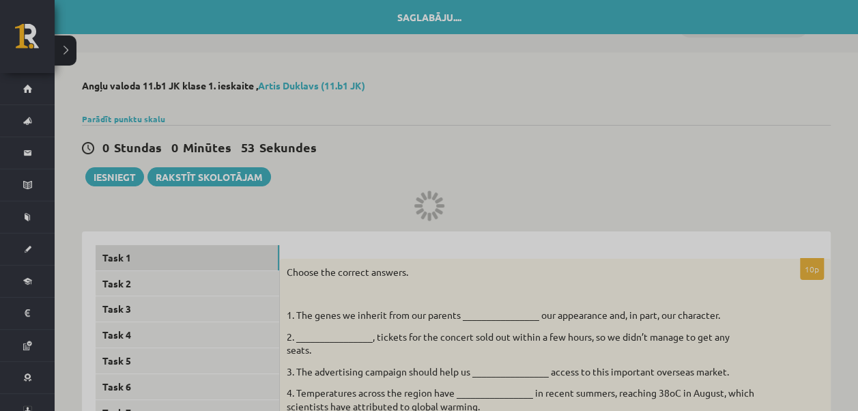
click at [426, 187] on div at bounding box center [429, 205] width 858 height 411
click at [423, 187] on div at bounding box center [429, 205] width 858 height 411
click at [104, 169] on div at bounding box center [429, 205] width 858 height 411
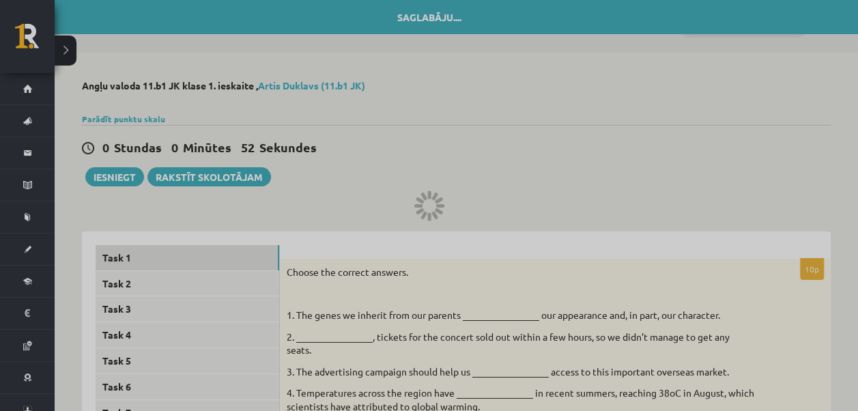
click at [104, 169] on div at bounding box center [429, 205] width 858 height 411
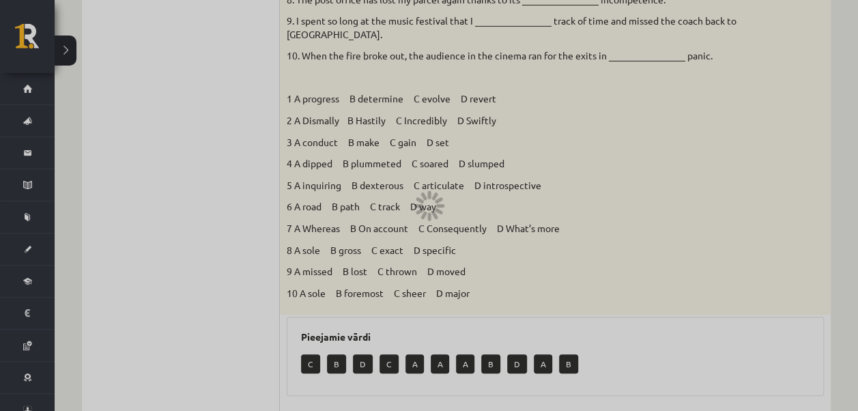
scroll to position [512, 0]
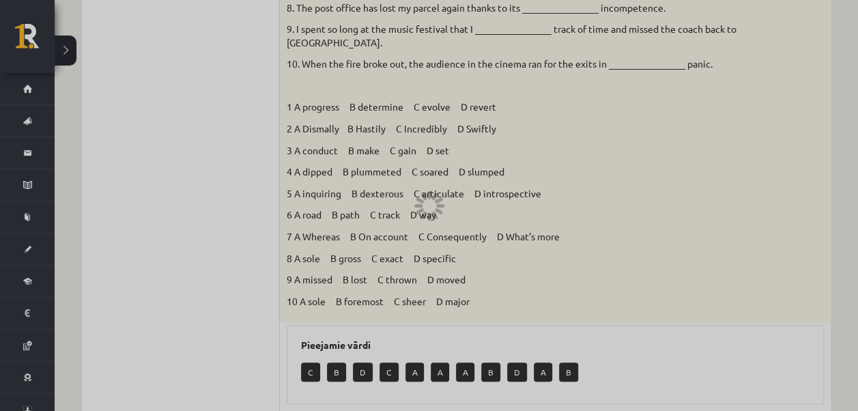
click at [18, 92] on div at bounding box center [429, 205] width 858 height 411
click at [10, 37] on div at bounding box center [429, 205] width 858 height 411
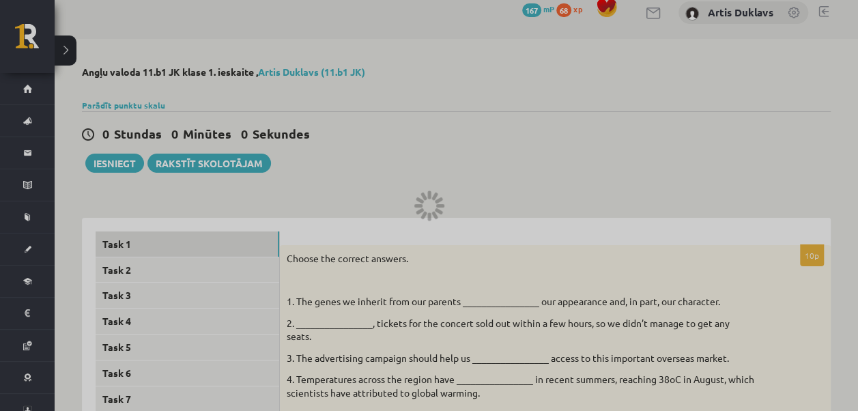
scroll to position [0, 0]
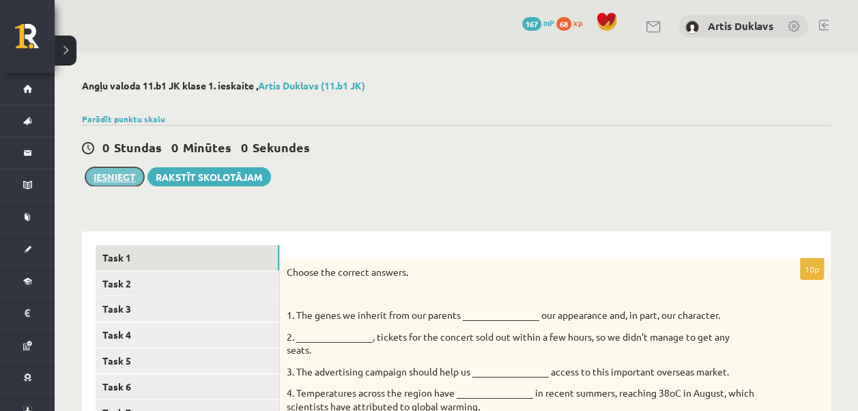
click at [126, 181] on button "Iesniegt" at bounding box center [114, 176] width 59 height 19
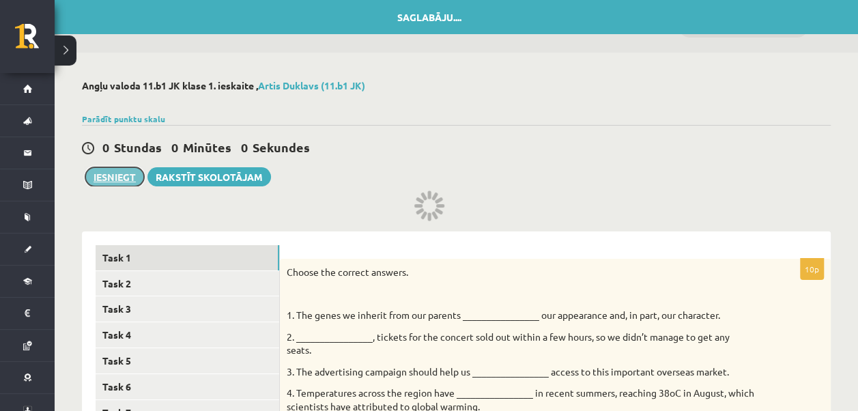
click at [115, 179] on button "Iesniegt" at bounding box center [114, 176] width 59 height 19
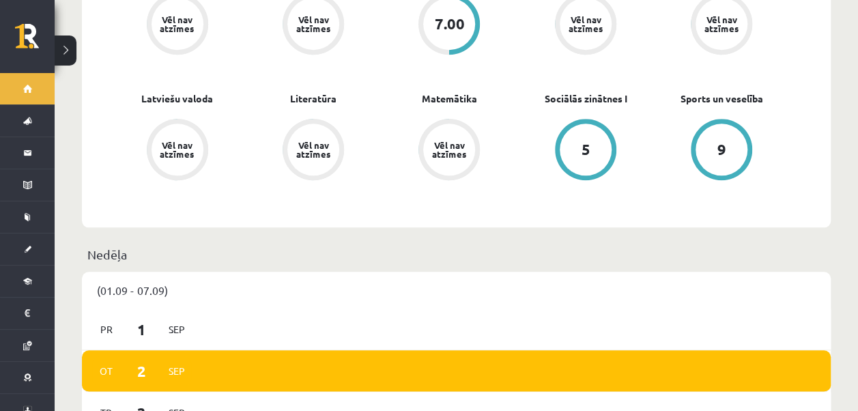
scroll to position [205, 0]
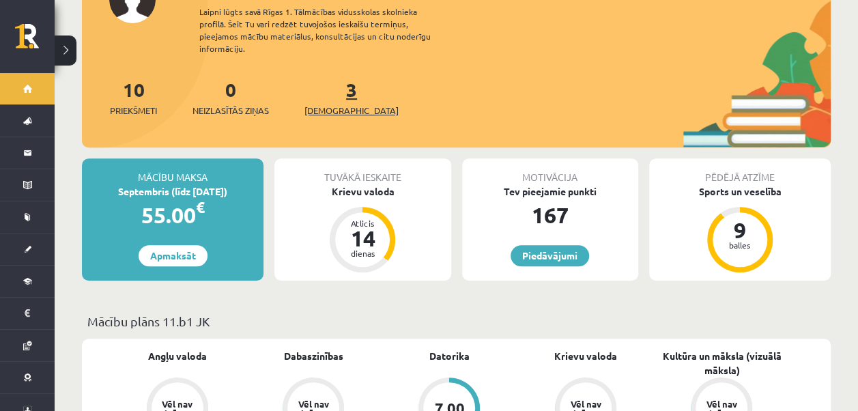
click at [343, 104] on span "[DEMOGRAPHIC_DATA]" at bounding box center [352, 111] width 94 height 14
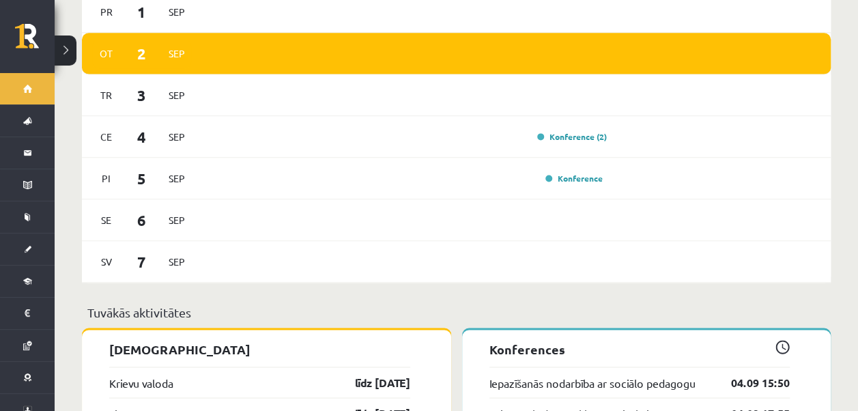
scroll to position [1161, 0]
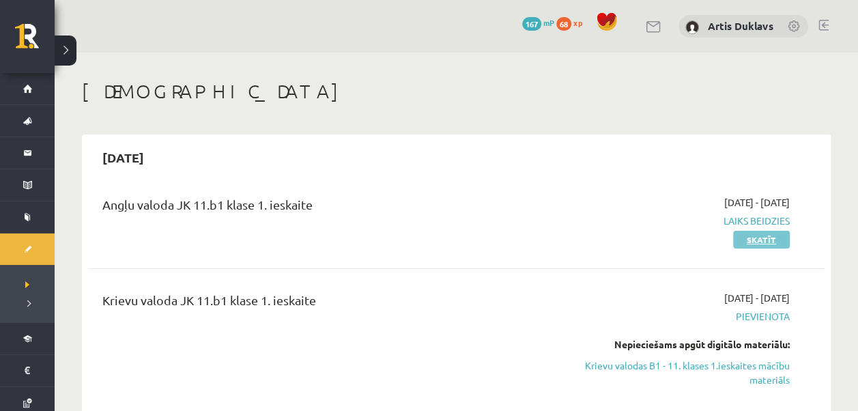
click at [762, 235] on link "Skatīt" at bounding box center [761, 240] width 57 height 18
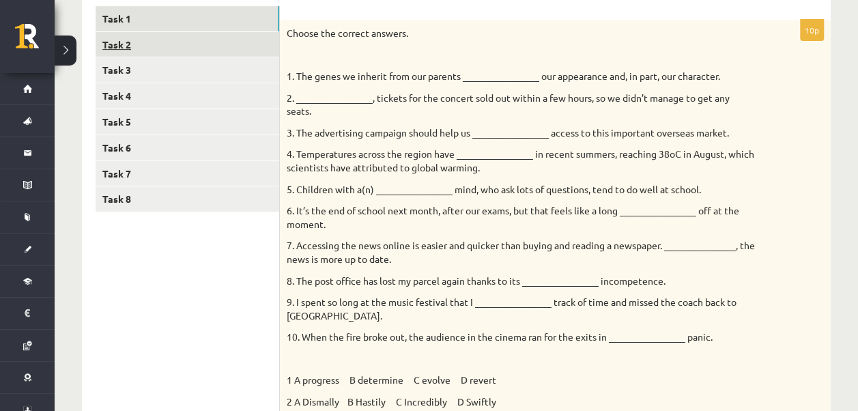
scroll to position [205, 0]
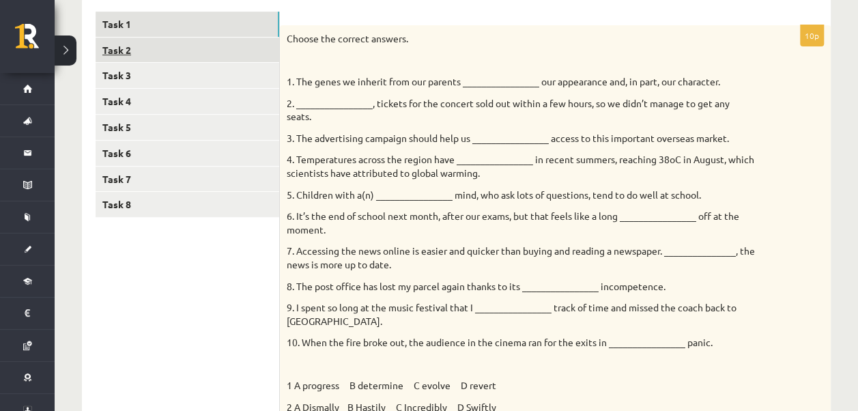
click at [124, 53] on link "Task 2" at bounding box center [188, 50] width 184 height 25
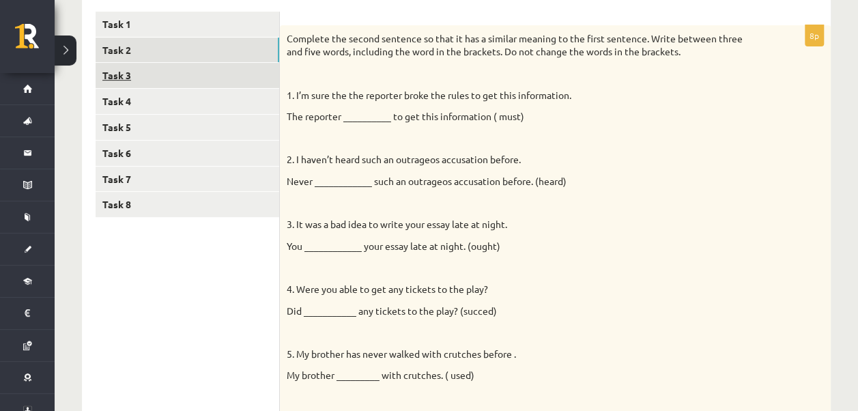
click at [112, 78] on link "Task 3" at bounding box center [188, 75] width 184 height 25
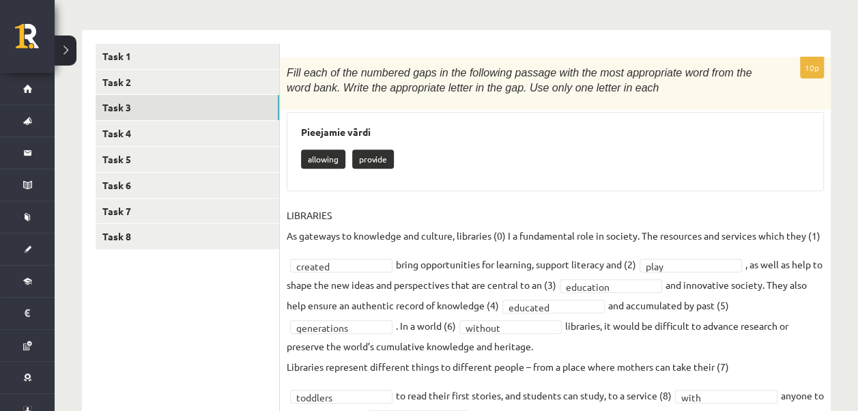
scroll to position [160, 0]
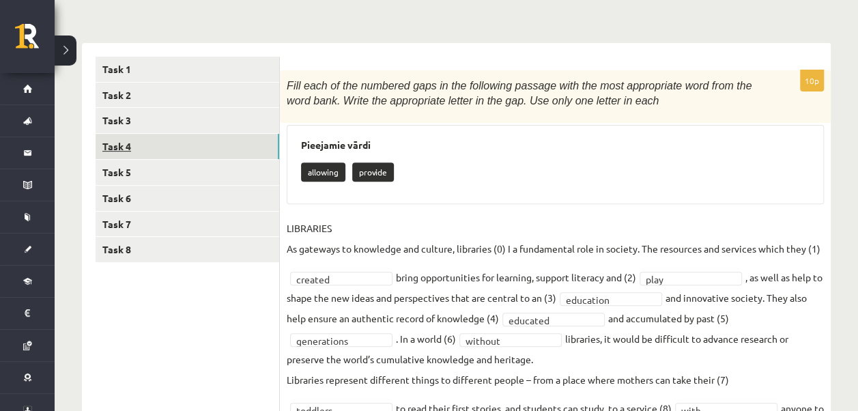
click at [130, 140] on link "Task 4" at bounding box center [188, 146] width 184 height 25
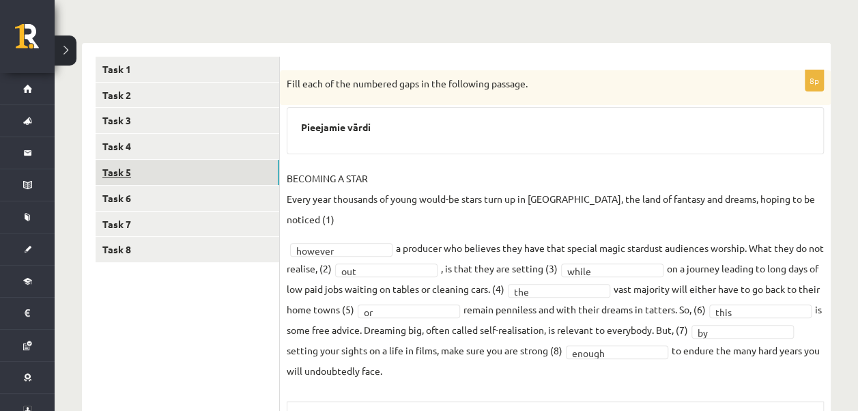
click at [120, 172] on link "Task 5" at bounding box center [188, 172] width 184 height 25
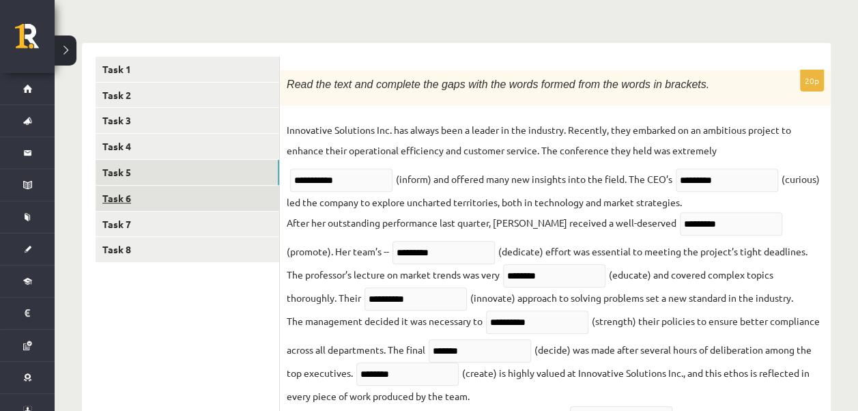
click at [120, 191] on link "Task 6" at bounding box center [188, 198] width 184 height 25
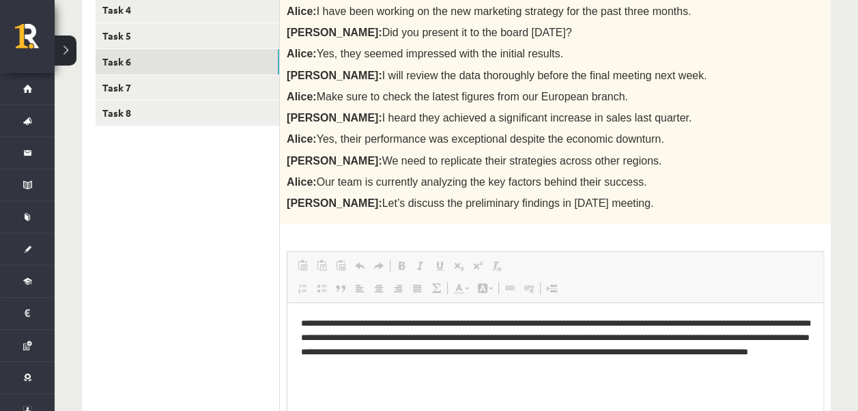
scroll to position [0, 0]
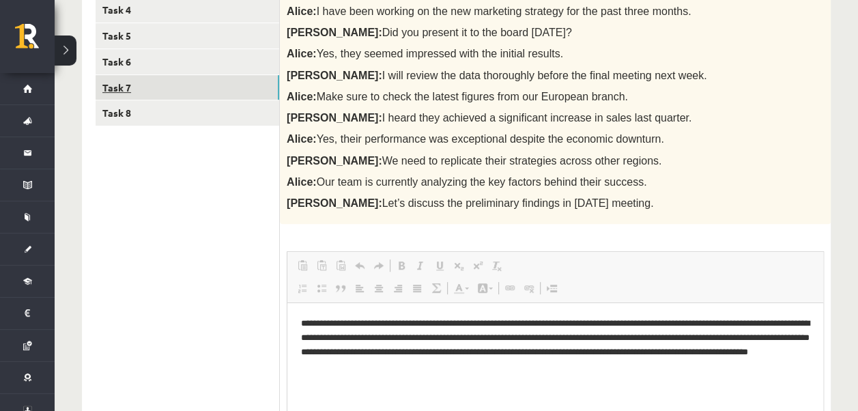
click at [114, 83] on link "Task 7" at bounding box center [188, 87] width 184 height 25
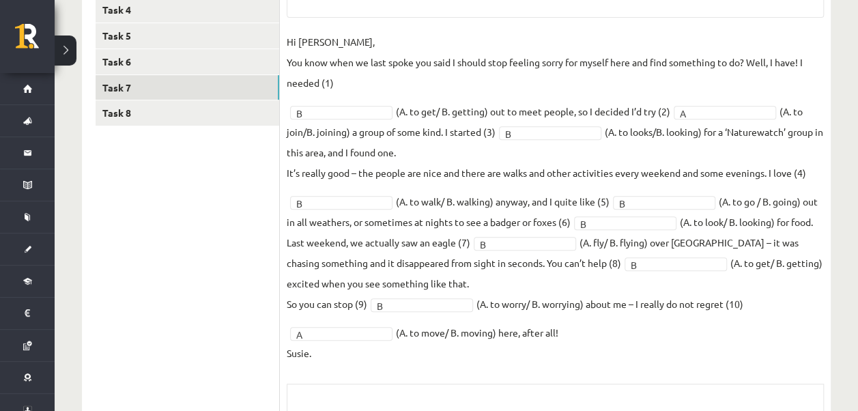
scroll to position [365, 0]
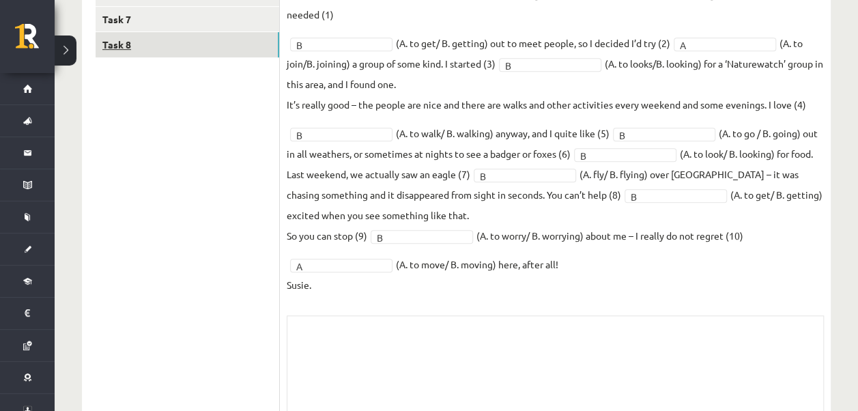
click at [115, 46] on link "Task 8" at bounding box center [188, 44] width 184 height 25
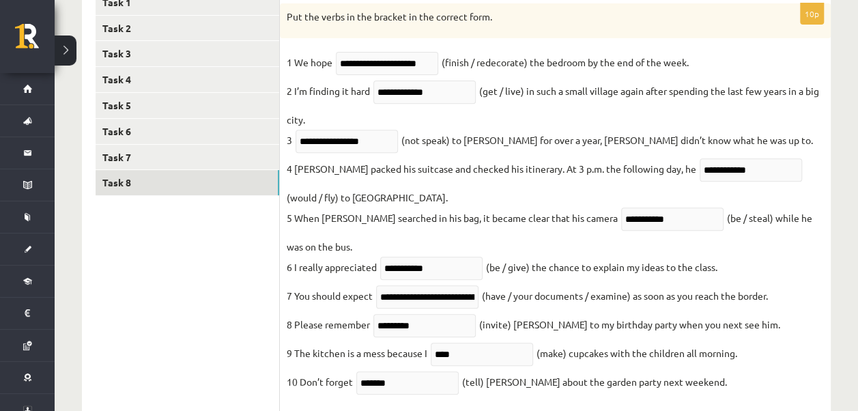
scroll to position [0, 0]
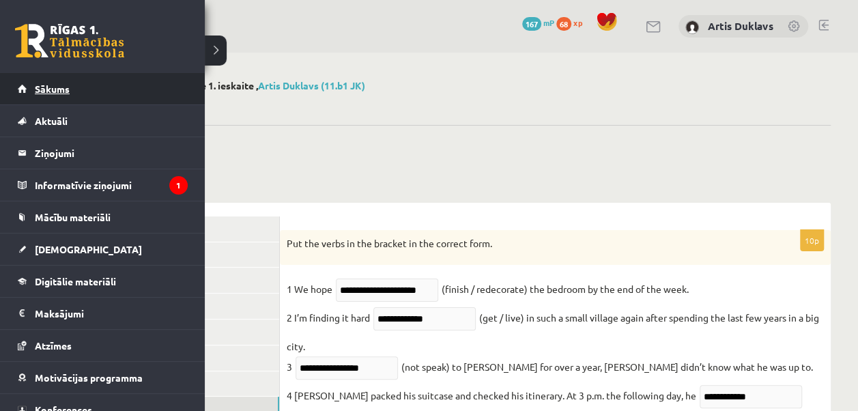
click at [61, 87] on span "Sākums" at bounding box center [52, 89] width 35 height 12
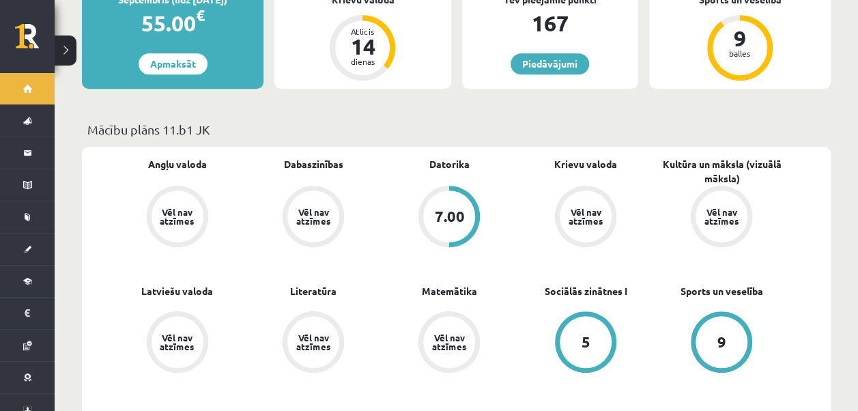
scroll to position [137, 0]
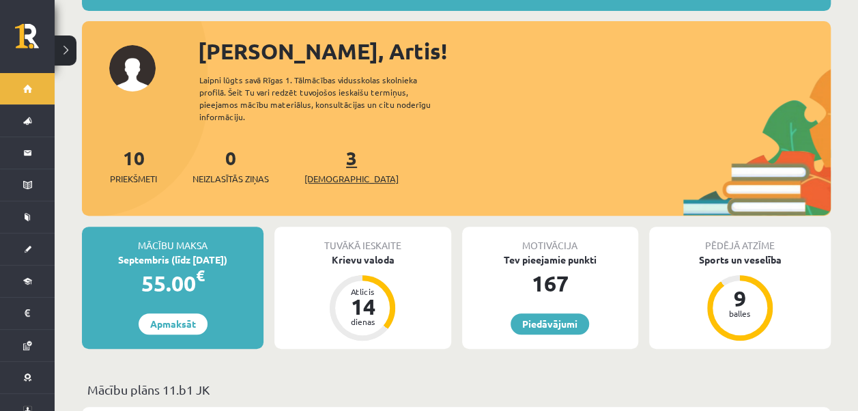
click at [321, 172] on span "[DEMOGRAPHIC_DATA]" at bounding box center [352, 179] width 94 height 14
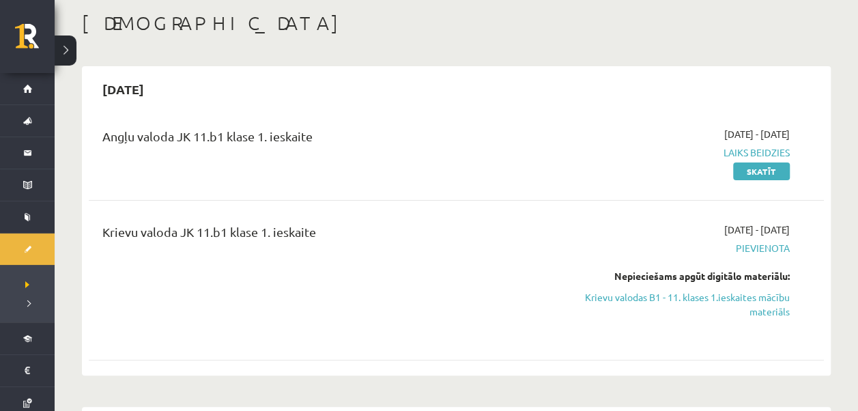
scroll to position [137, 0]
